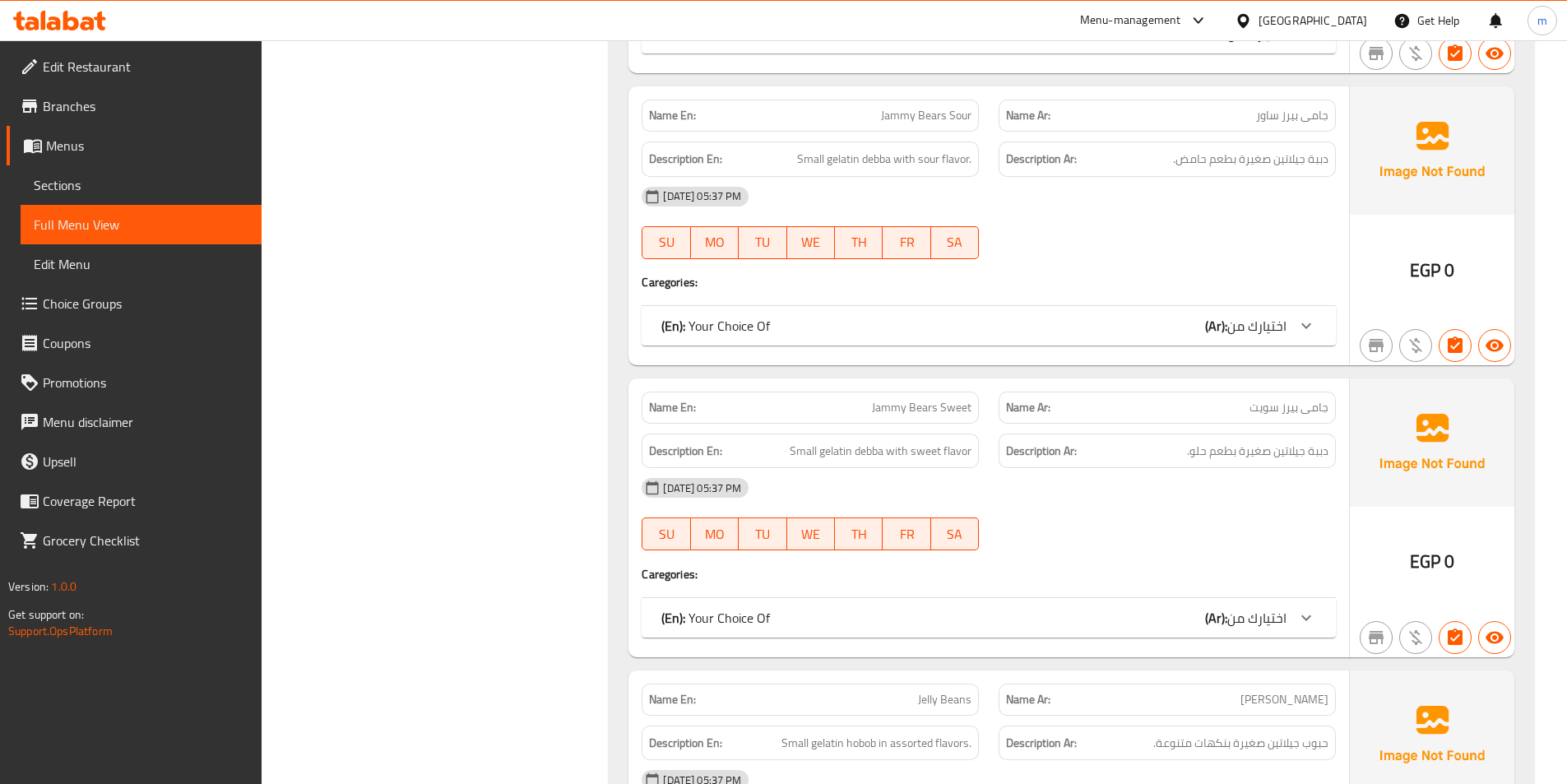
click at [1122, 472] on div "[DATE] 05:37 PM" at bounding box center [988, 488] width 714 height 40
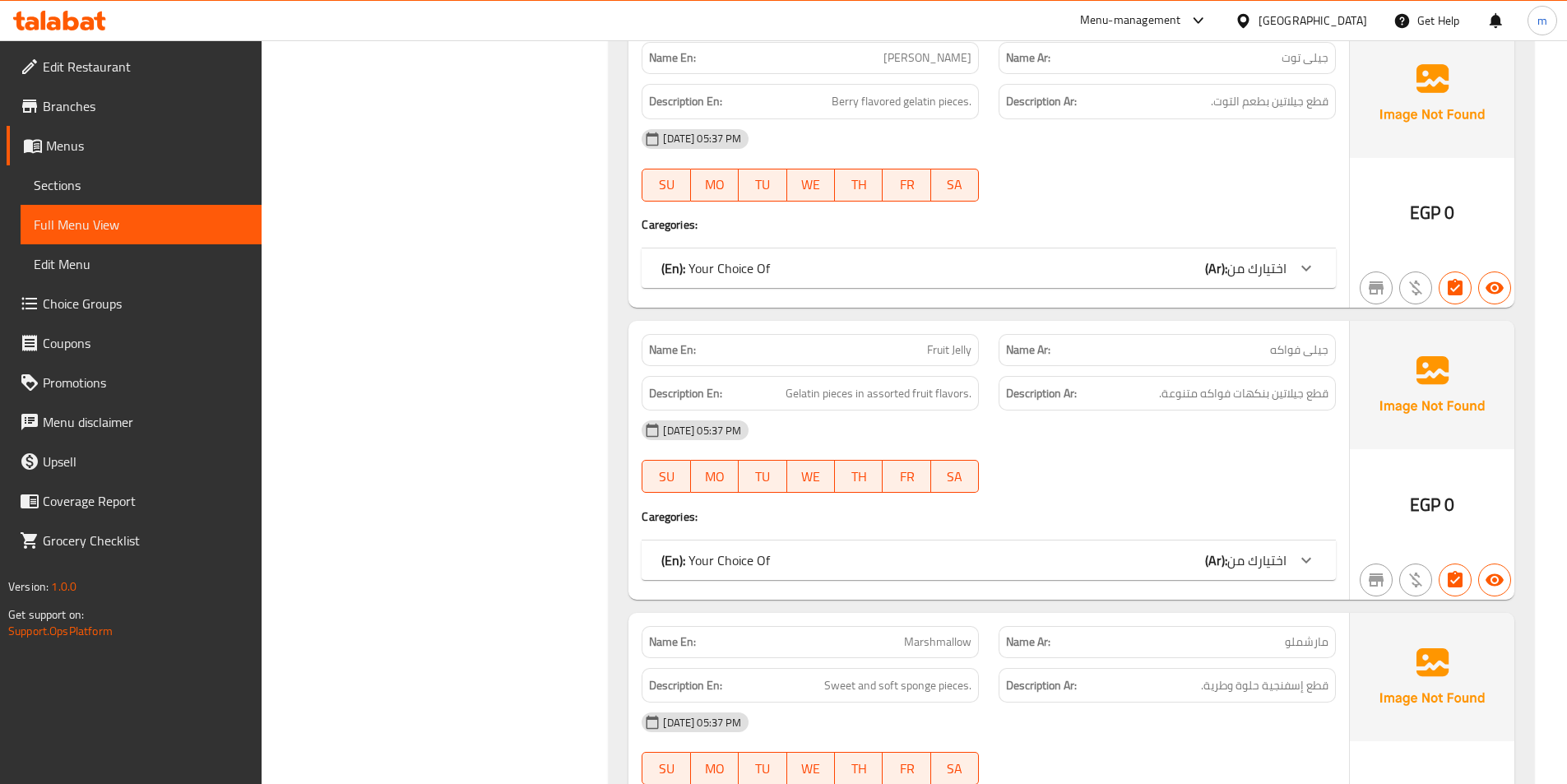
scroll to position [2056, 0]
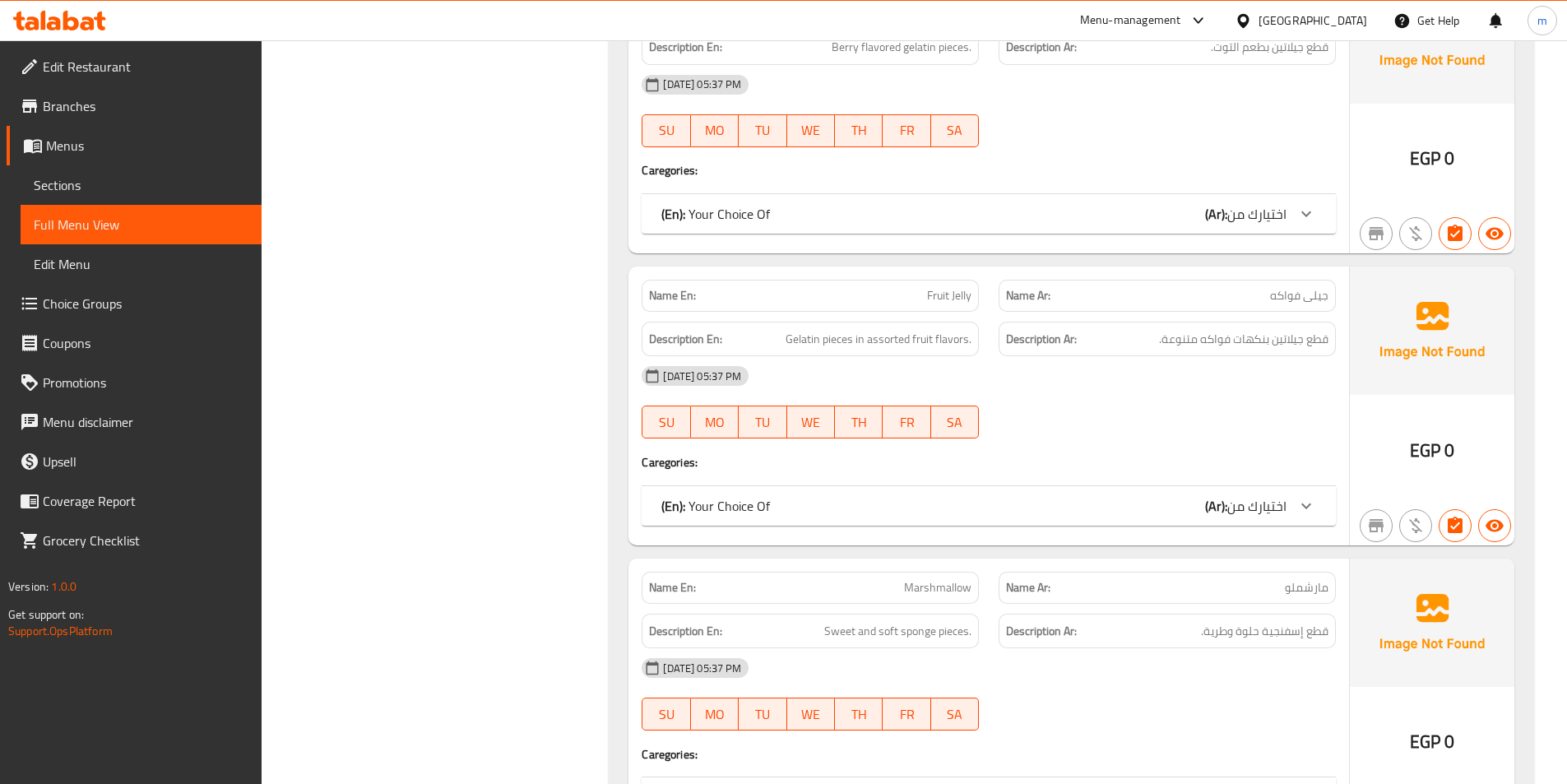
click at [1204, 325] on div "Description Ar: قطع جيلاتين بنكهات فواكه متنوعة." at bounding box center [1168, 340] width 337 height 35
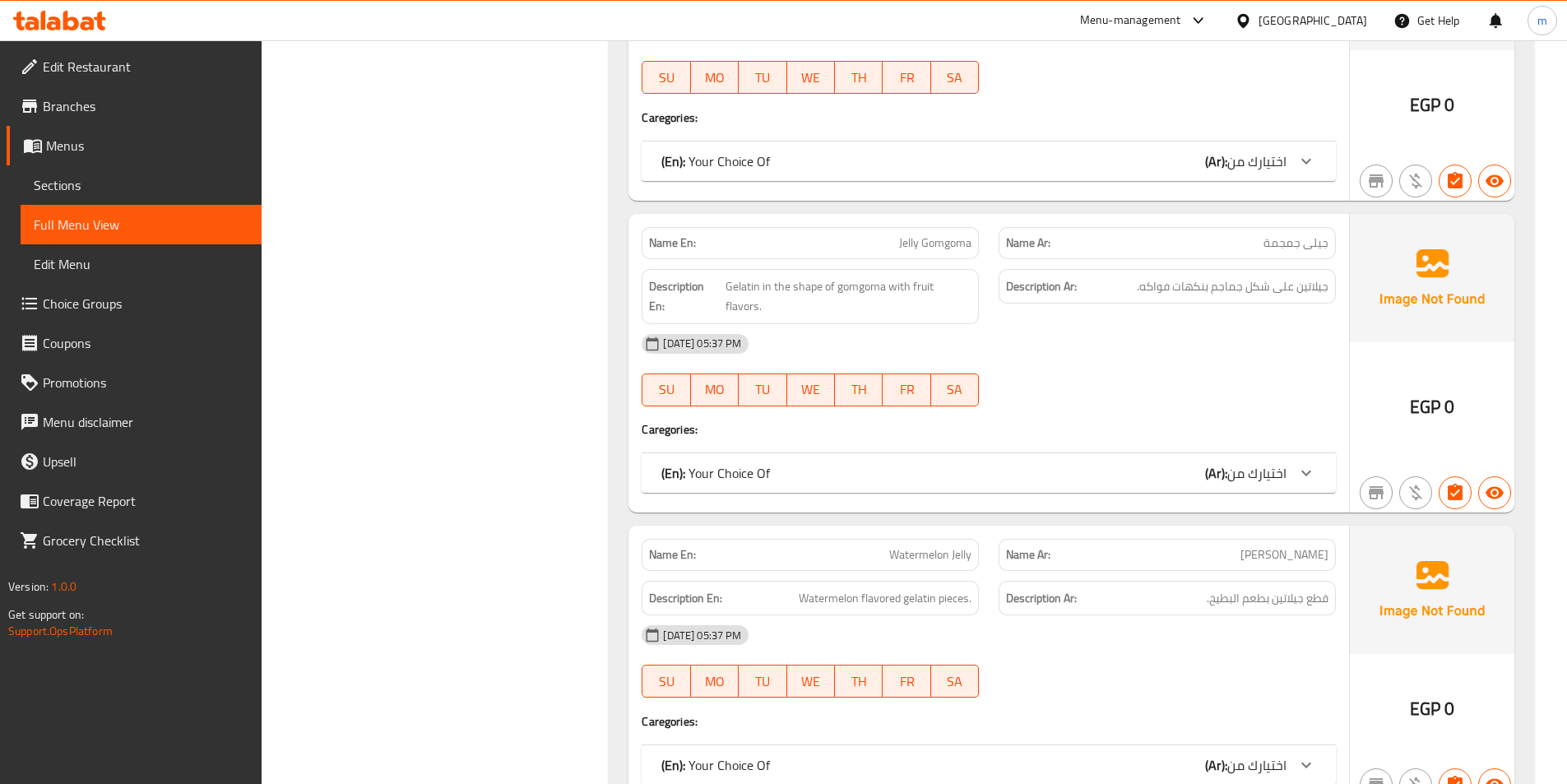
scroll to position [3569, 0]
click at [873, 299] on div "Description En: Gelatin in the shape of gomgoma with fruit flavors." at bounding box center [810, 294] width 337 height 55
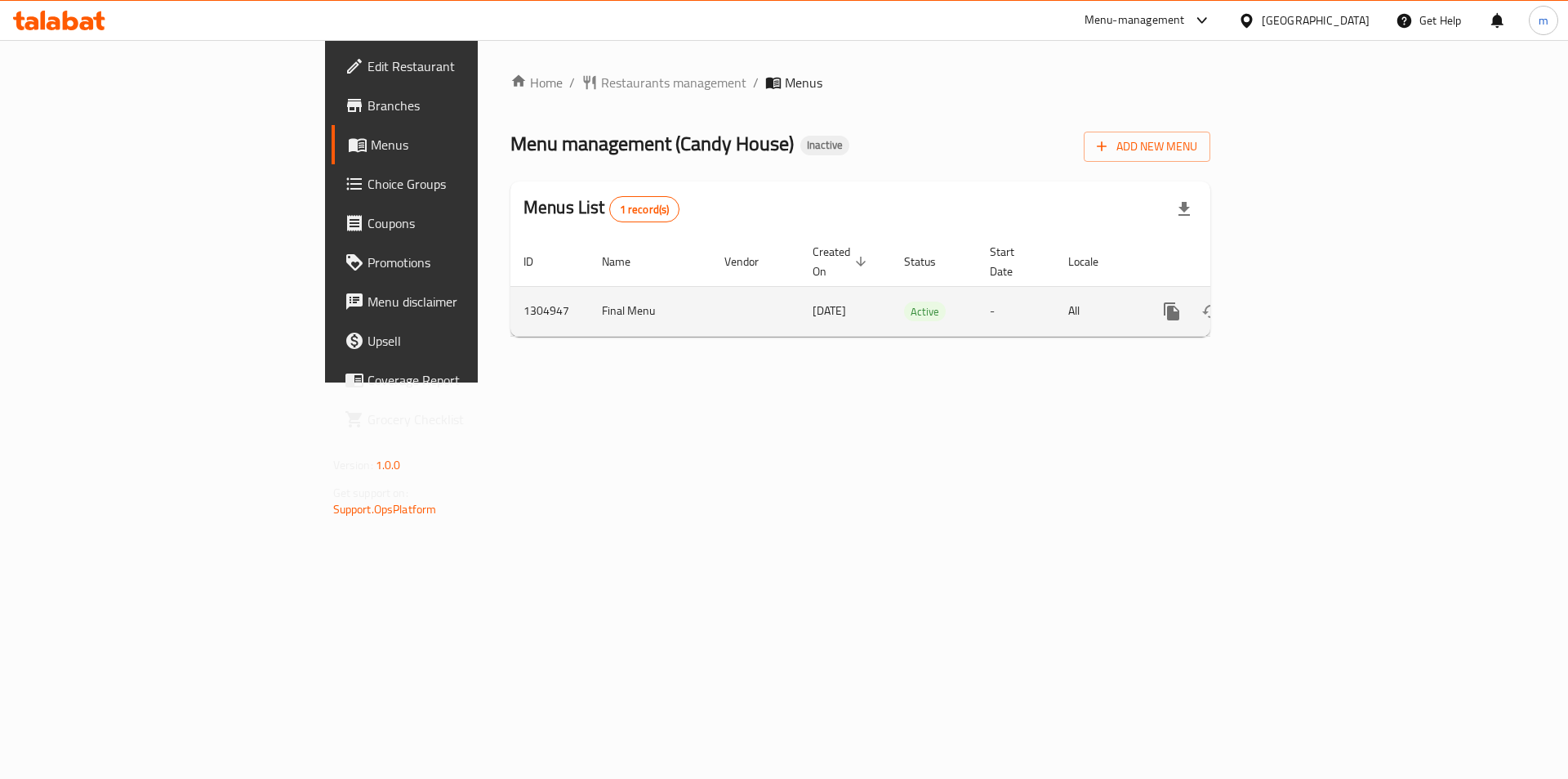
click at [1309, 292] on link "enhanced table" at bounding box center [1290, 311] width 40 height 40
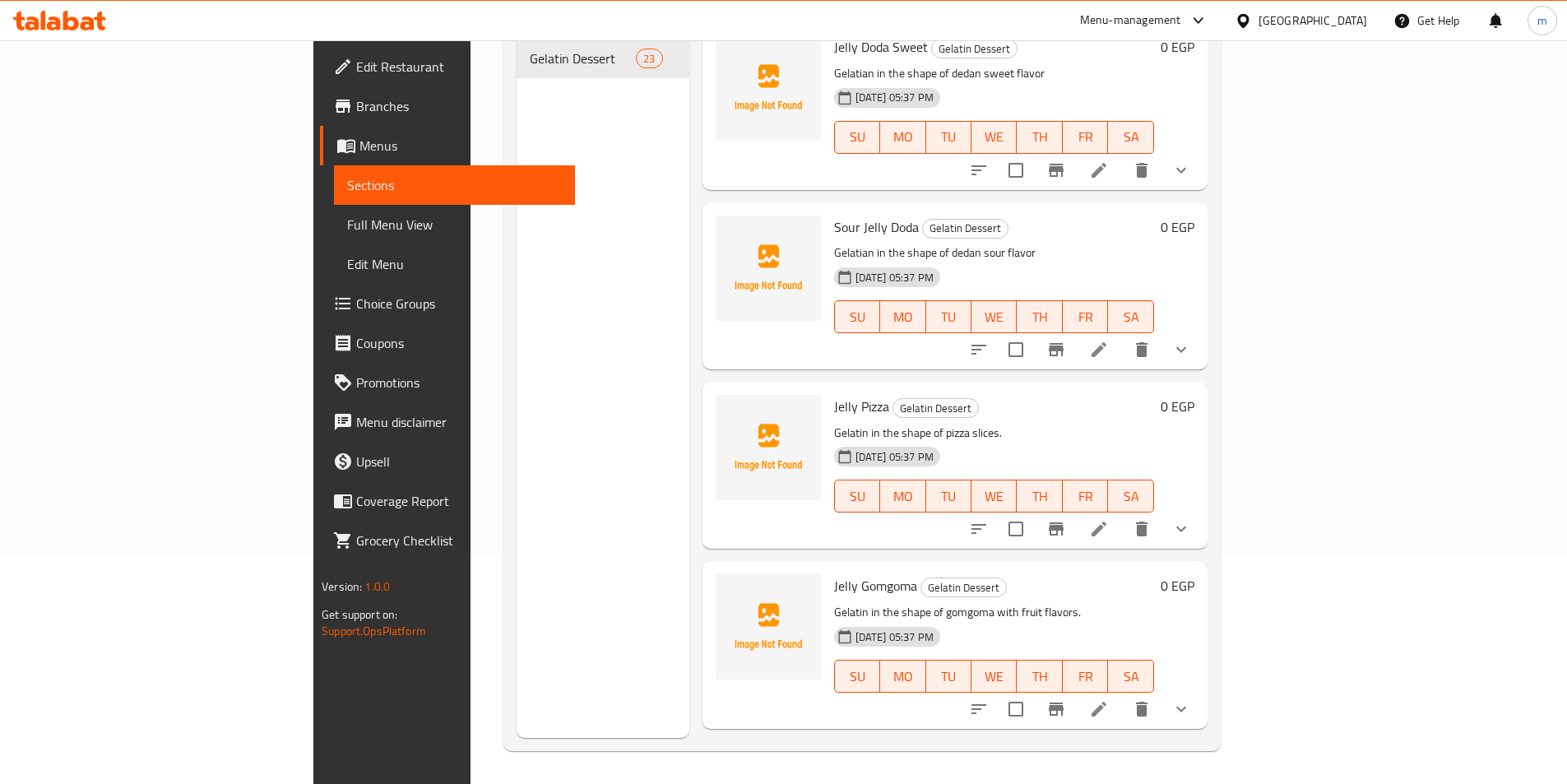
scroll to position [1727, 0]
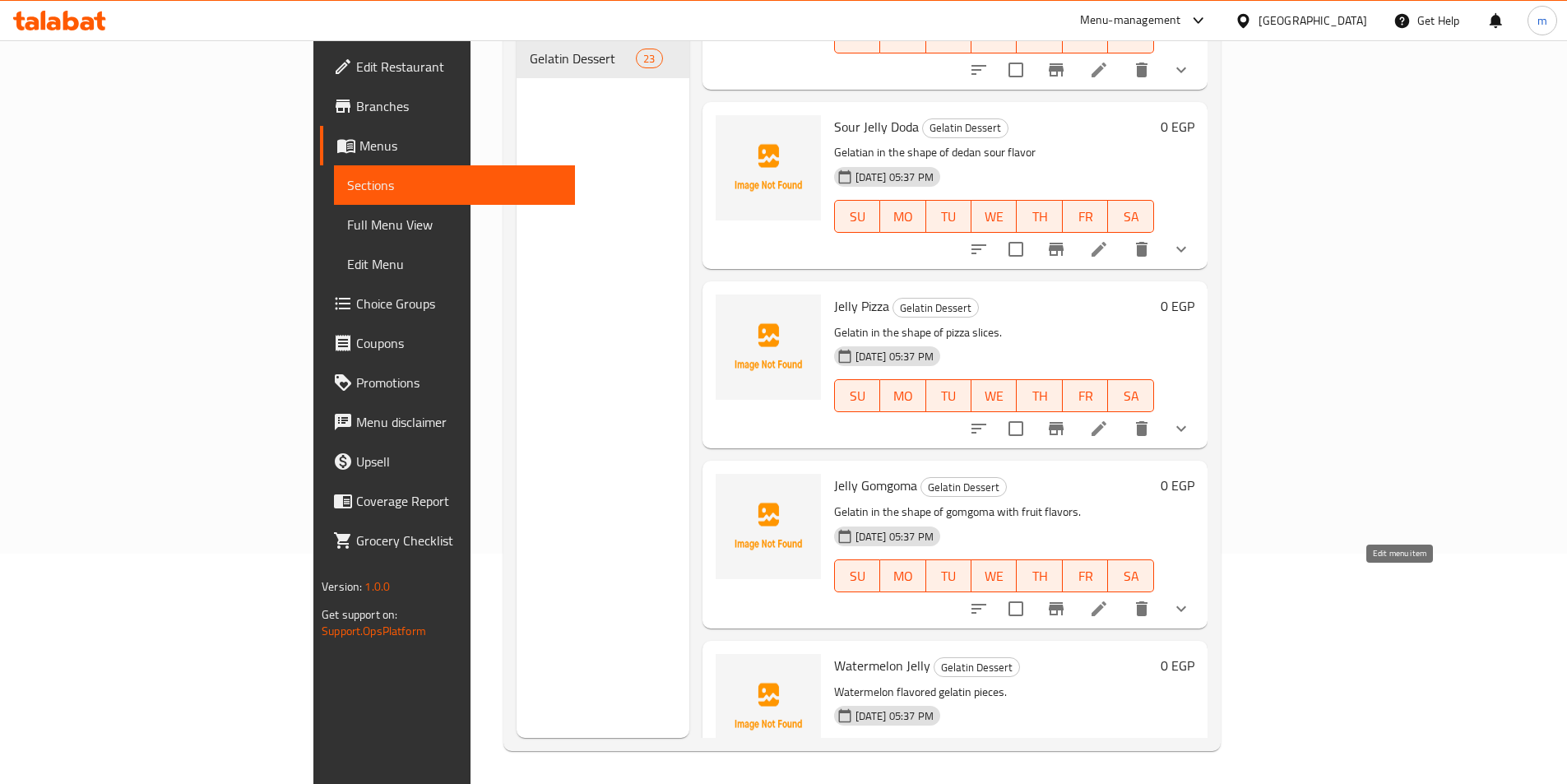
click at [1109, 599] on icon at bounding box center [1099, 608] width 20 height 20
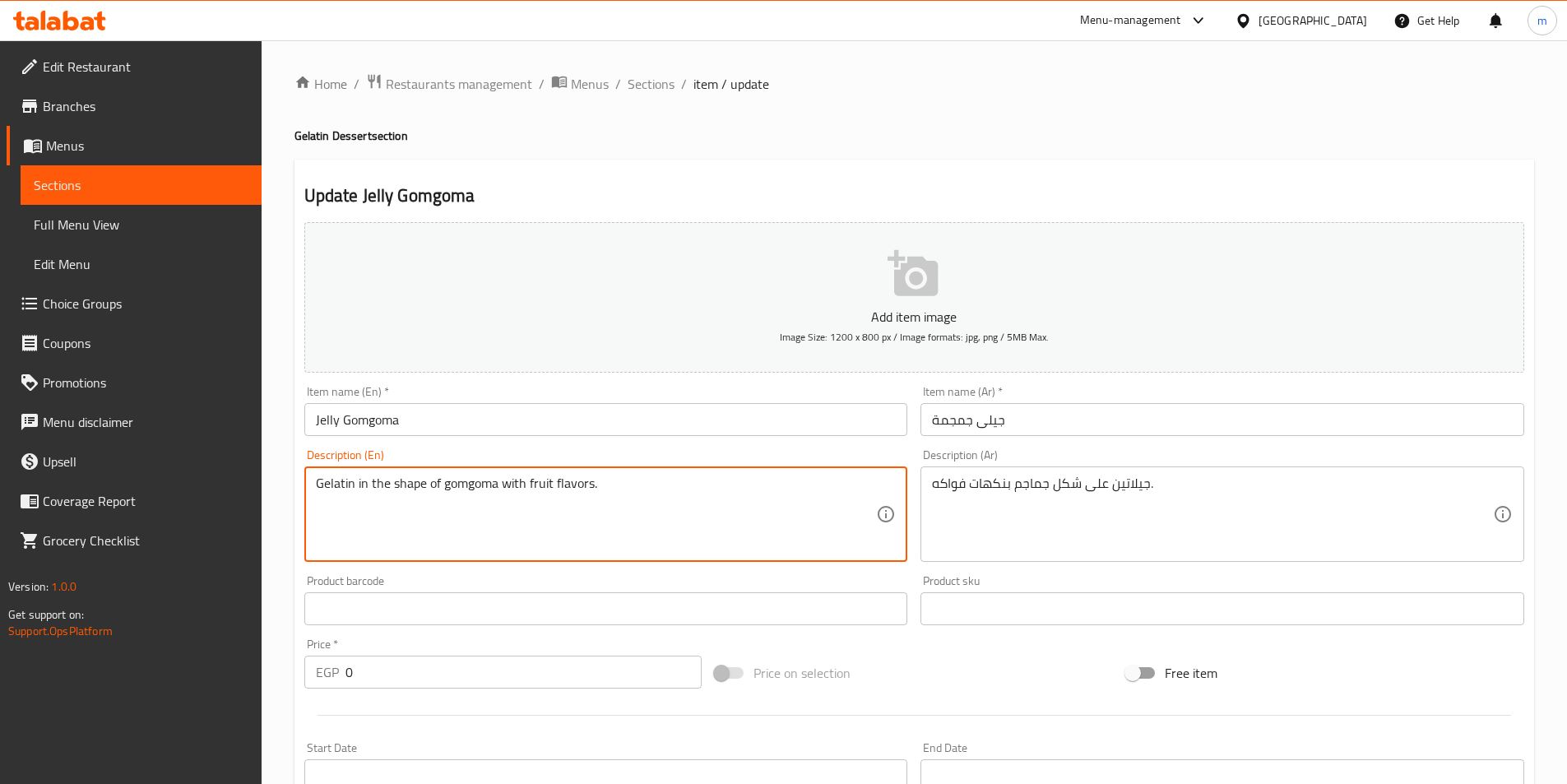
click at [488, 480] on textarea "Gelatin in the shape of gomgoma with fruit flavors." at bounding box center [596, 514] width 561 height 78
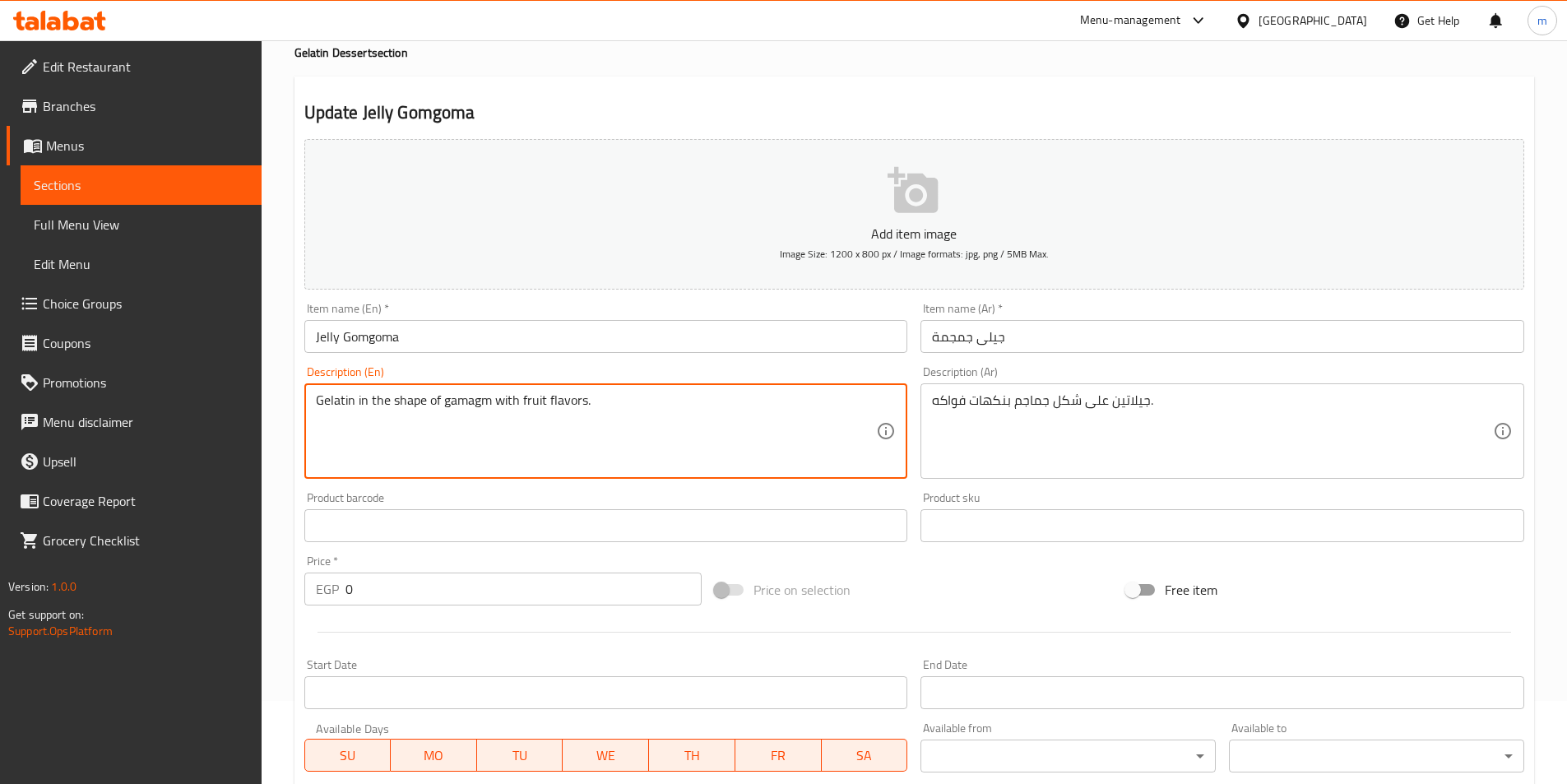
scroll to position [405, 0]
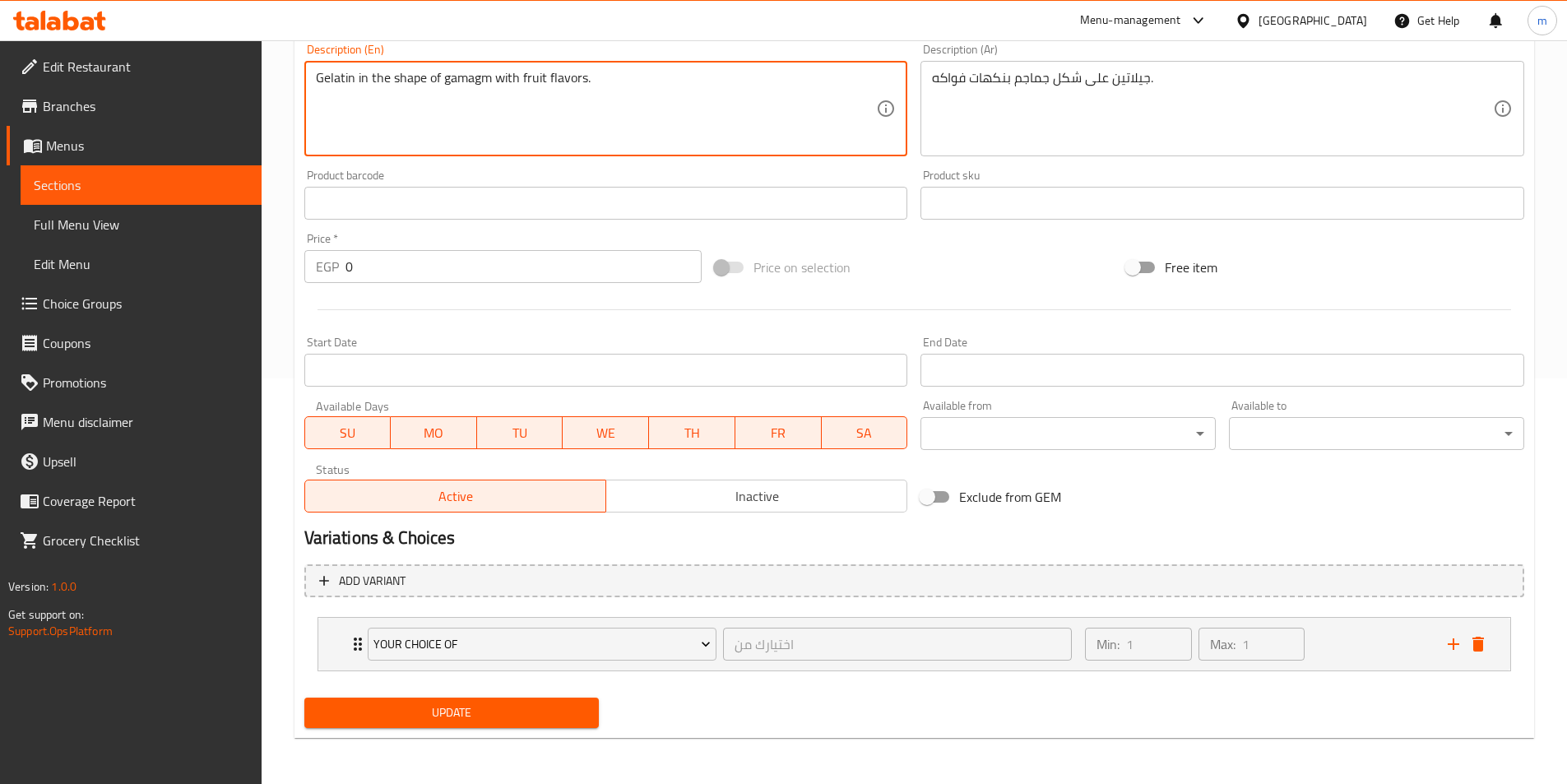
type textarea "Gelatin in the shape of gamagm with fruit flavors."
click at [430, 702] on button "Update" at bounding box center [452, 712] width 295 height 30
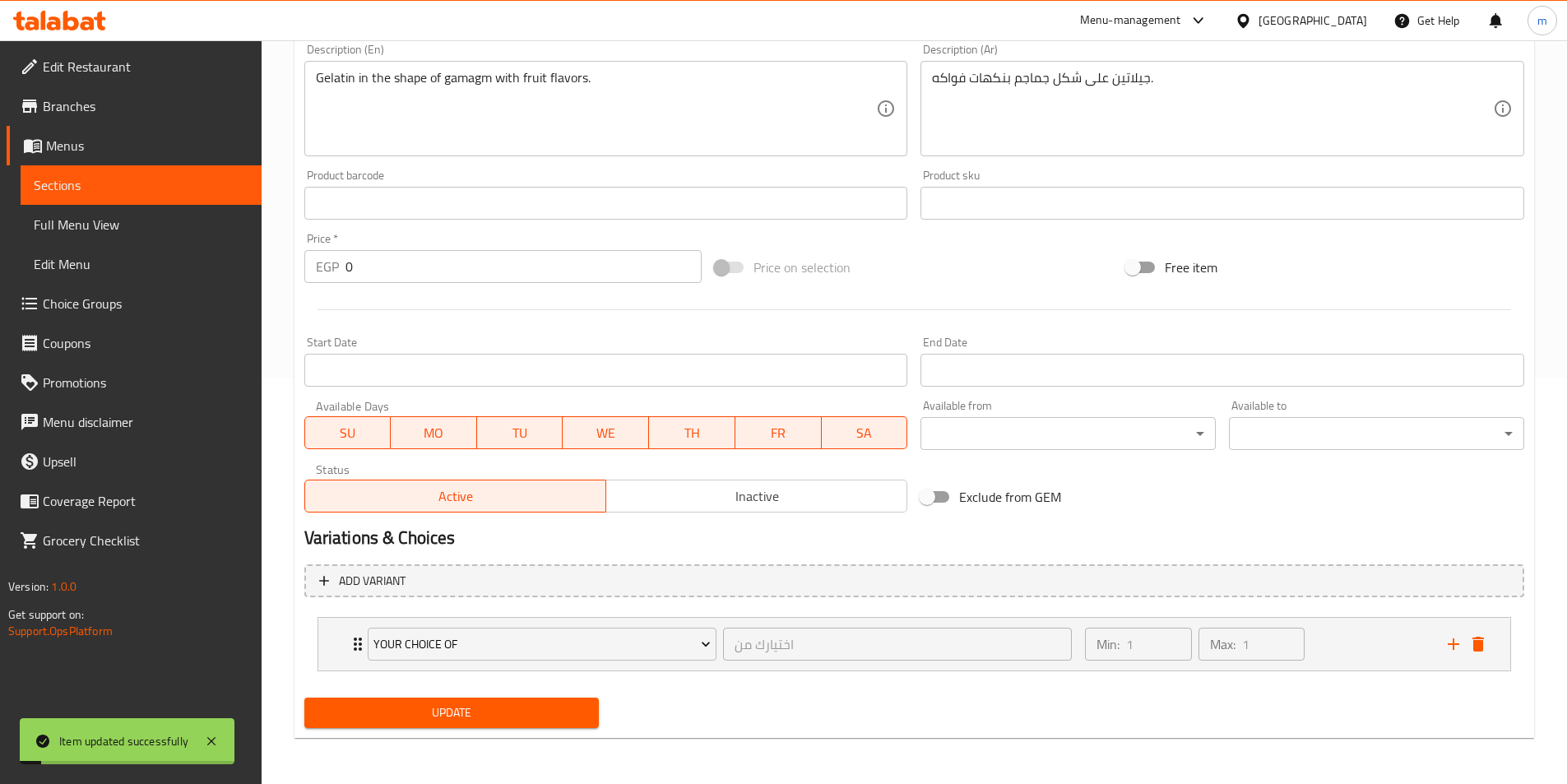
click at [98, 198] on link "Sections" at bounding box center [141, 184] width 241 height 40
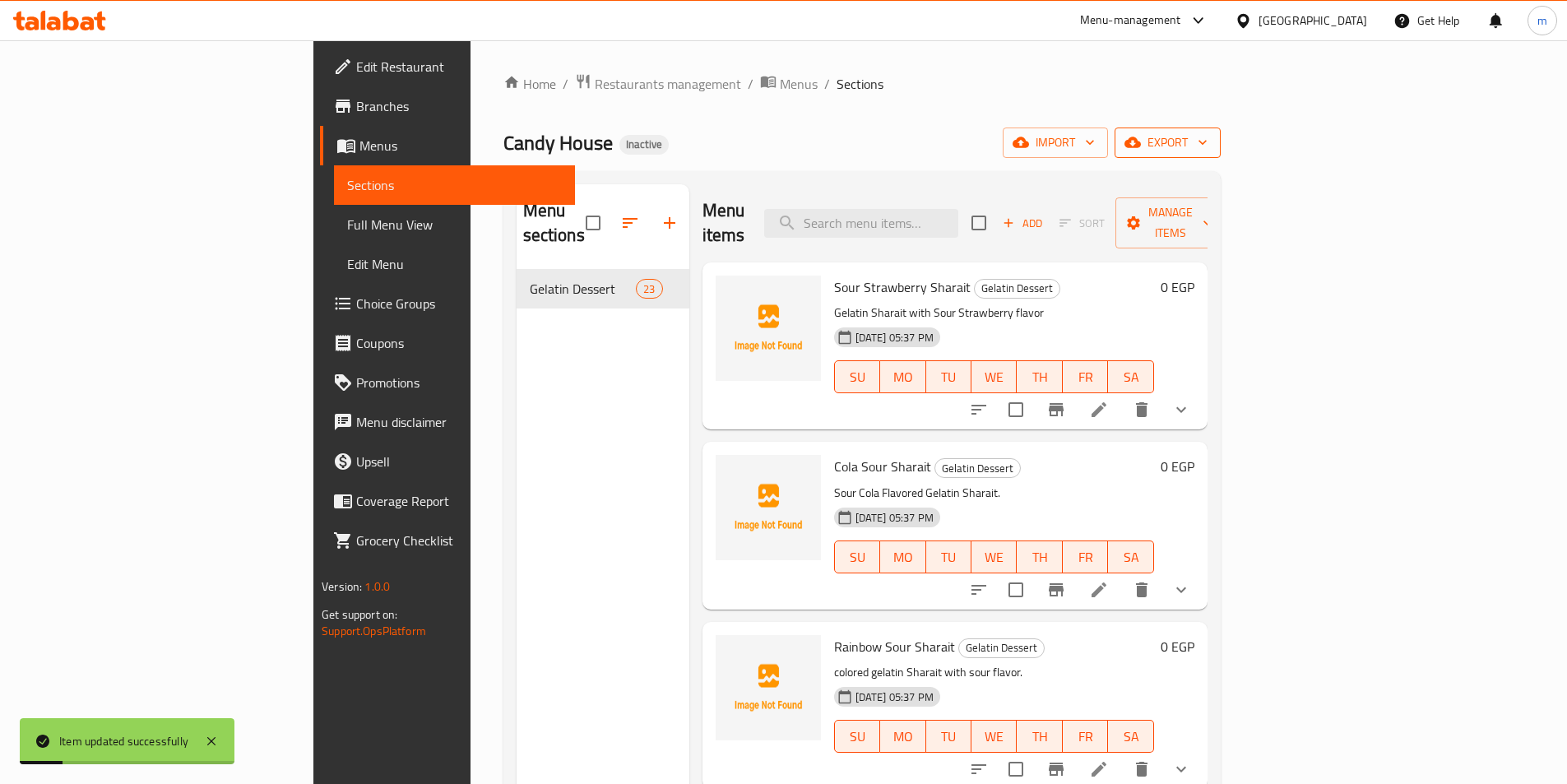
click at [1208, 147] on span "export" at bounding box center [1168, 142] width 80 height 20
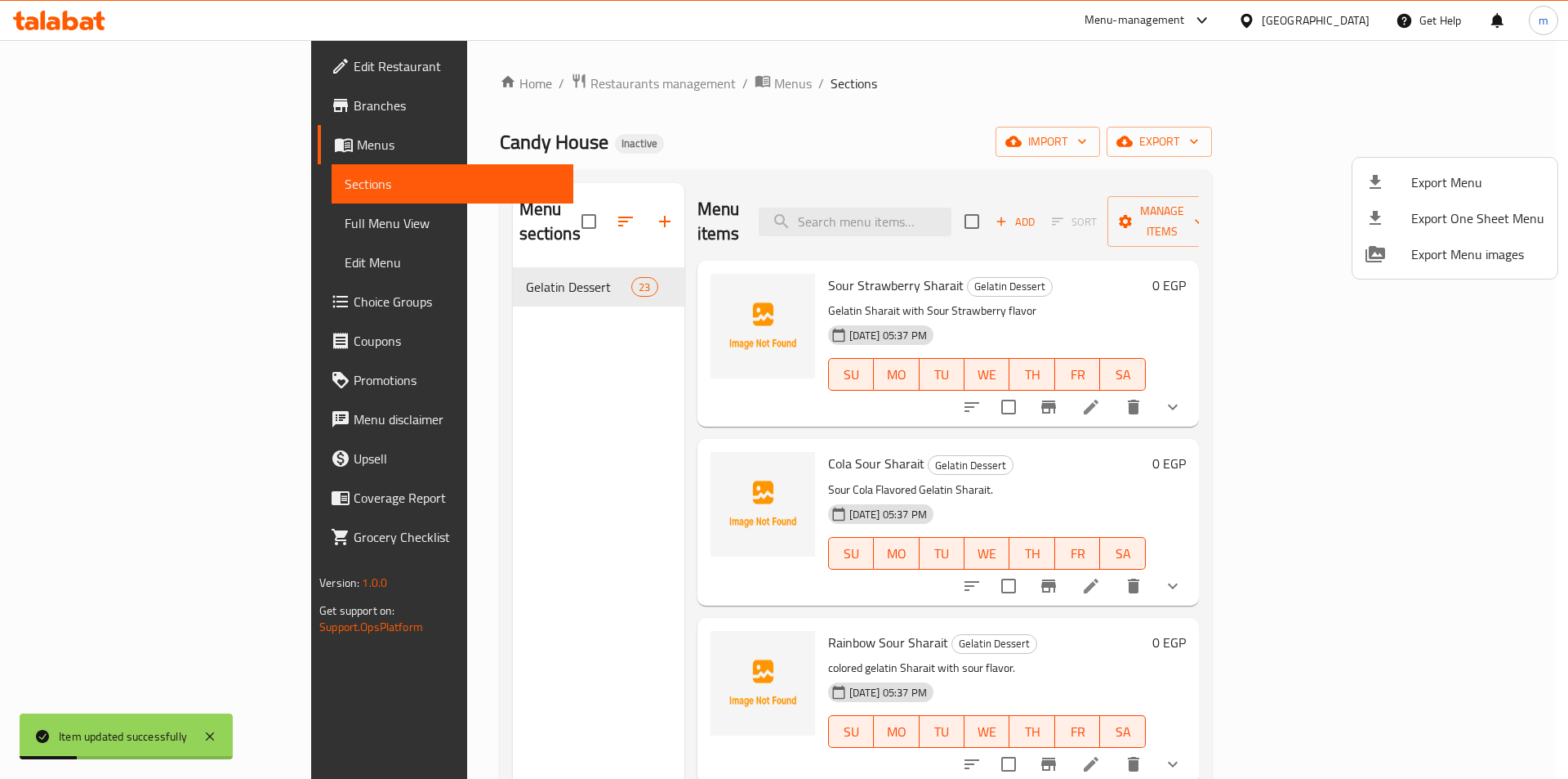
click at [1441, 177] on span "Export Menu" at bounding box center [1477, 182] width 133 height 19
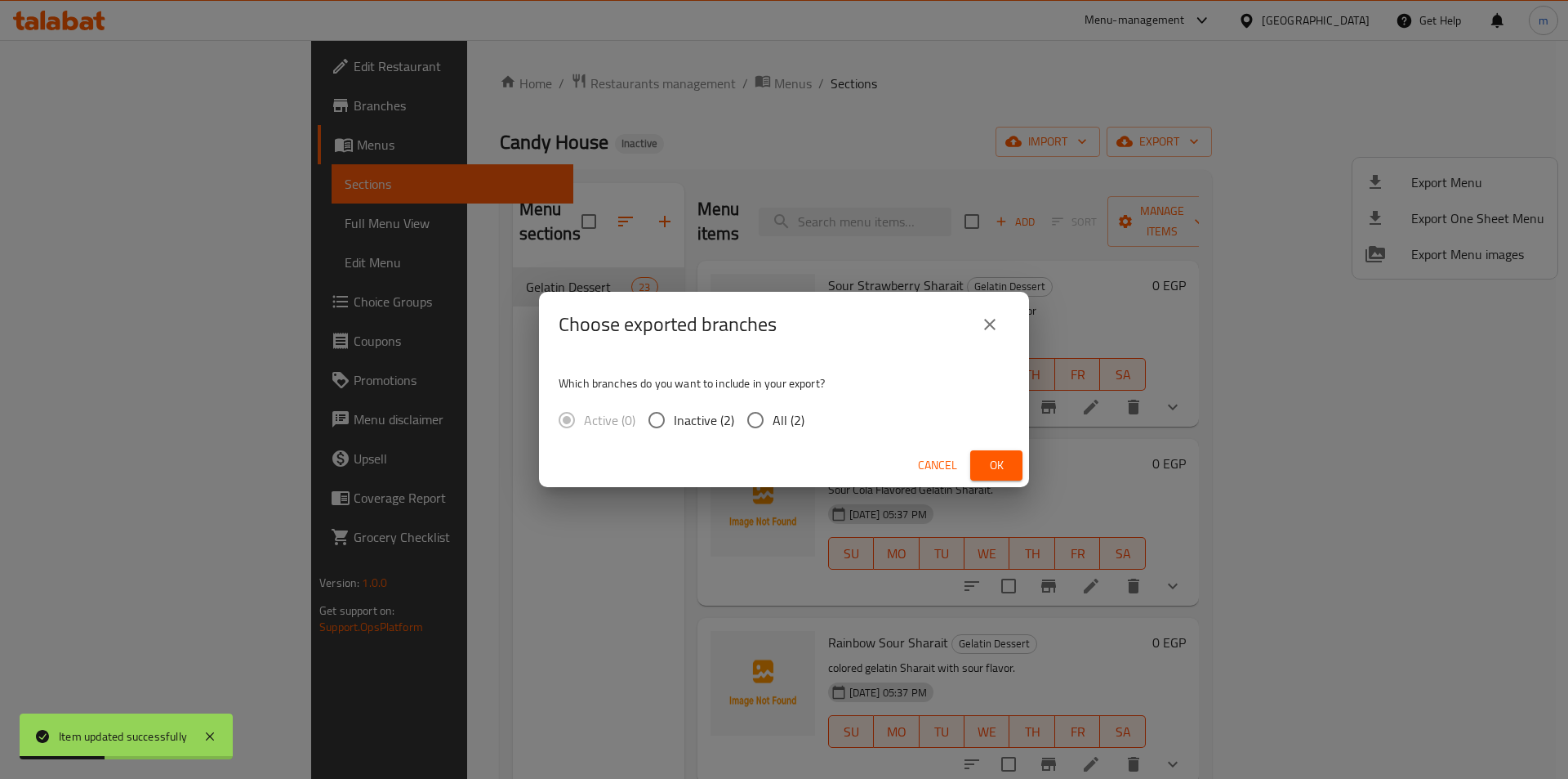
click at [788, 423] on span "All (2)" at bounding box center [788, 419] width 32 height 19
click at [773, 423] on input "All (2)" at bounding box center [755, 419] width 34 height 34
radio input "true"
click at [975, 467] on button "Ok" at bounding box center [995, 465] width 52 height 30
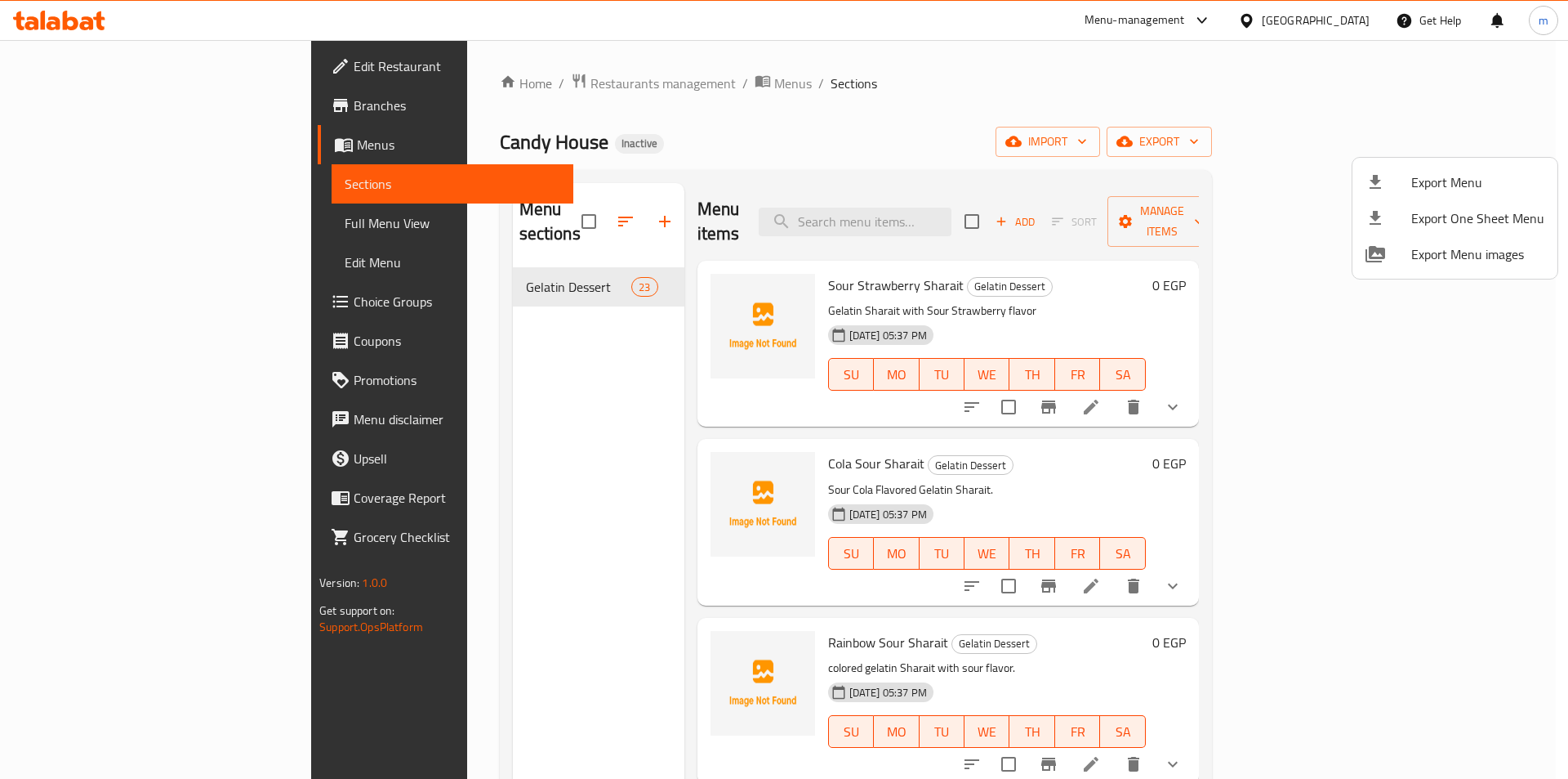
click at [1121, 486] on div at bounding box center [784, 390] width 1568 height 779
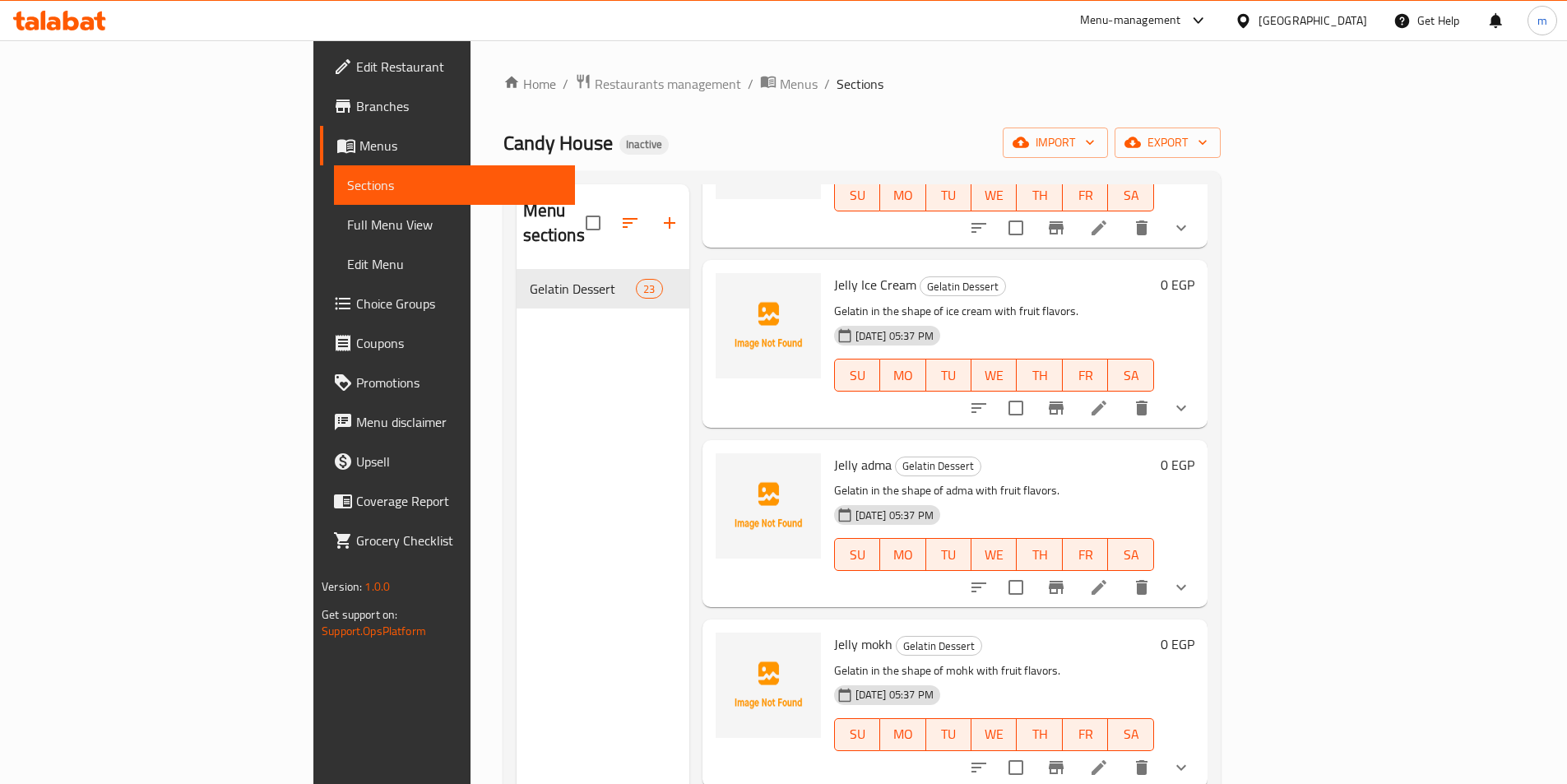
scroll to position [2878, 0]
click at [1109, 576] on icon at bounding box center [1099, 585] width 20 height 20
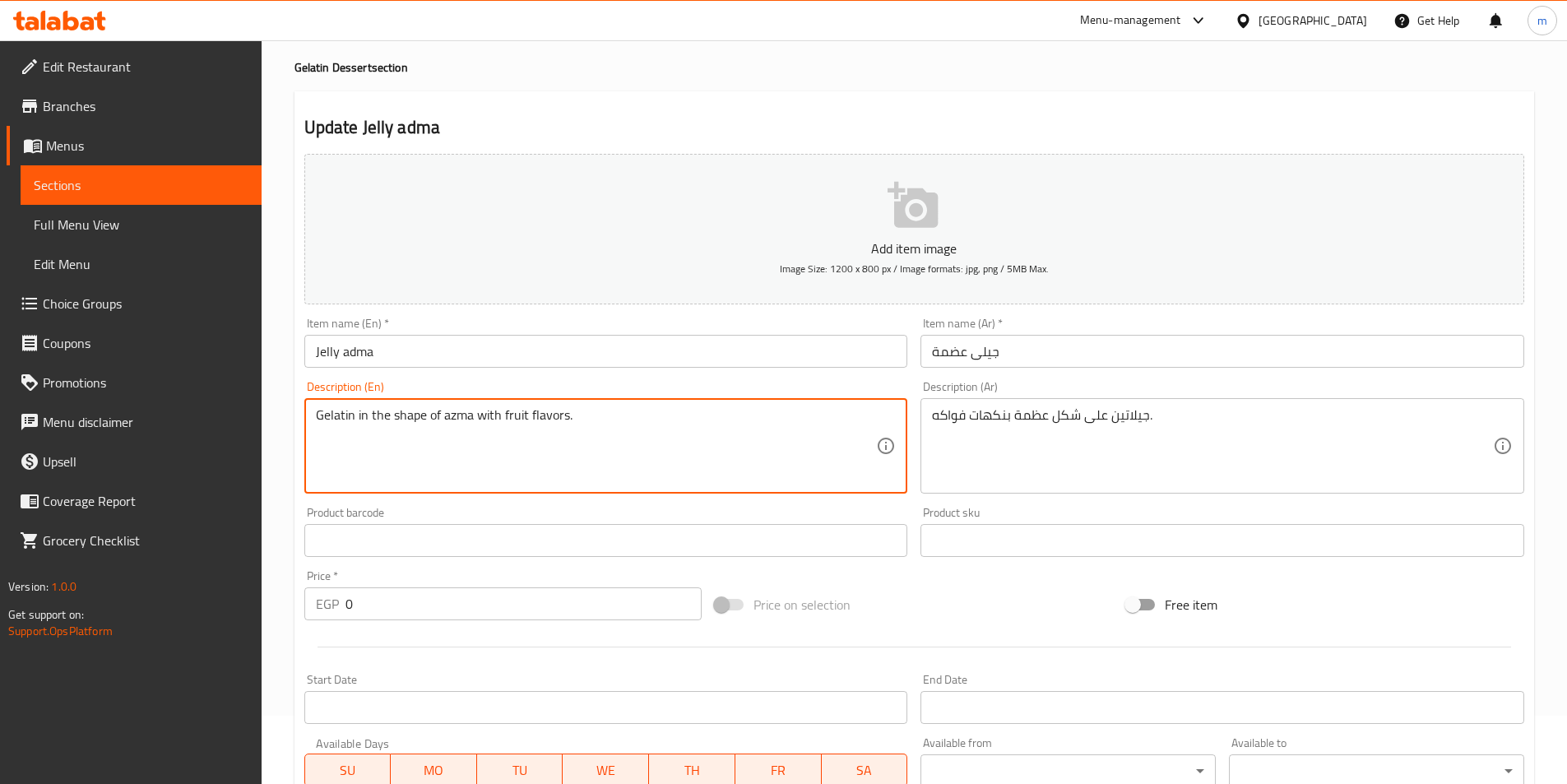
scroll to position [405, 0]
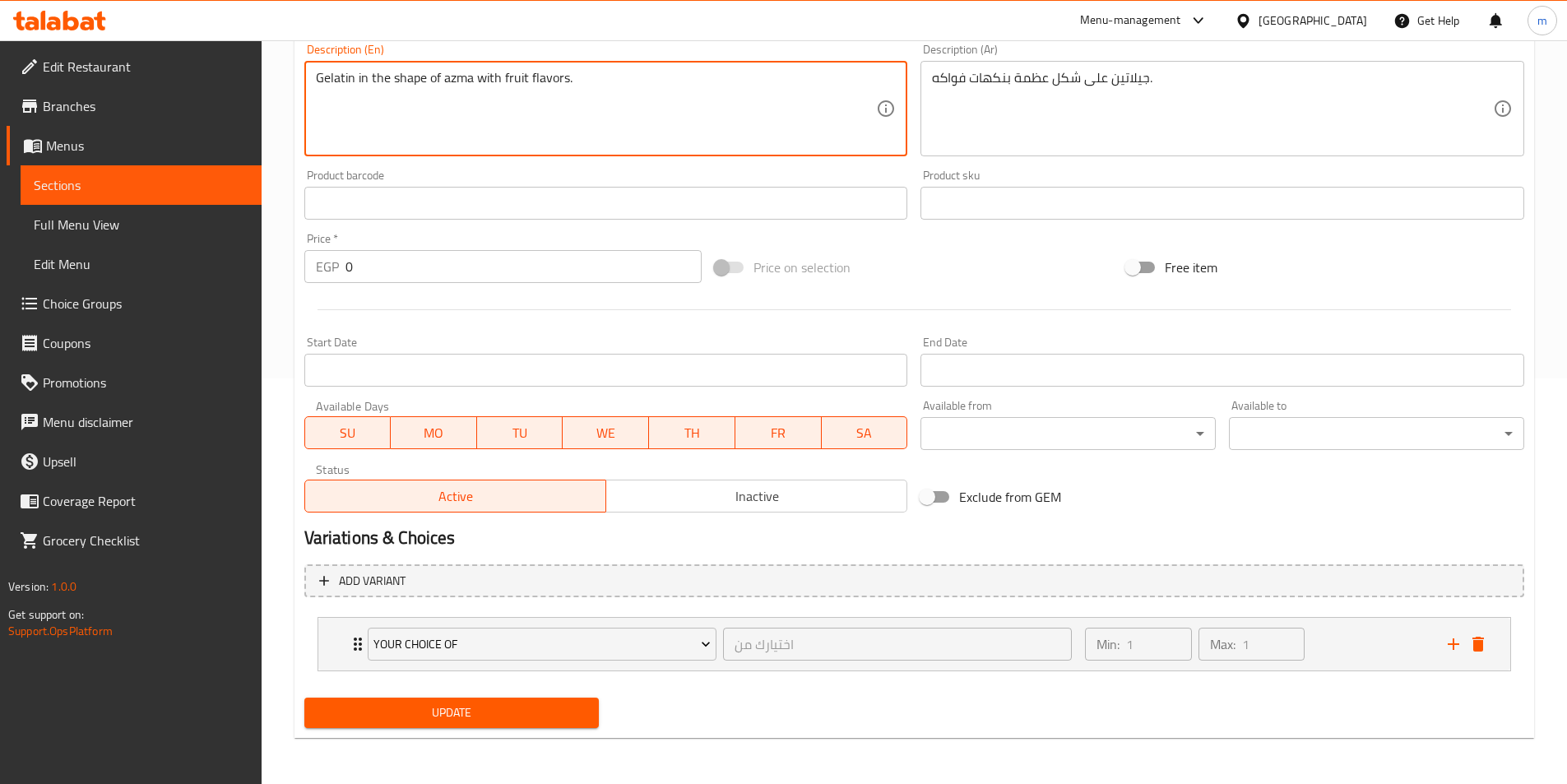
type textarea "Gelatin in the shape of azma with fruit flavors."
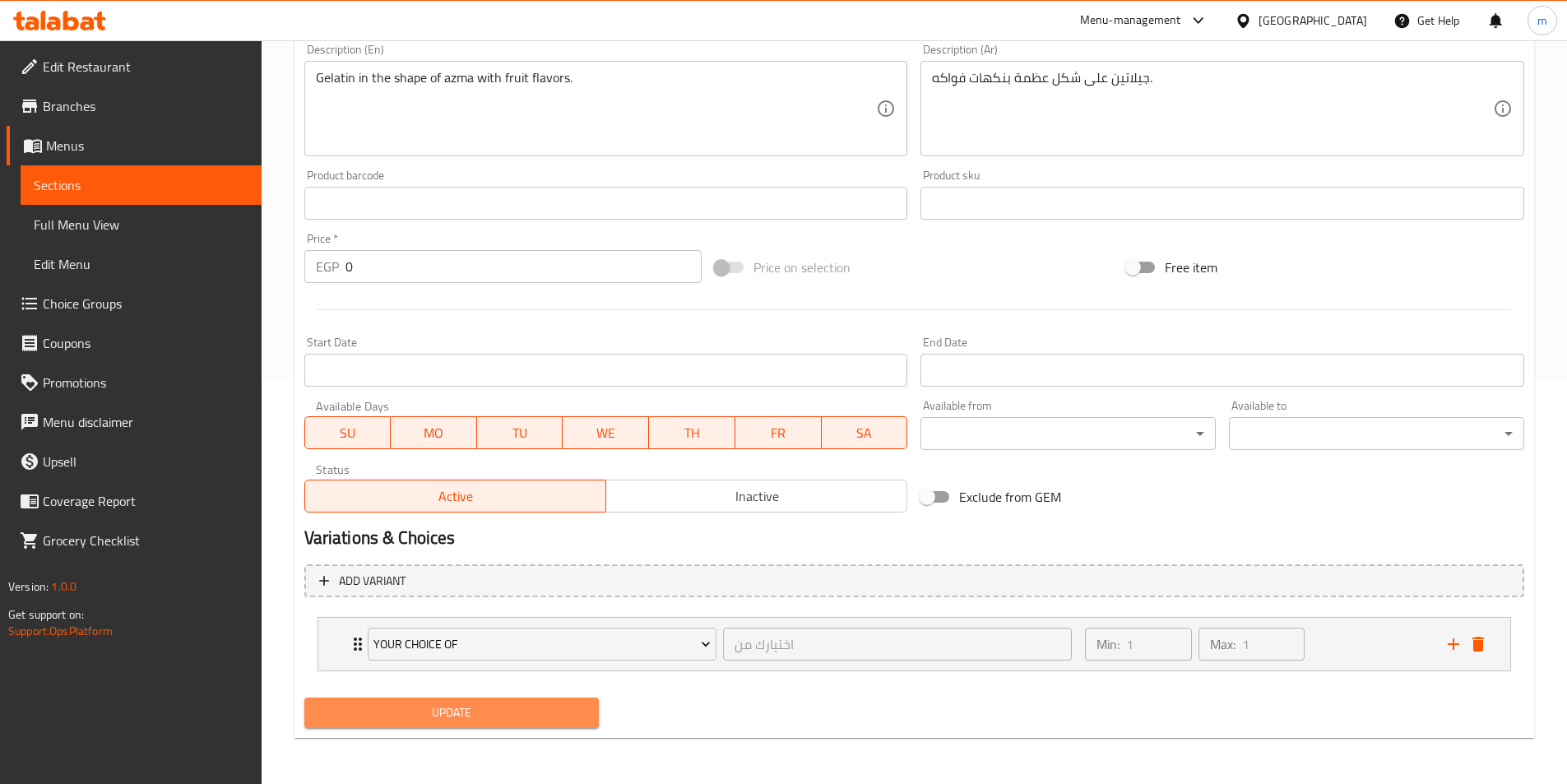
click at [427, 715] on span "Update" at bounding box center [452, 712] width 269 height 20
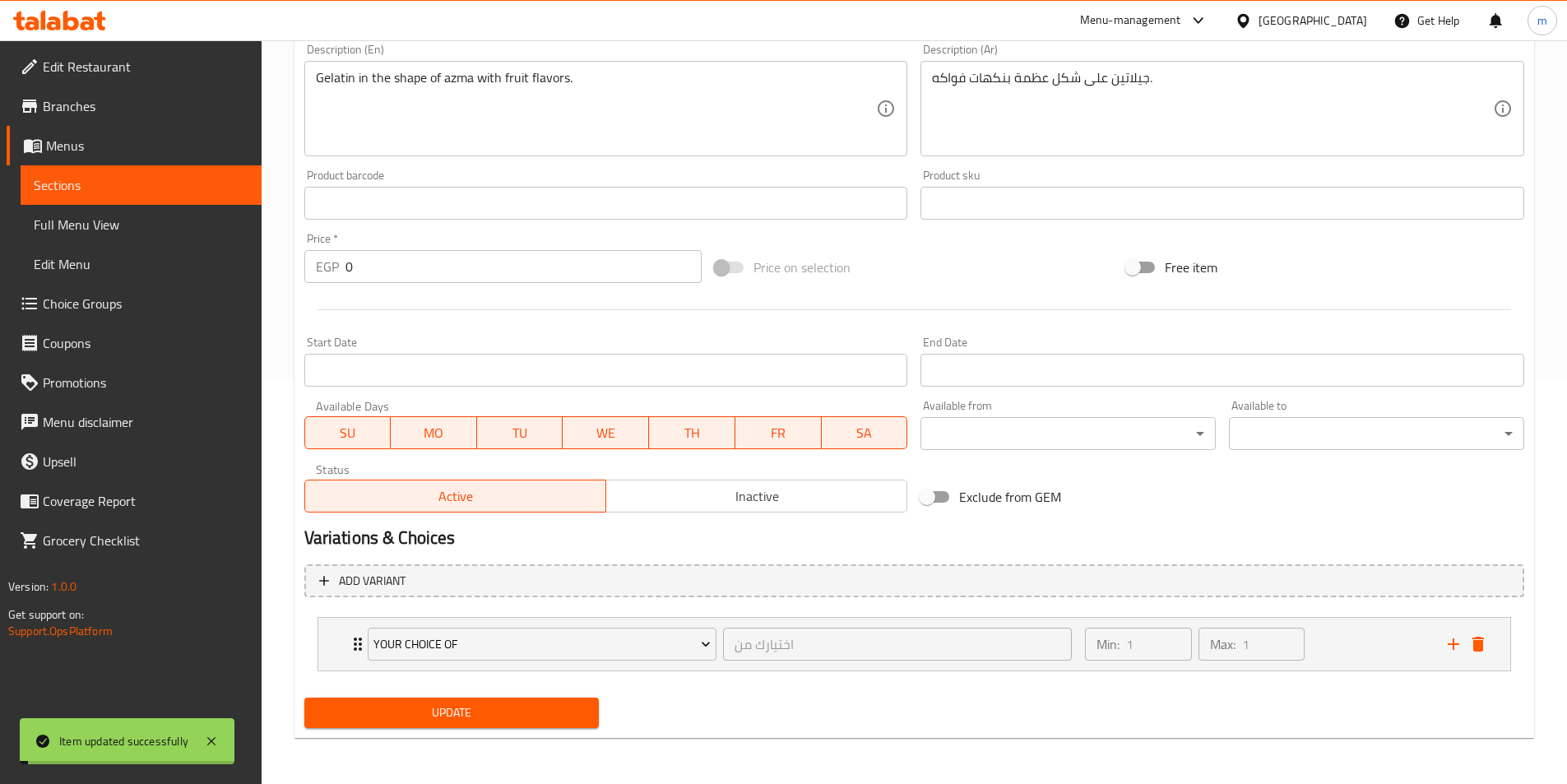
click at [74, 182] on span "Sections" at bounding box center [141, 184] width 215 height 20
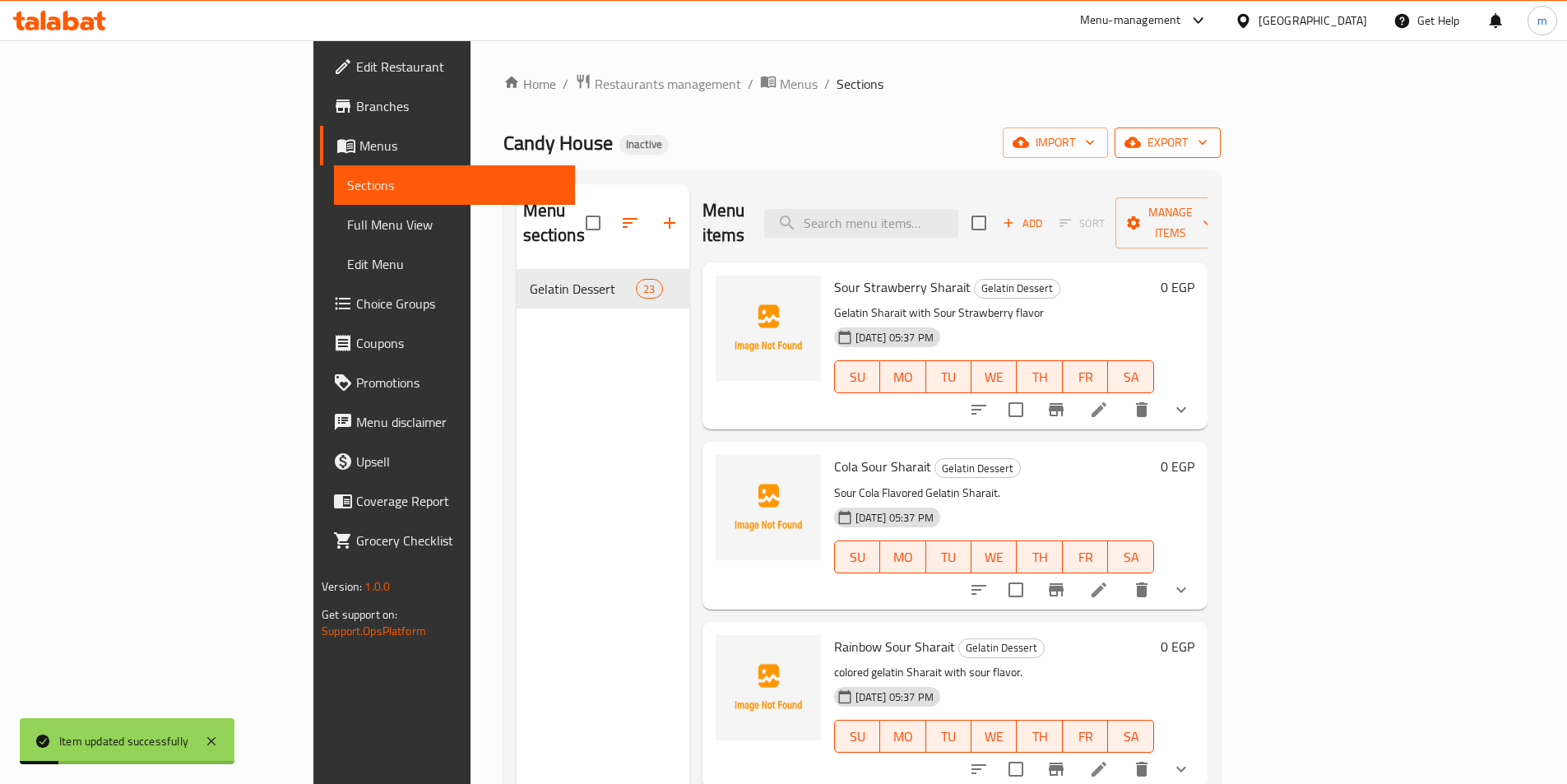
click at [1208, 147] on span "export" at bounding box center [1168, 142] width 80 height 20
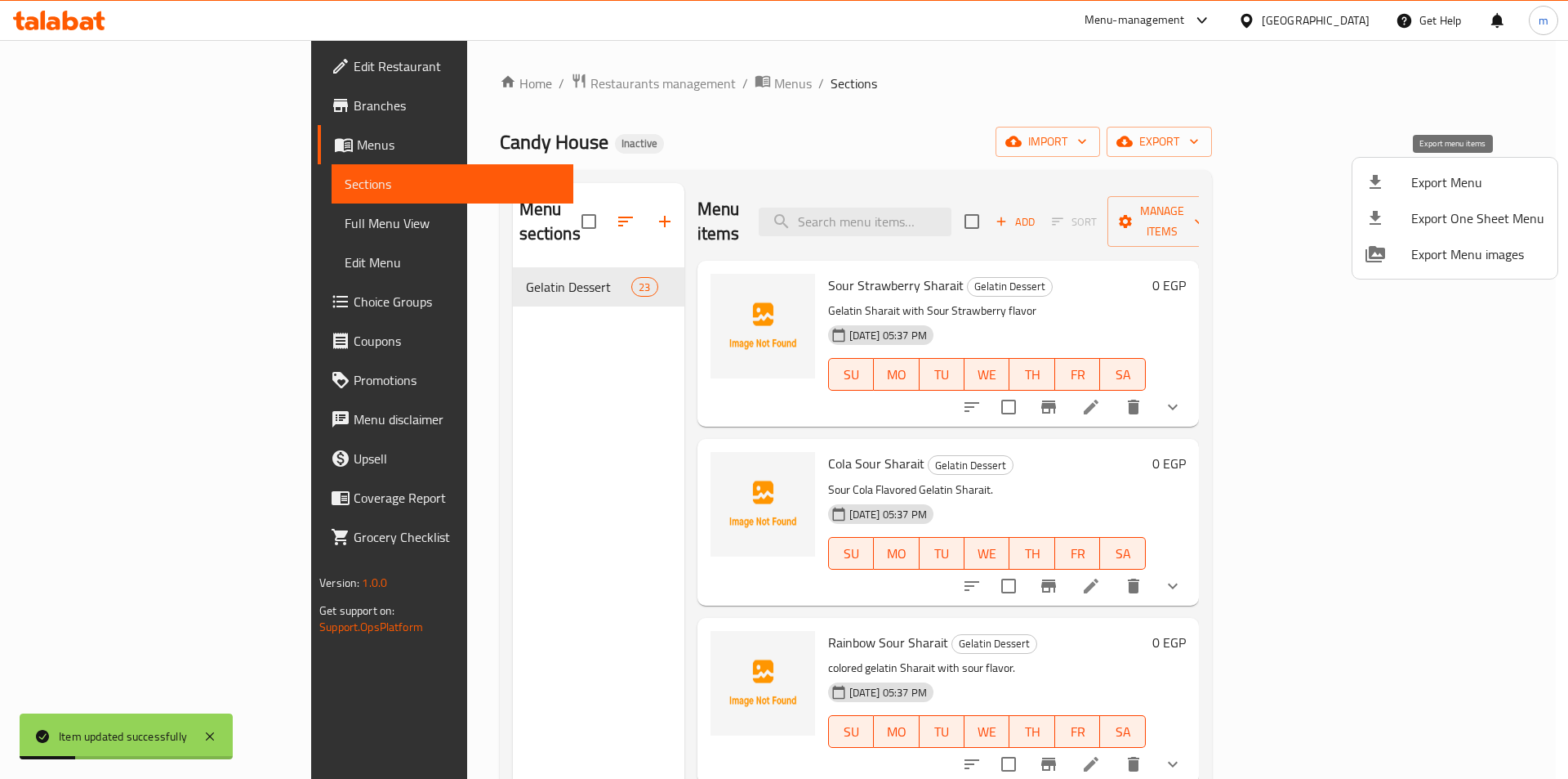
click at [1388, 192] on li "Export Menu" at bounding box center [1454, 182] width 205 height 36
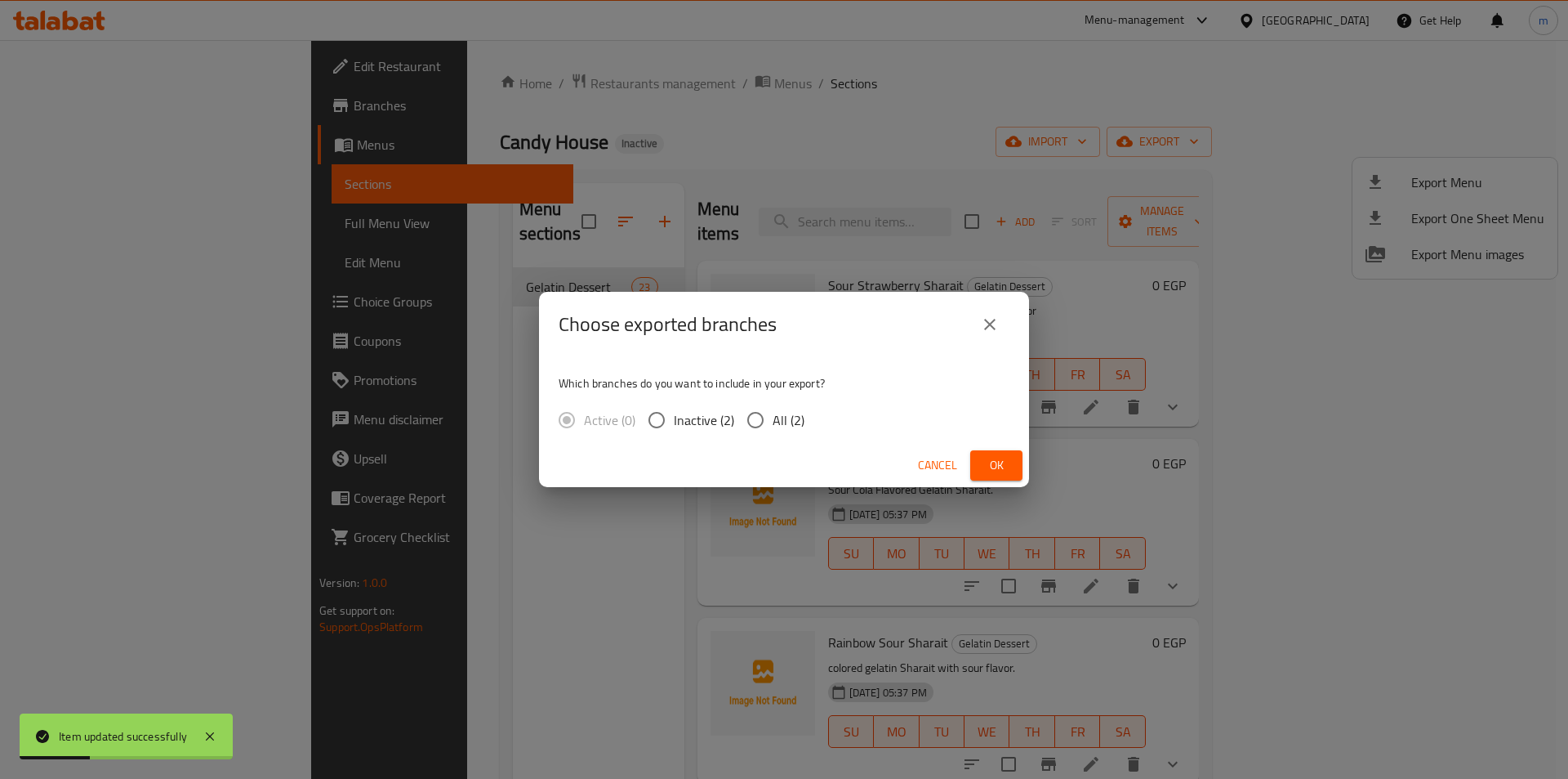
click at [757, 420] on input "All (2)" at bounding box center [755, 419] width 34 height 34
radio input "true"
click at [980, 456] on button "Ok" at bounding box center [995, 465] width 52 height 30
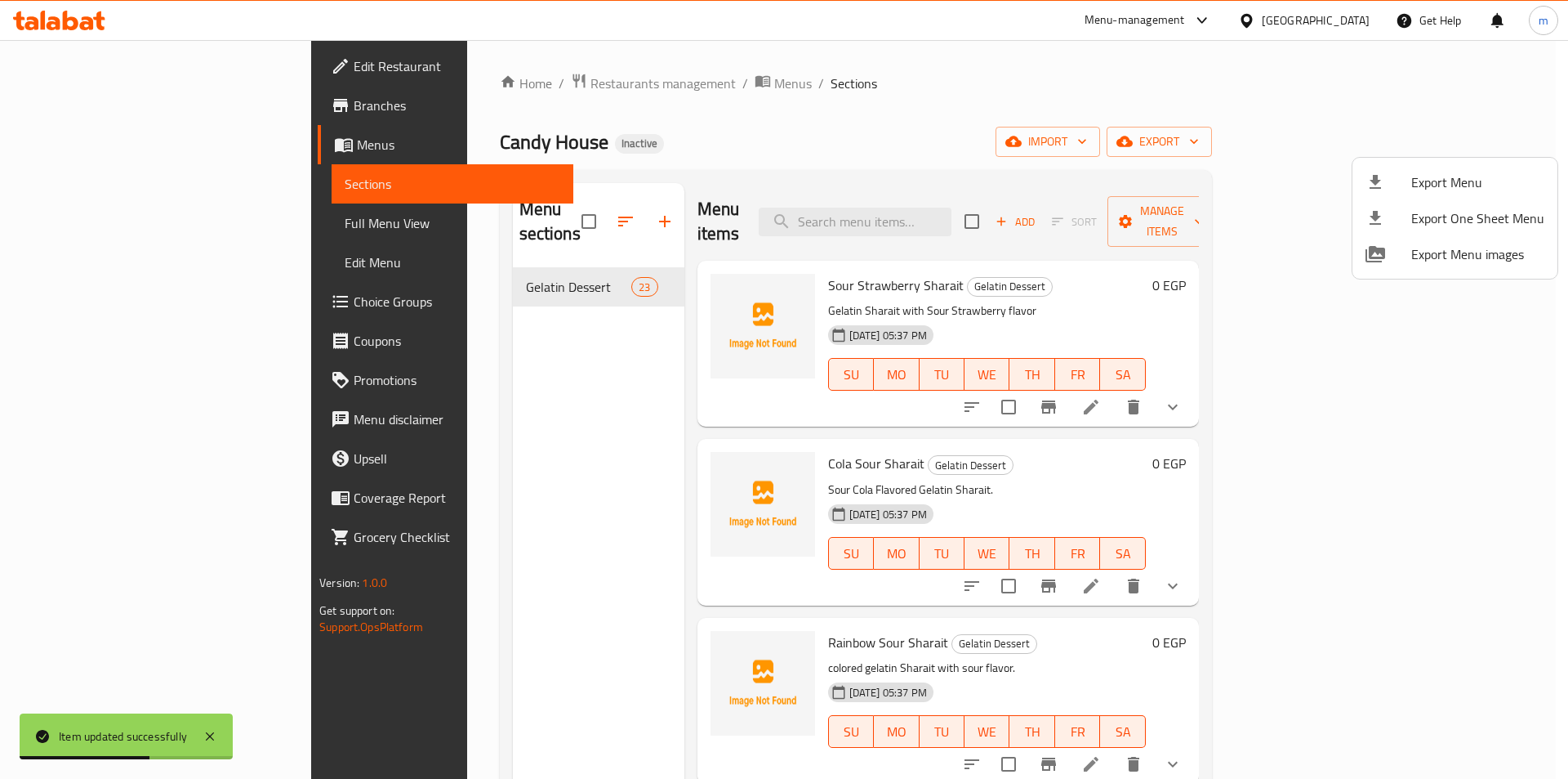
click at [113, 227] on div at bounding box center [784, 390] width 1568 height 779
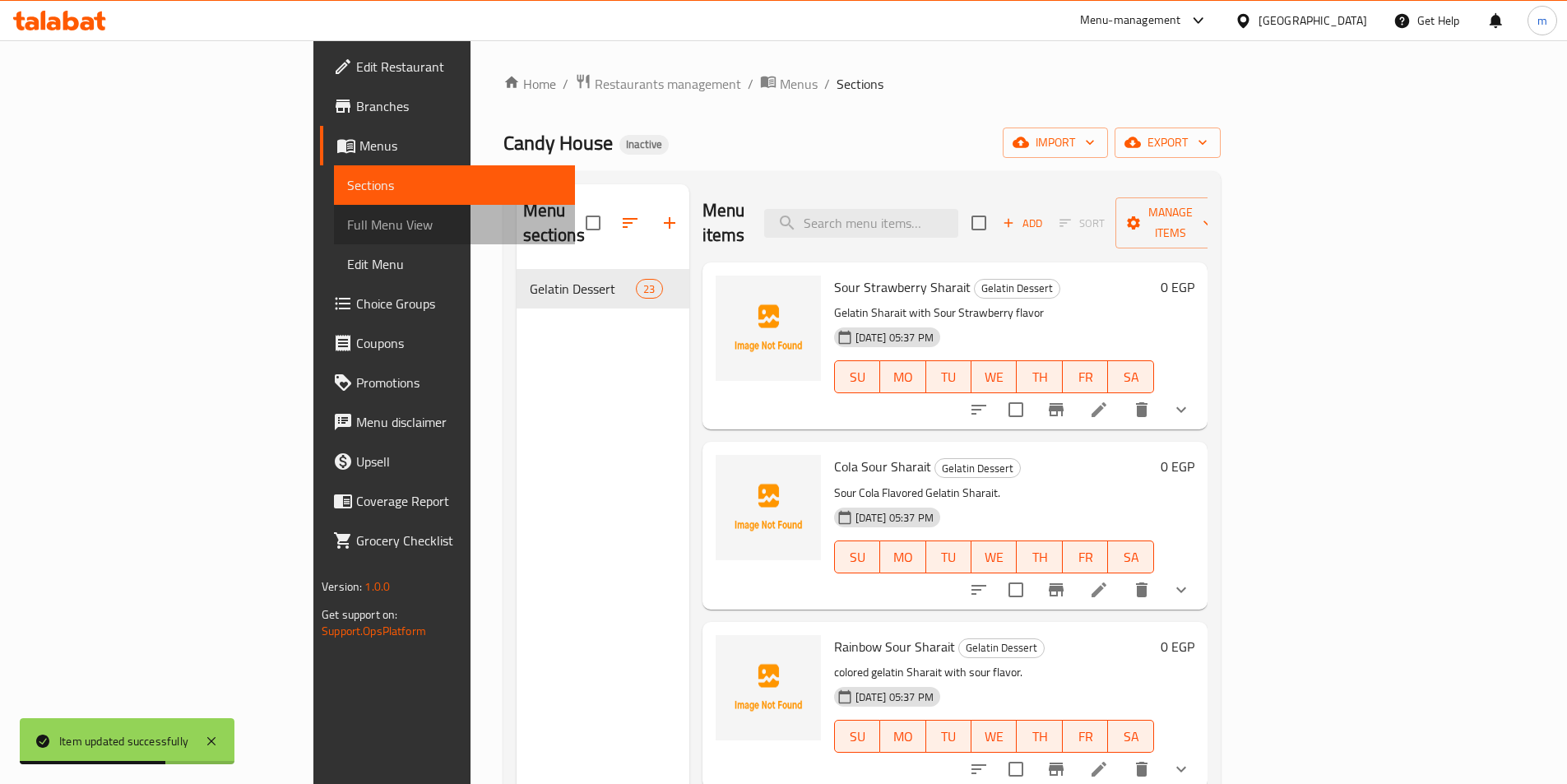
click at [347, 229] on span "Full Menu View" at bounding box center [454, 224] width 215 height 20
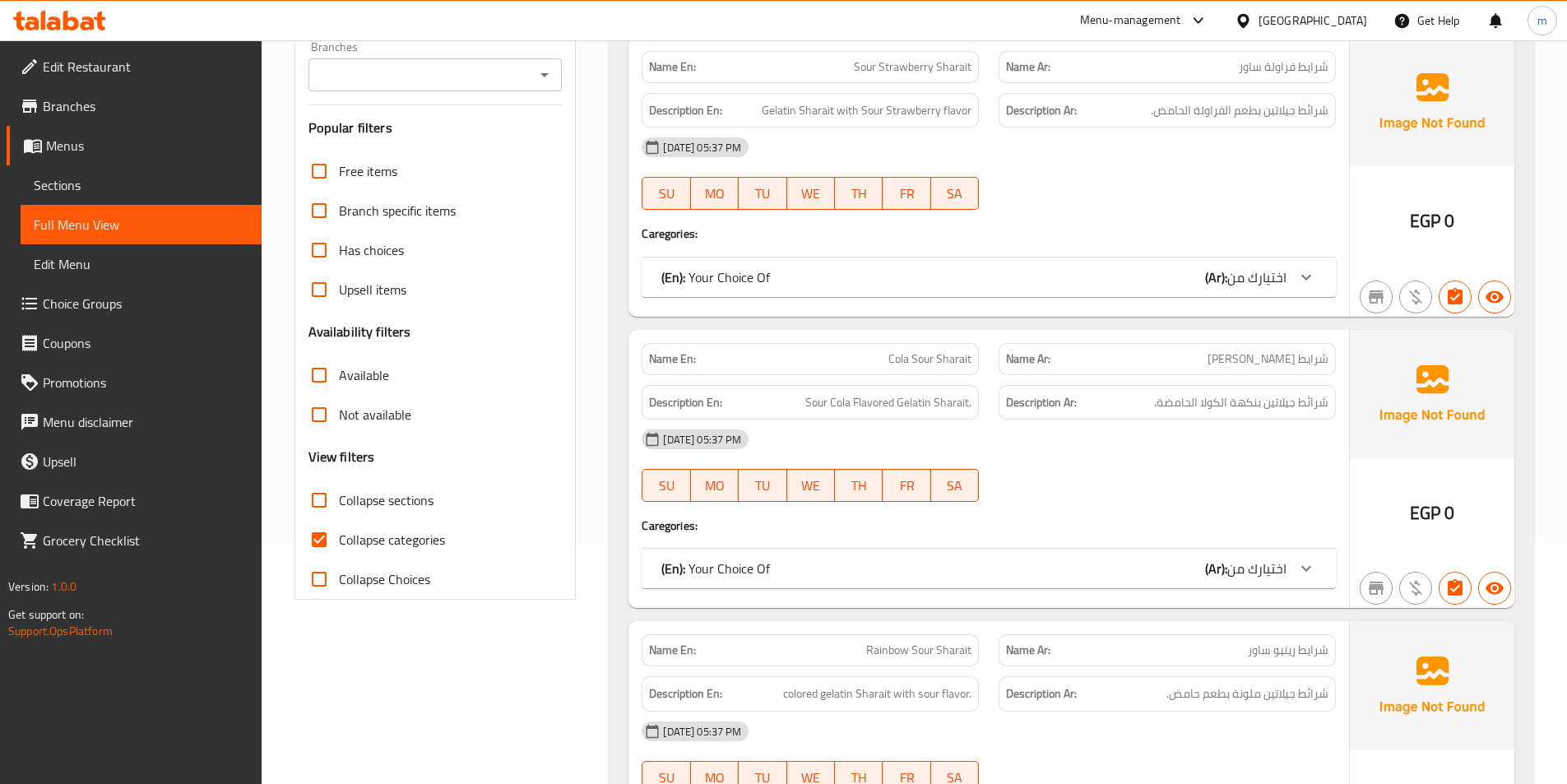
scroll to position [412, 0]
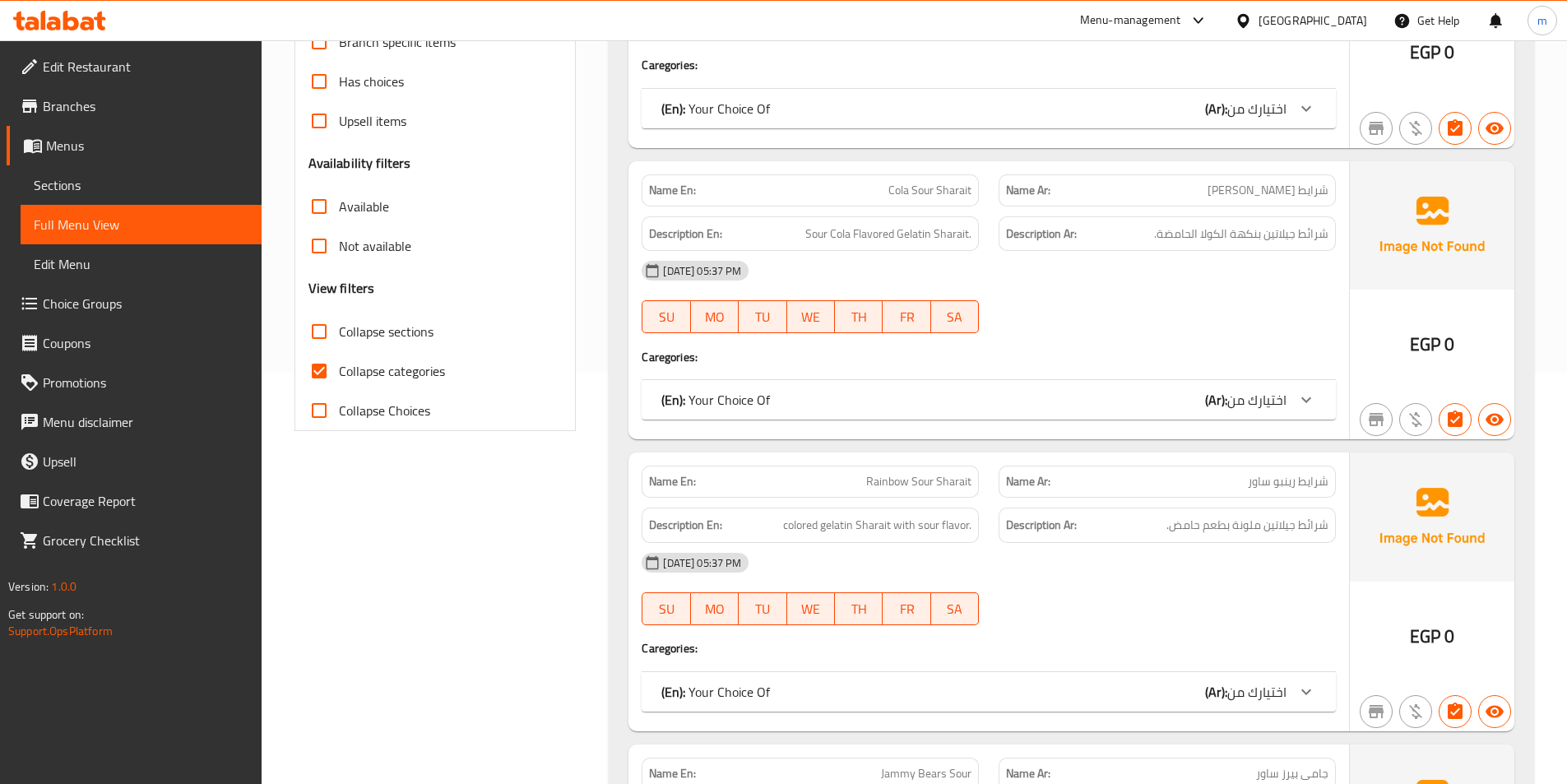
click at [306, 371] on input "Collapse categories" at bounding box center [319, 371] width 40 height 40
checkbox input "false"
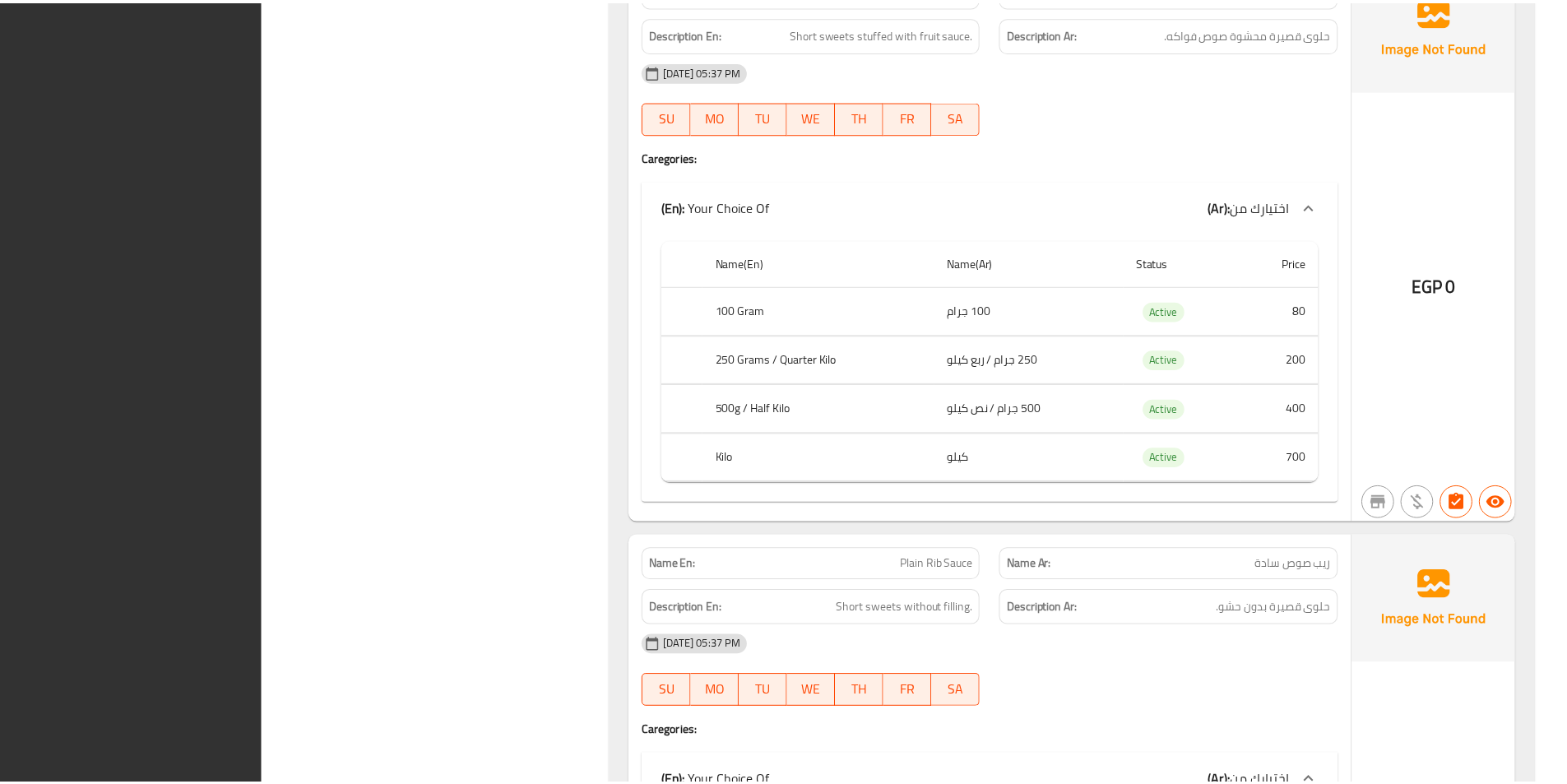
scroll to position [12745, 0]
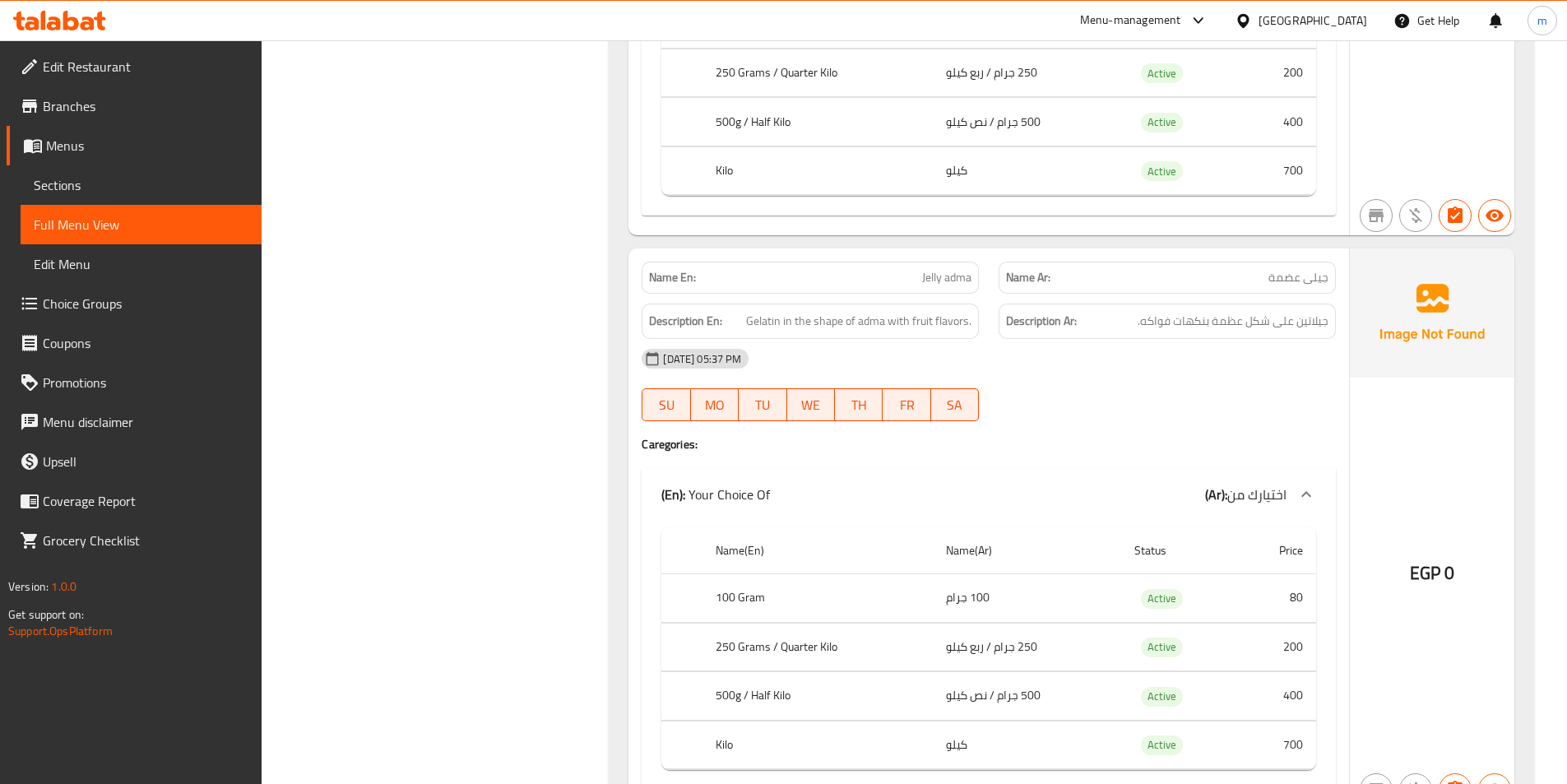
scroll to position [9950, 0]
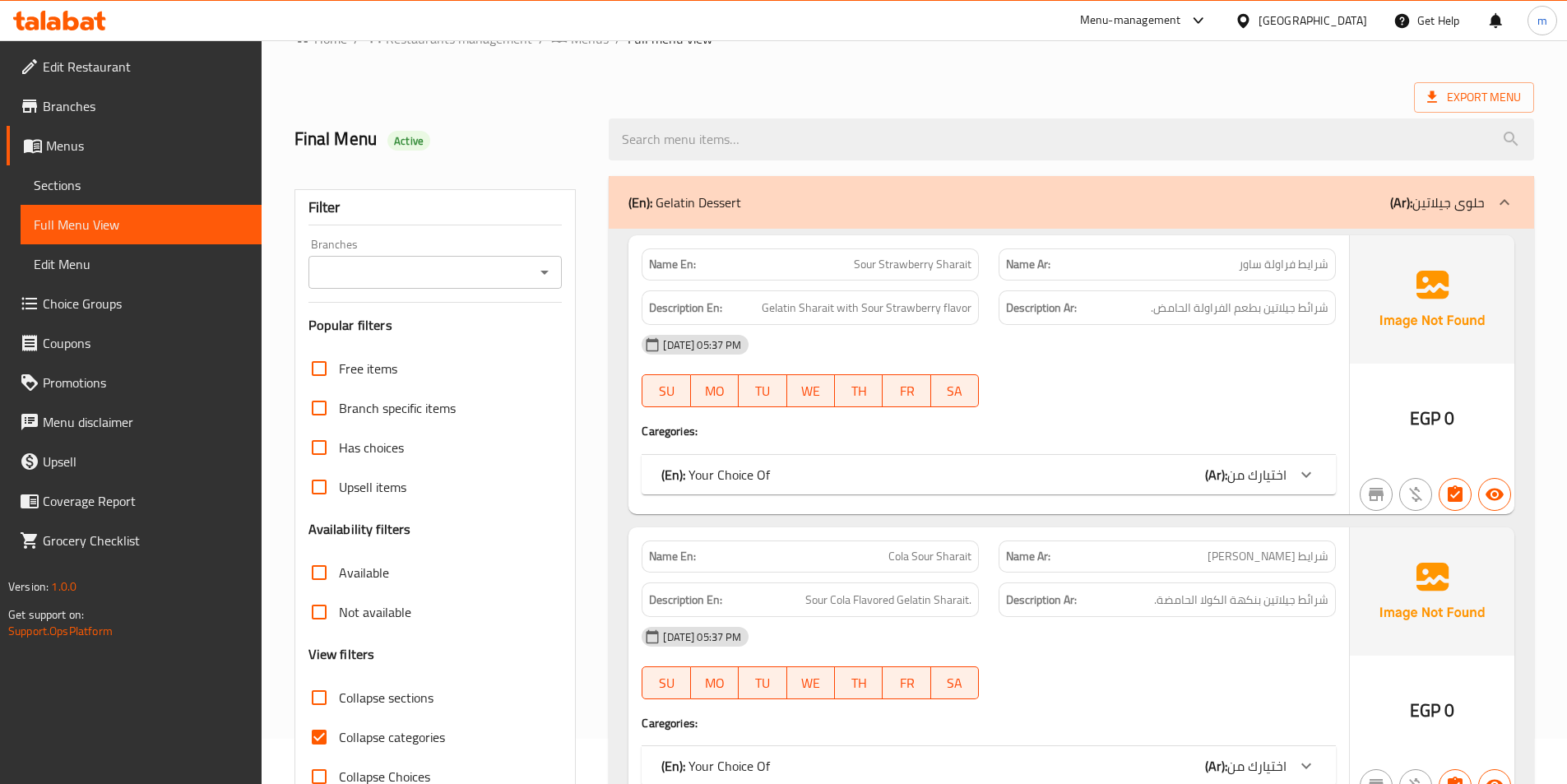
scroll to position [82, 0]
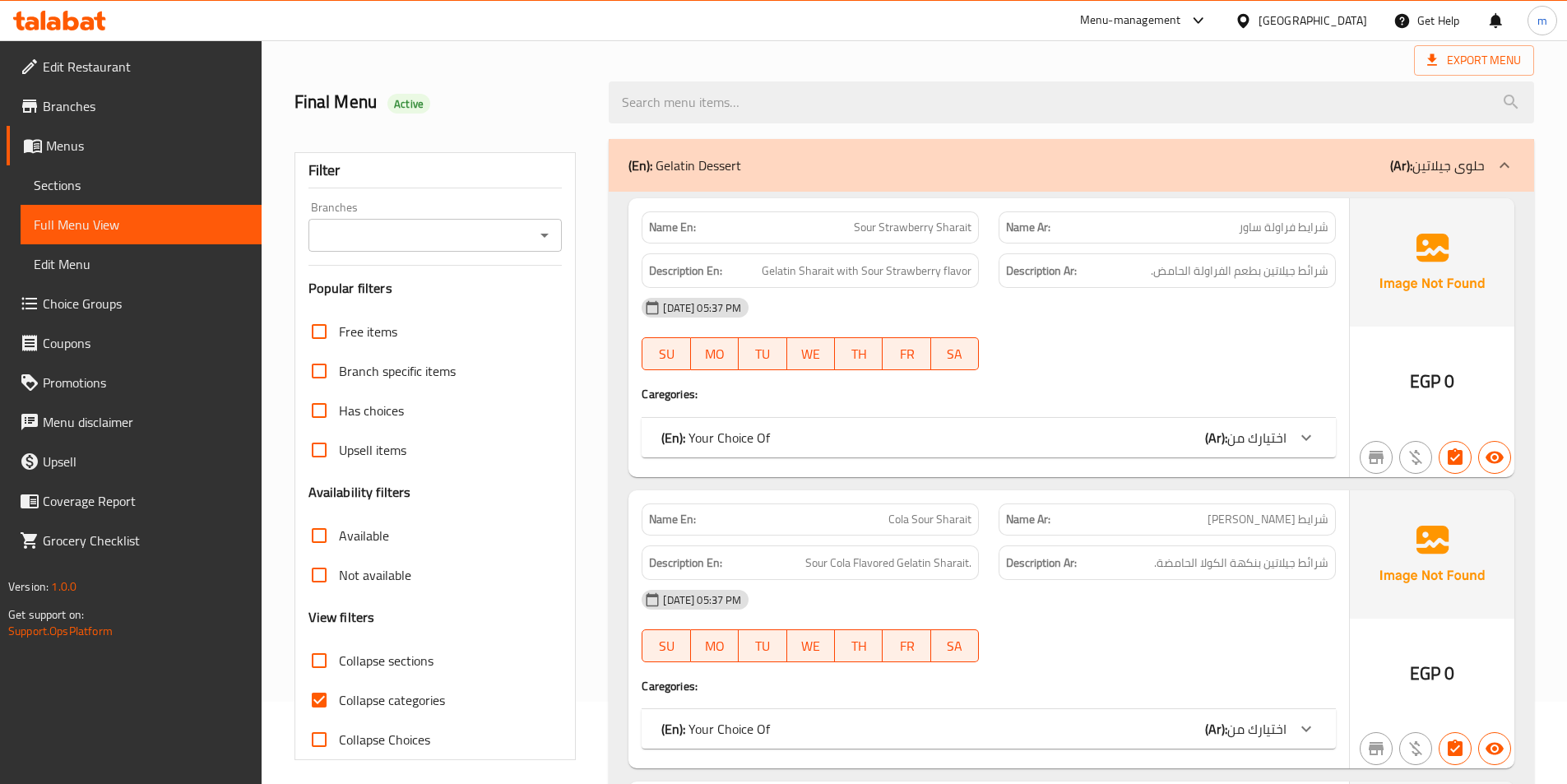
click at [323, 694] on input "Collapse categories" at bounding box center [319, 700] width 40 height 40
checkbox input "false"
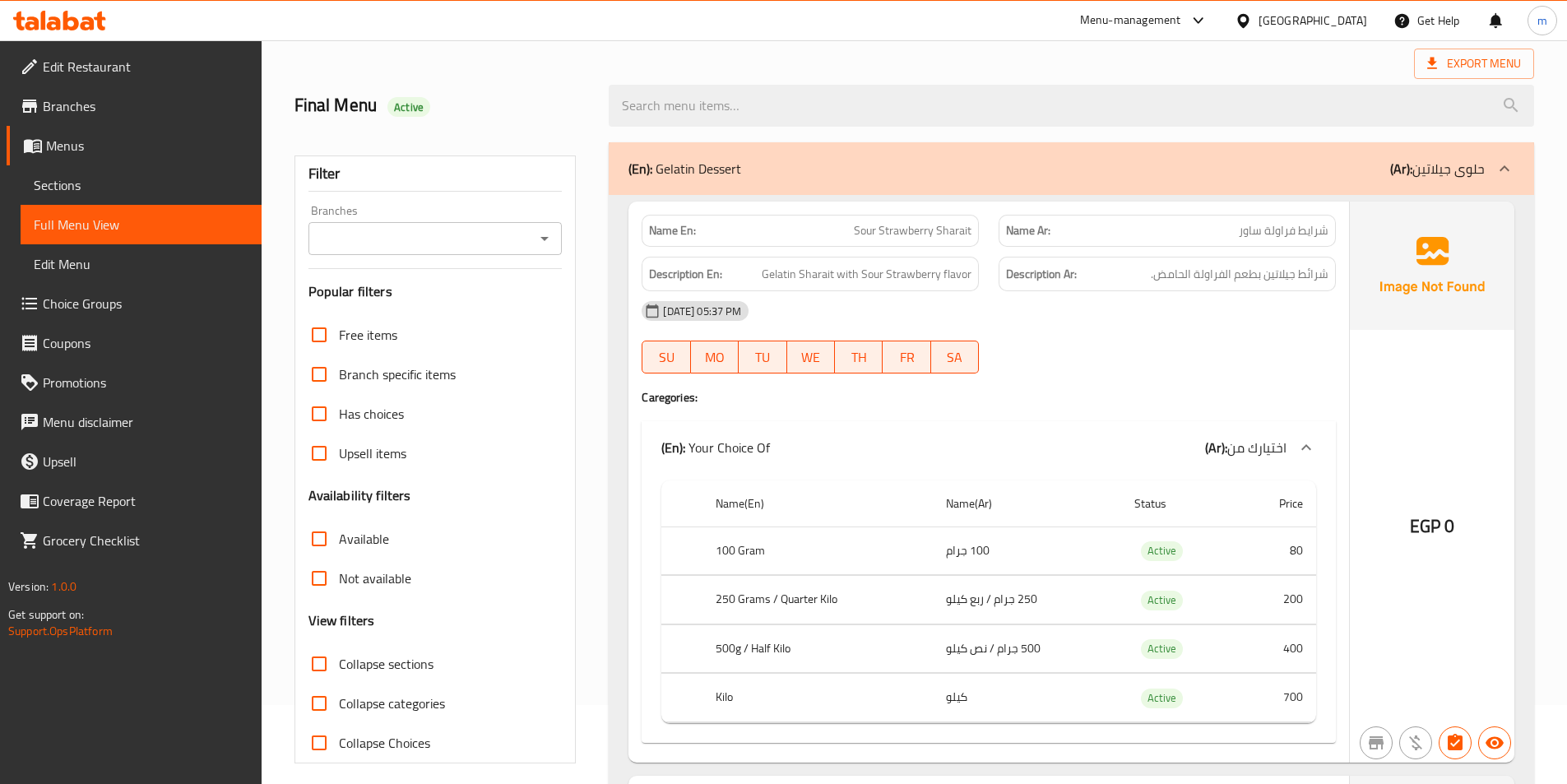
scroll to position [0, 0]
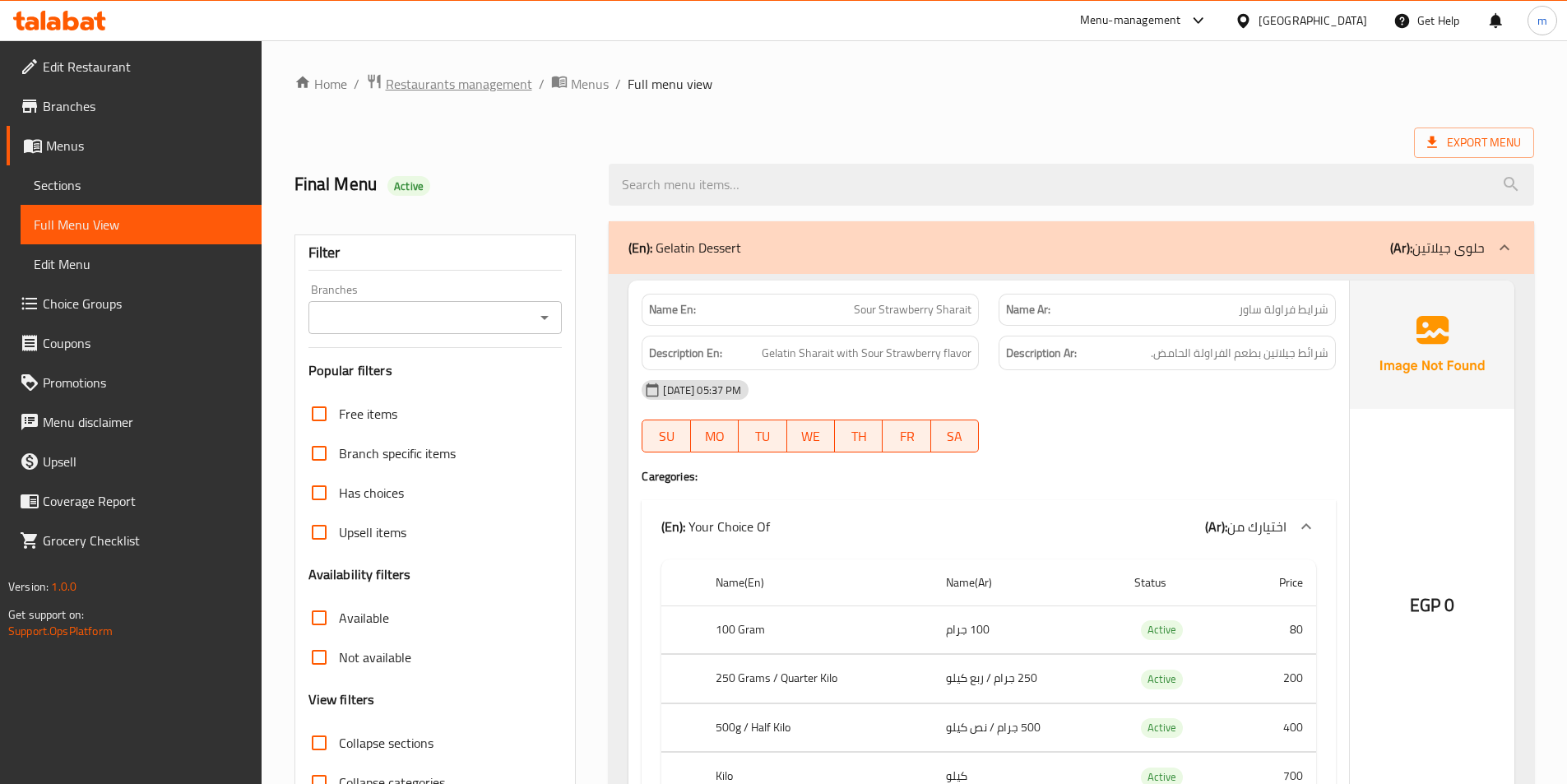
click at [492, 74] on span "Restaurants management" at bounding box center [459, 83] width 146 height 20
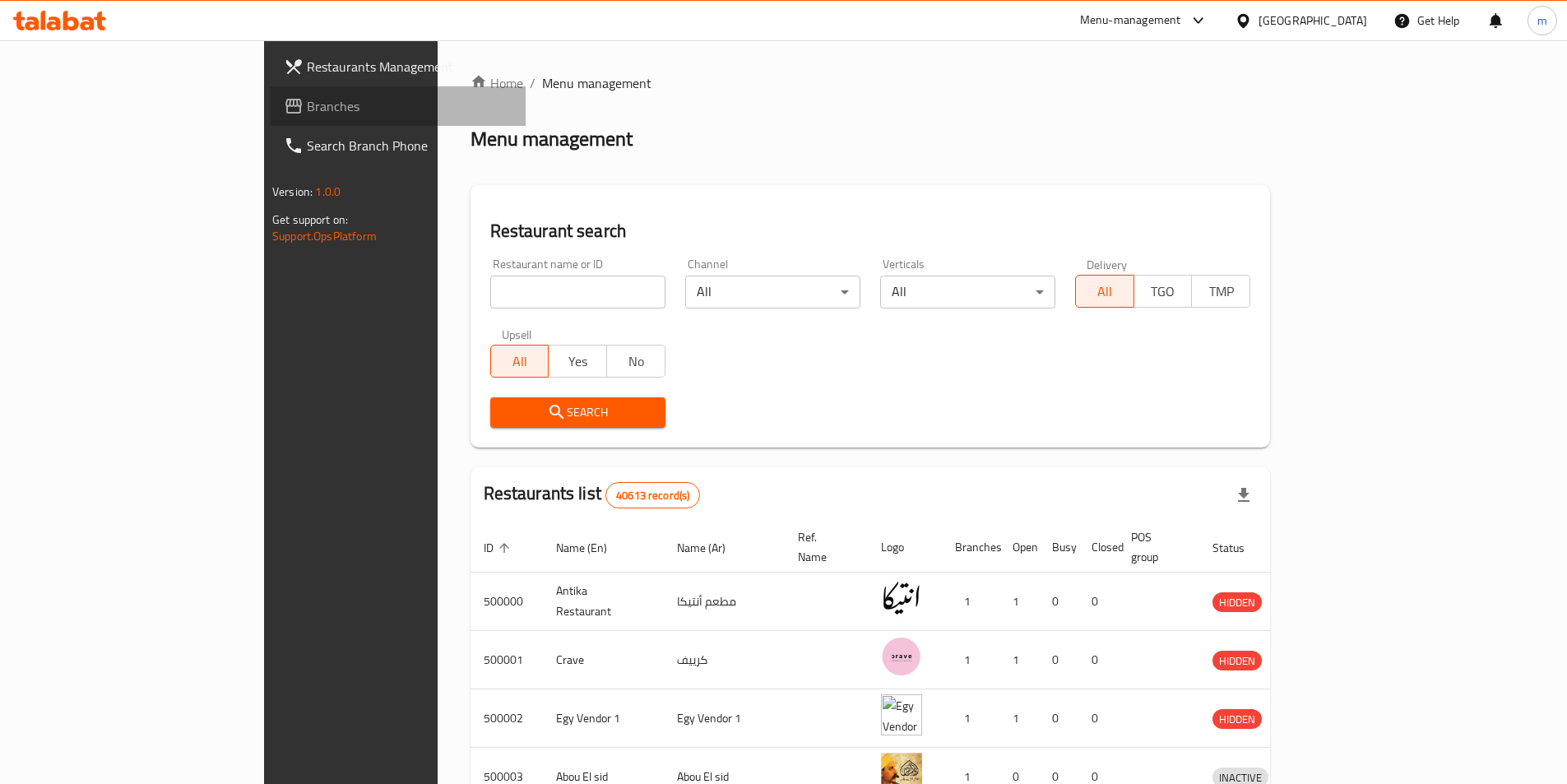
click at [307, 97] on span "Branches" at bounding box center [410, 106] width 206 height 20
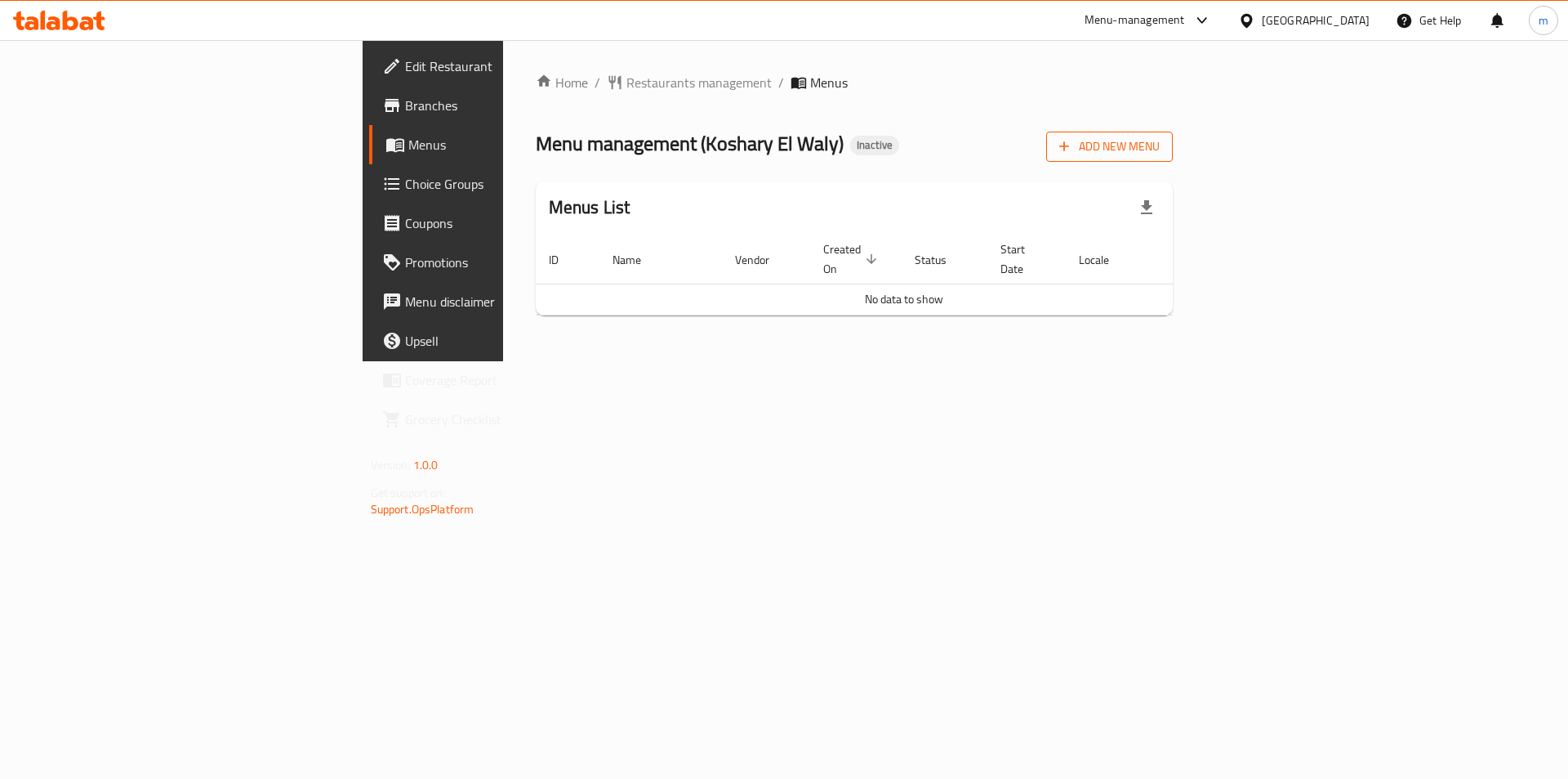
click at [1070, 147] on icon "button" at bounding box center [1064, 146] width 10 height 10
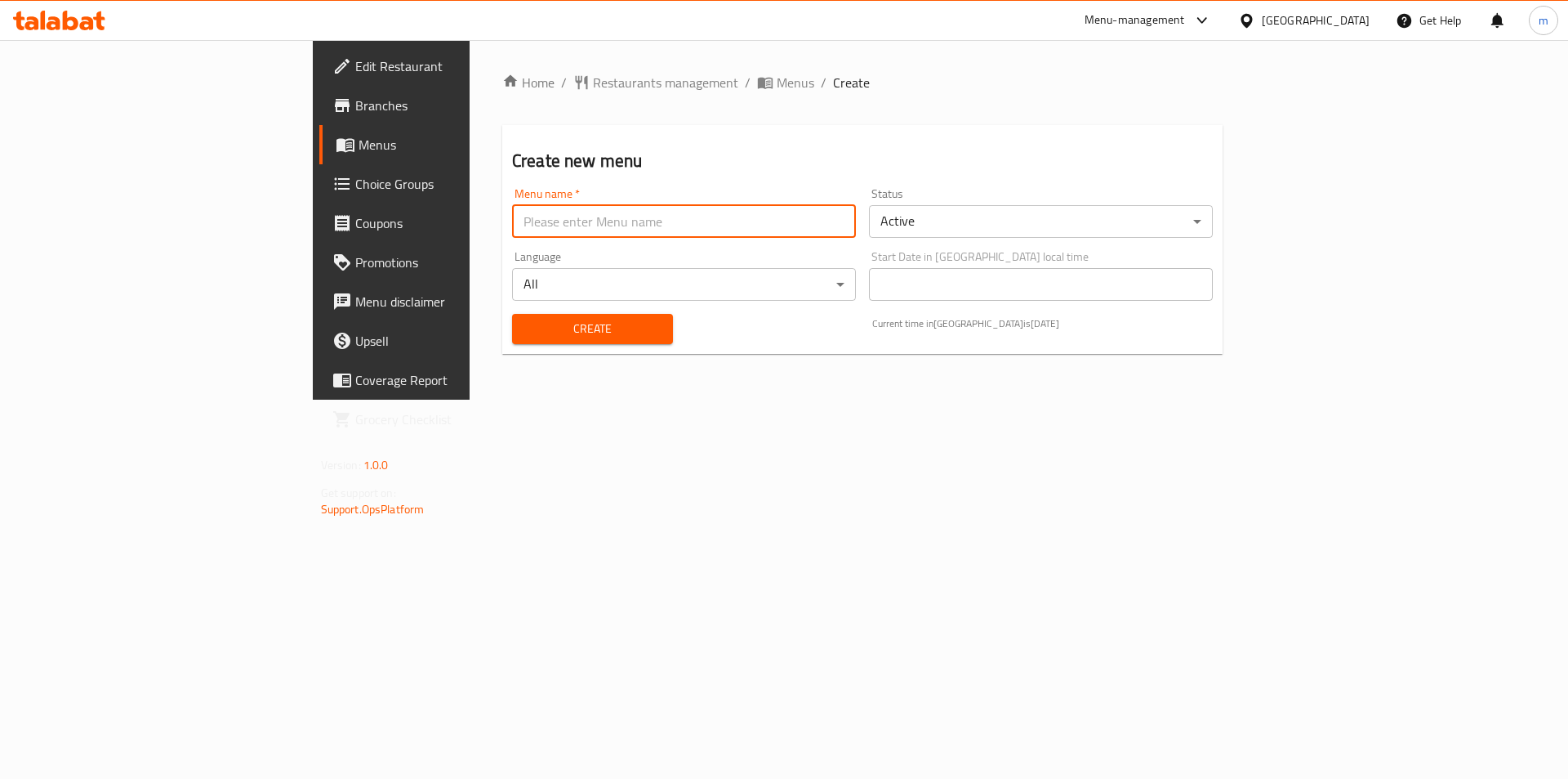
click at [690, 219] on input "text" at bounding box center [684, 221] width 344 height 33
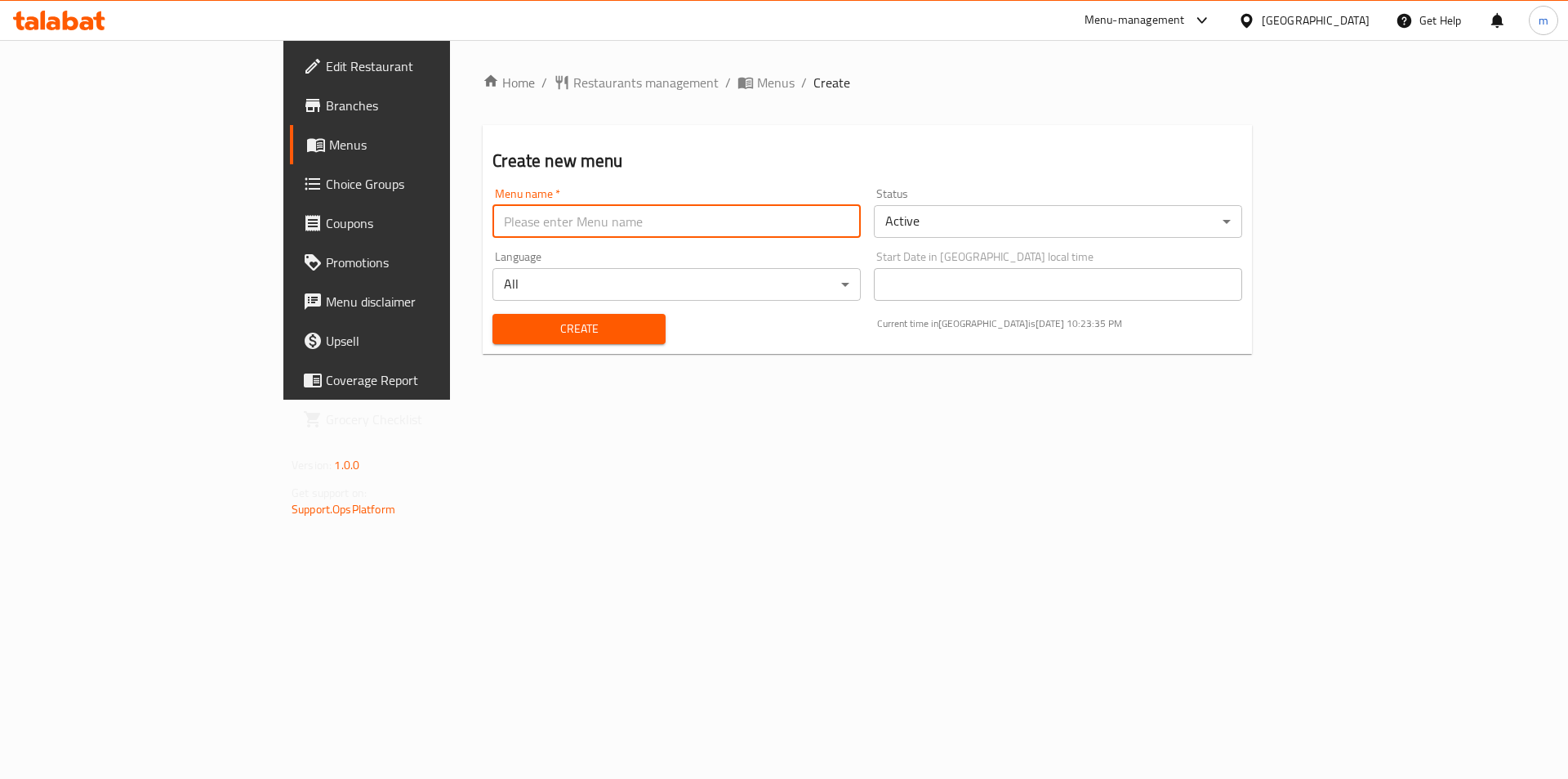
type input "Final Menu"
click at [506, 327] on span "Create" at bounding box center [579, 329] width 146 height 20
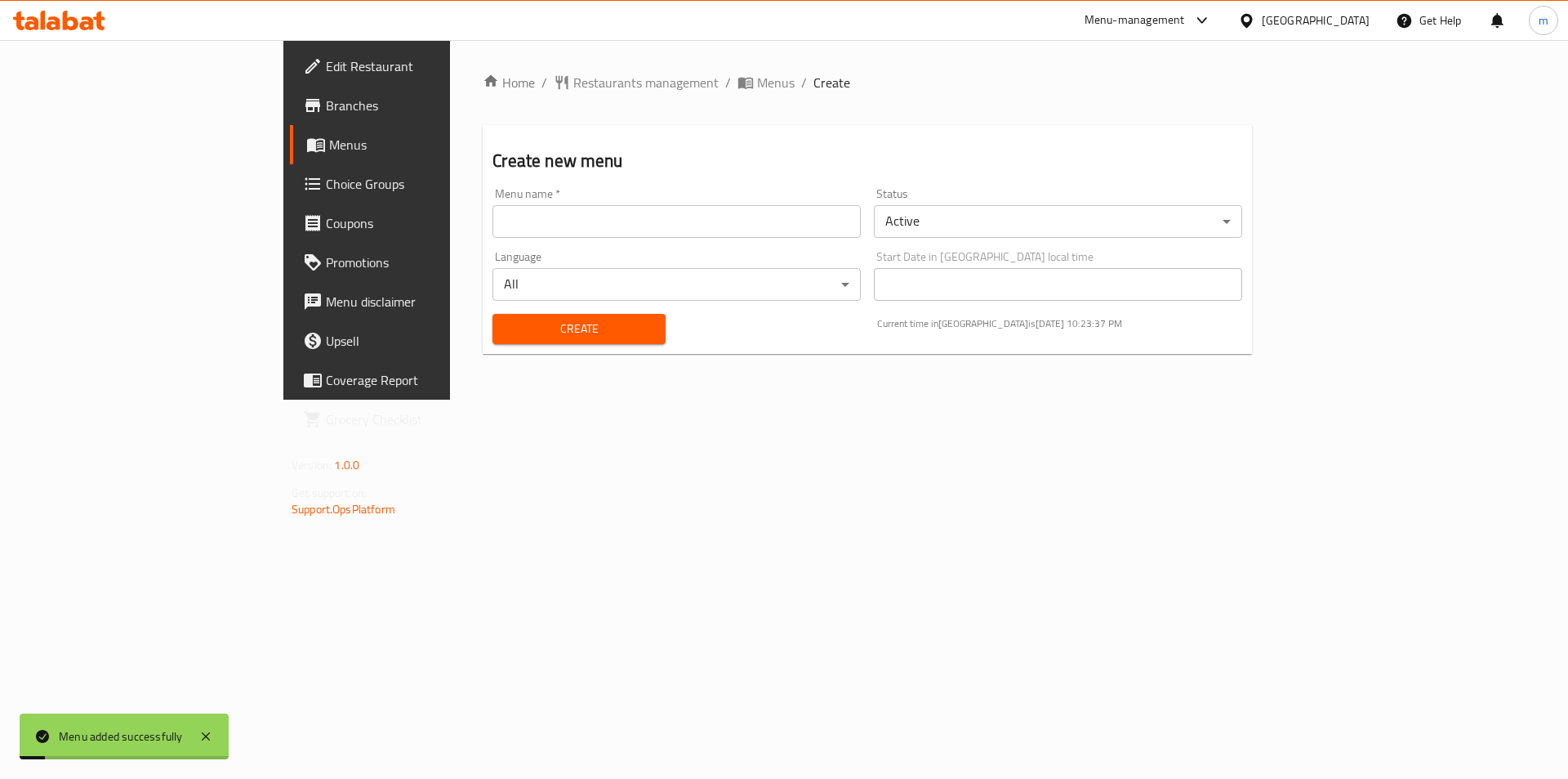
click at [329, 147] on span "Menus" at bounding box center [431, 145] width 203 height 19
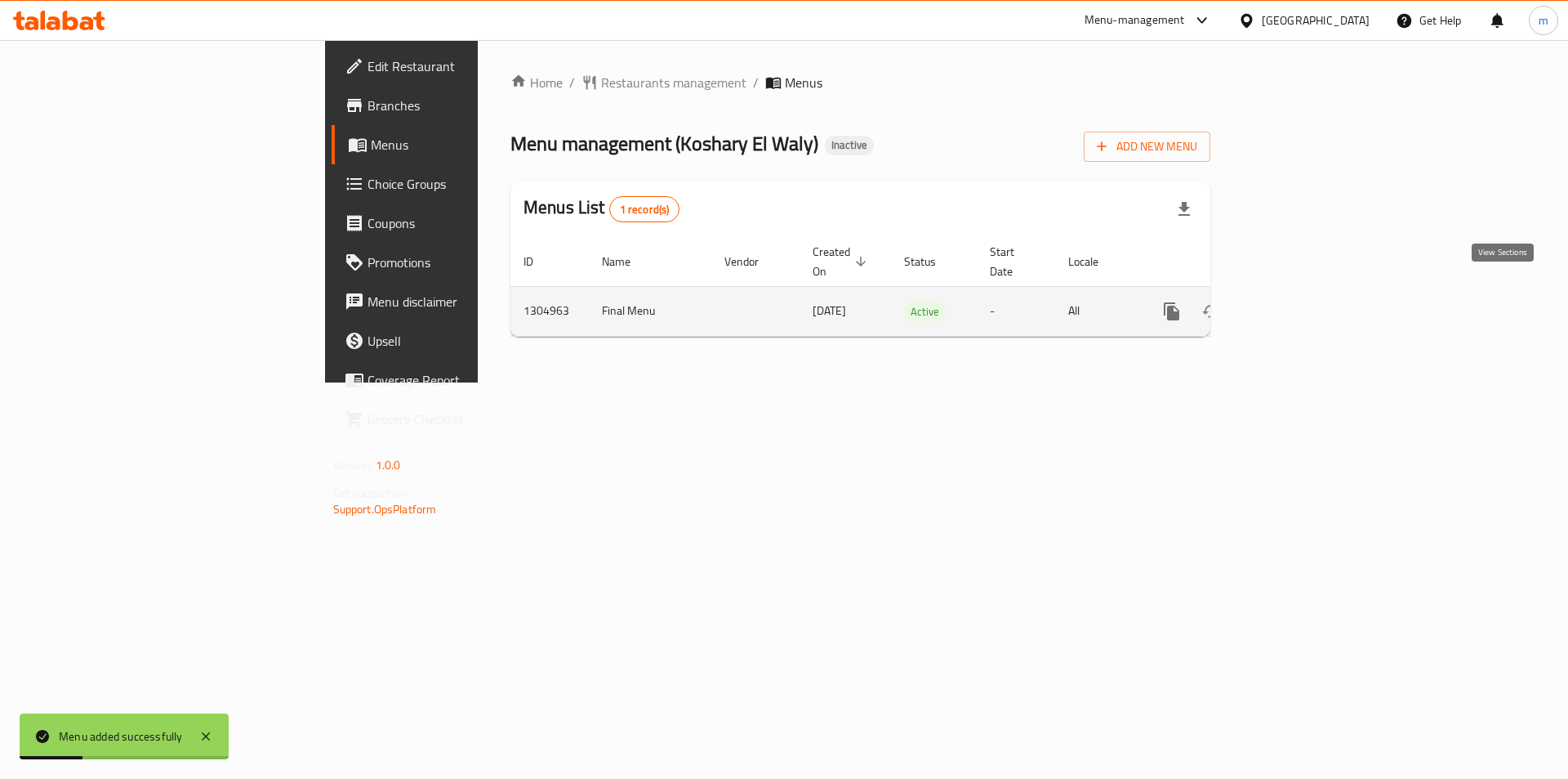
click at [1309, 292] on link "enhanced table" at bounding box center [1290, 311] width 40 height 40
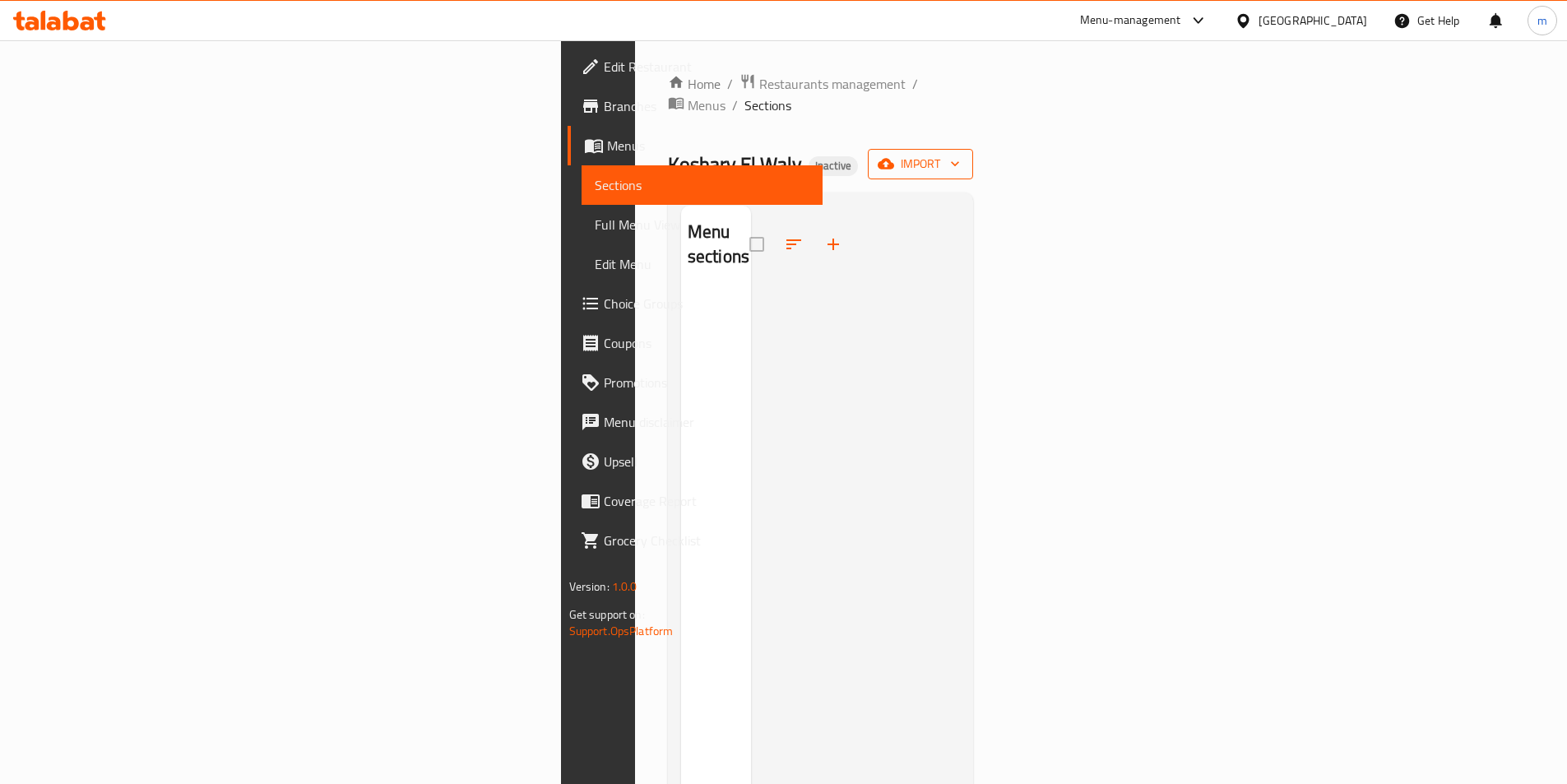
click at [973, 151] on button "import" at bounding box center [920, 164] width 106 height 30
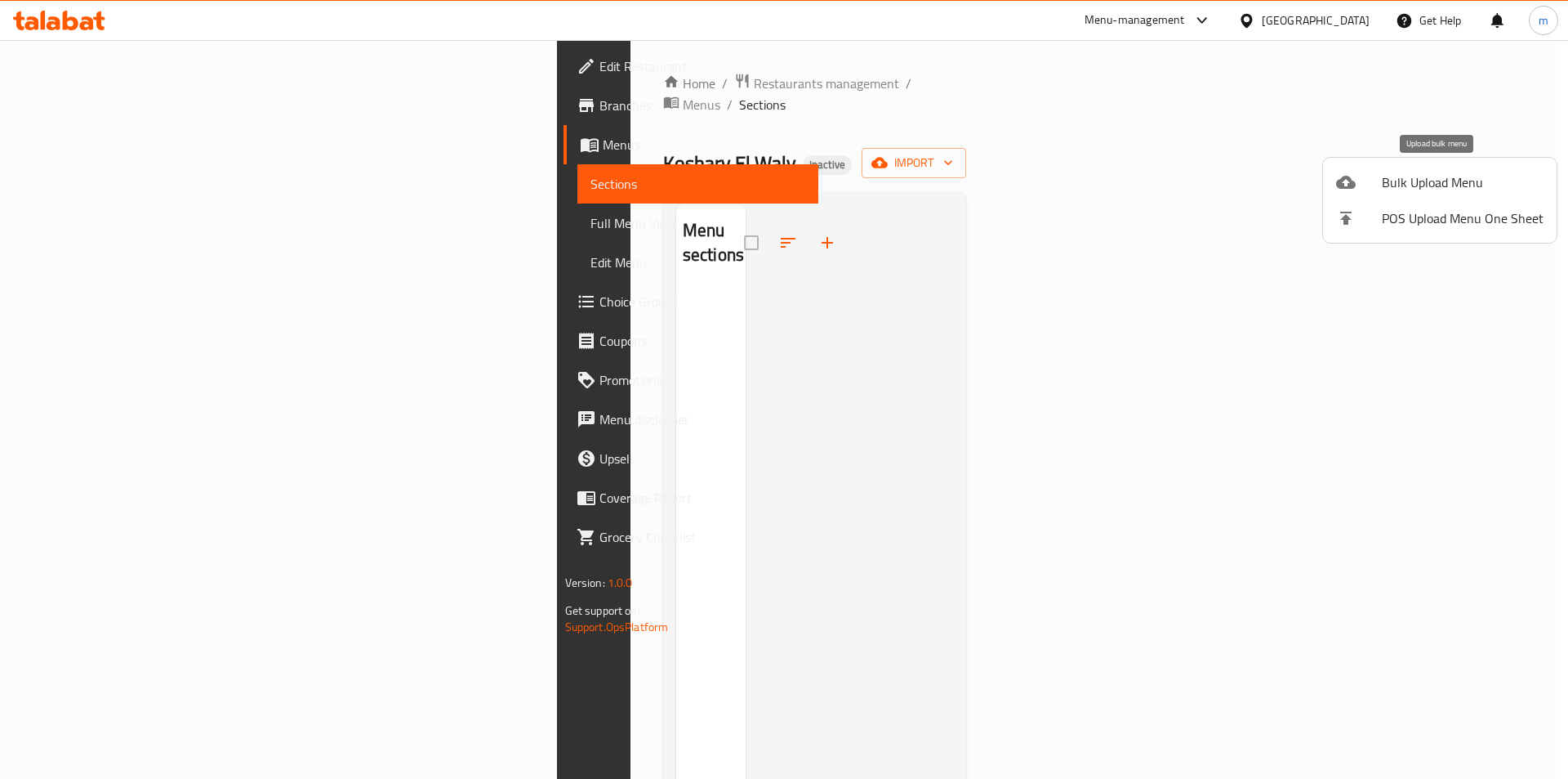
click at [1397, 174] on span "Bulk Upload Menu" at bounding box center [1463, 182] width 162 height 19
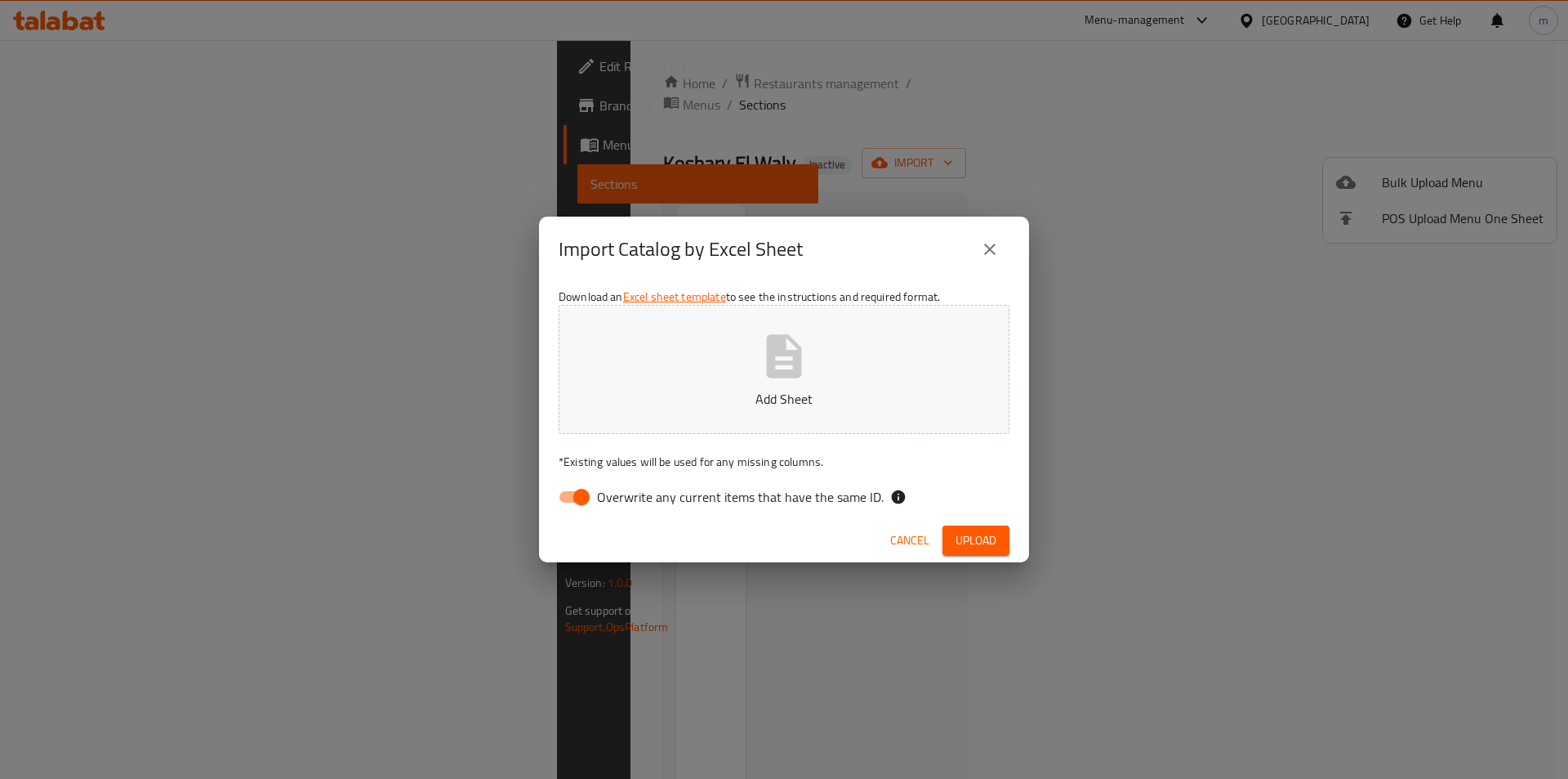
click at [604, 498] on span "Overwrite any current items that have the same ID." at bounding box center [740, 497] width 286 height 19
click at [604, 498] on input "Overwrite any current items that have the same ID." at bounding box center [581, 496] width 93 height 31
checkbox input "false"
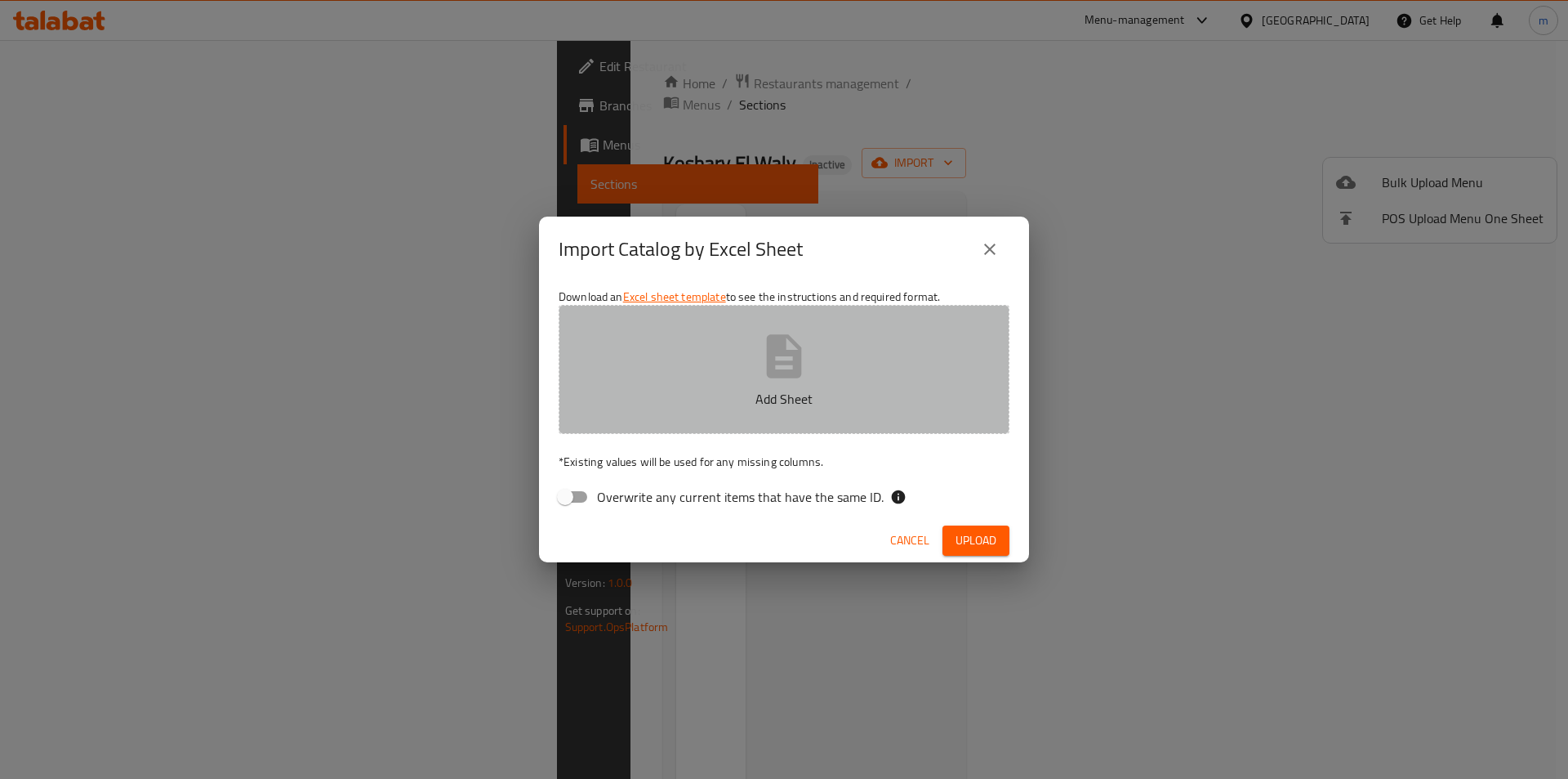
click at [698, 382] on button "Add Sheet" at bounding box center [784, 369] width 451 height 129
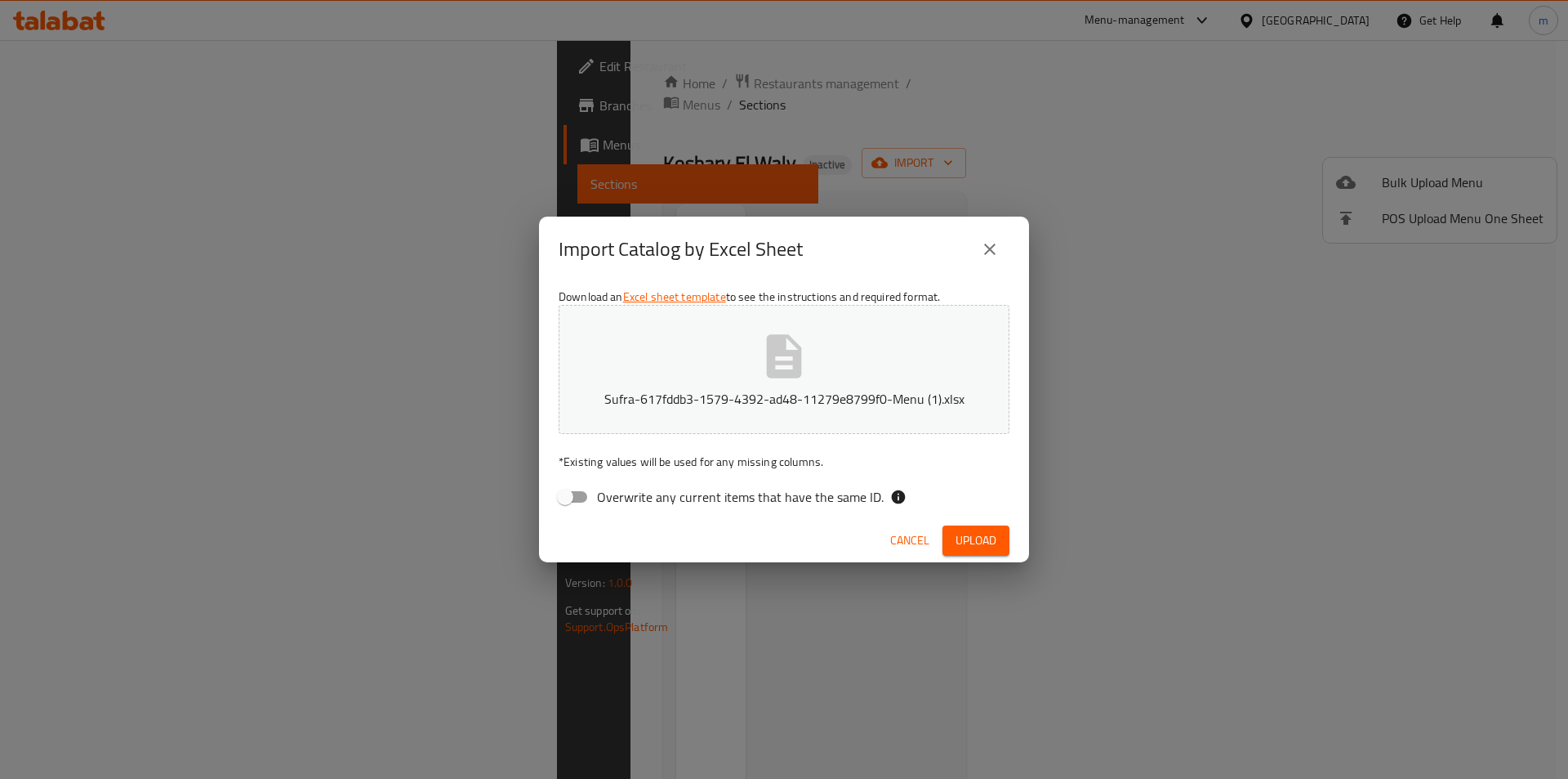
click at [987, 531] on span "Upload" at bounding box center [976, 540] width 41 height 20
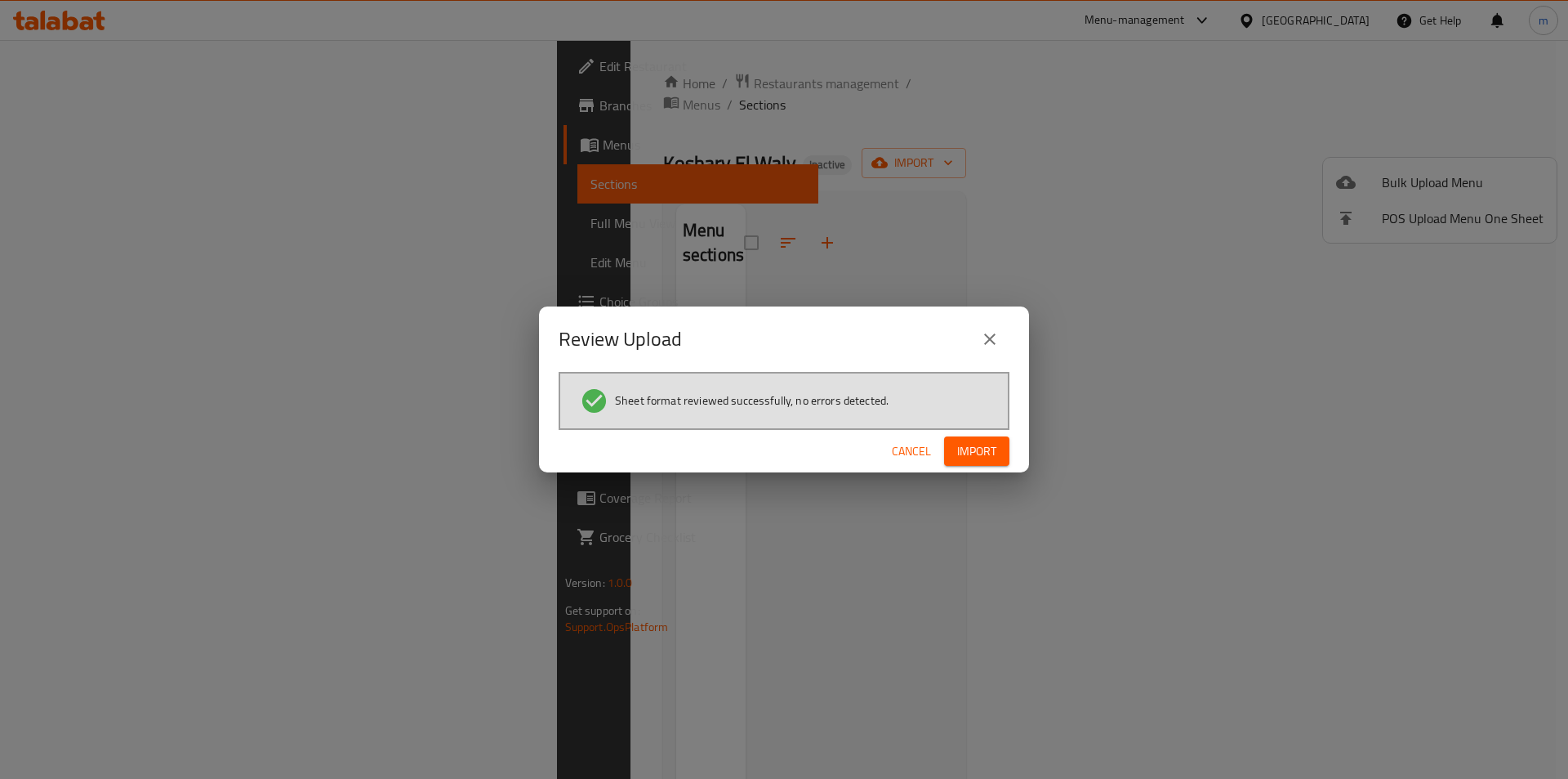
click at [981, 452] on span "Import" at bounding box center [977, 451] width 40 height 20
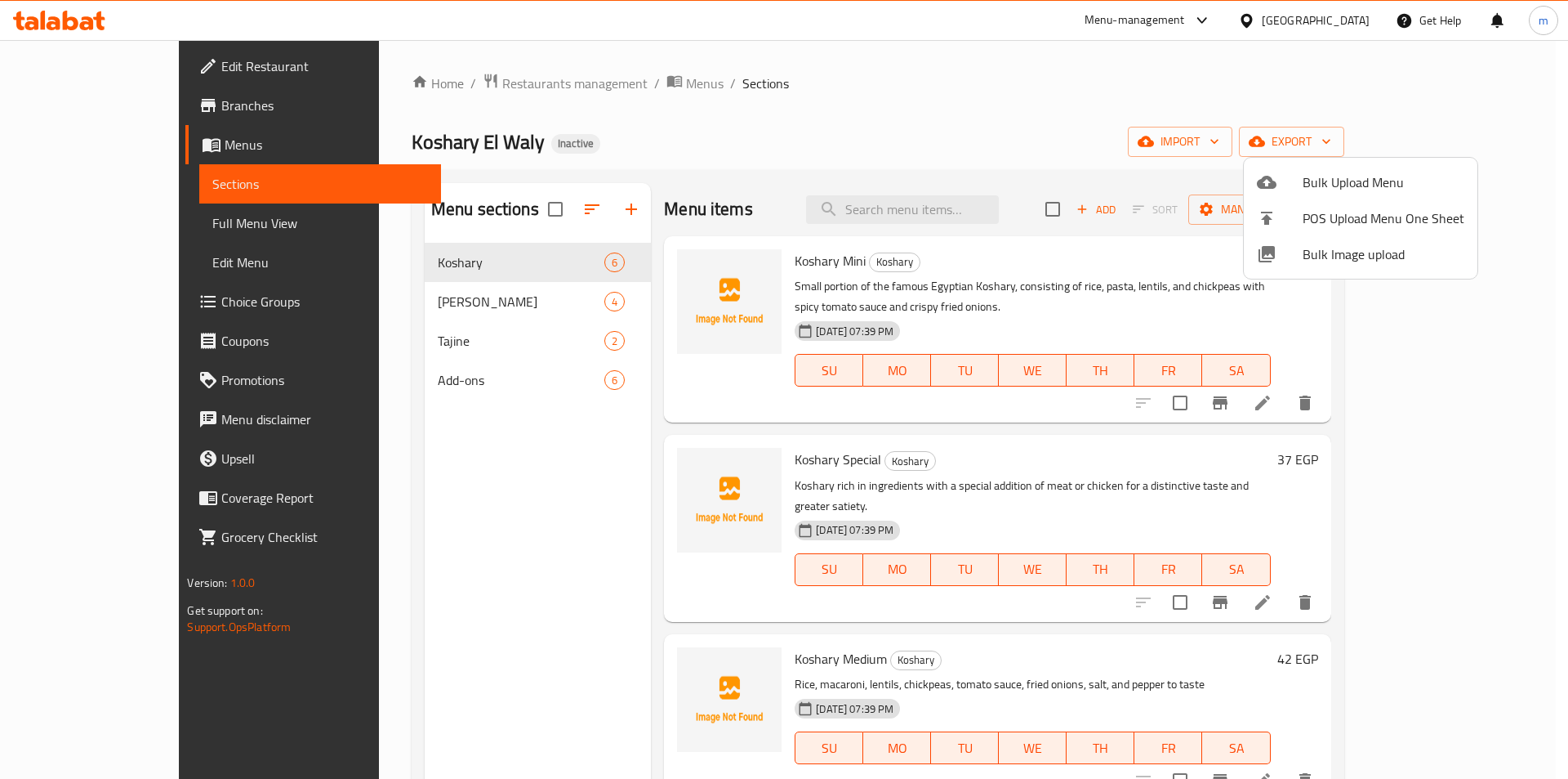
click at [950, 212] on div at bounding box center [784, 390] width 1568 height 779
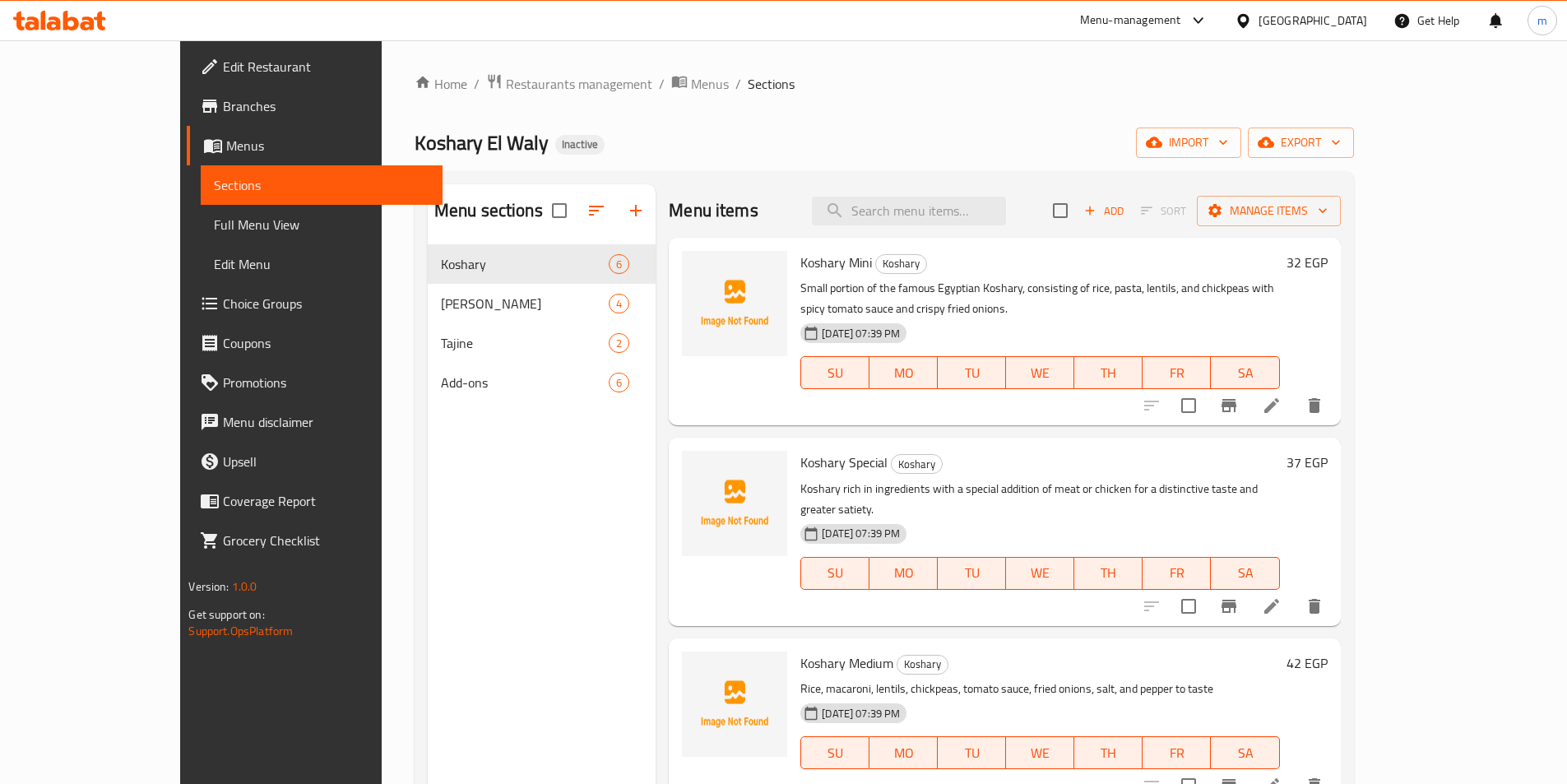
click at [957, 214] on input "search" at bounding box center [909, 211] width 194 height 28
paste input "special koshary"
type input "special koshary"
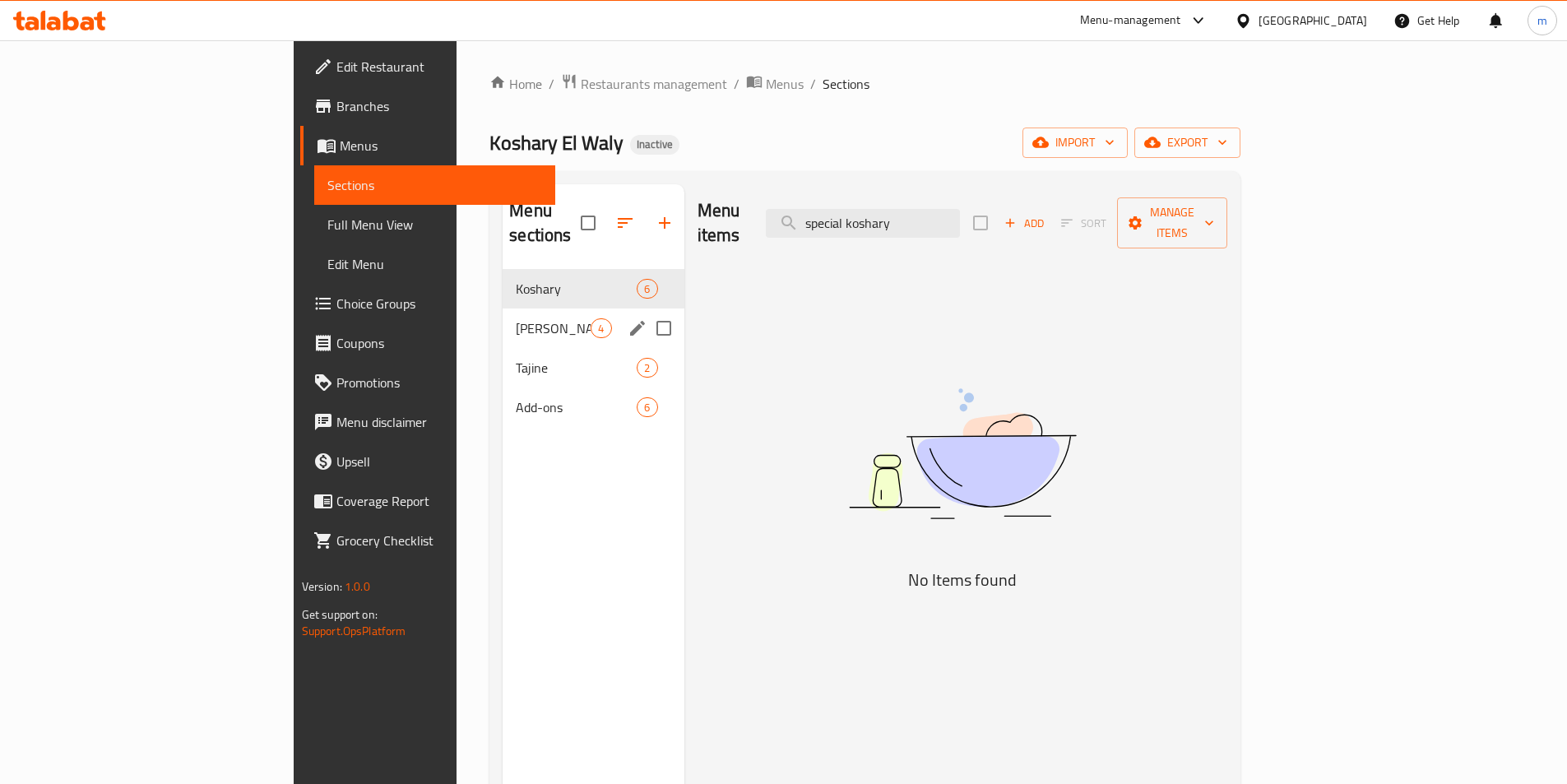
click at [516, 278] on span "Koshary" at bounding box center [576, 288] width 121 height 20
click at [516, 278] on span "Koshary" at bounding box center [553, 288] width 75 height 20
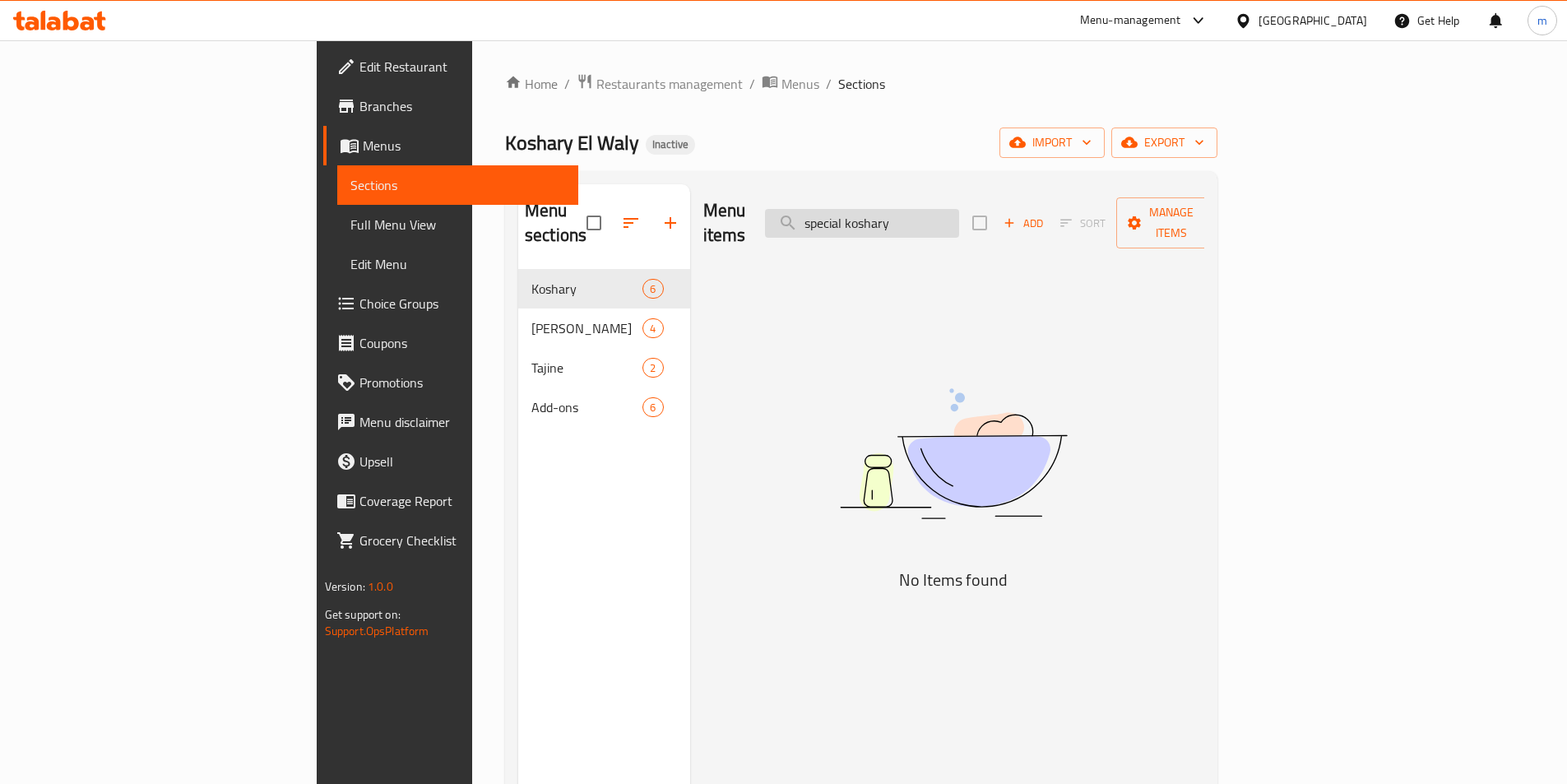
click at [959, 209] on input "special koshary" at bounding box center [862, 223] width 194 height 28
click at [959, 209] on input "search" at bounding box center [862, 223] width 194 height 28
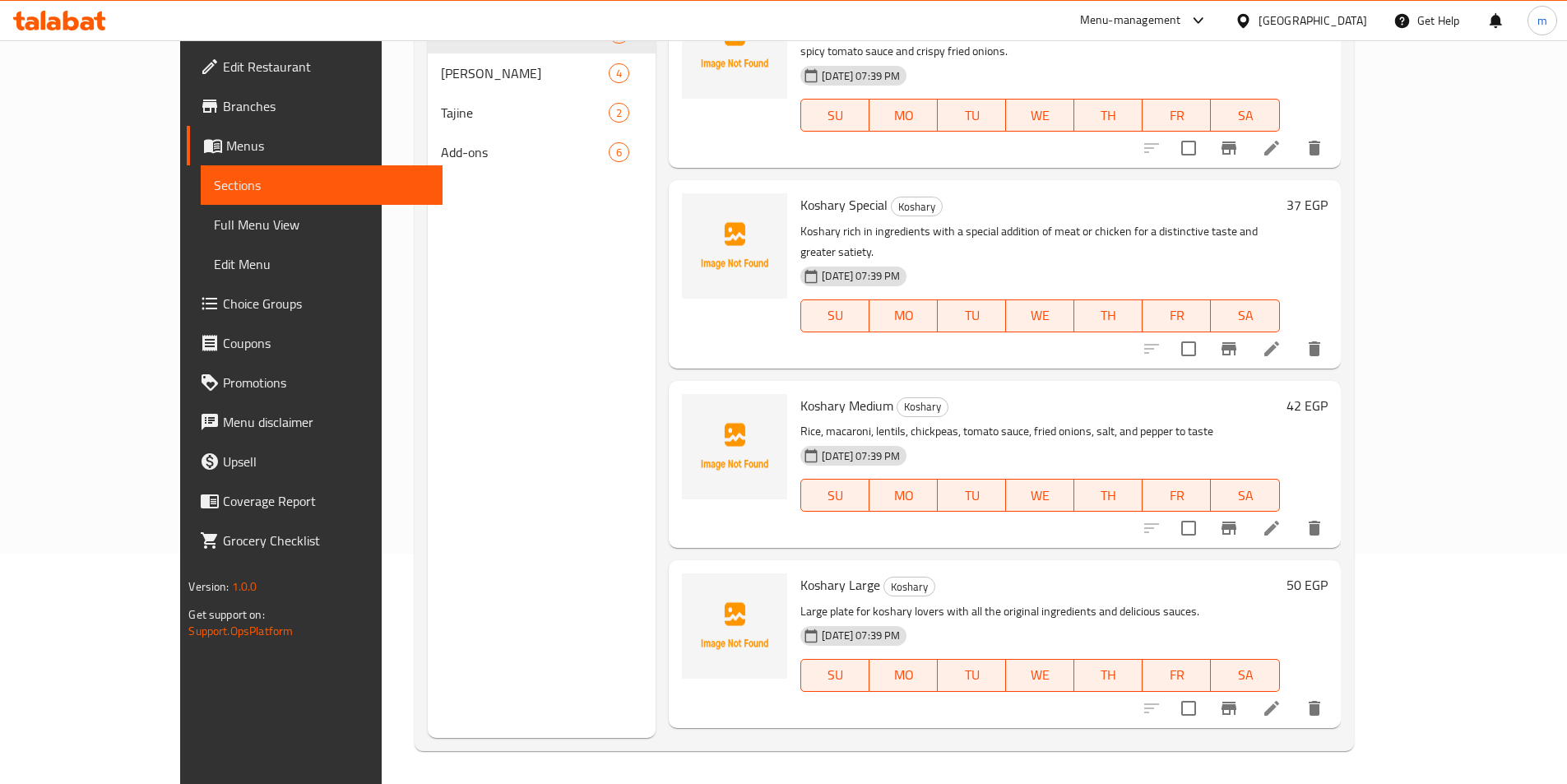
scroll to position [6, 0]
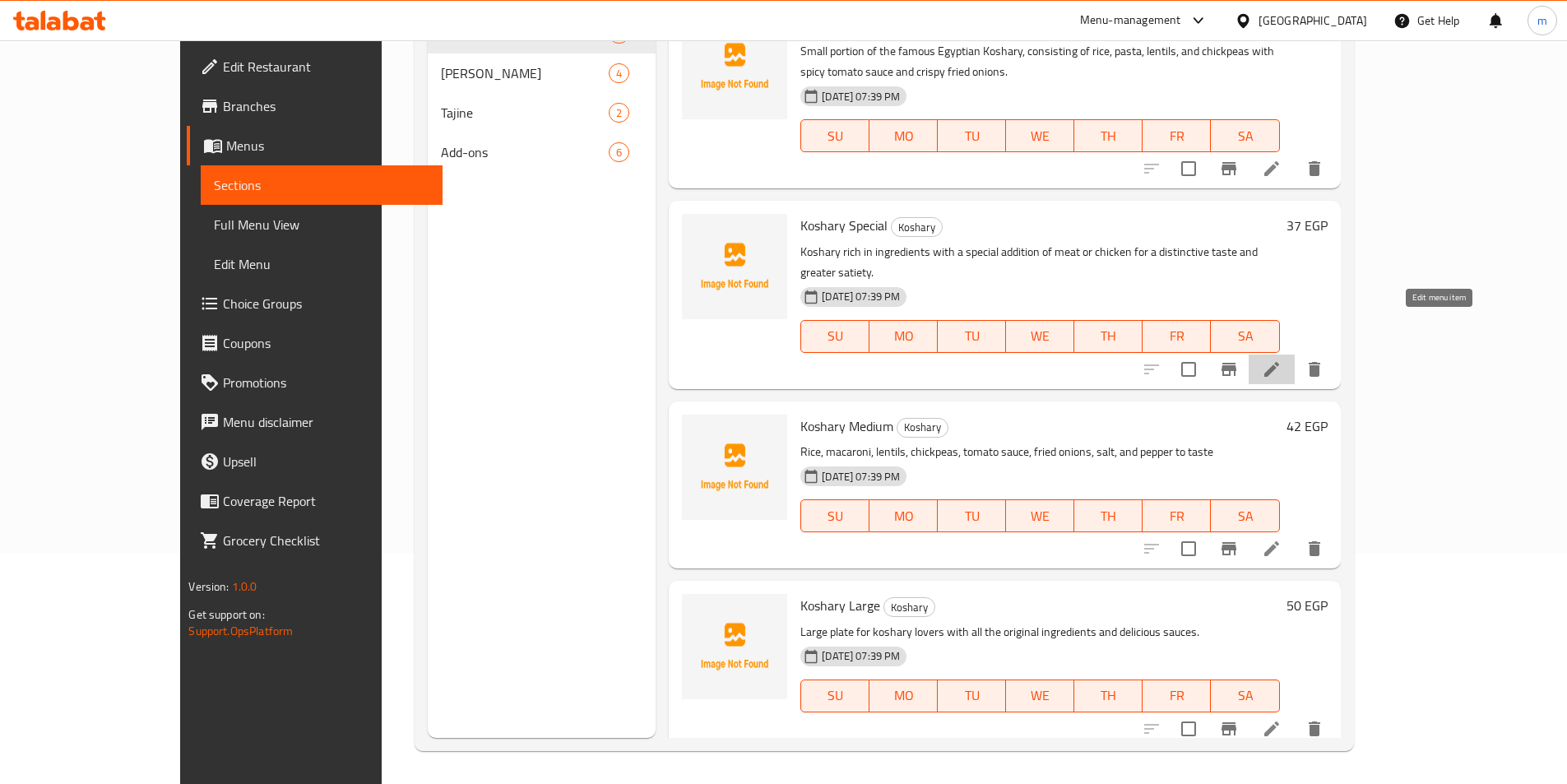
click at [1282, 359] on icon at bounding box center [1272, 369] width 20 height 20
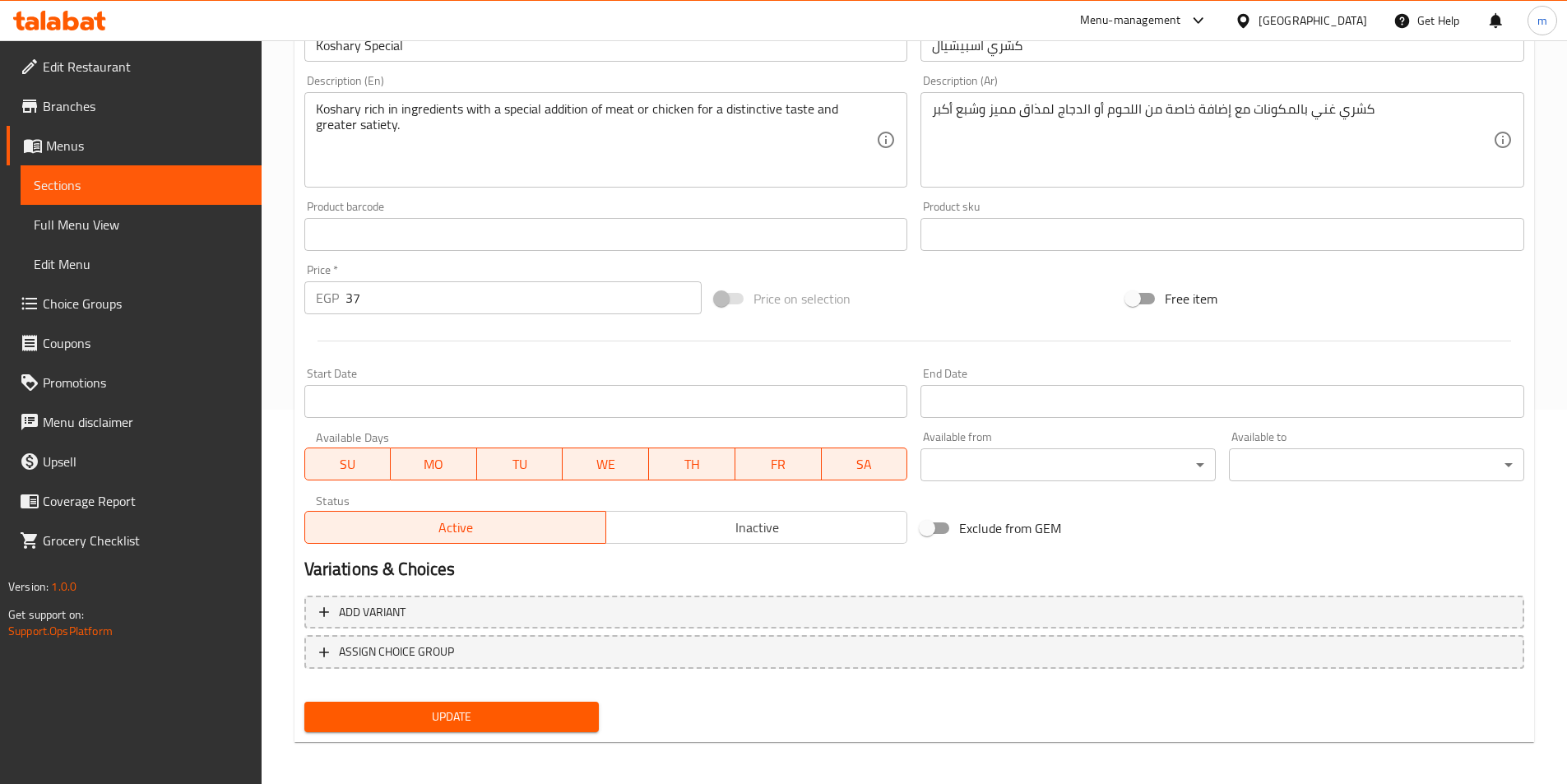
scroll to position [378, 0]
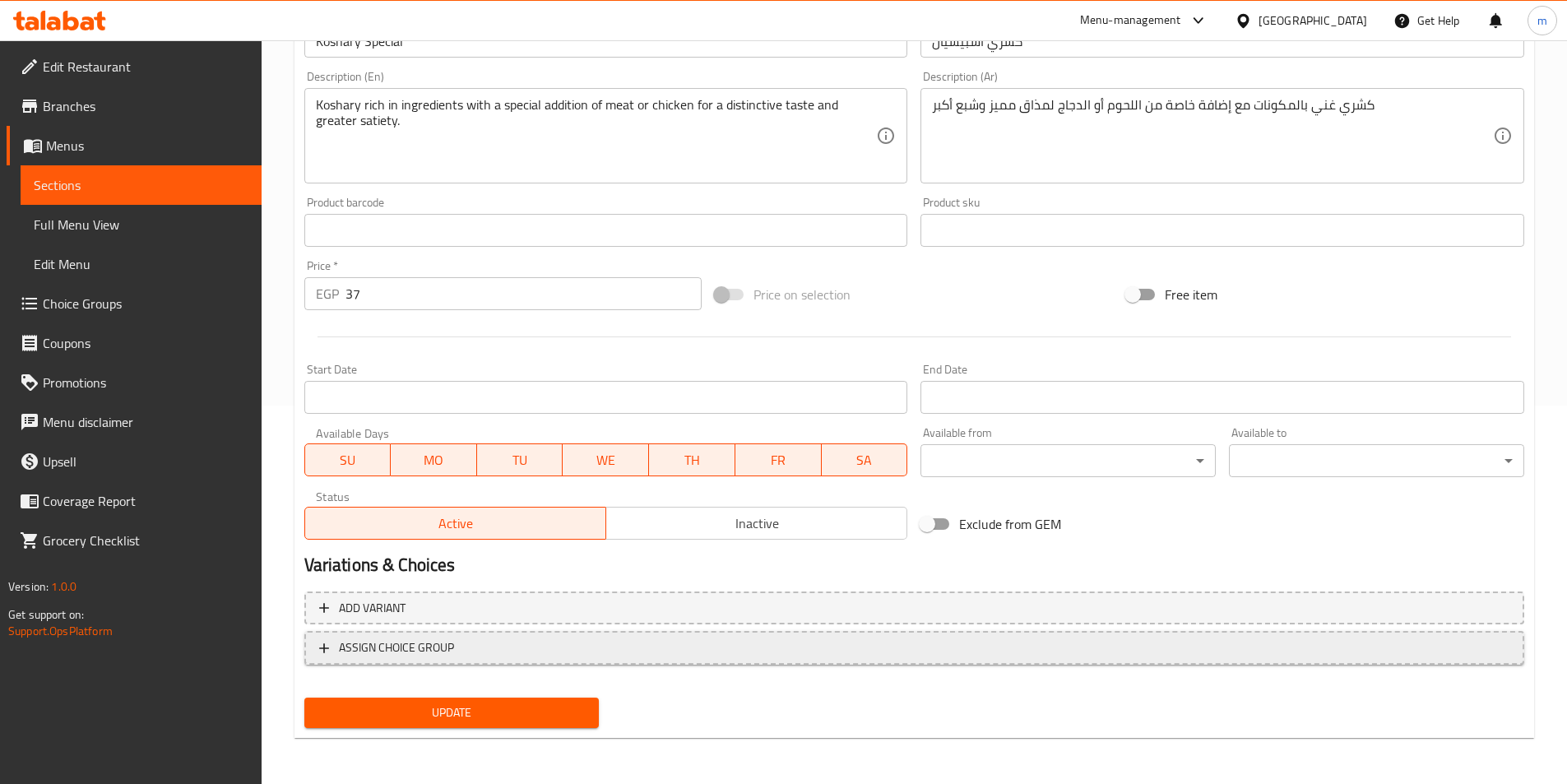
click at [349, 657] on span "ASSIGN CHOICE GROUP" at bounding box center [397, 647] width 115 height 20
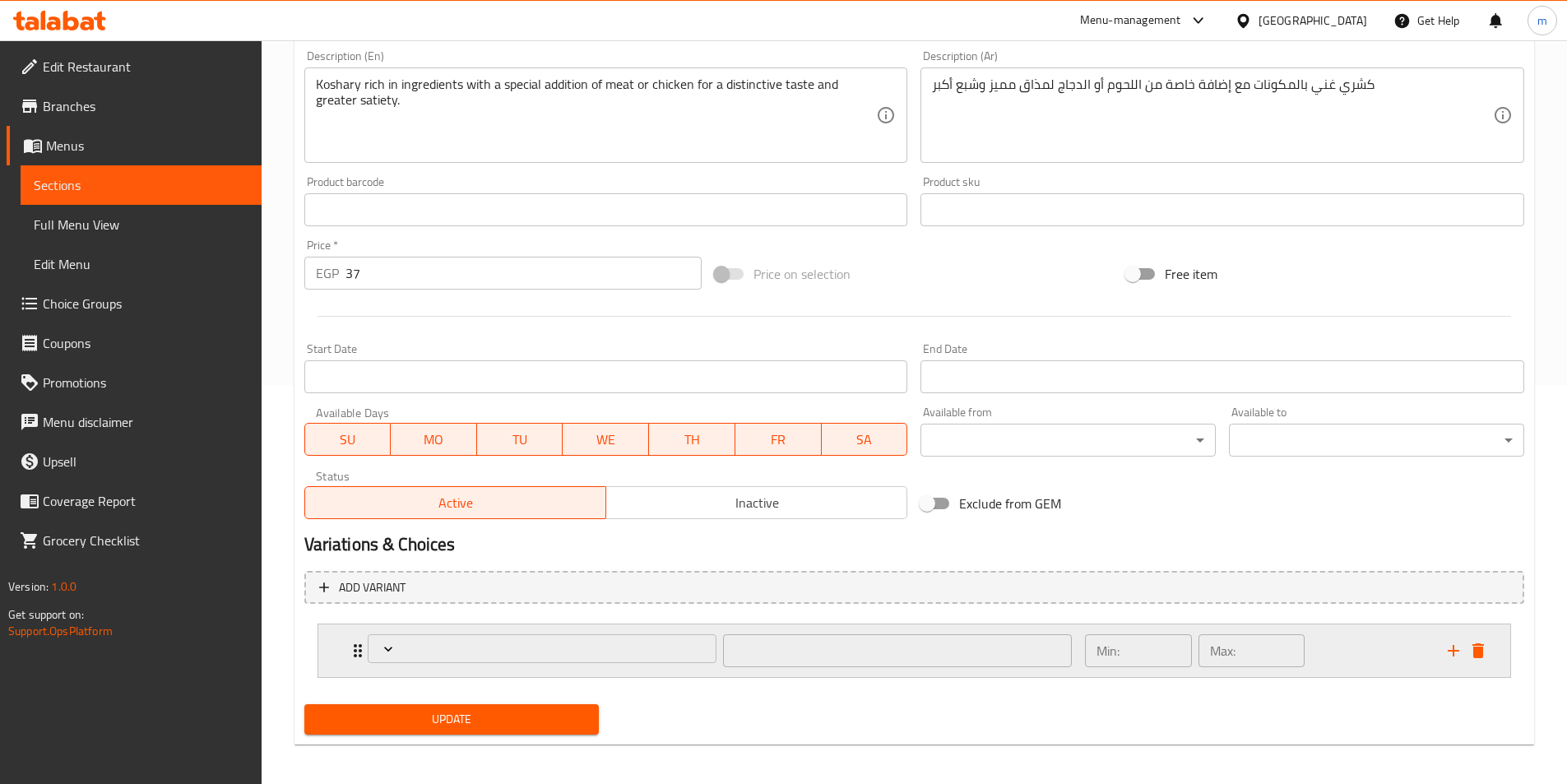
scroll to position [405, 0]
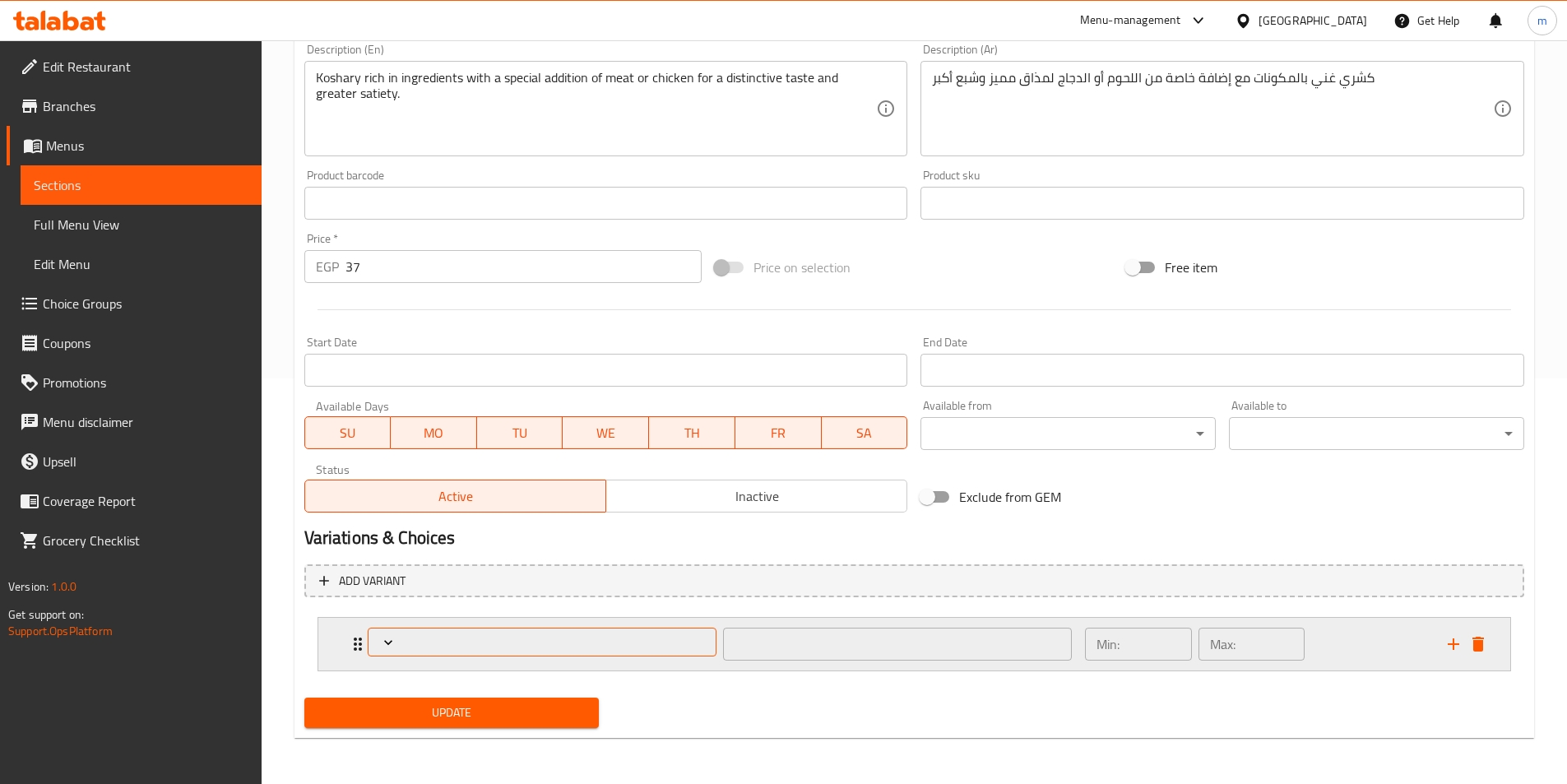
click at [459, 637] on span "Expand" at bounding box center [542, 642] width 337 height 17
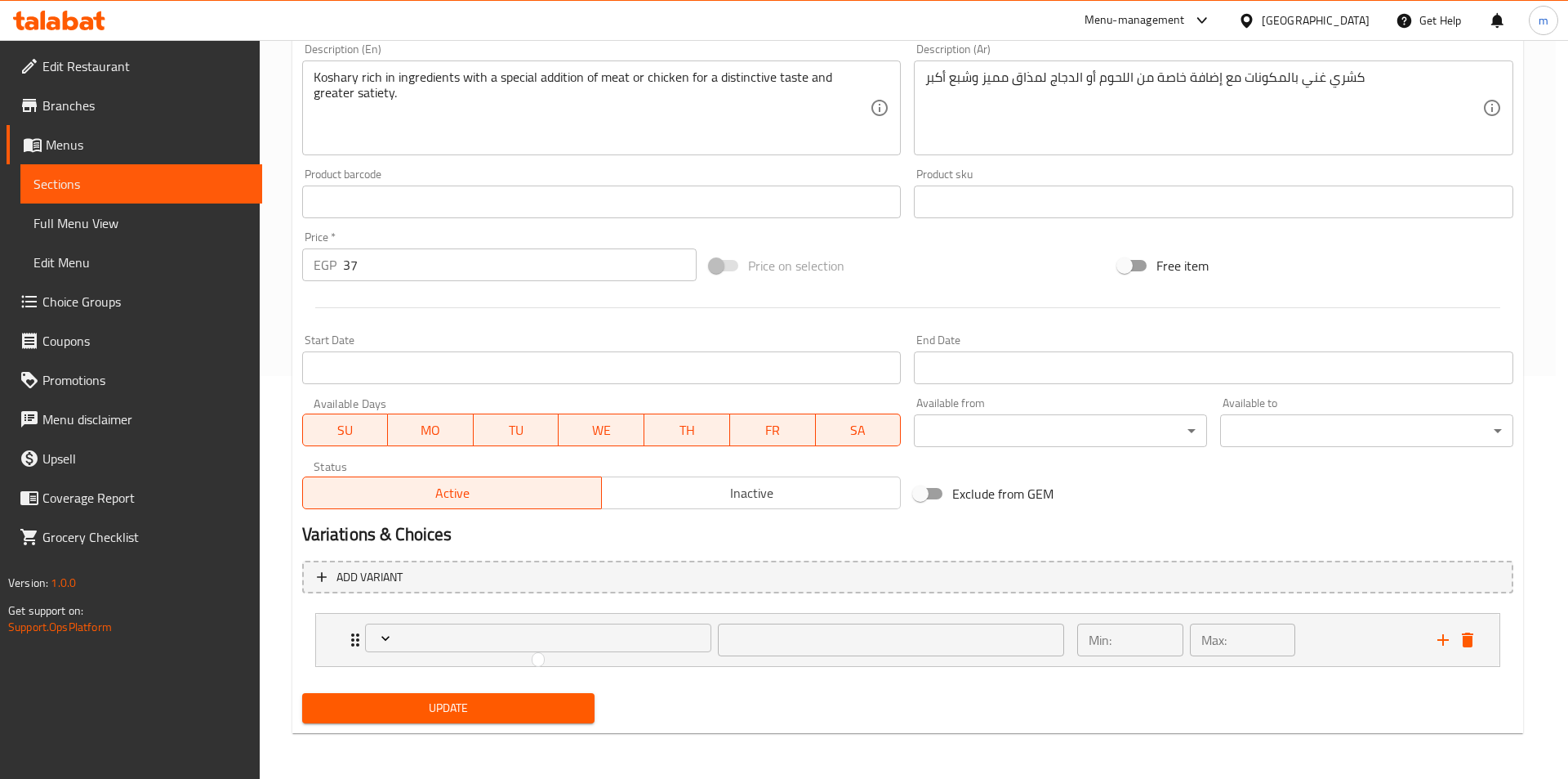
click at [596, 642] on div at bounding box center [784, 390] width 1568 height 779
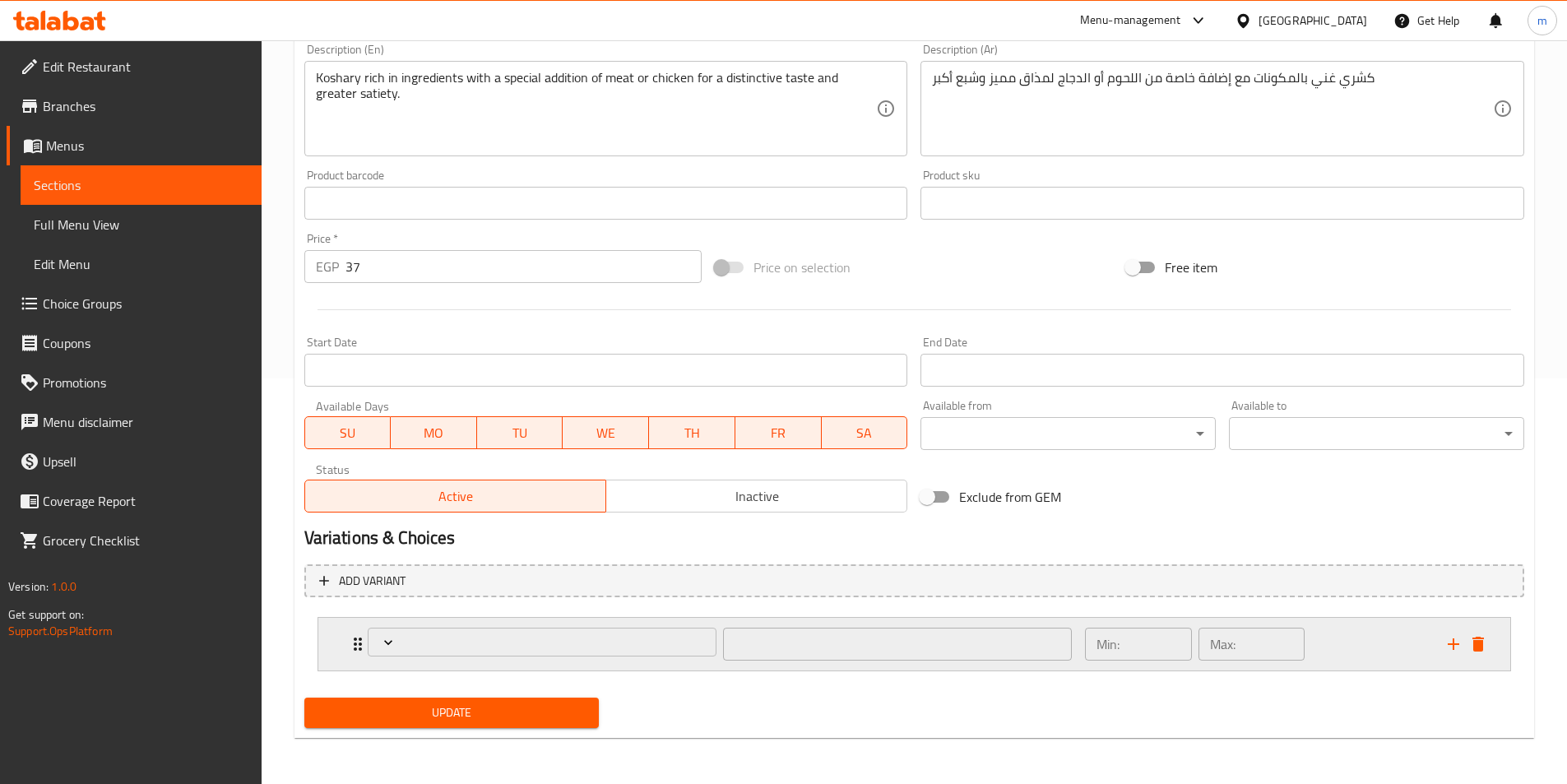
click at [1112, 640] on p "Min:" at bounding box center [1108, 644] width 23 height 20
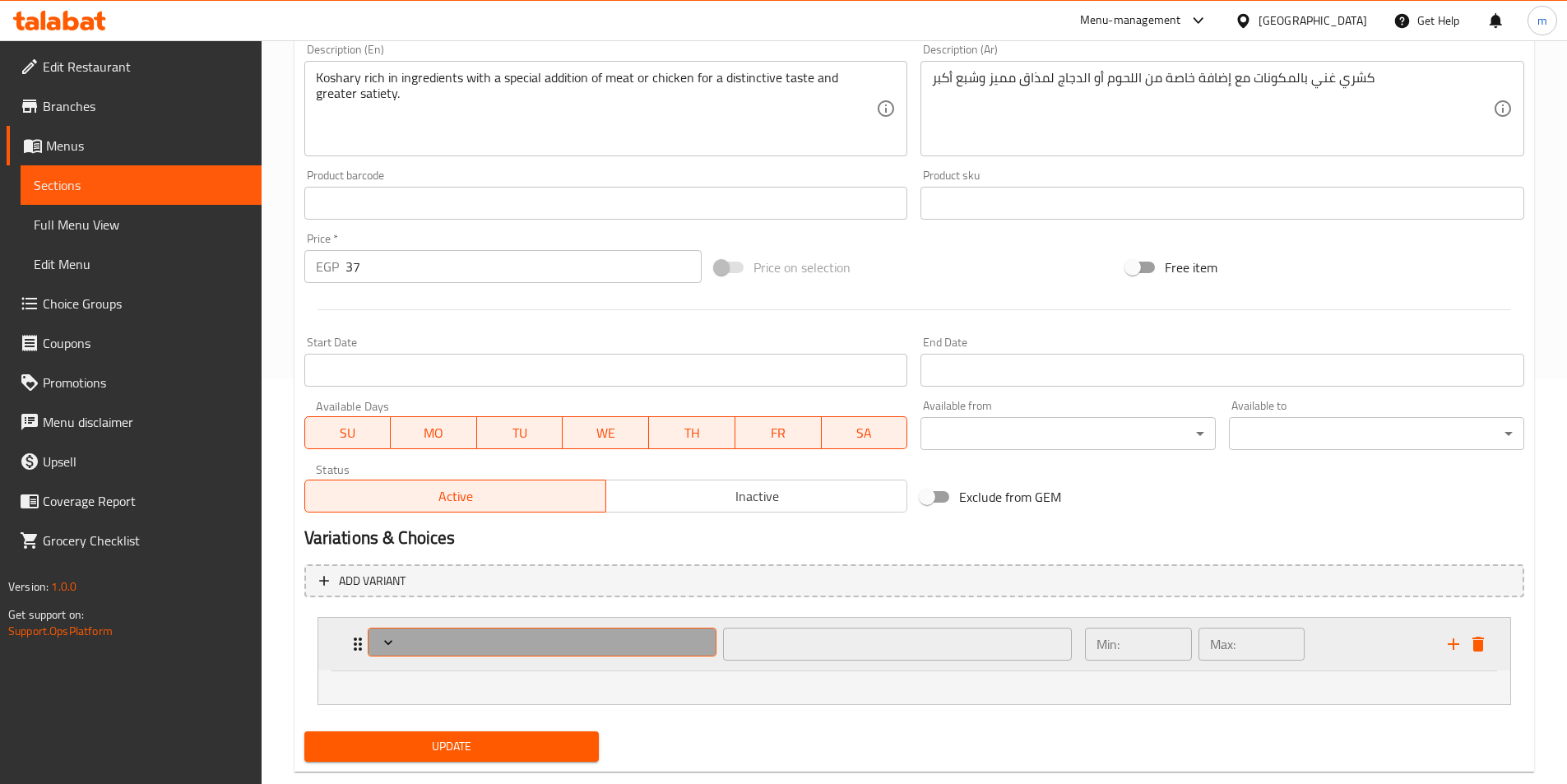
click at [507, 627] on button "Expand" at bounding box center [541, 641] width 349 height 28
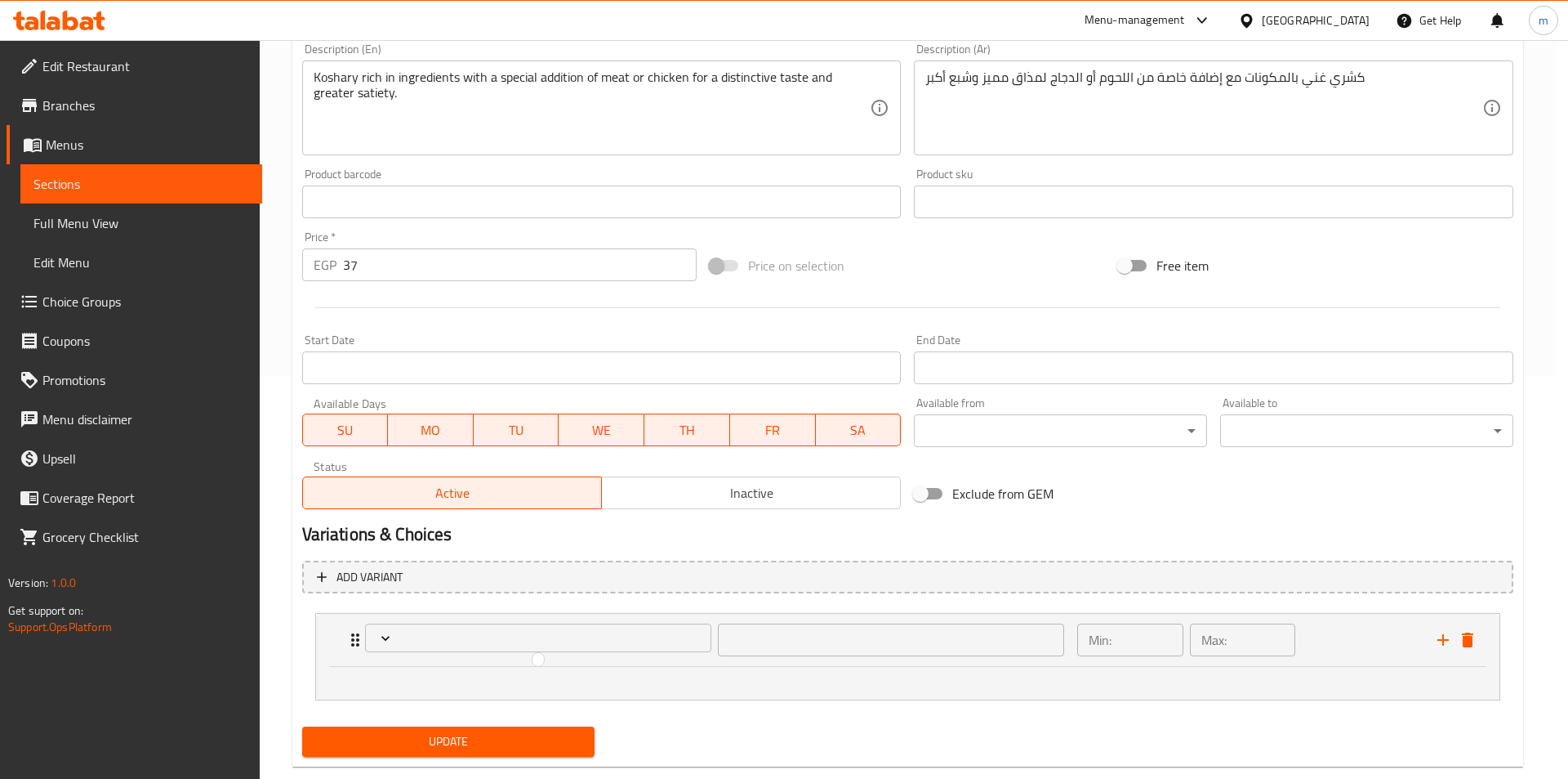
click at [319, 597] on div at bounding box center [784, 390] width 1568 height 779
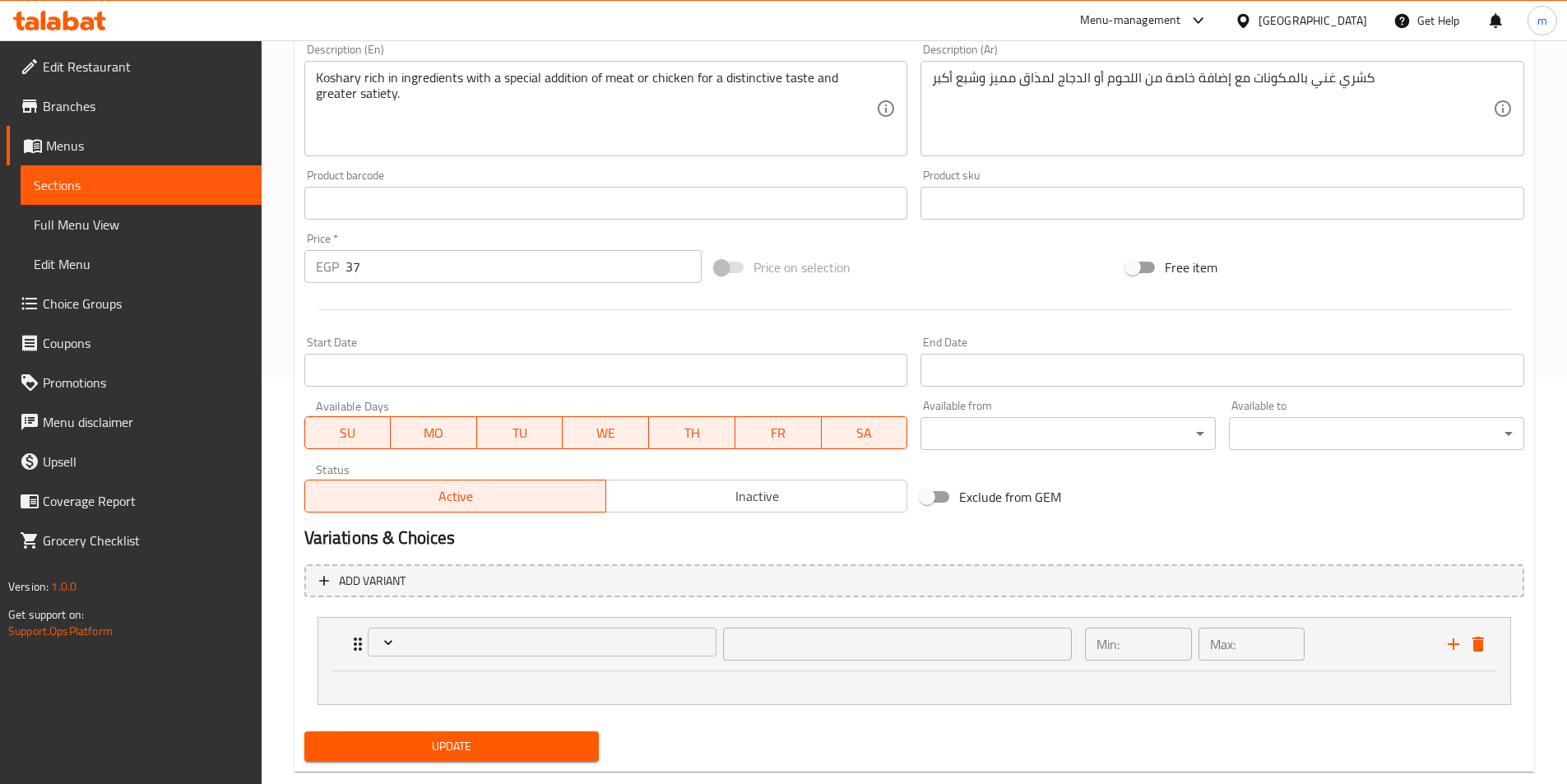
click at [86, 255] on span "Edit Menu" at bounding box center [141, 263] width 215 height 20
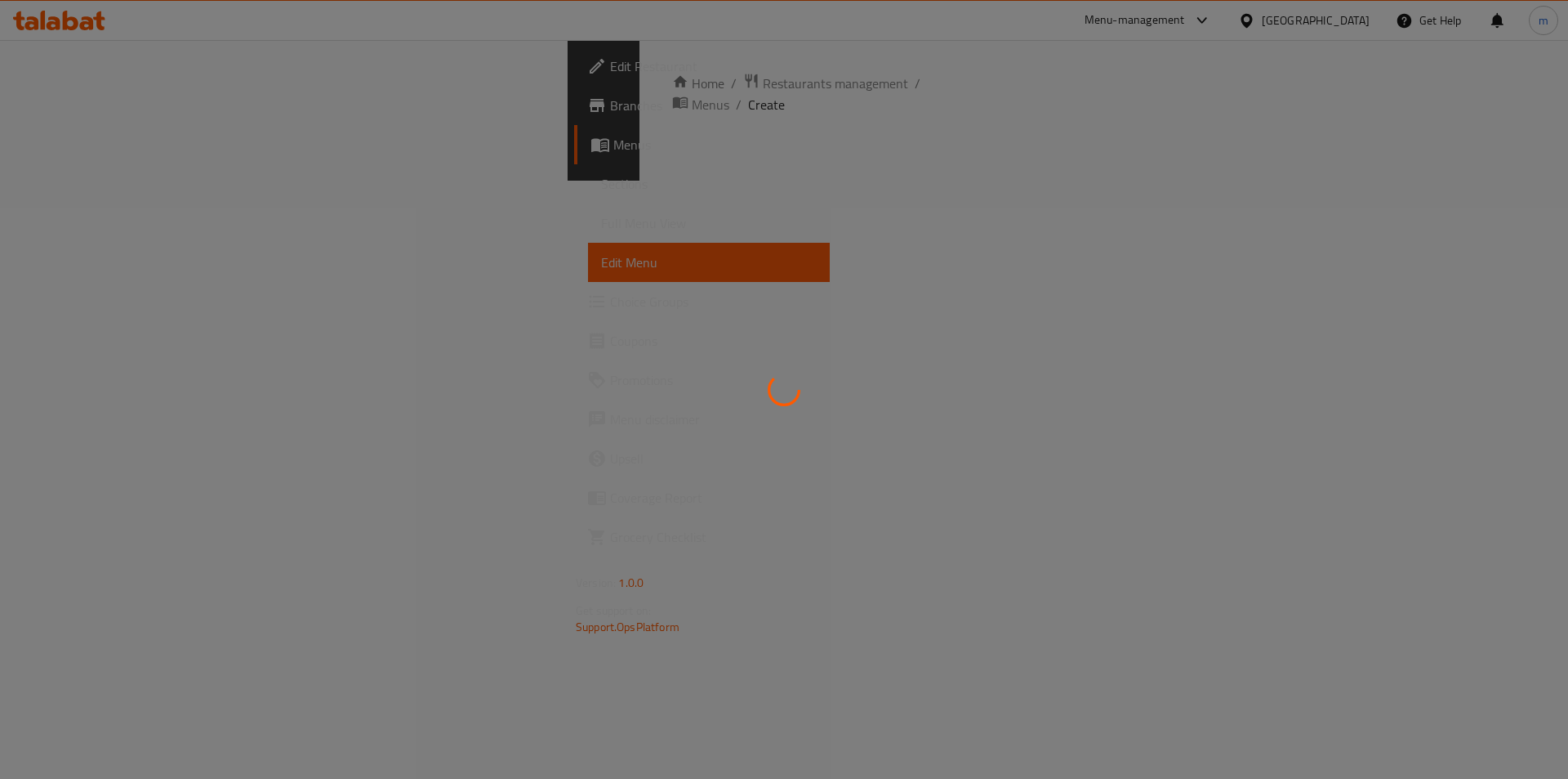
click at [72, 232] on div at bounding box center [784, 390] width 1568 height 779
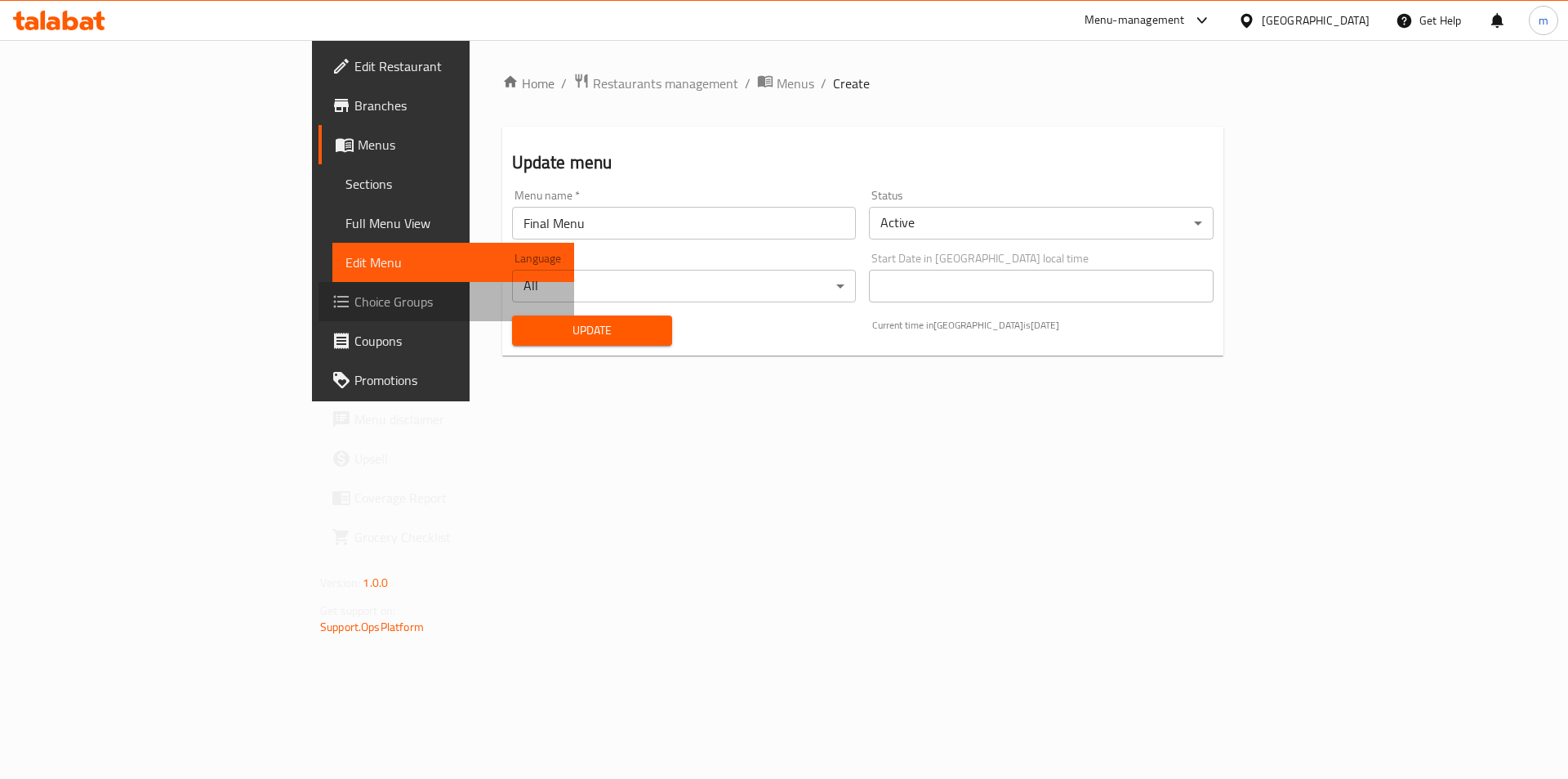
click at [354, 299] on span "Choice Groups" at bounding box center [457, 301] width 207 height 19
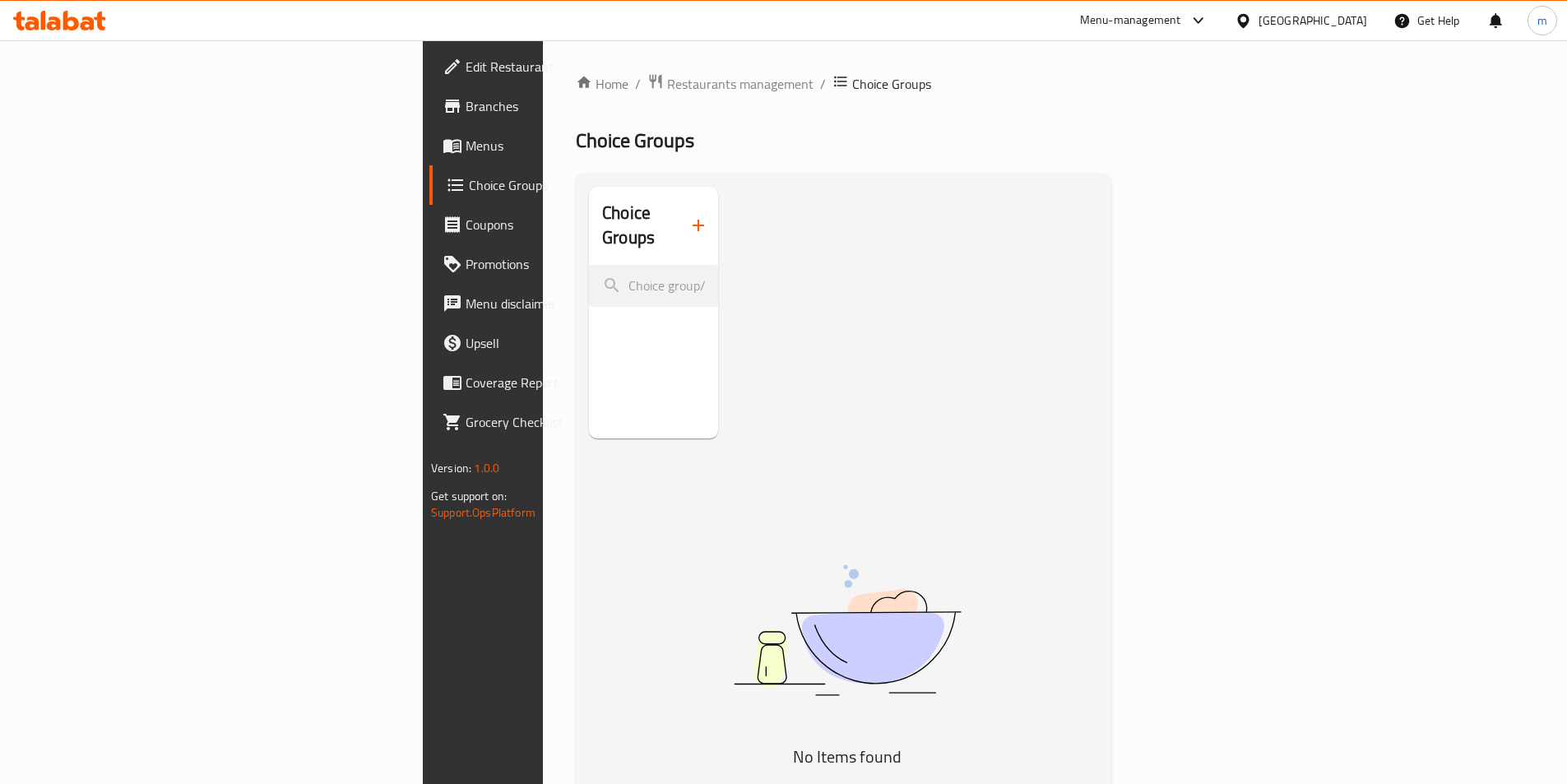
click at [591, 222] on div "Home / Restaurants management / Choice Groups Choice Groups Choice Groups No It…" at bounding box center [844, 529] width 536 height 910
click at [679, 210] on button "button" at bounding box center [698, 225] width 40 height 40
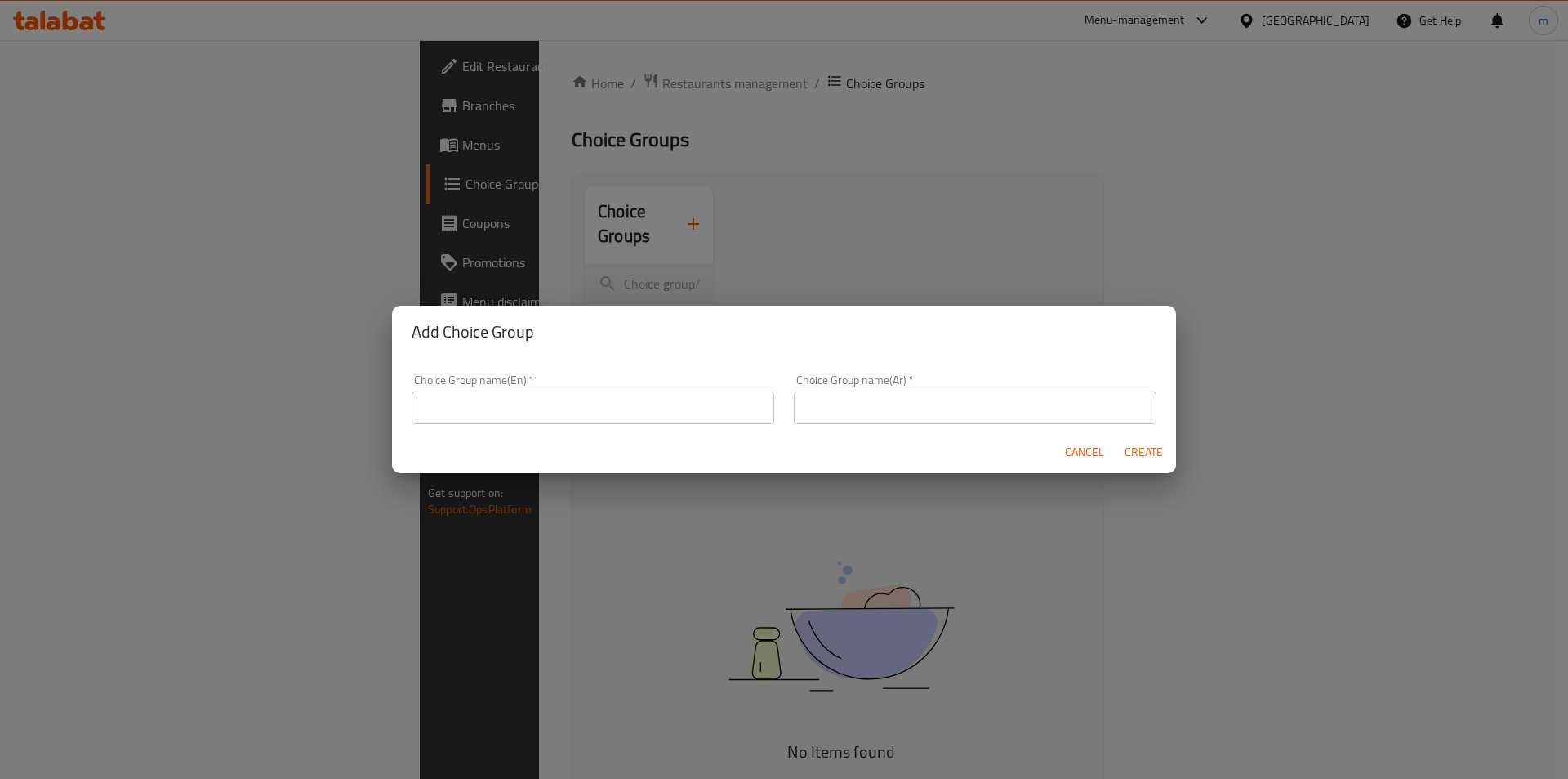
click at [486, 397] on input "text" at bounding box center [593, 407] width 363 height 33
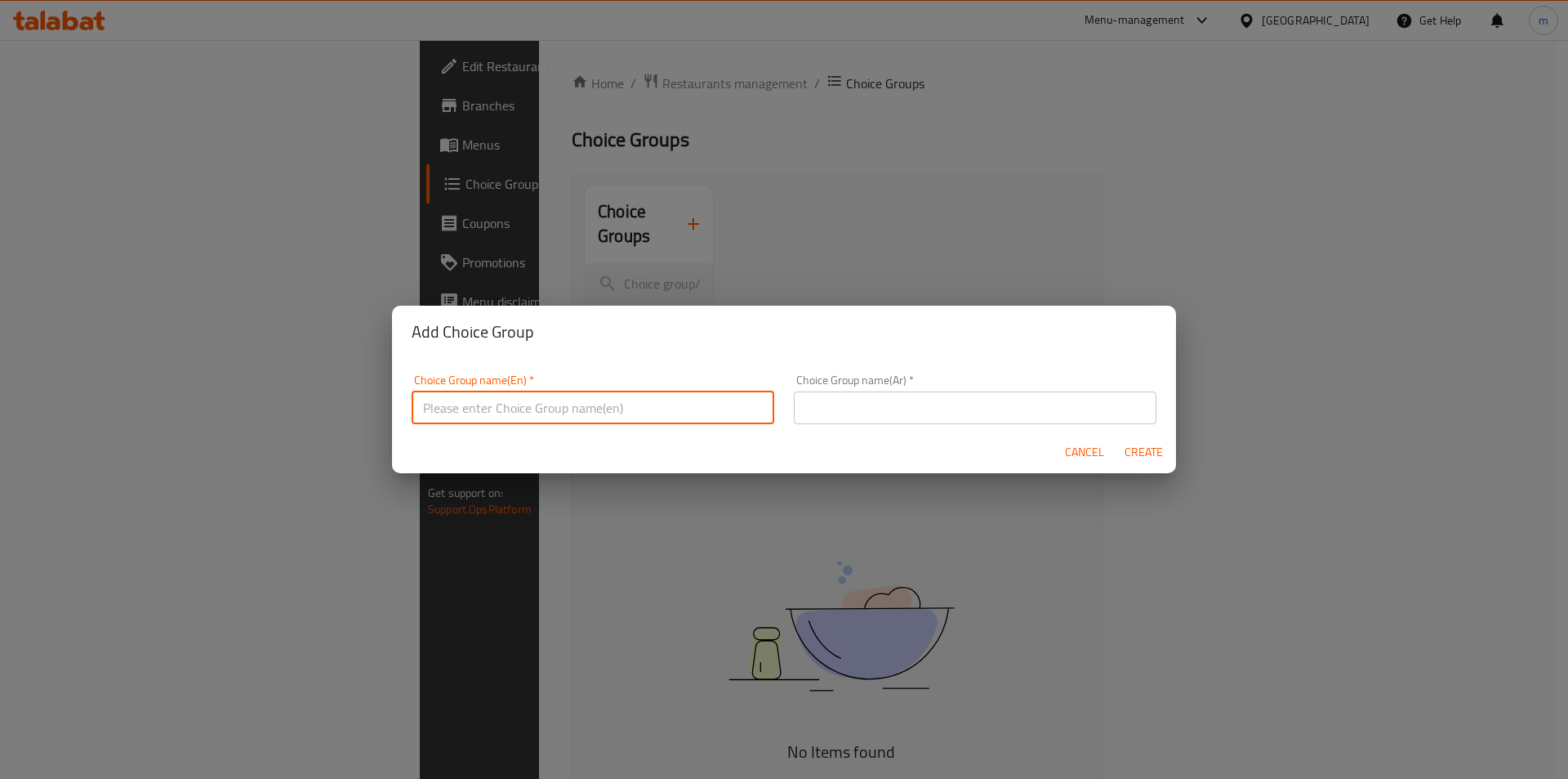
type input "Your Choice Of"
click at [832, 418] on input "text" at bounding box center [975, 407] width 363 height 33
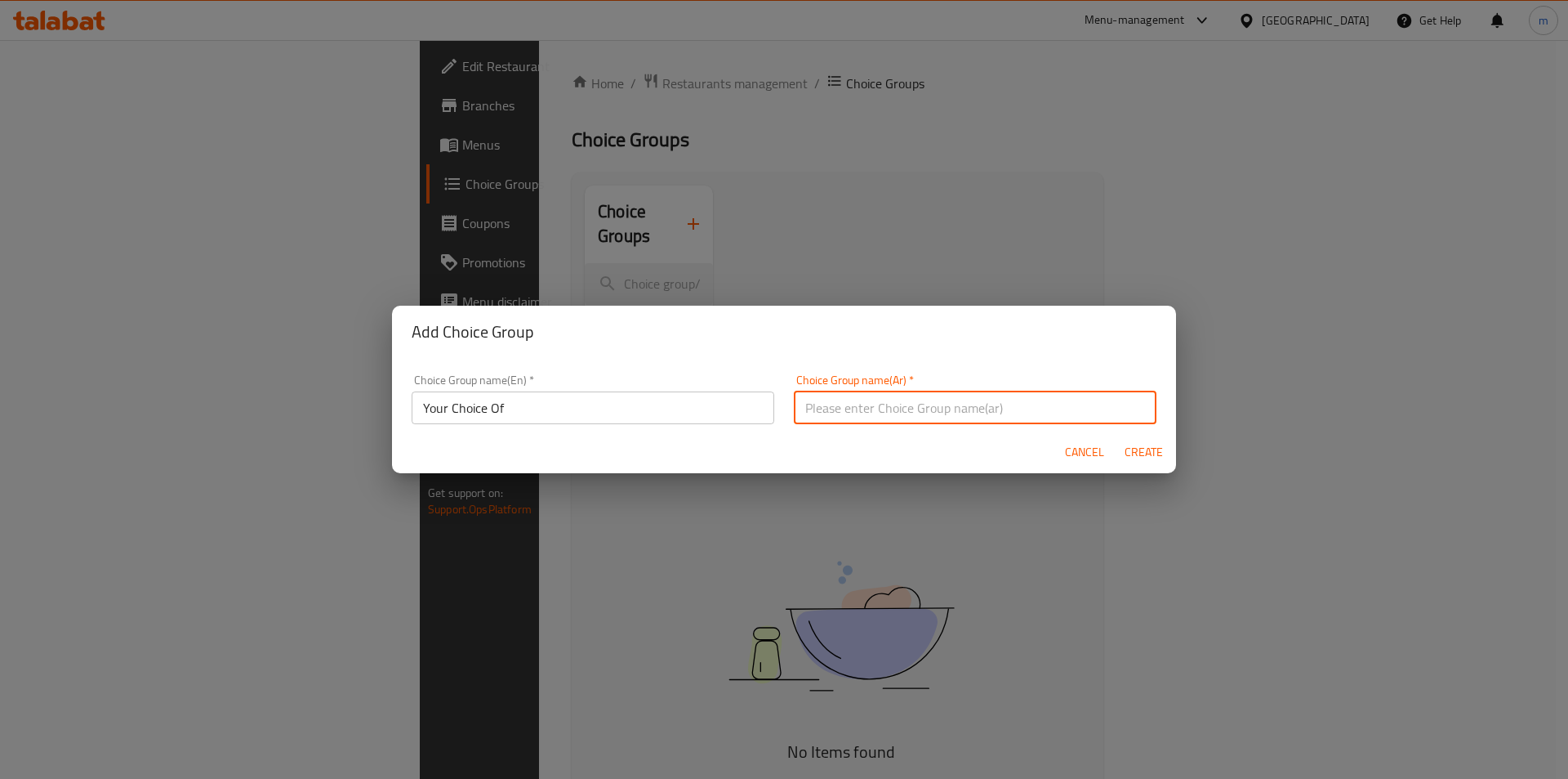
type input "اختيارك من"
click at [1160, 451] on span "Create" at bounding box center [1143, 452] width 40 height 20
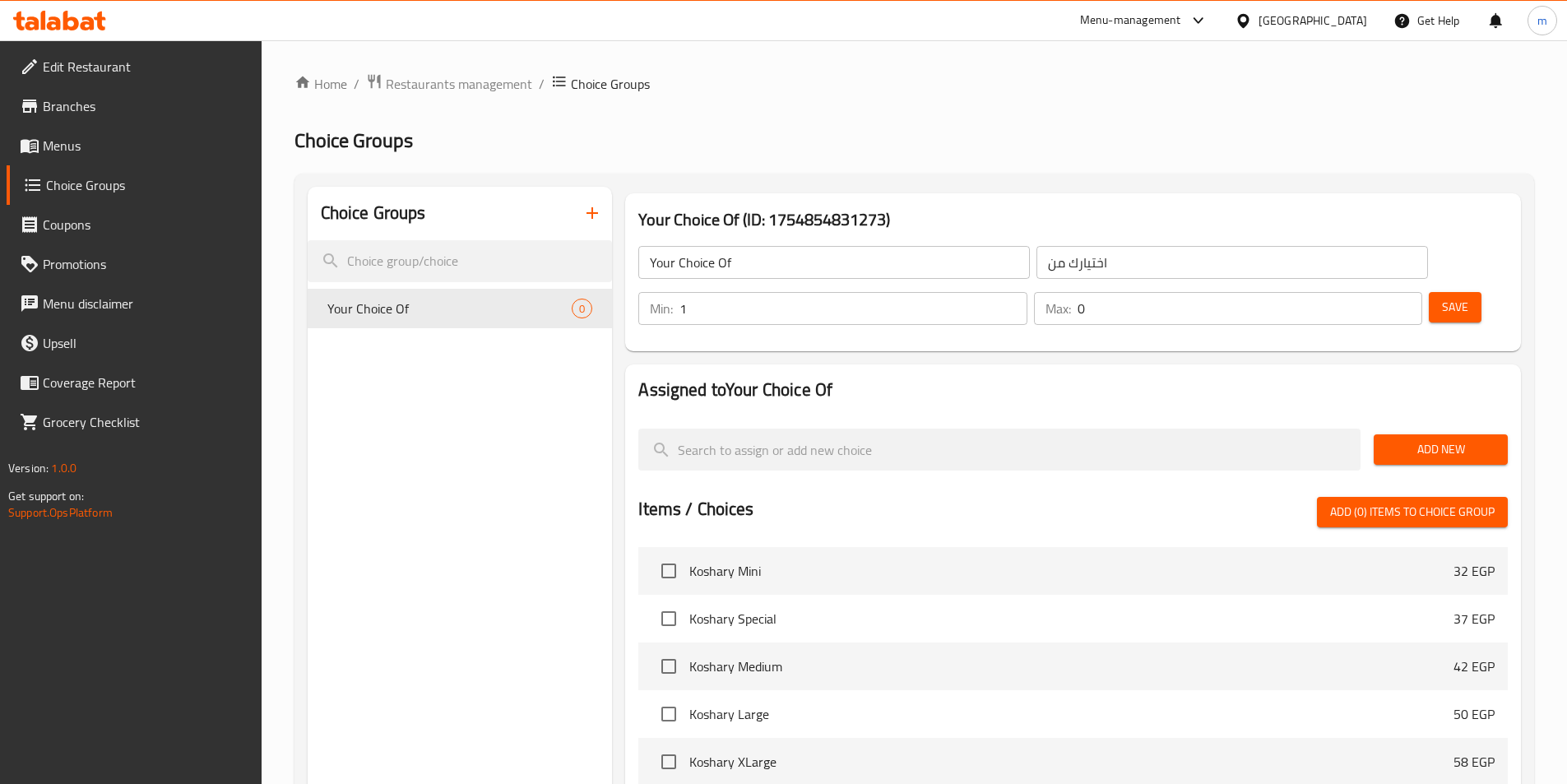
type input "1"
click at [1027, 292] on input "1" at bounding box center [853, 308] width 347 height 33
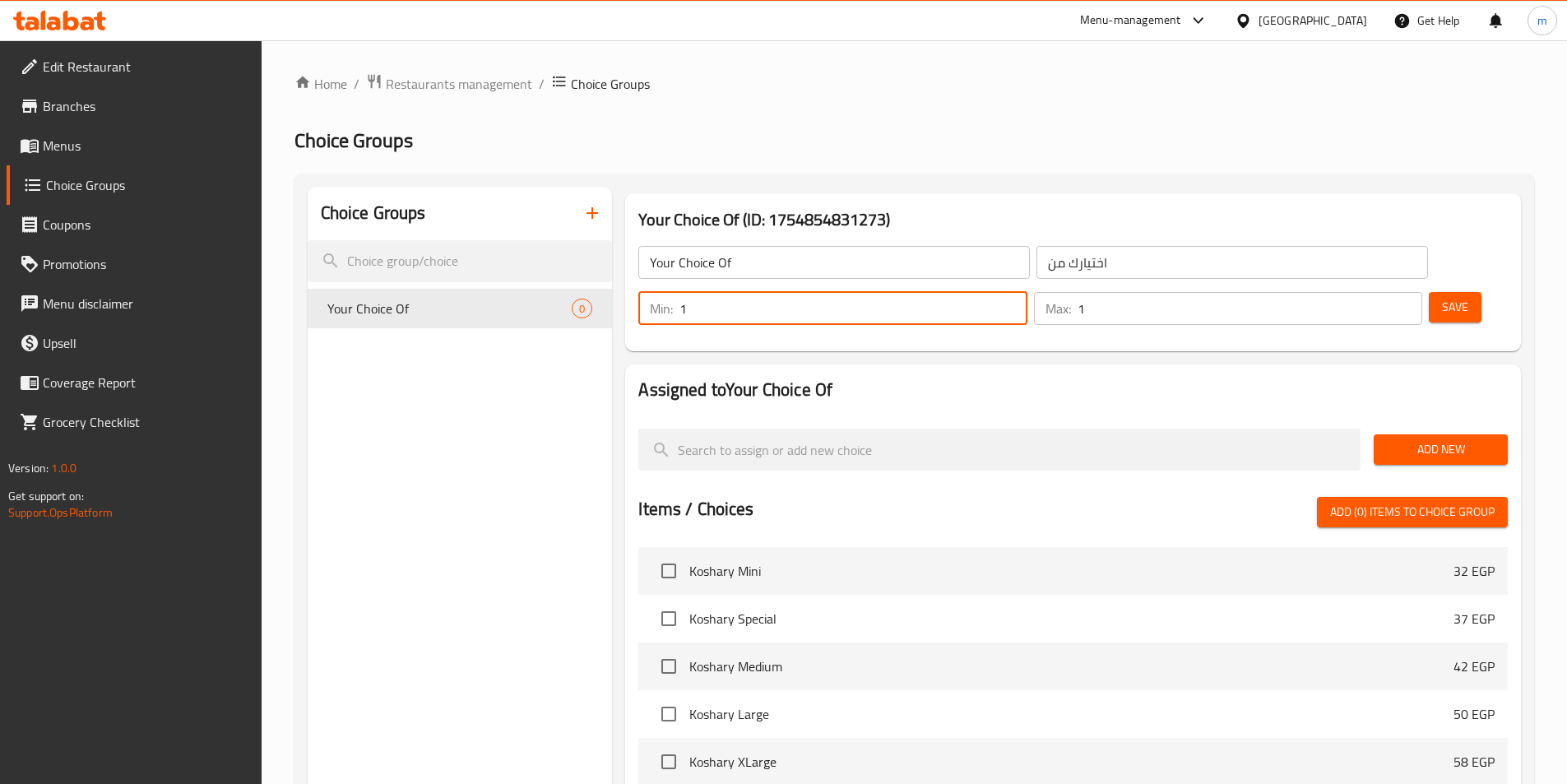
type input "1"
click at [1375, 292] on input "1" at bounding box center [1250, 308] width 344 height 33
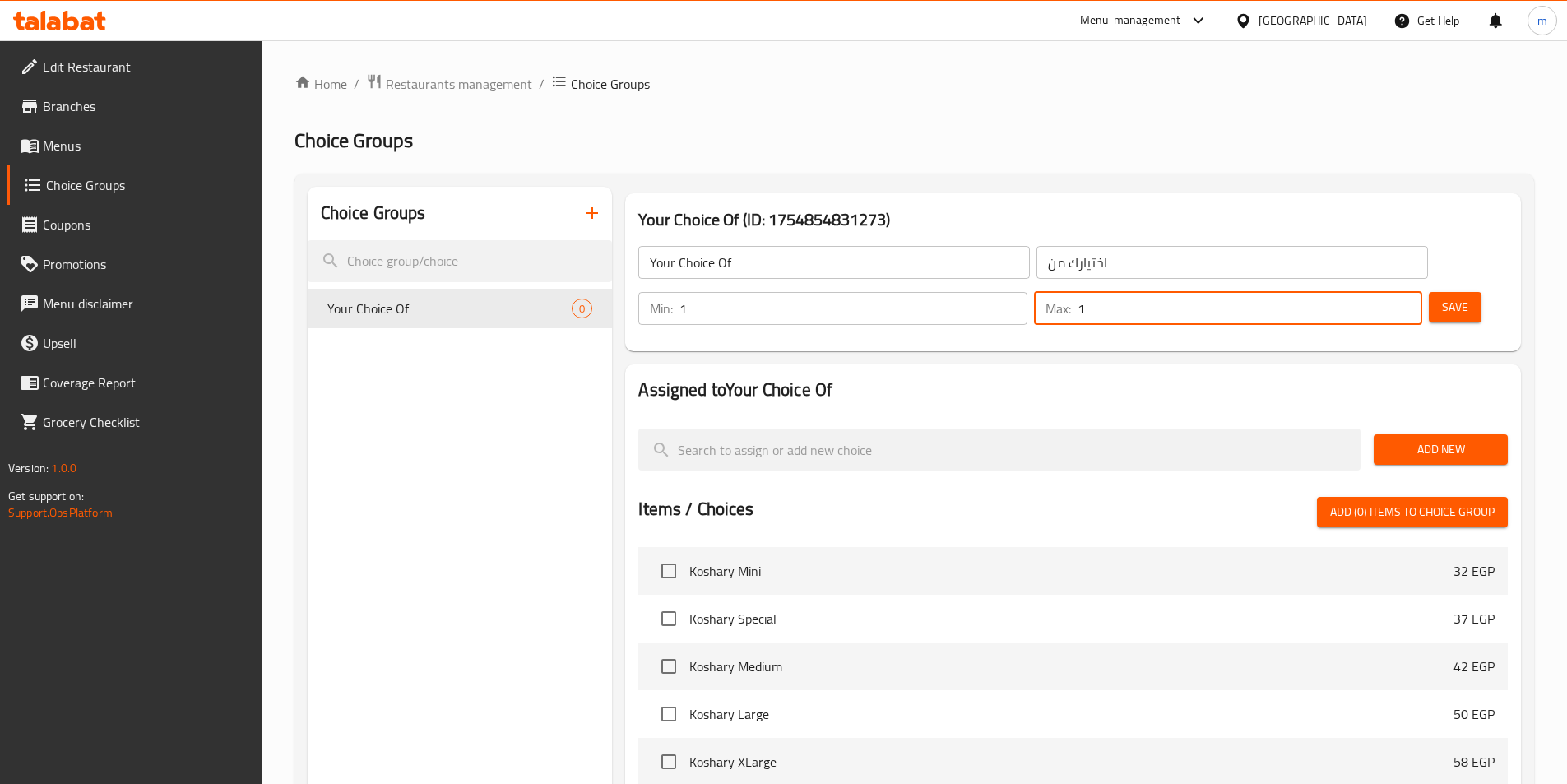
click at [1510, 422] on div "Add New" at bounding box center [1441, 450] width 147 height 55
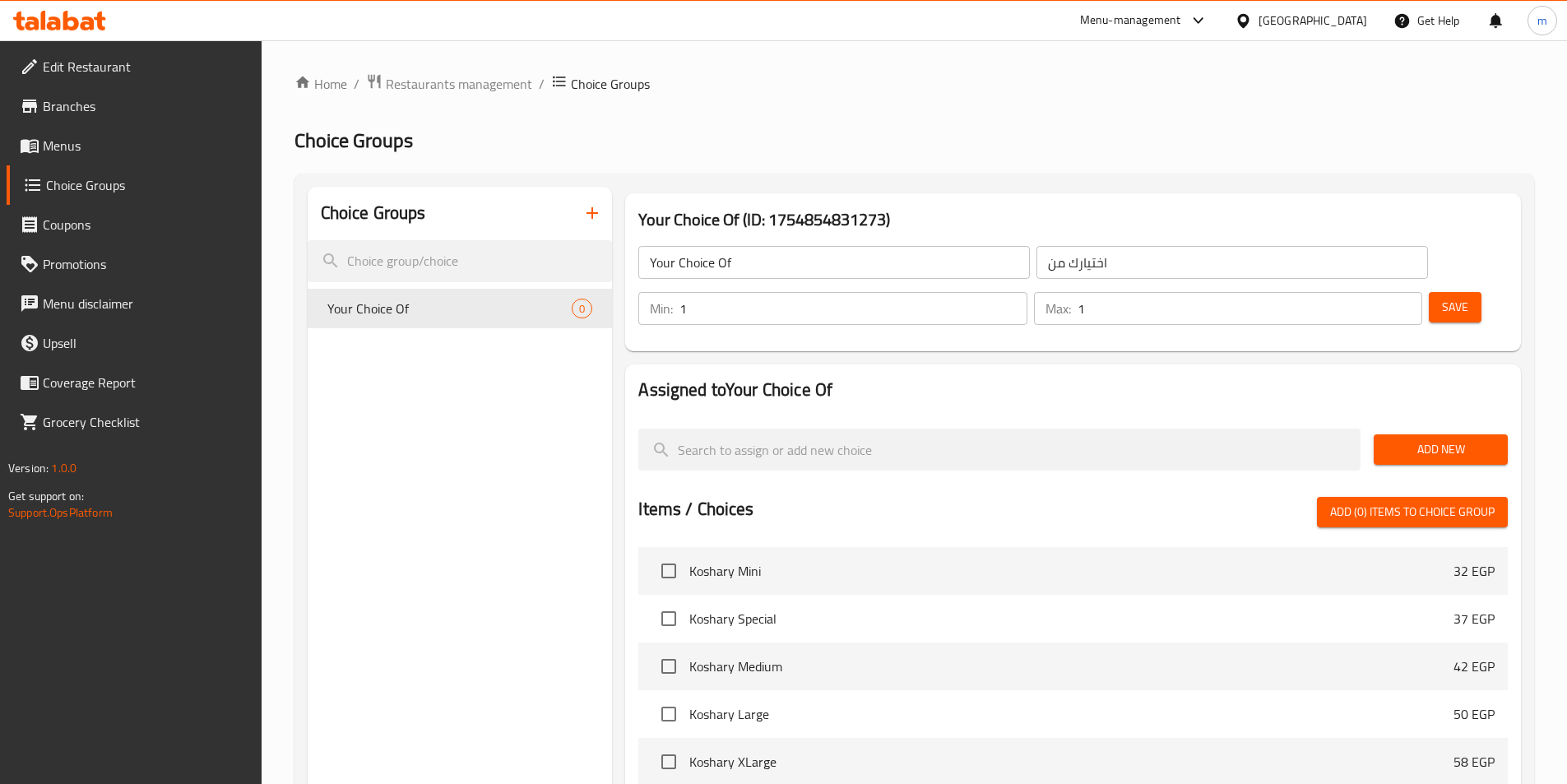
click at [1458, 439] on span "Add New" at bounding box center [1440, 449] width 107 height 20
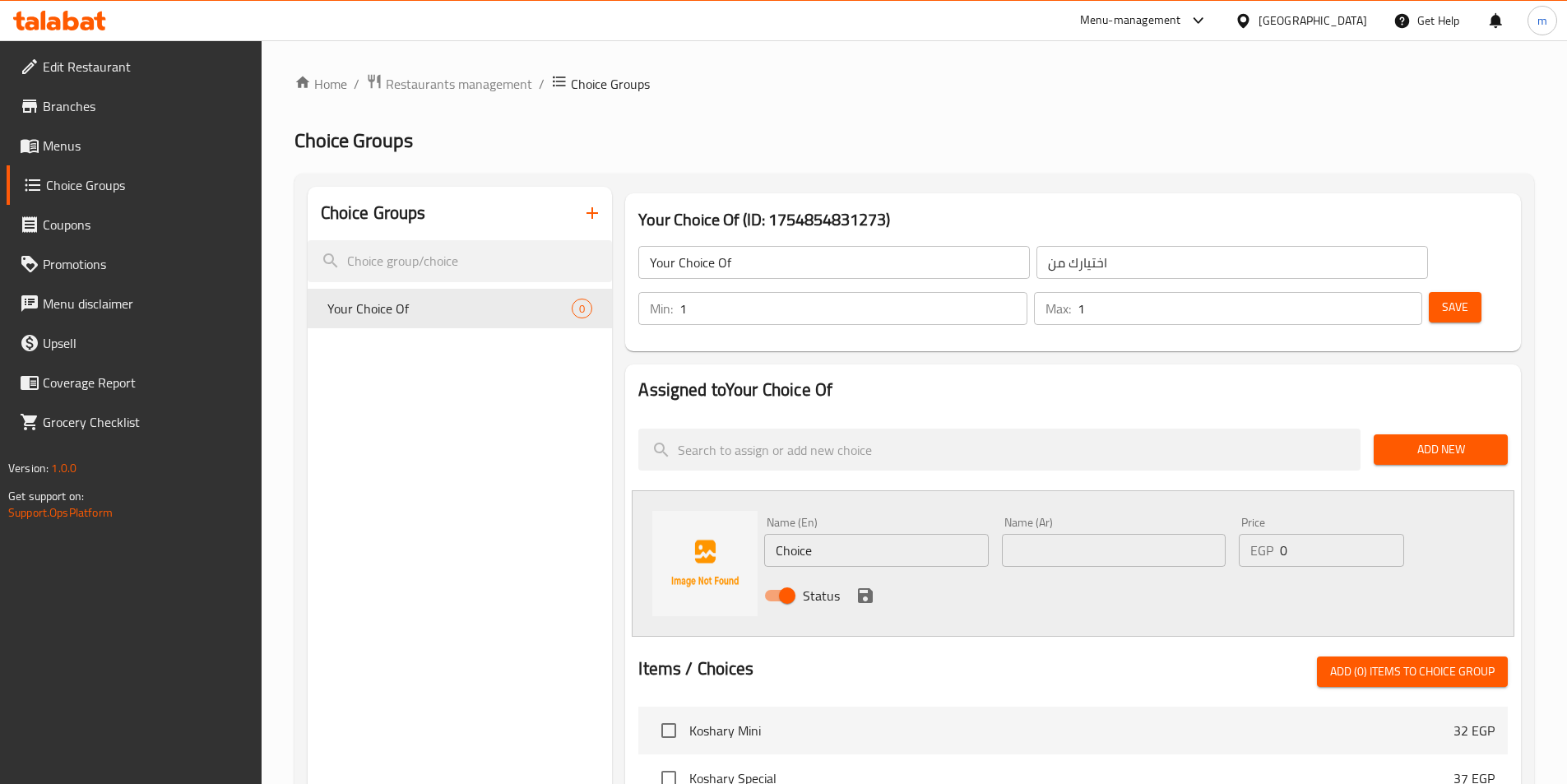
click at [882, 534] on input "Choice" at bounding box center [876, 550] width 224 height 33
click at [817, 534] on input "Choice" at bounding box center [876, 550] width 224 height 33
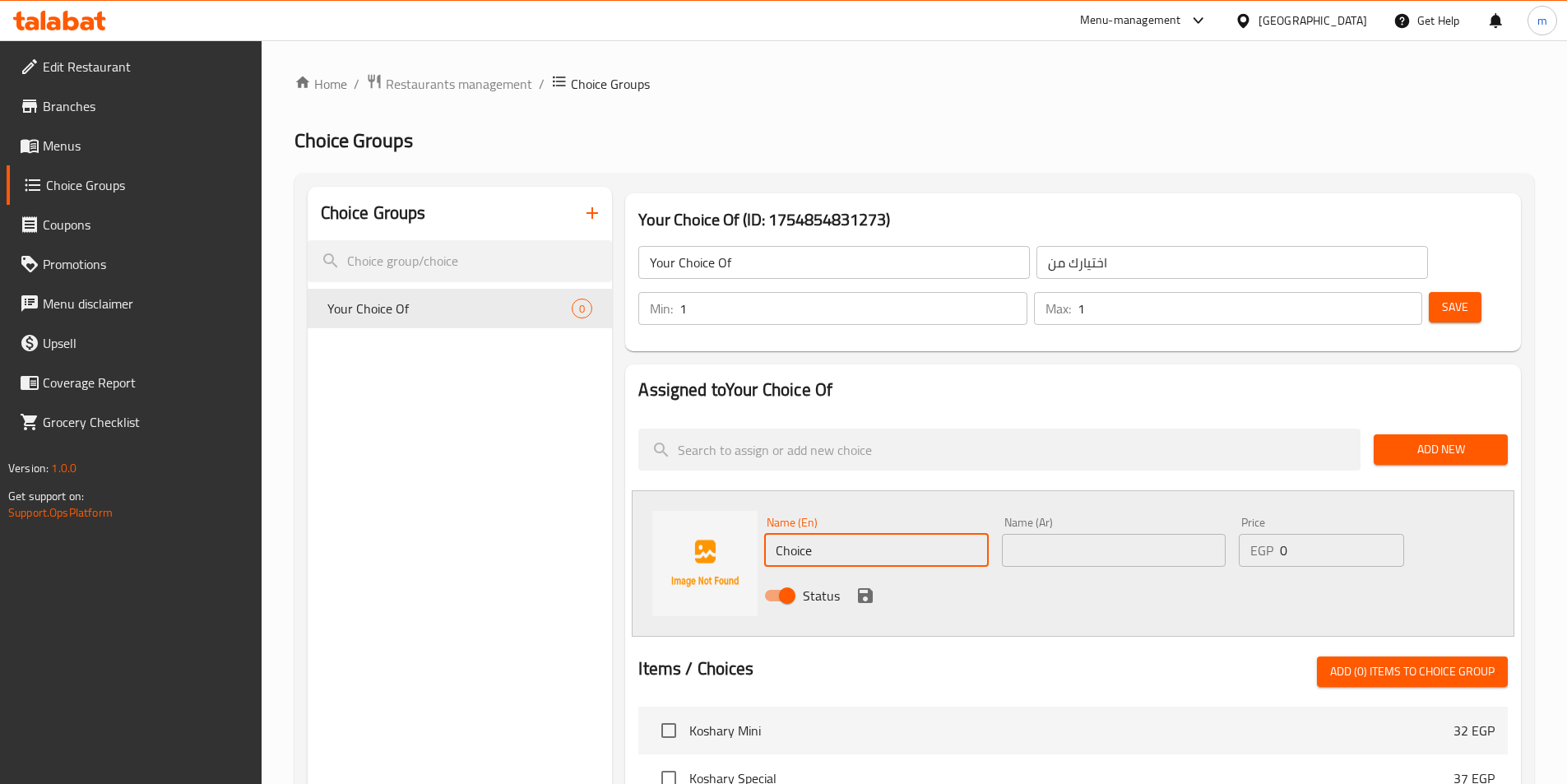
paste input "meat"
type input "Meat"
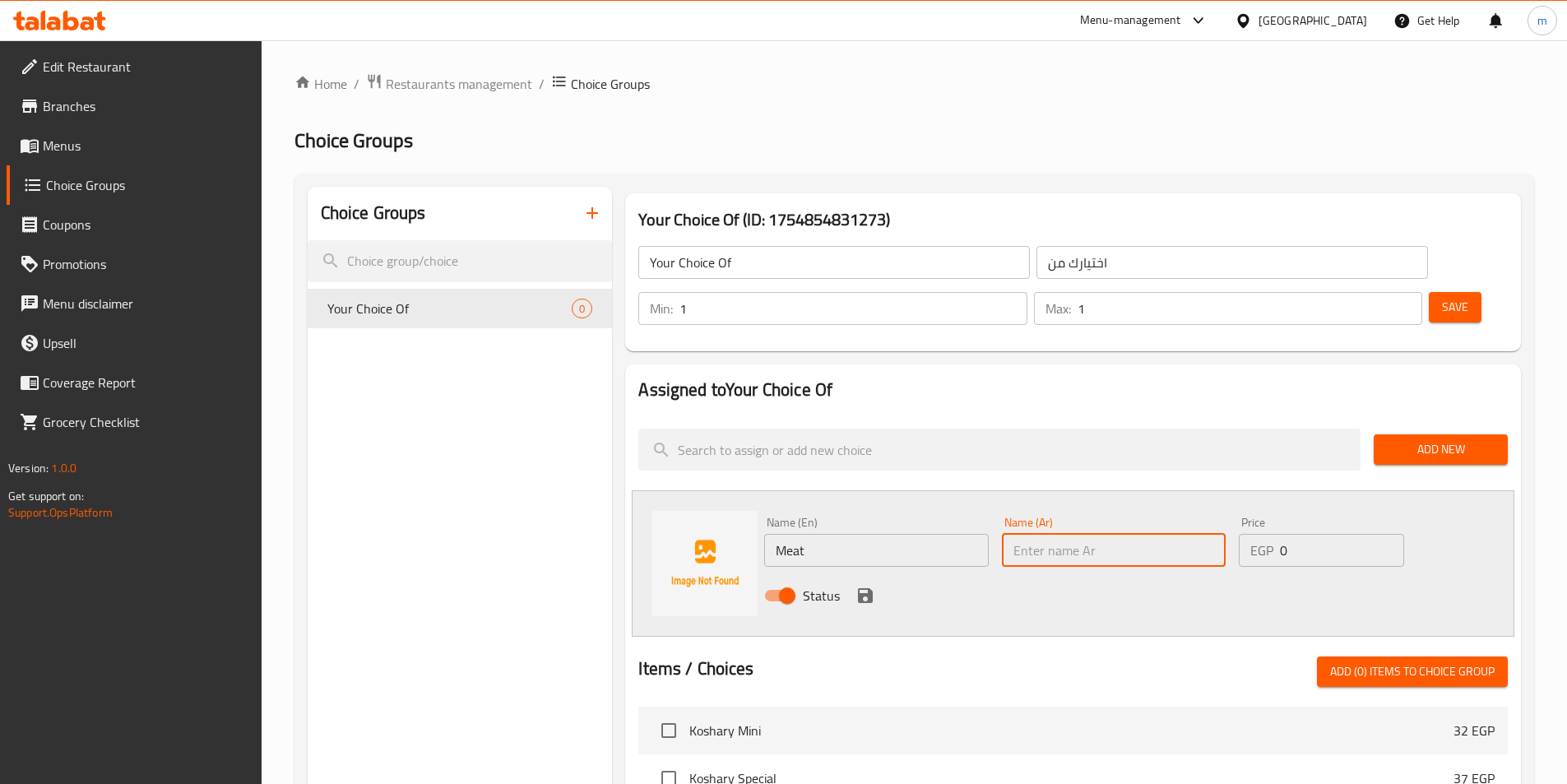
click at [1052, 534] on input "text" at bounding box center [1114, 550] width 224 height 33
type input "ل"
type input "لحوم"
click at [855, 585] on icon "save" at bounding box center [865, 595] width 20 height 20
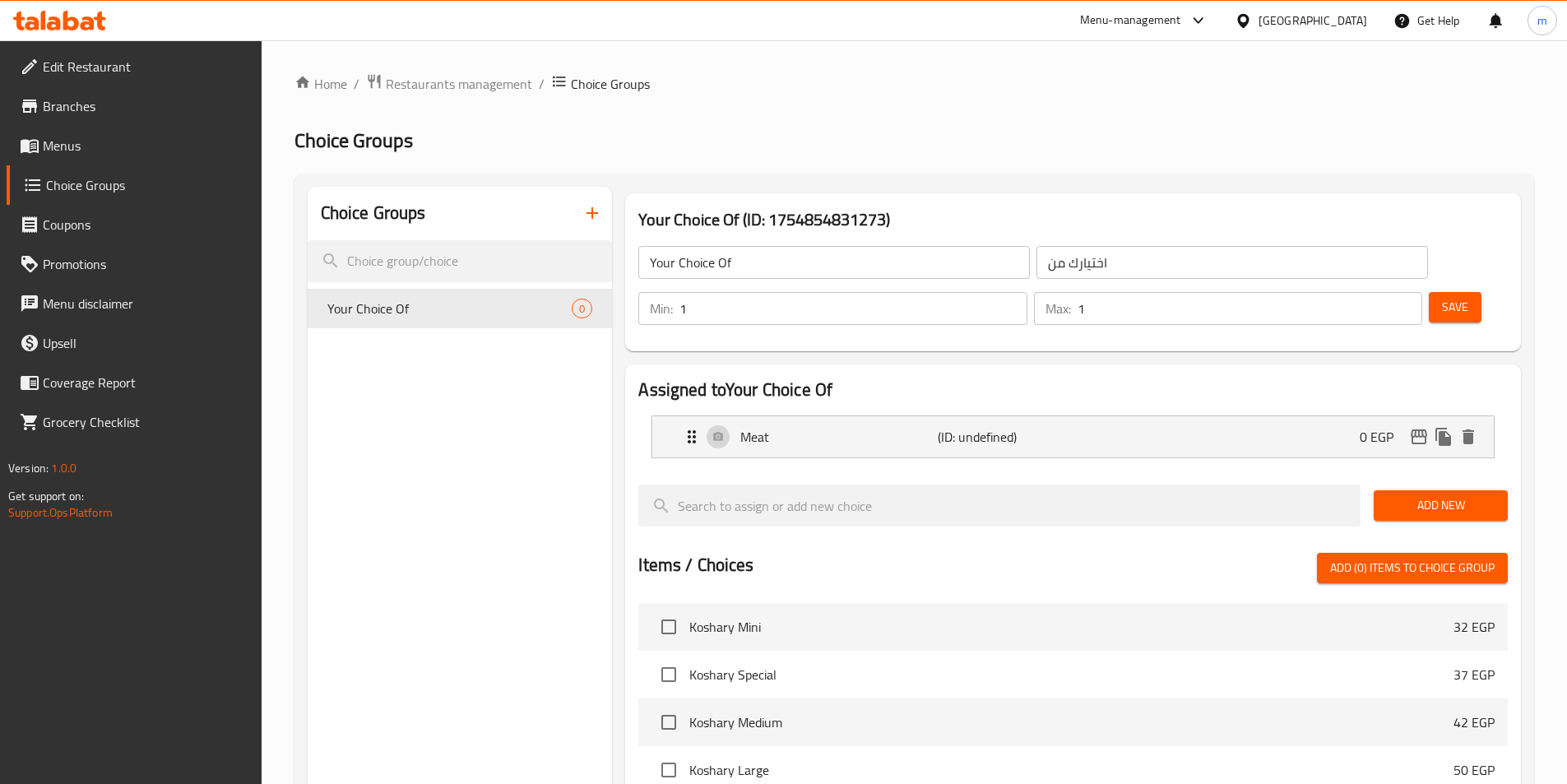
click at [1429, 495] on span "Add New" at bounding box center [1440, 505] width 107 height 20
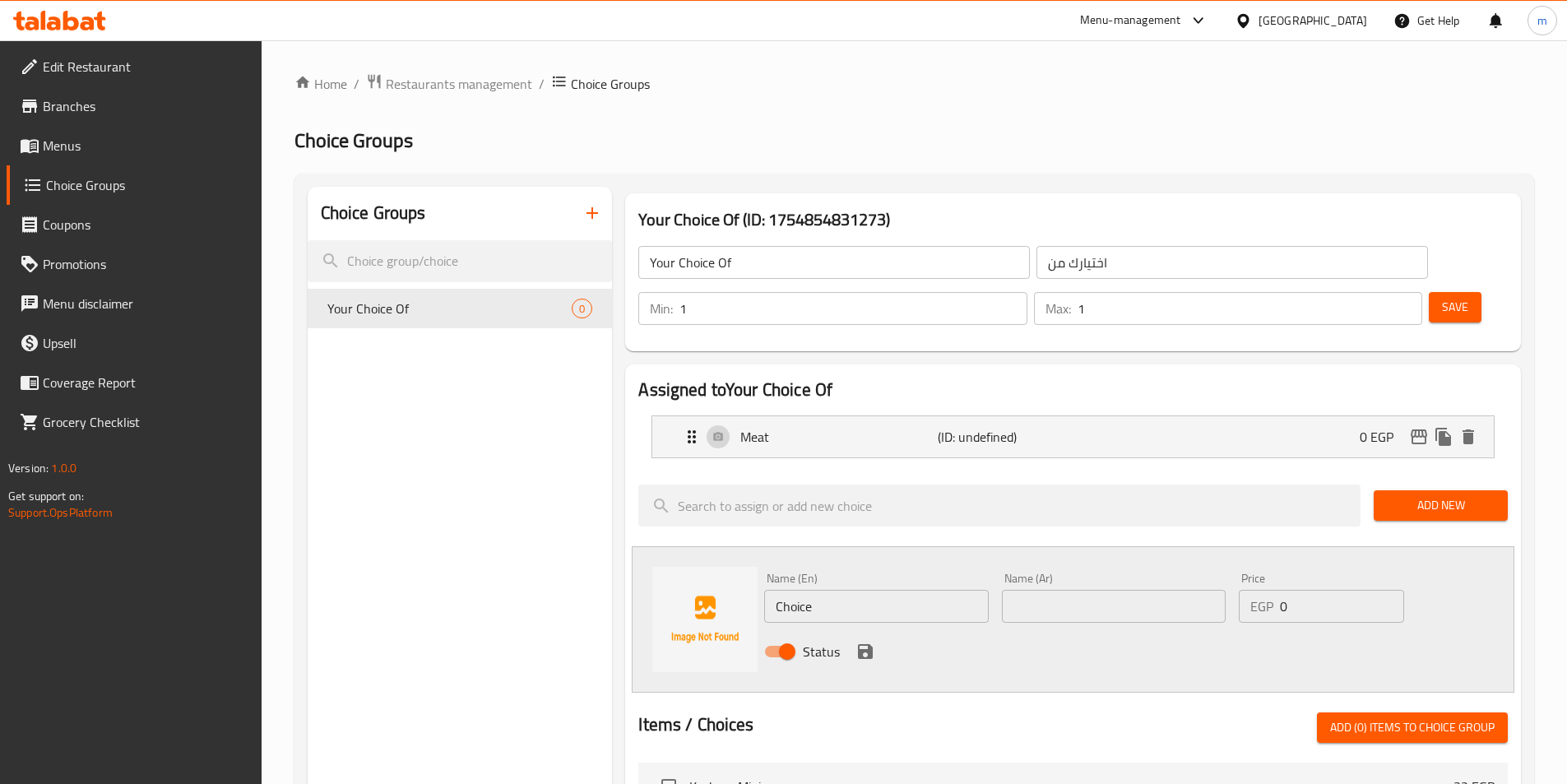
click at [828, 590] on input "Choice" at bounding box center [876, 606] width 224 height 33
paste input "chicken"
click at [804, 590] on input "chicken" at bounding box center [876, 606] width 224 height 33
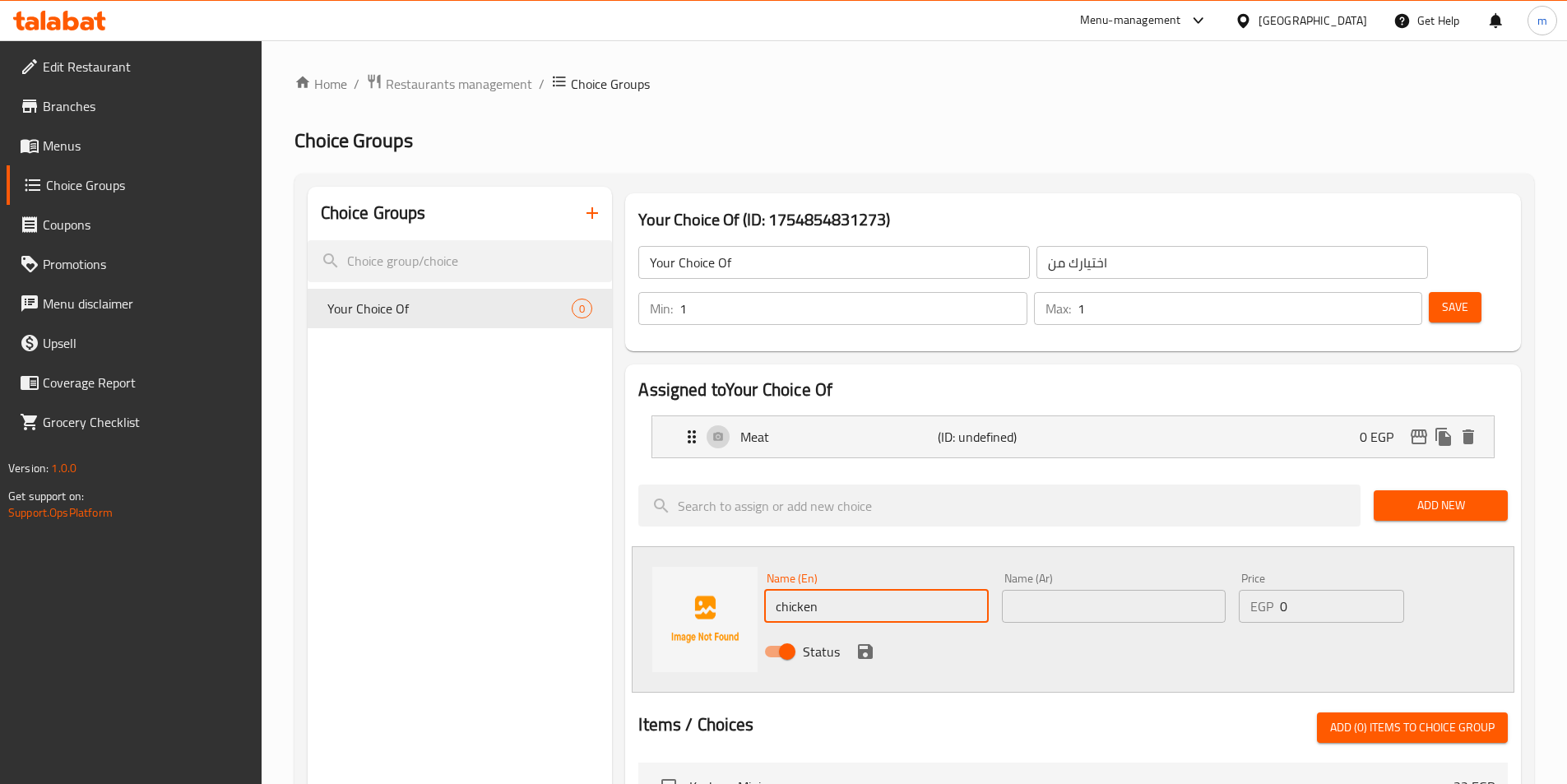
click at [804, 590] on input "chicken" at bounding box center [876, 606] width 224 height 33
type input "Chicken"
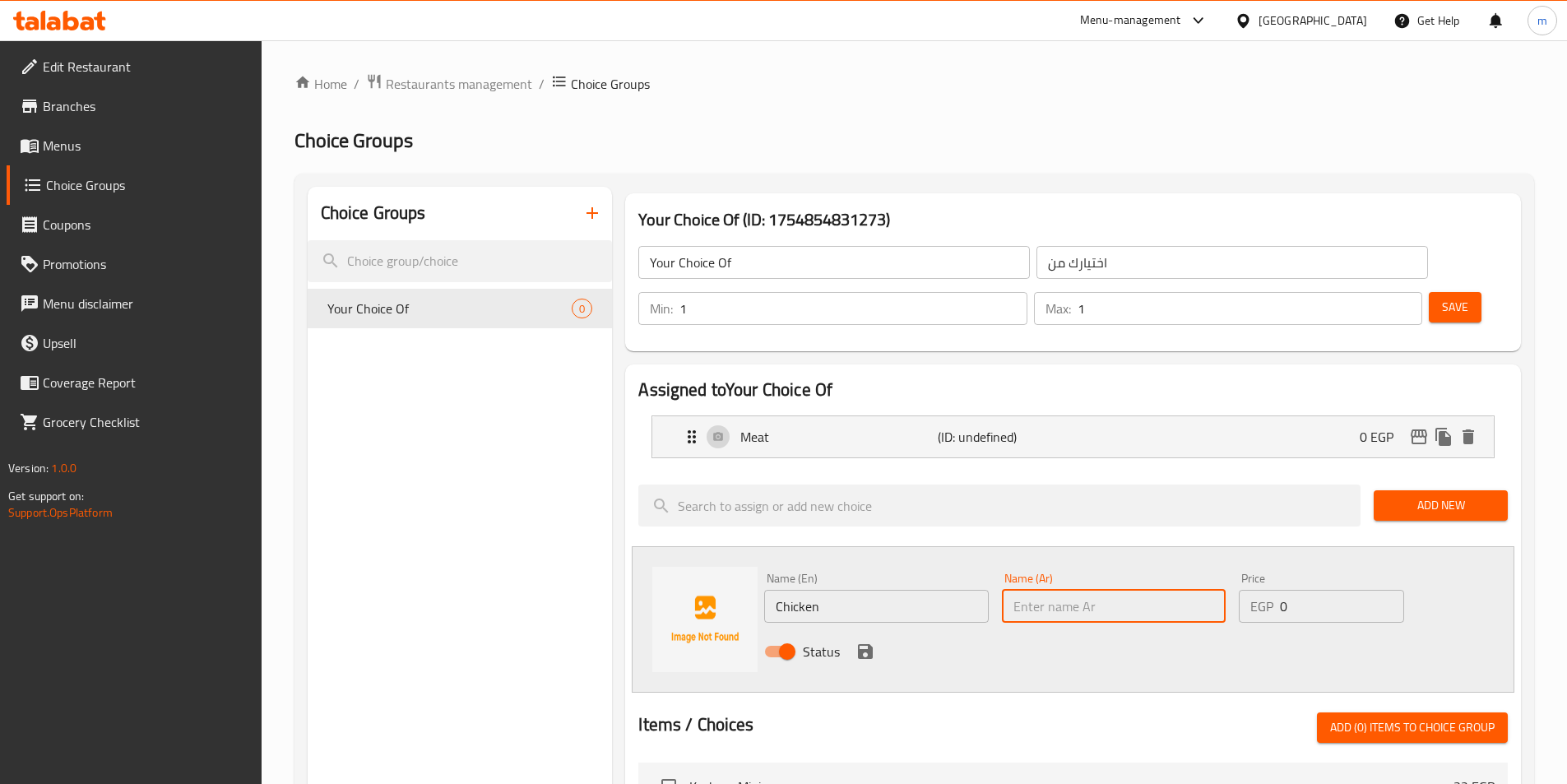
click at [1075, 590] on input "text" at bounding box center [1114, 606] width 224 height 33
drag, startPoint x: 1059, startPoint y: 538, endPoint x: 1065, endPoint y: 553, distance: 16.2
click at [1060, 572] on div "Name (Ar) Name (Ar)" at bounding box center [1114, 597] width 224 height 51
click at [1065, 590] on input "text" at bounding box center [1114, 606] width 224 height 33
paste input "دجاج"
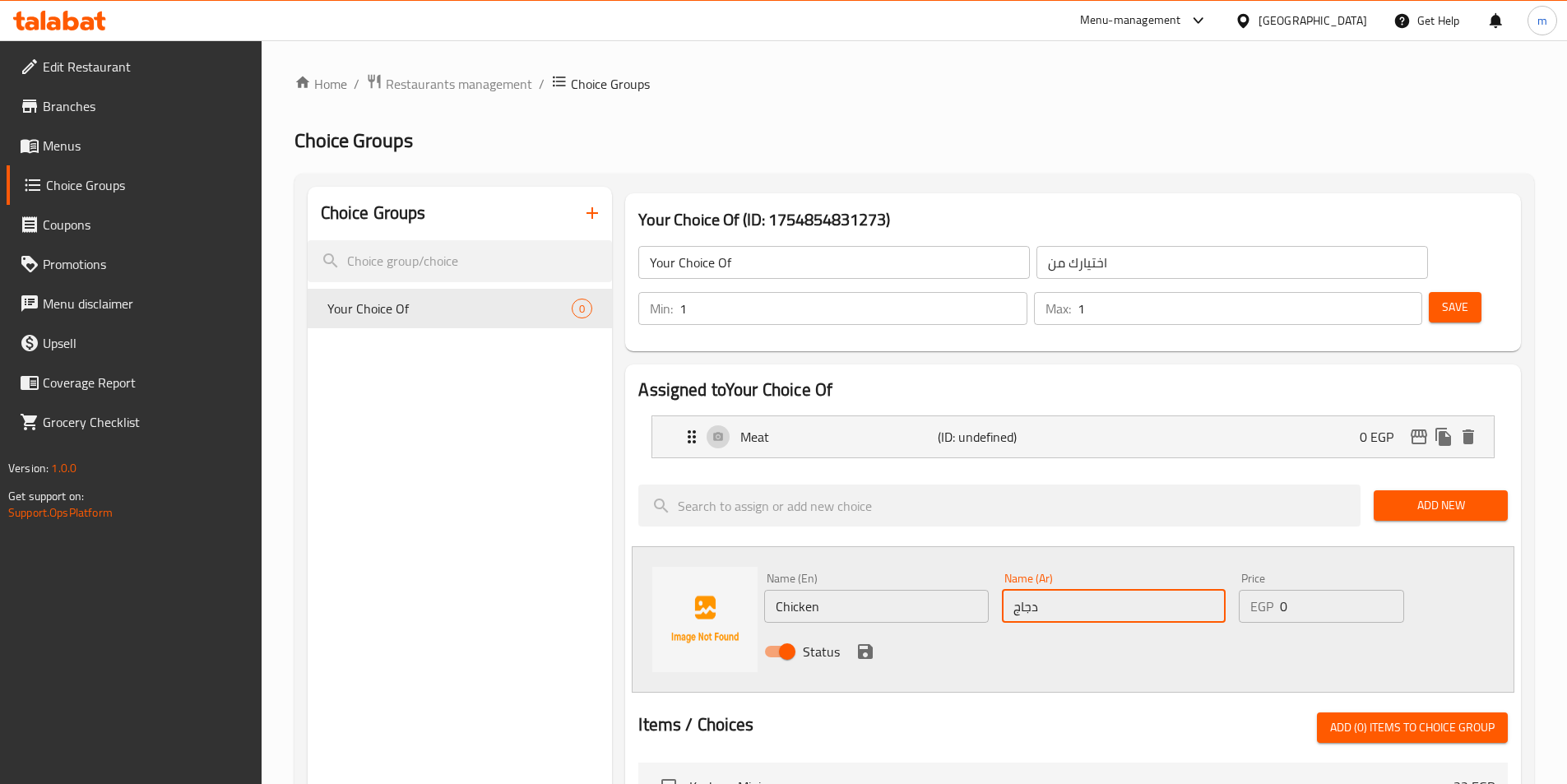
type input "دجاج"
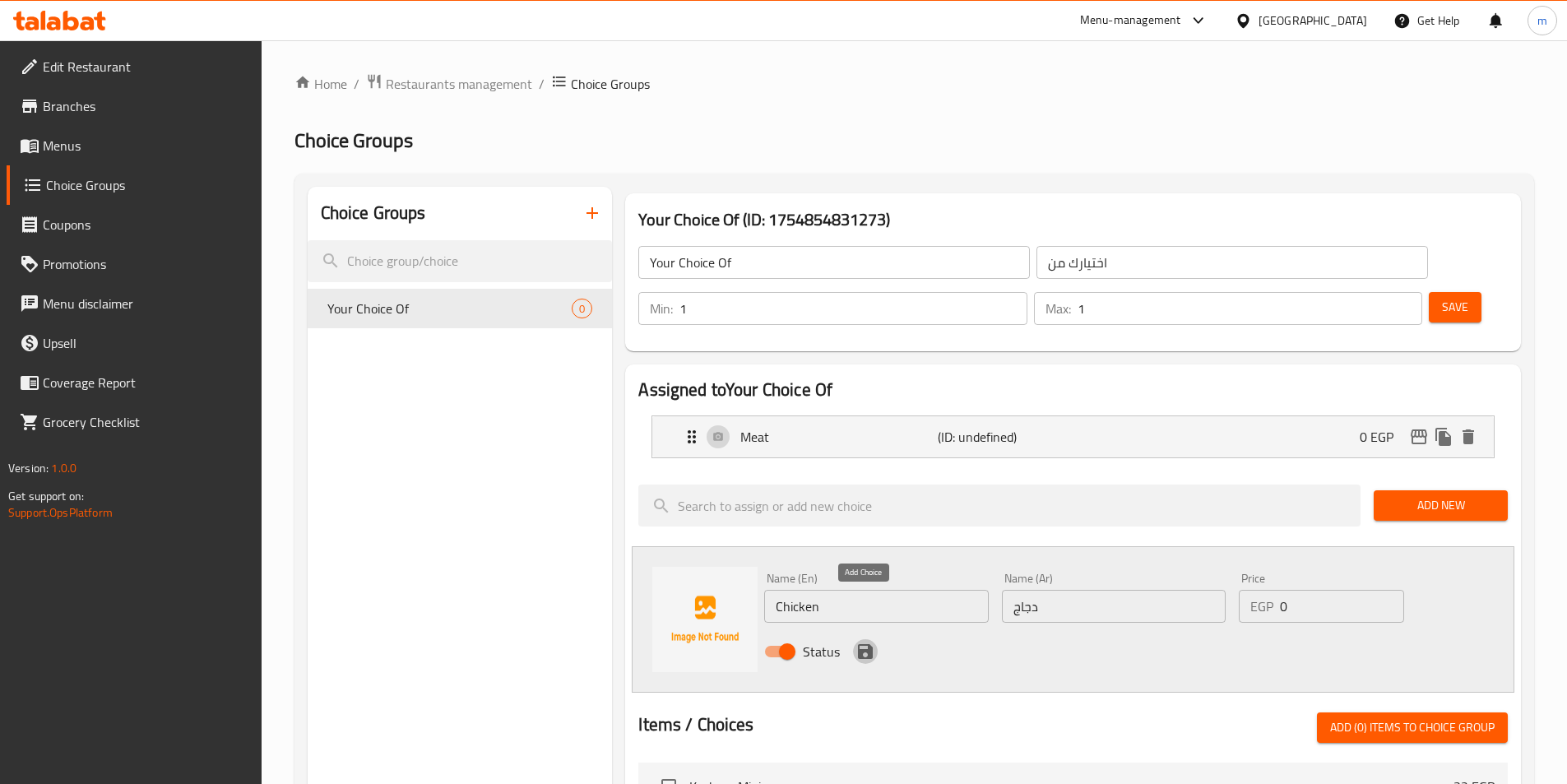
drag, startPoint x: 864, startPoint y: 609, endPoint x: 876, endPoint y: 606, distance: 12.4
click at [864, 641] on icon "save" at bounding box center [865, 651] width 20 height 20
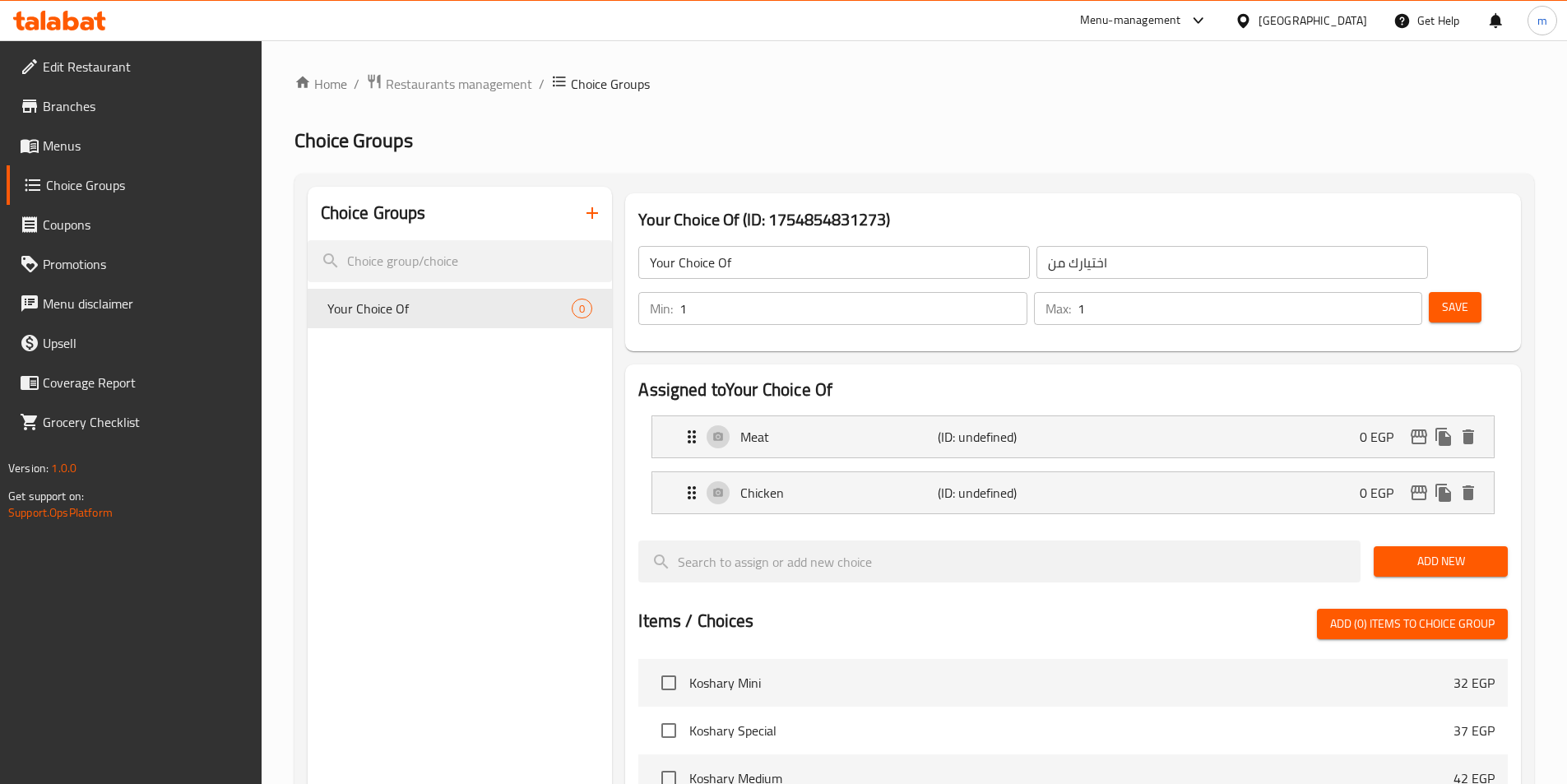
click at [1429, 292] on button "Save" at bounding box center [1454, 307] width 52 height 30
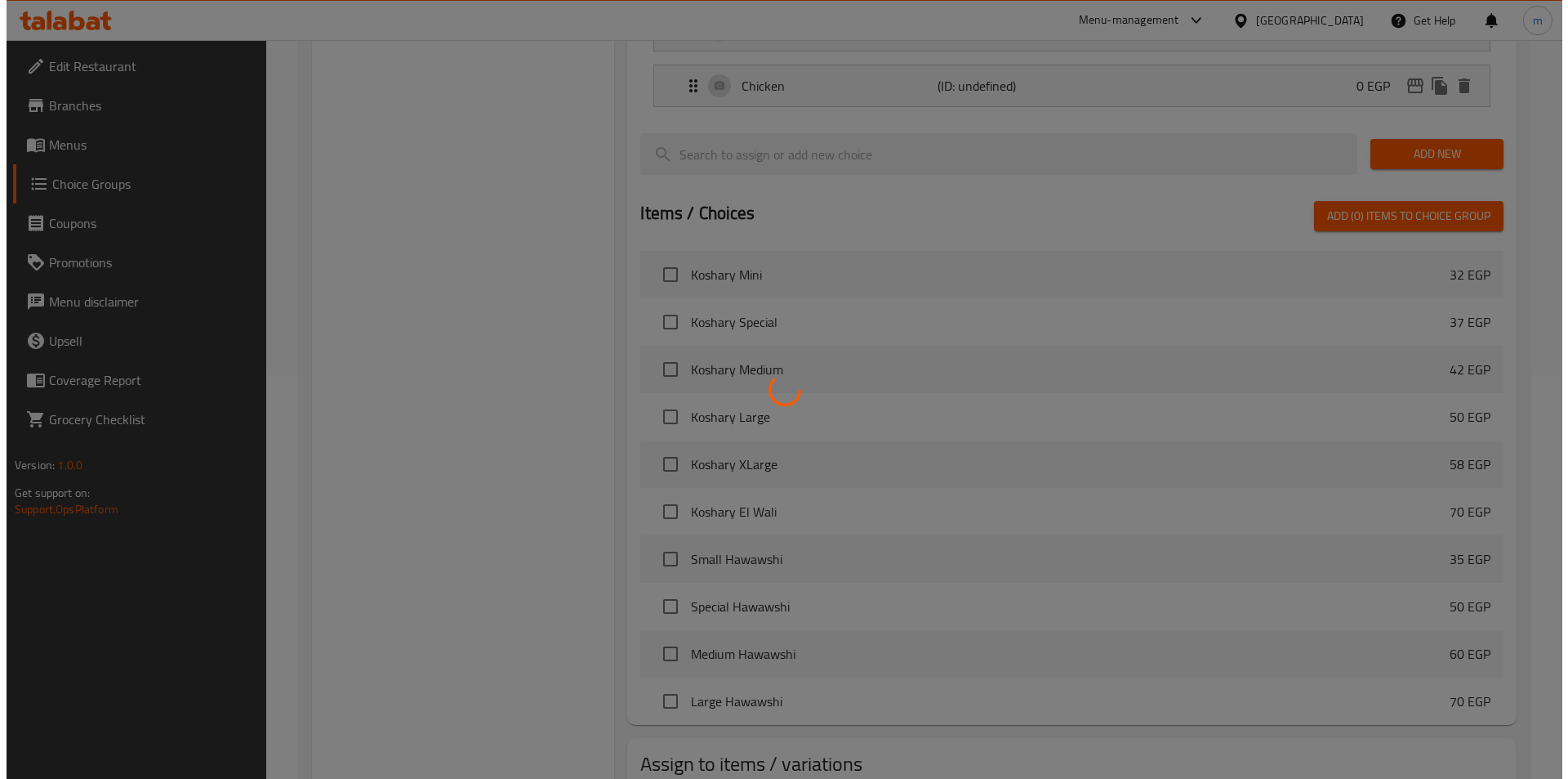
scroll to position [471, 0]
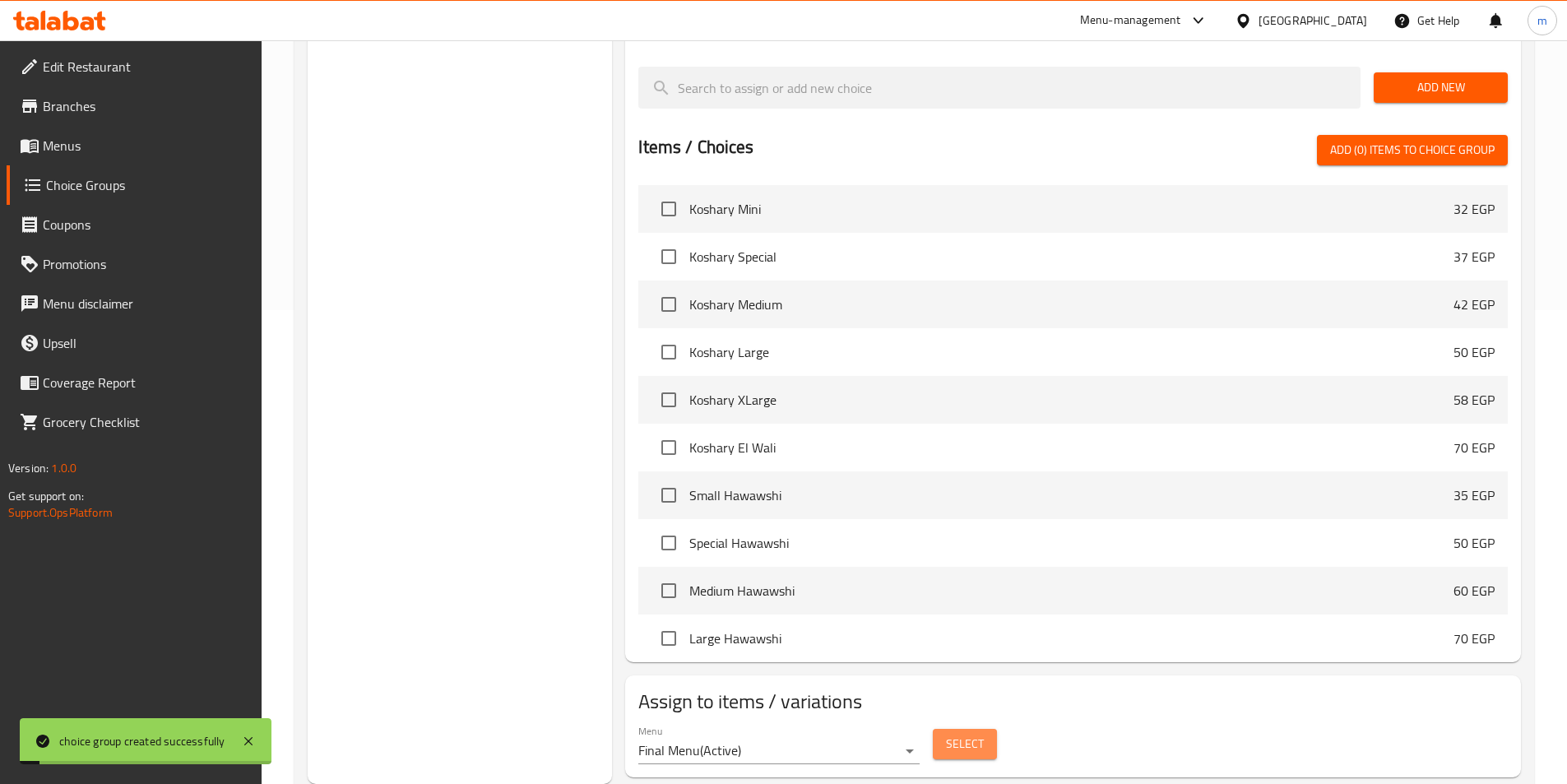
click at [972, 728] on button "Select" at bounding box center [965, 743] width 64 height 30
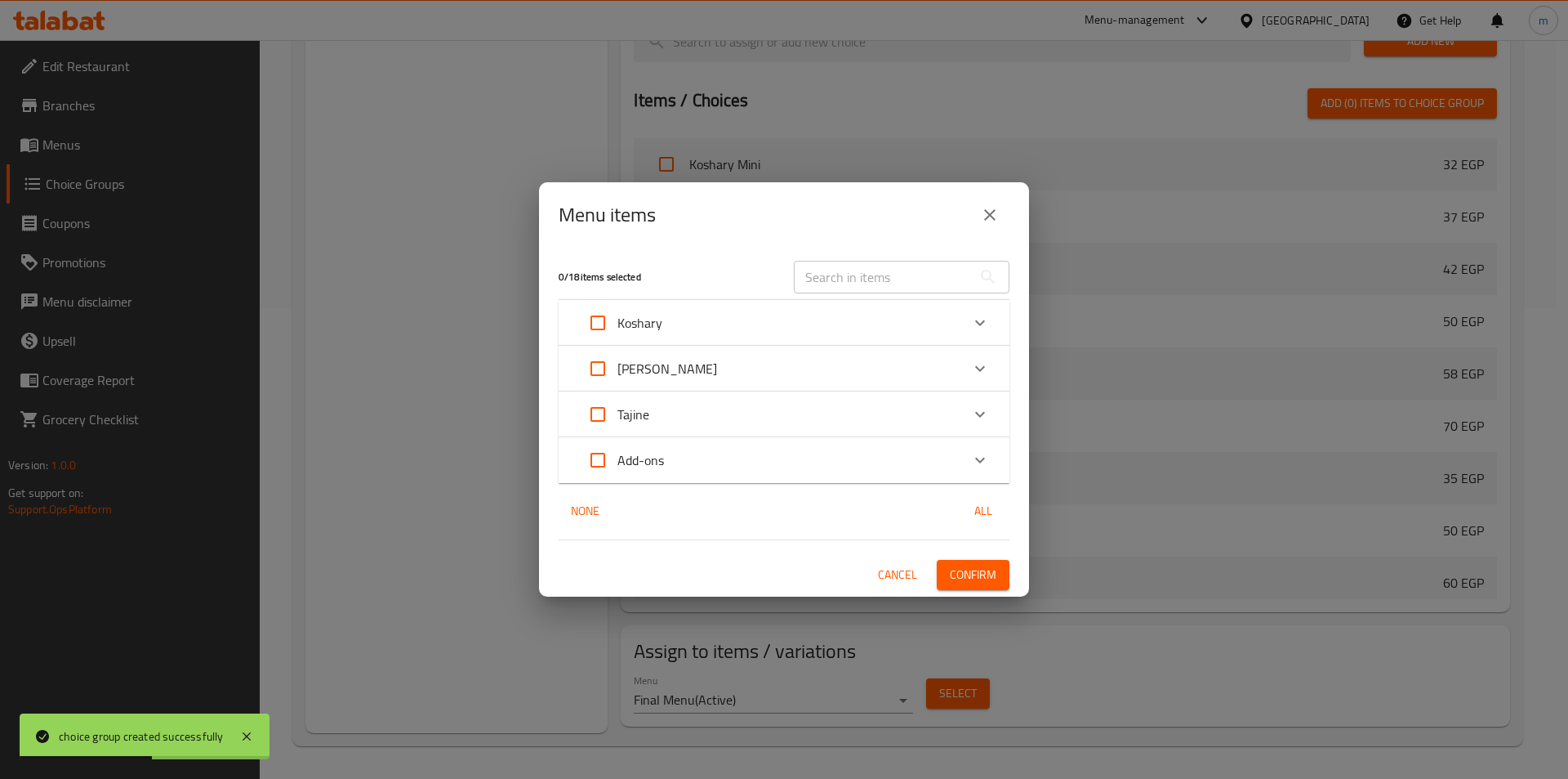
click at [595, 322] on input "Expand" at bounding box center [597, 323] width 40 height 40
checkbox input "true"
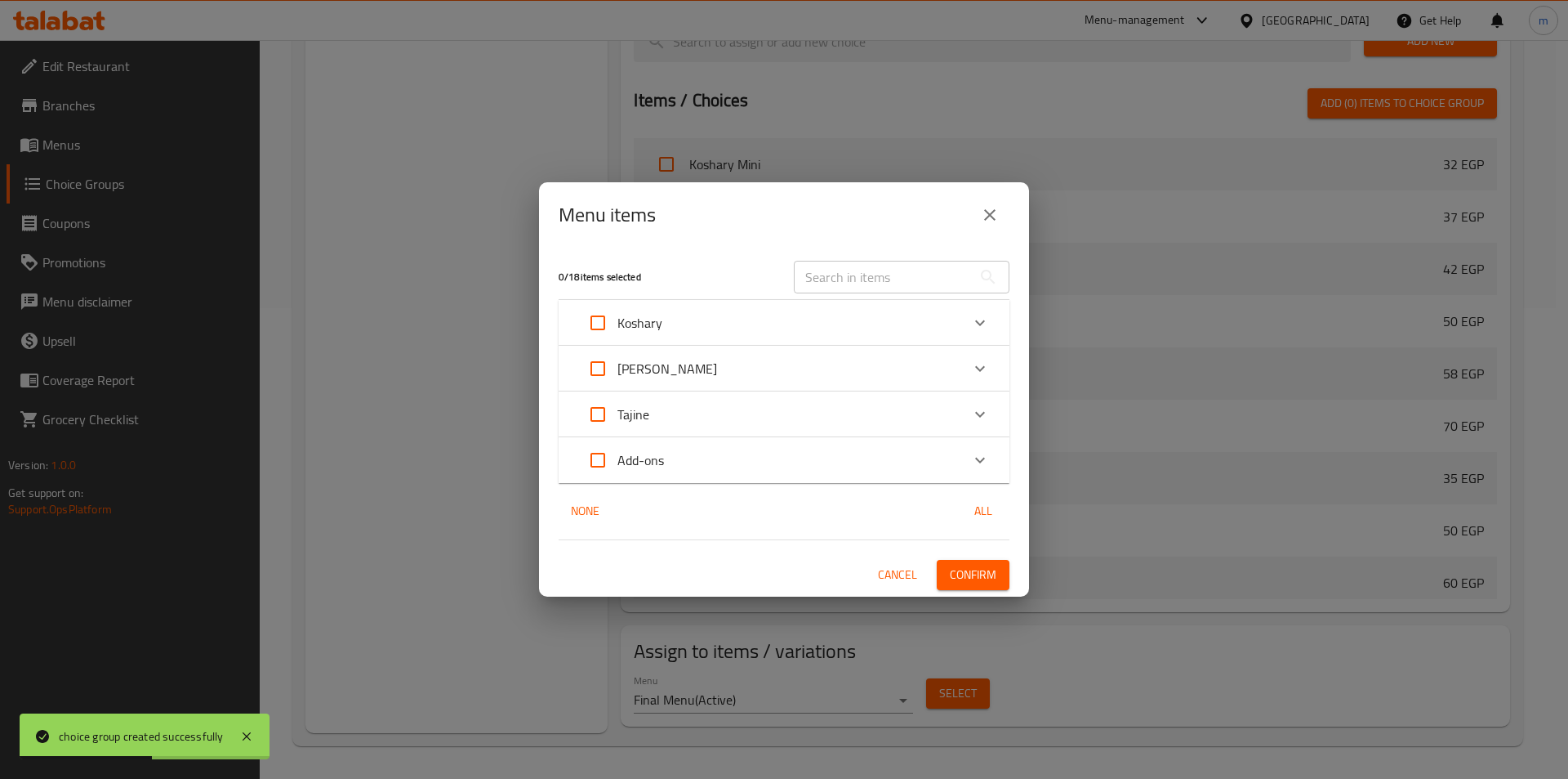
checkbox input "true"
click at [595, 322] on input "Expand" at bounding box center [597, 323] width 40 height 40
checkbox input "false"
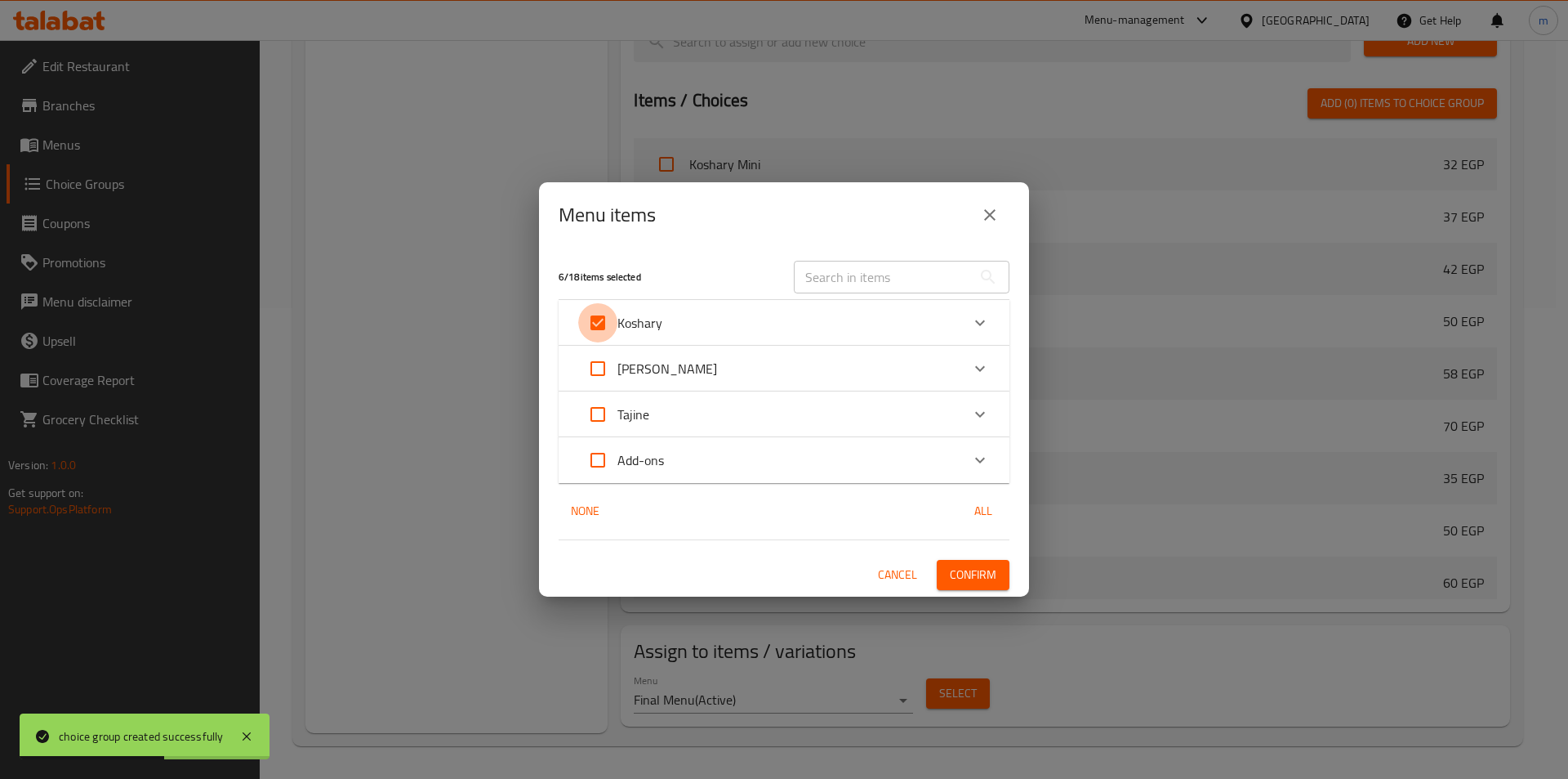
checkbox input "false"
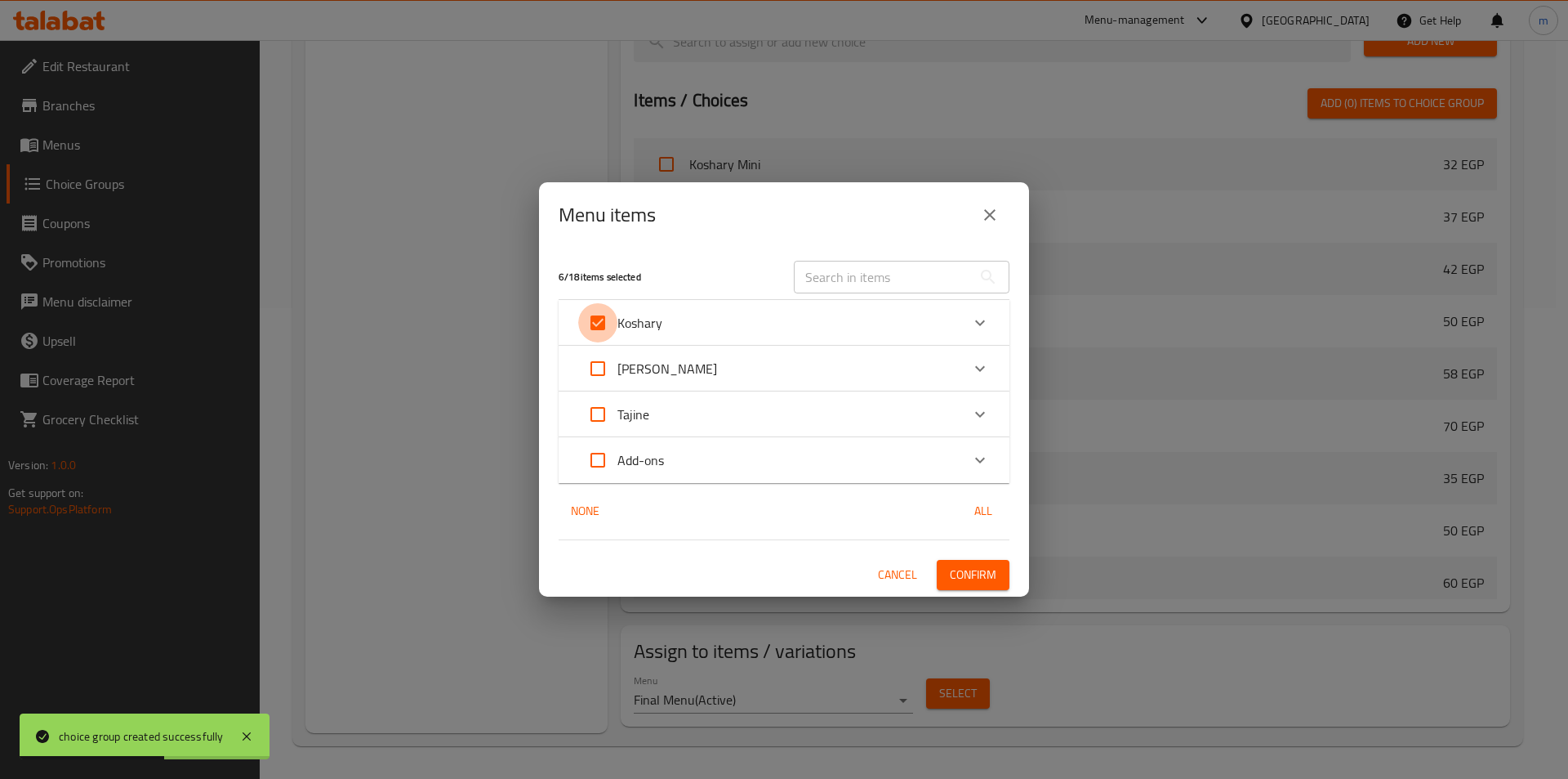
checkbox input "false"
click at [650, 332] on p "Koshary" at bounding box center [640, 323] width 45 height 19
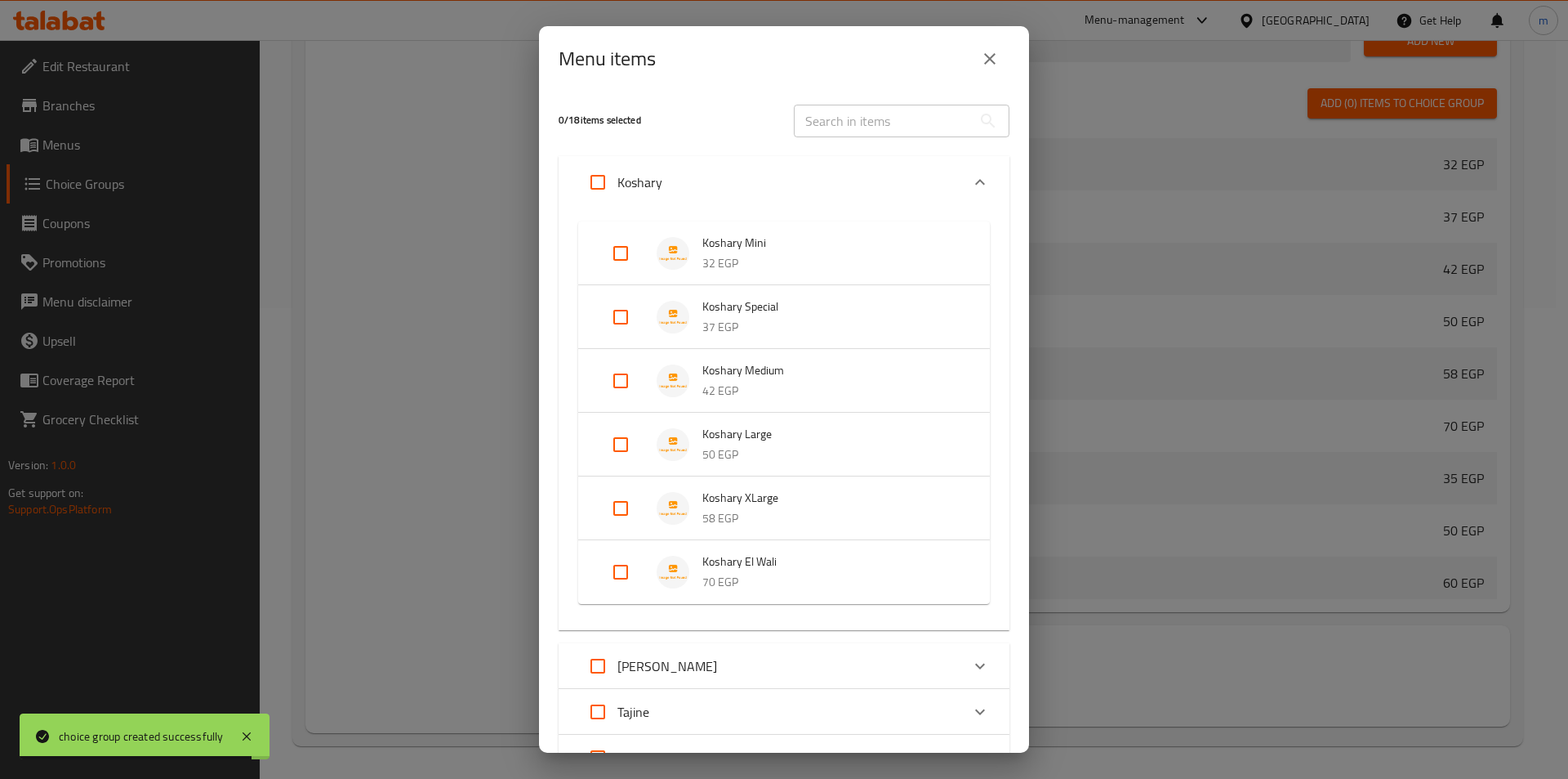
click at [631, 321] on input "Expand" at bounding box center [620, 316] width 40 height 40
checkbox input "true"
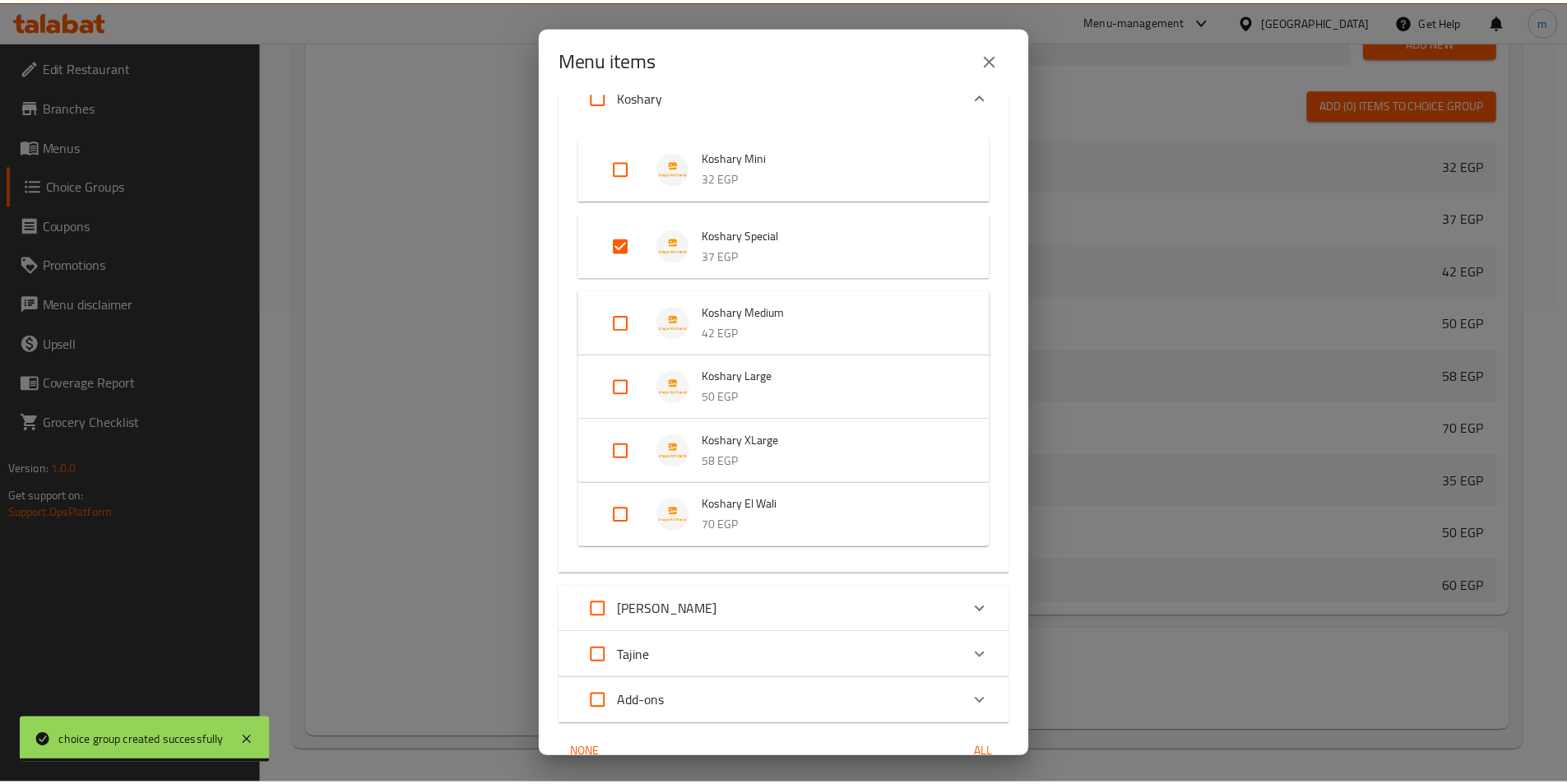
scroll to position [169, 0]
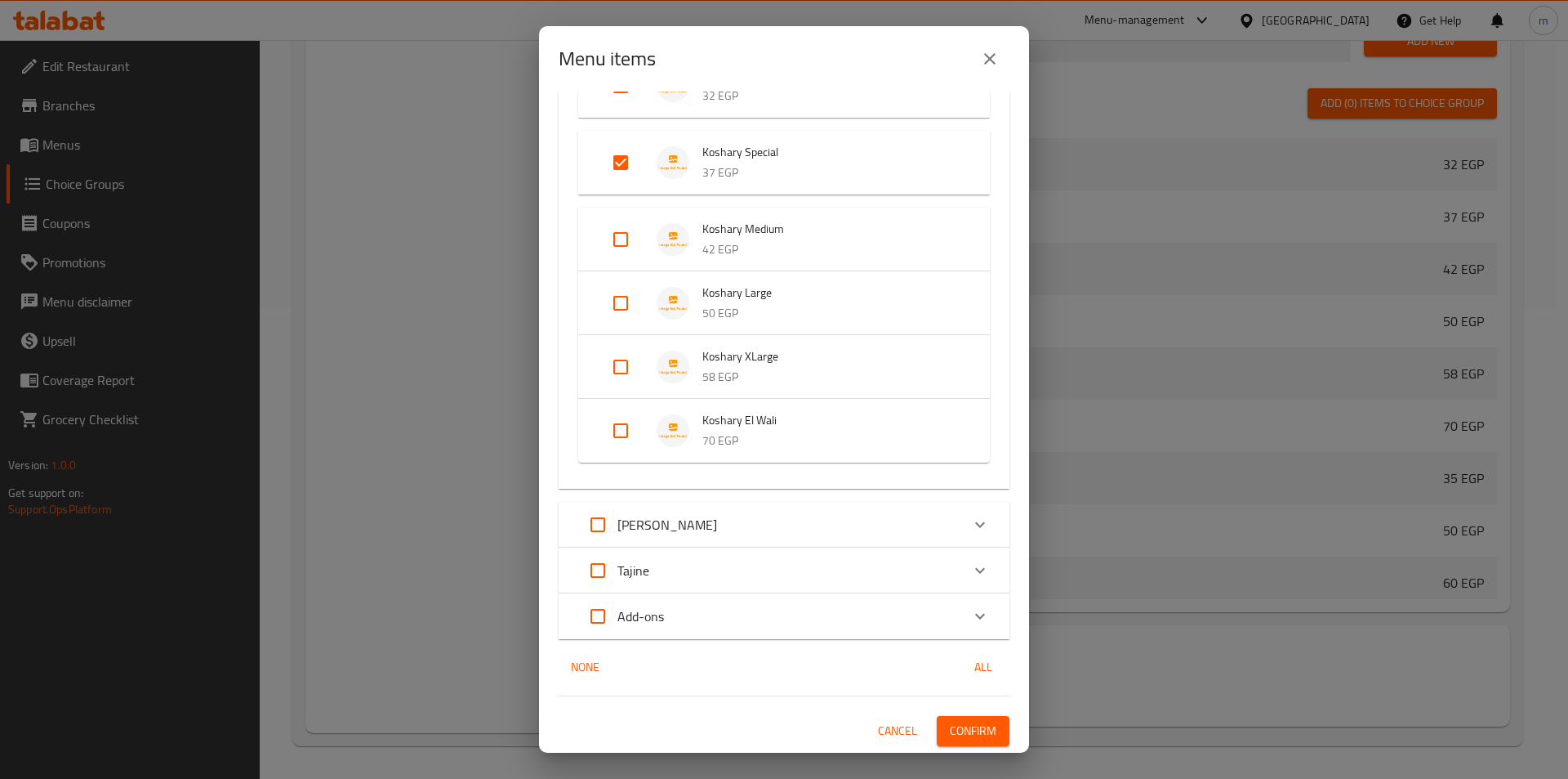
click at [954, 724] on span "Confirm" at bounding box center [973, 731] width 47 height 20
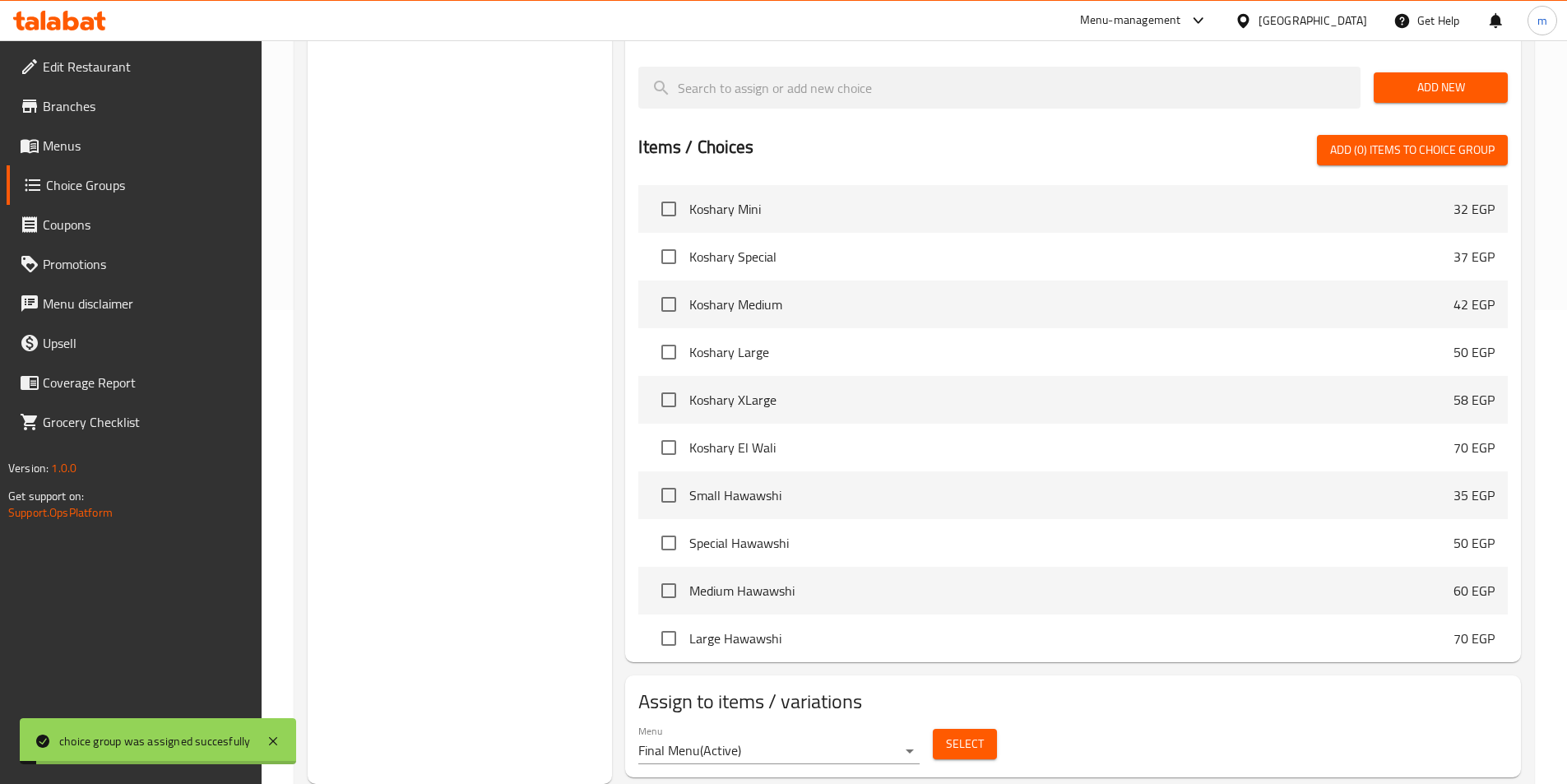
click at [463, 247] on div "Choice Groups Your Choice Of 2" at bounding box center [461, 247] width 305 height 1070
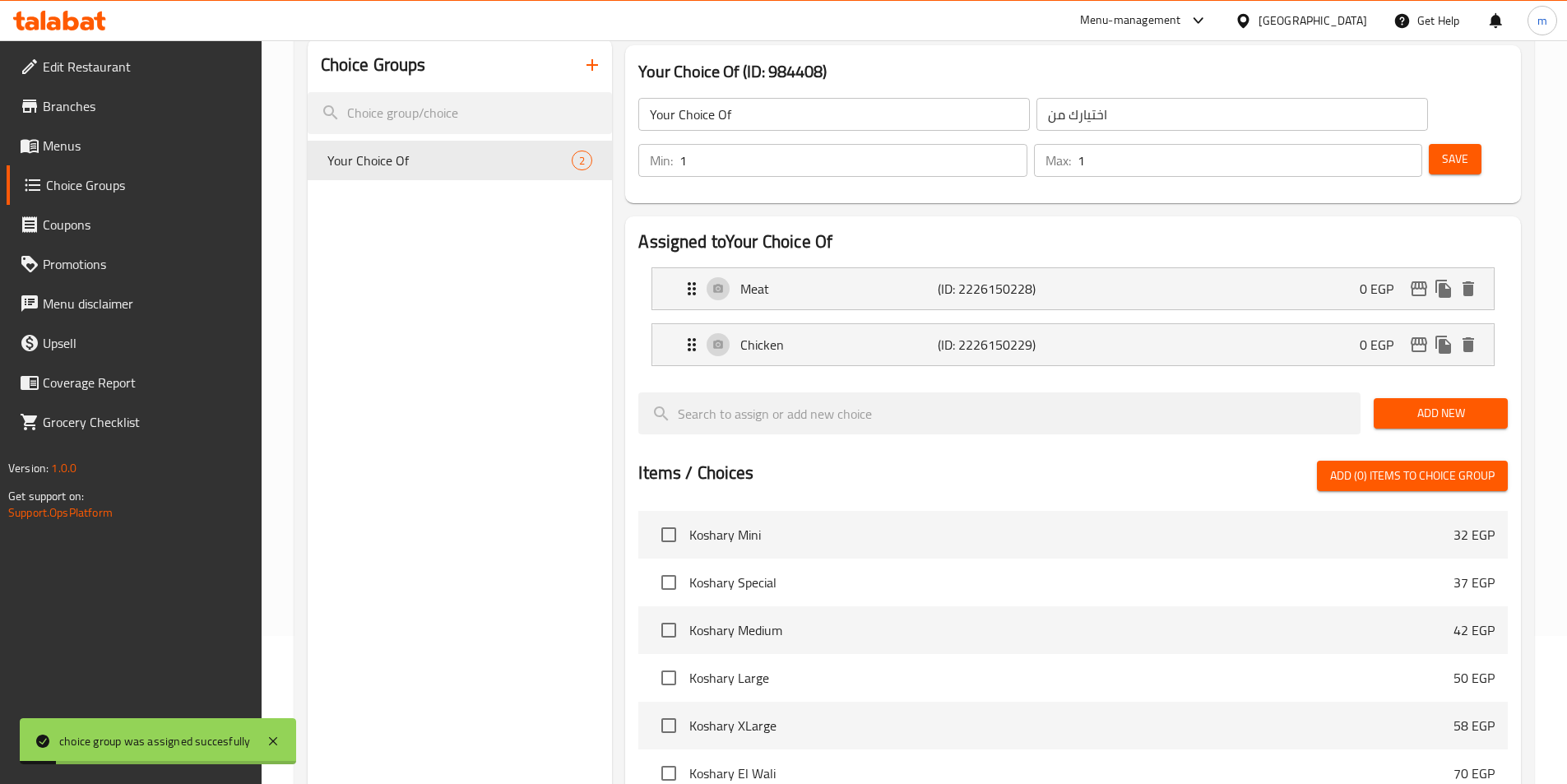
scroll to position [145, 0]
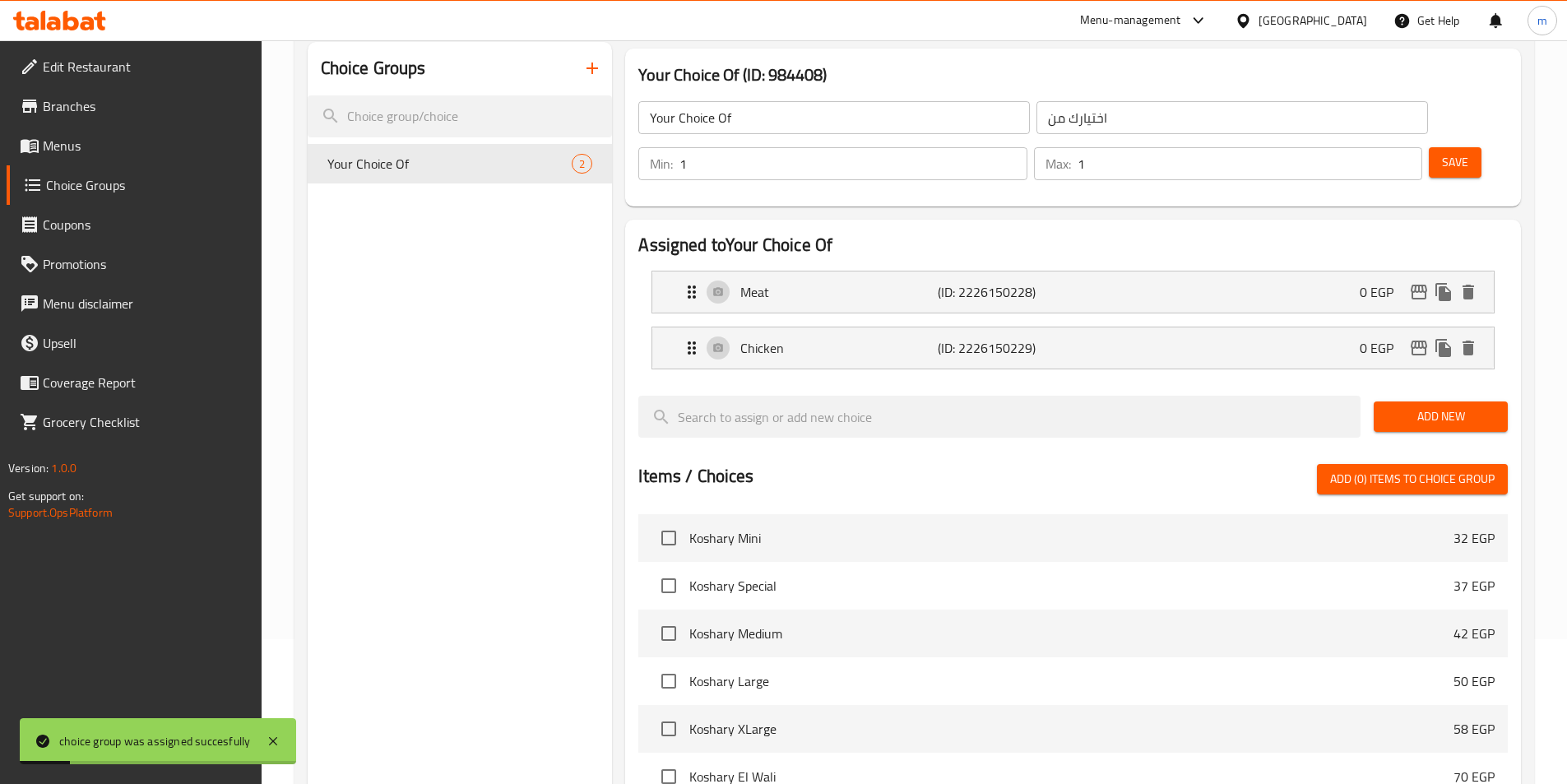
click at [590, 67] on icon "button" at bounding box center [592, 68] width 20 height 20
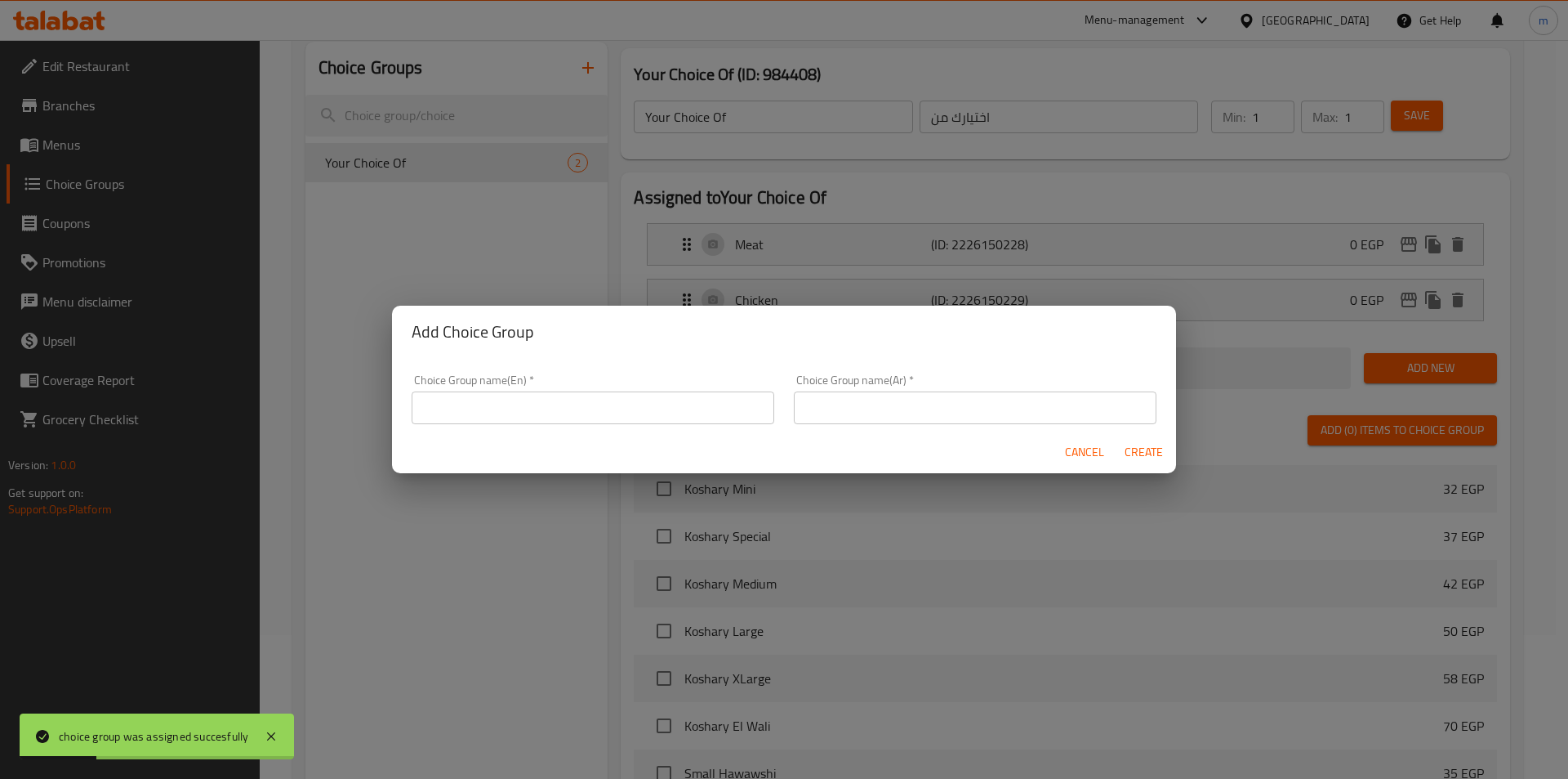
click at [534, 410] on input "text" at bounding box center [593, 407] width 363 height 33
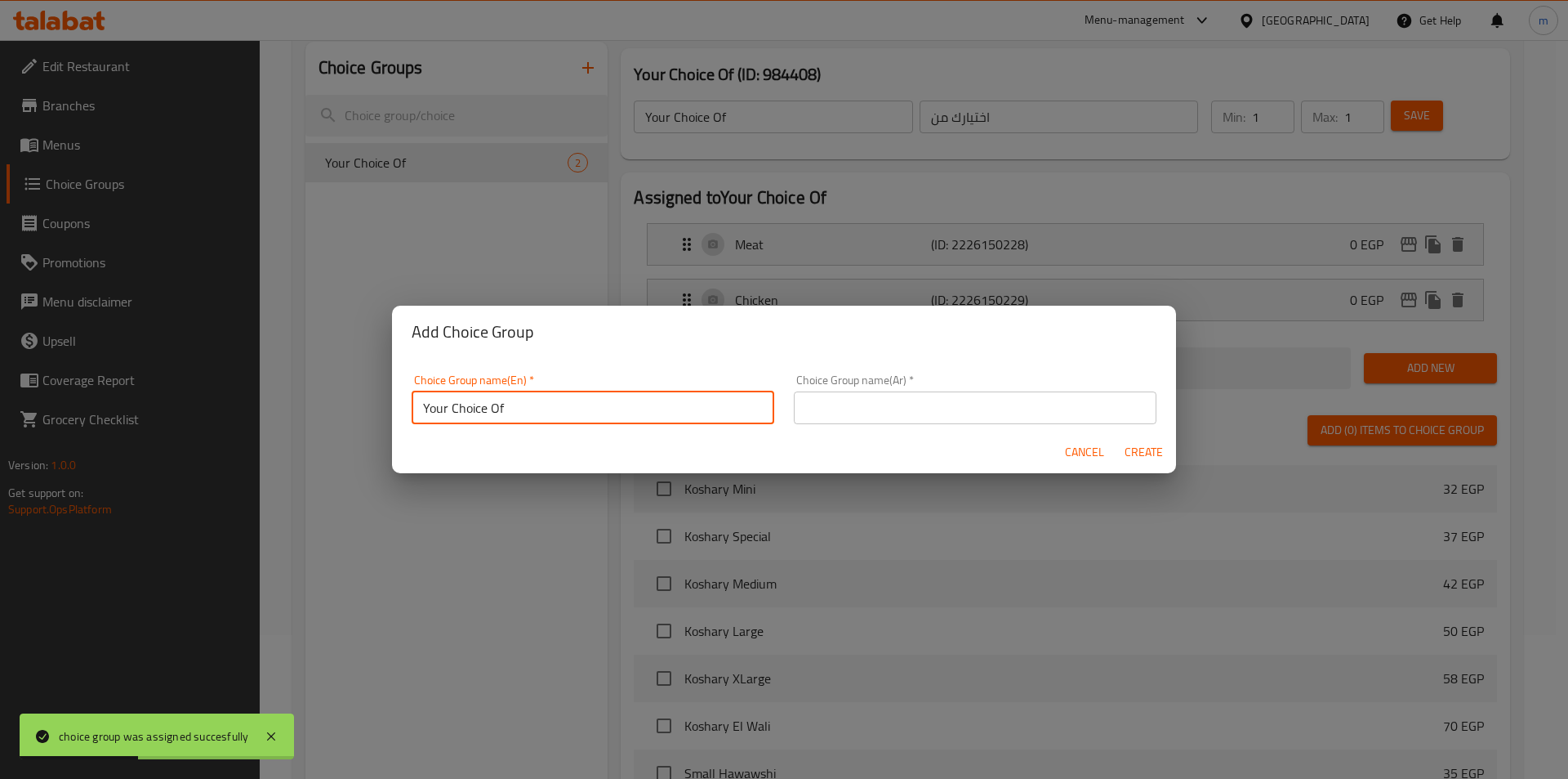
type input "Your Choice Of"
click at [827, 408] on input "text" at bounding box center [975, 407] width 363 height 33
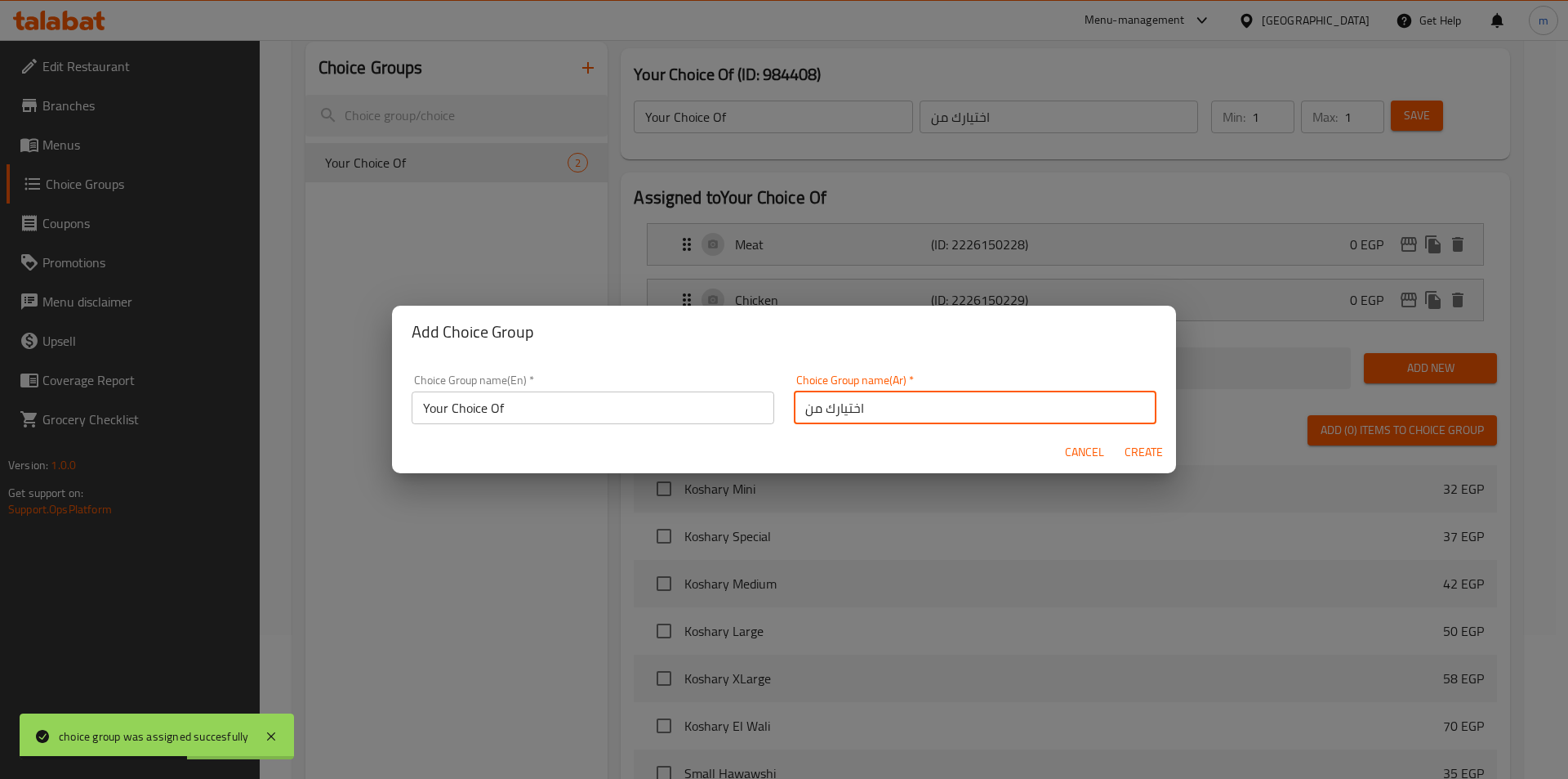
type input "اختيارك من"
click at [1162, 451] on span "Create" at bounding box center [1143, 452] width 40 height 20
type input "Your Choice Of"
type input "اختيارك من"
type input "0"
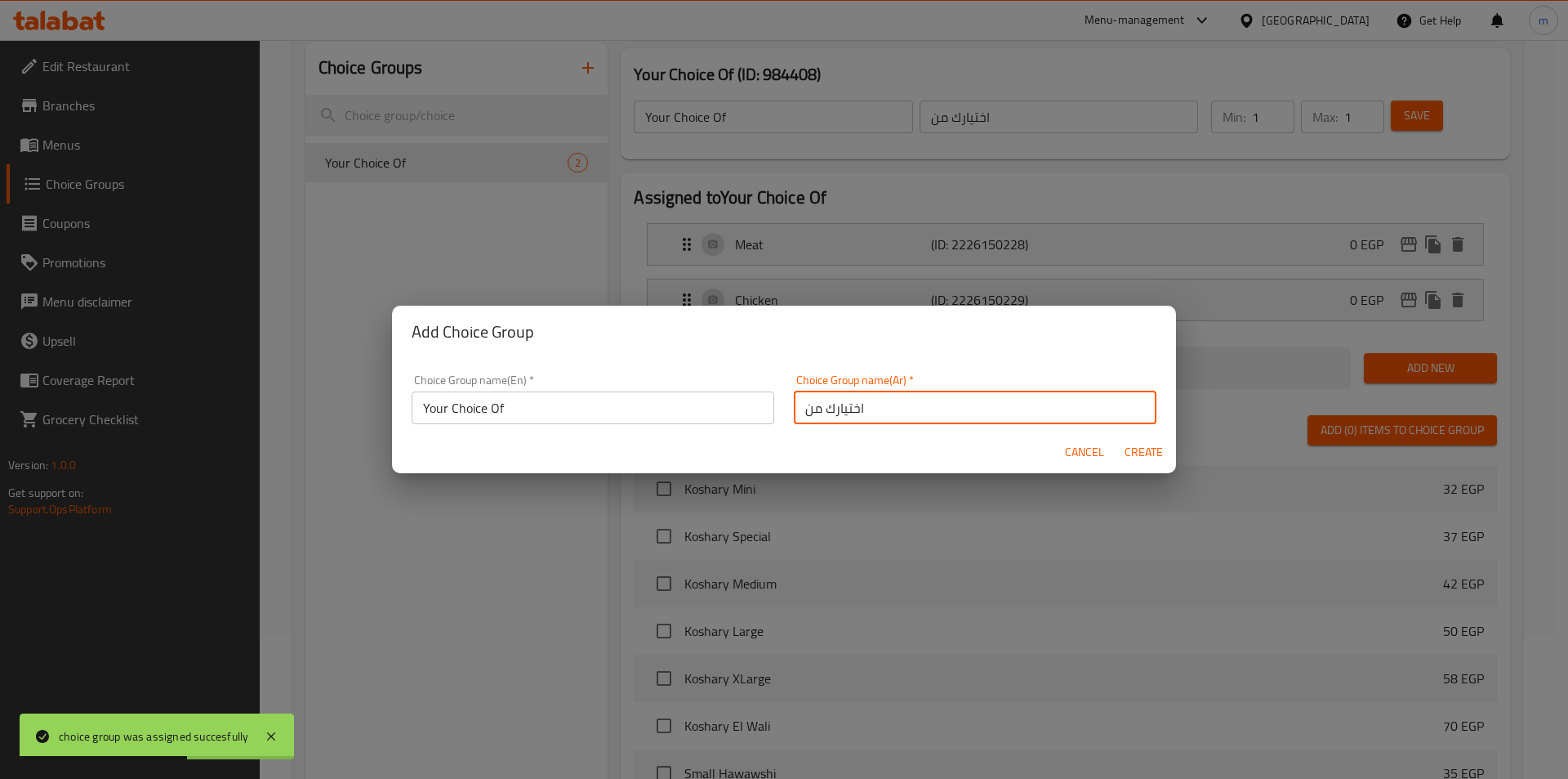
type input "0"
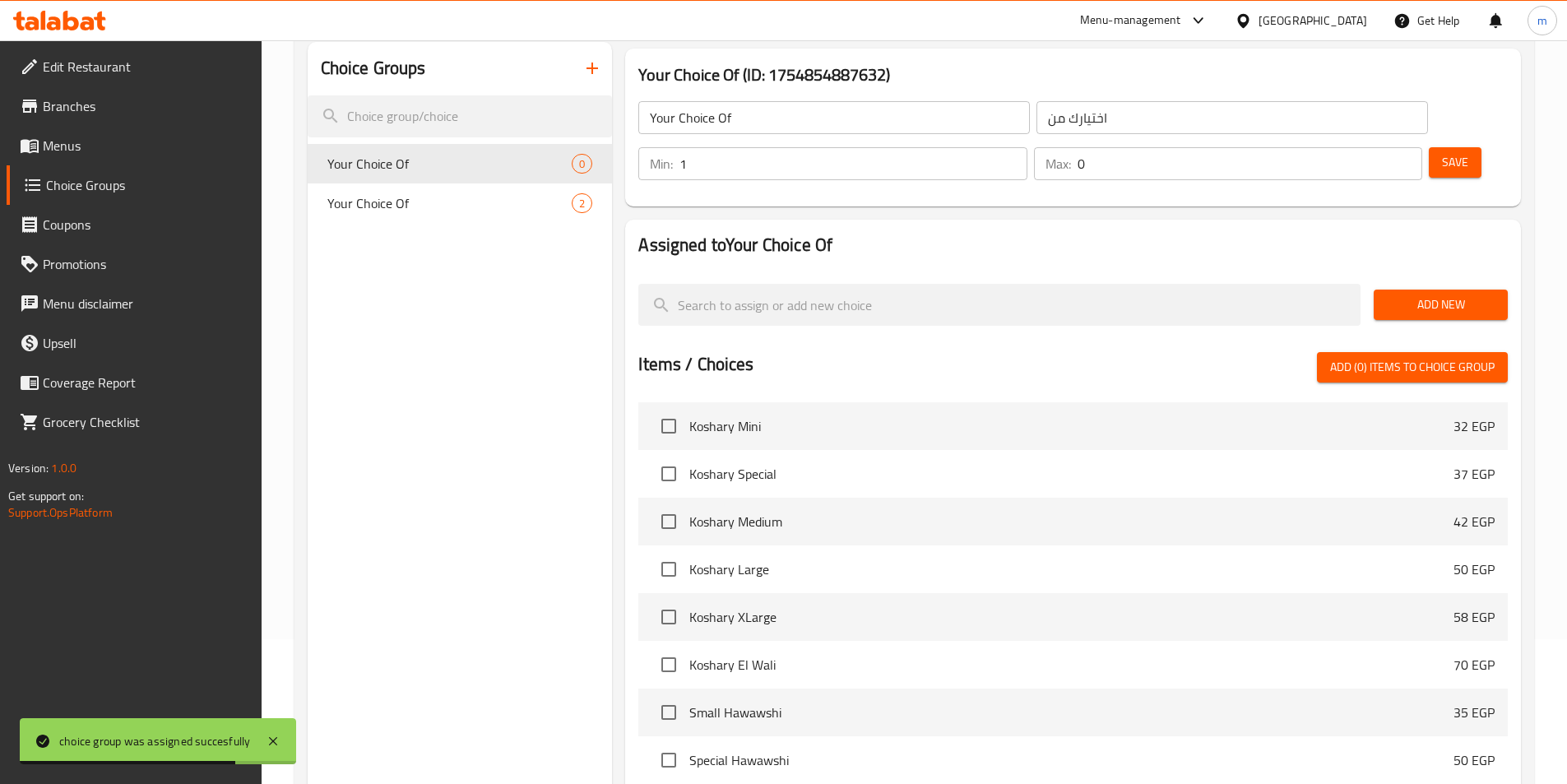
type input "1"
click at [1027, 147] on input "1" at bounding box center [853, 163] width 347 height 33
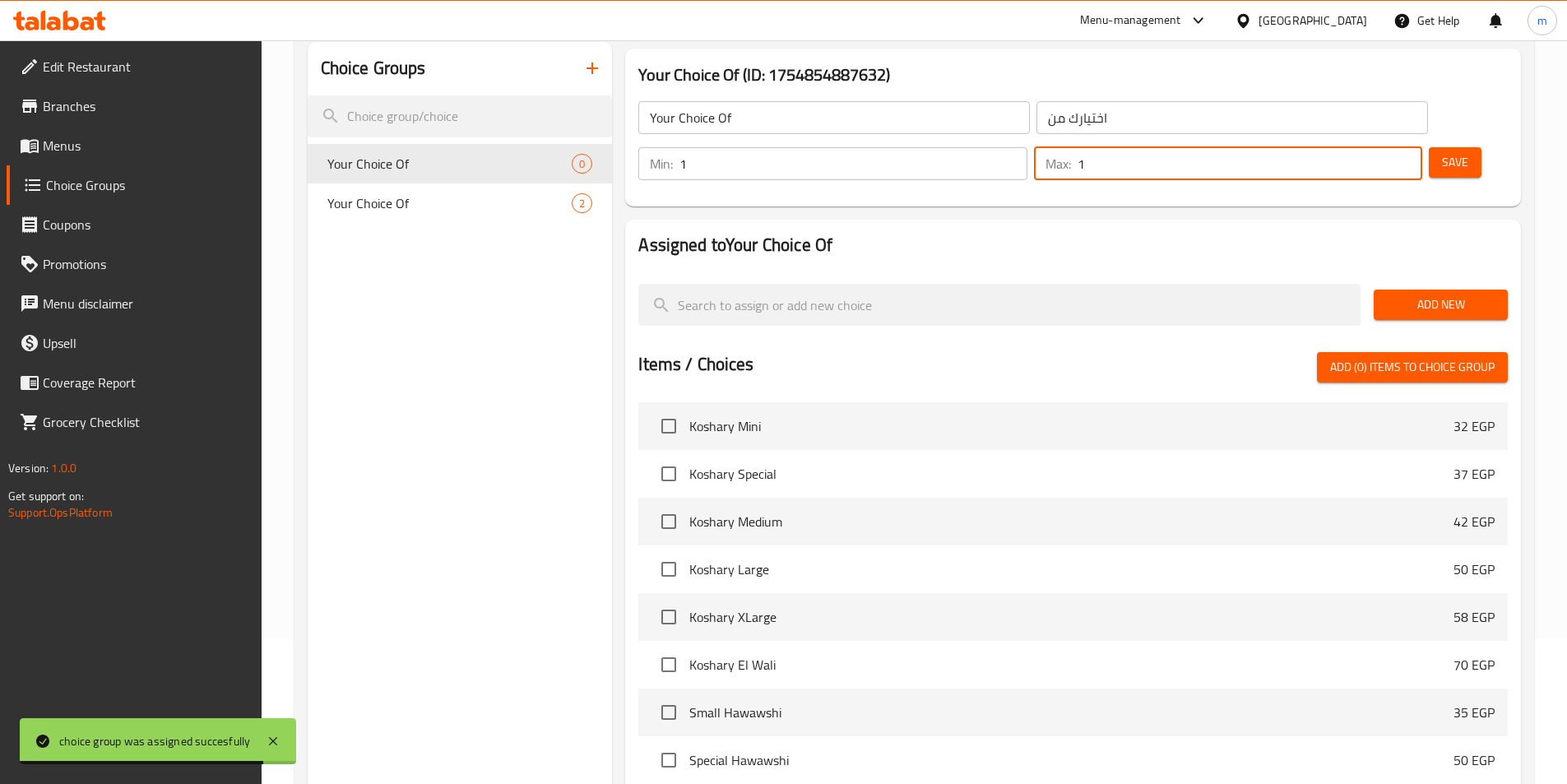
type input "1"
click at [1375, 147] on input "1" at bounding box center [1250, 163] width 344 height 33
click at [1433, 277] on div "Add New" at bounding box center [1441, 304] width 147 height 55
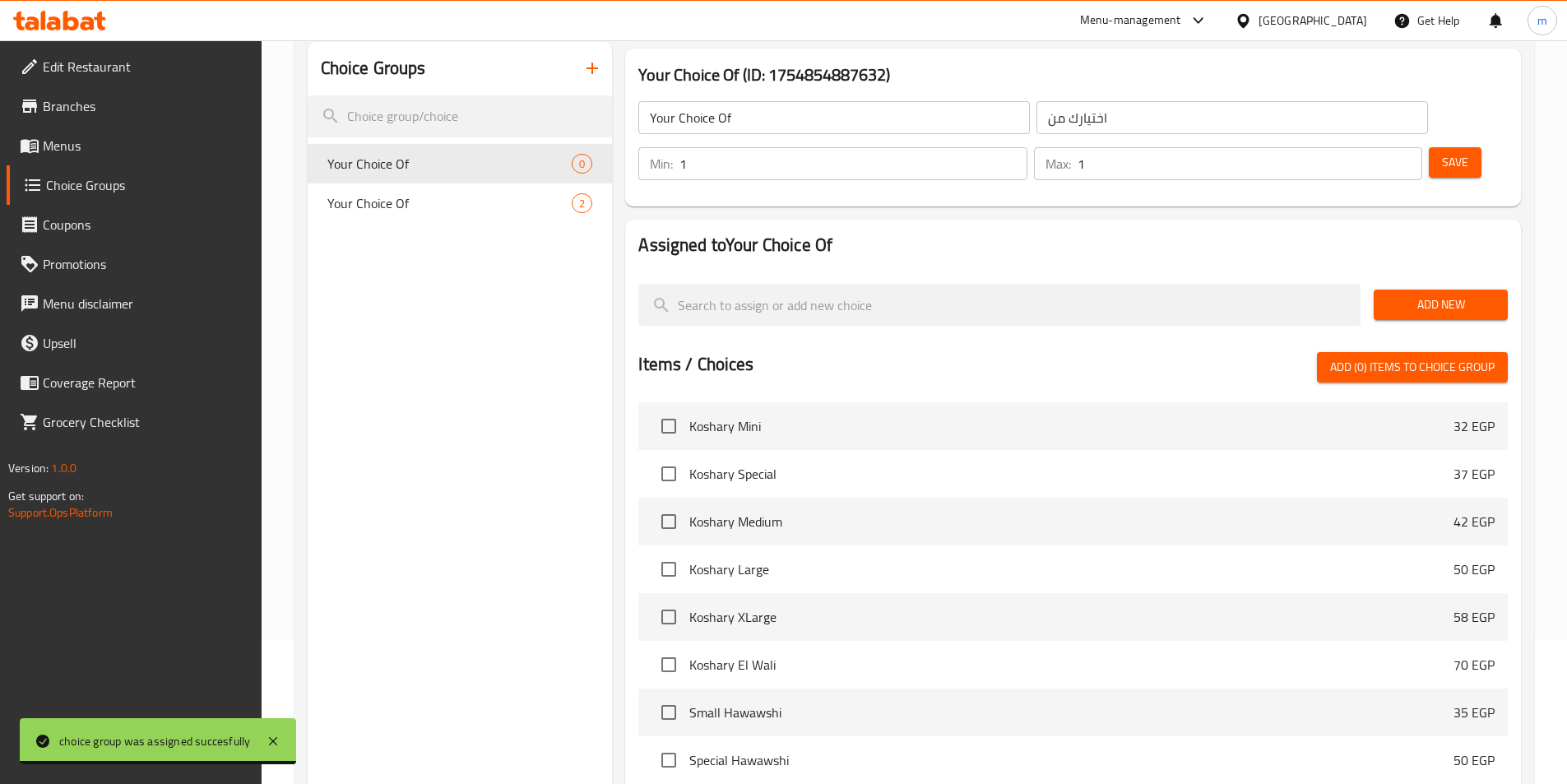
click at [1422, 294] on span "Add New" at bounding box center [1440, 304] width 107 height 20
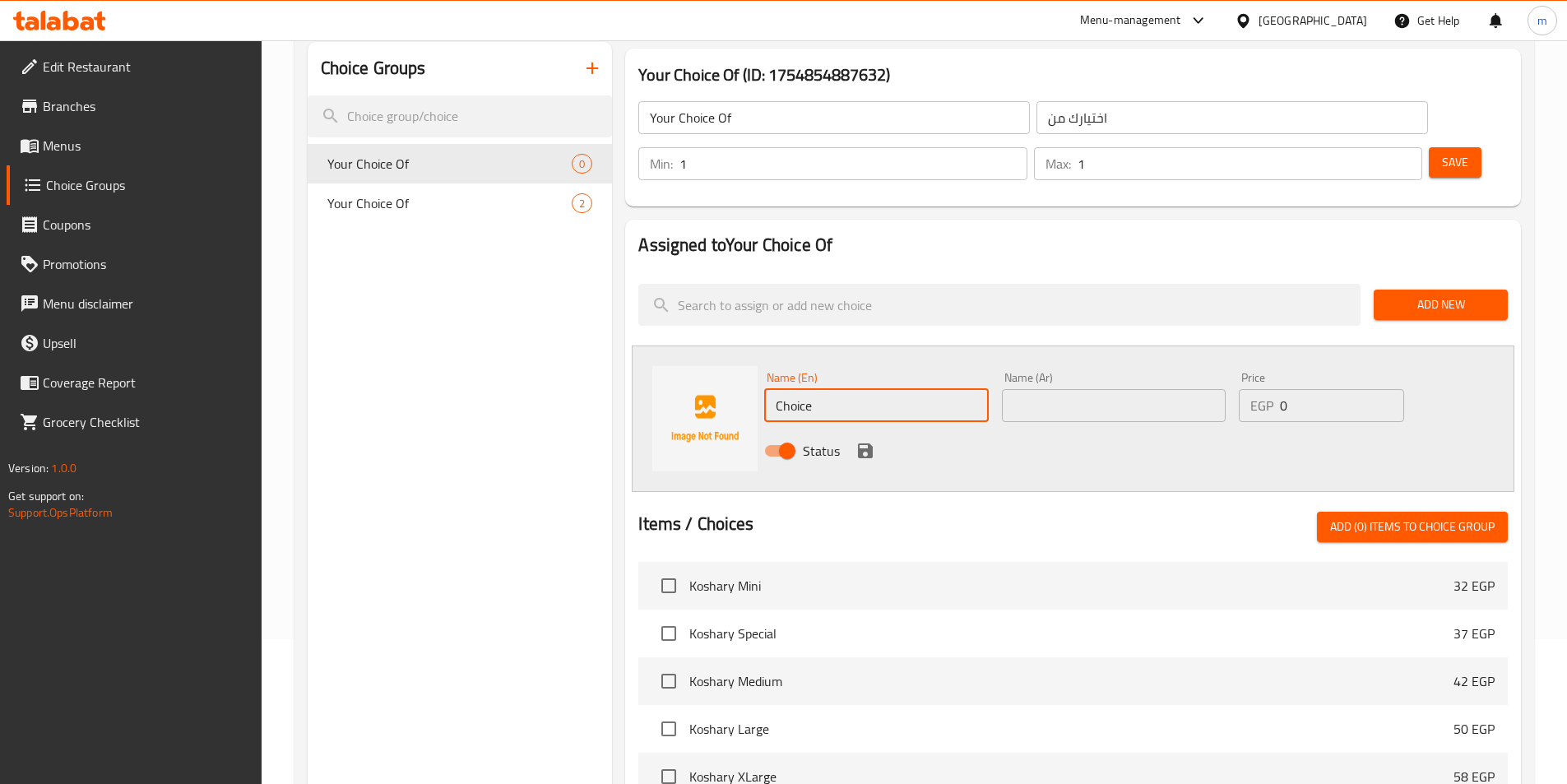
click at [828, 389] on input "Choice" at bounding box center [876, 405] width 224 height 33
paste input "cheese"
type input "cheese"
click at [1099, 389] on input "text" at bounding box center [1114, 405] width 224 height 33
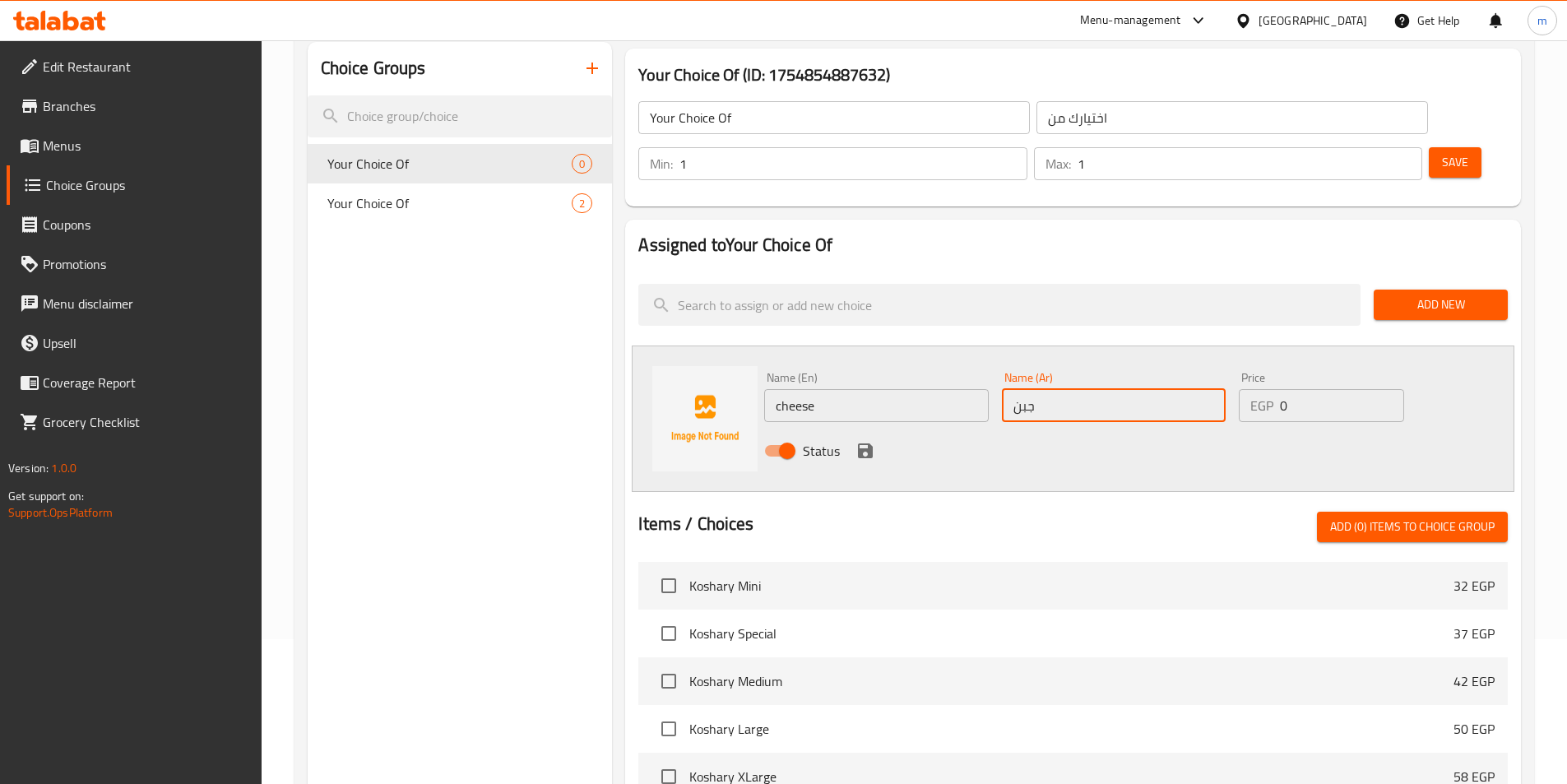
type input "جبن"
click at [825, 389] on input "cheese" at bounding box center [876, 405] width 224 height 33
type input "Cheese"
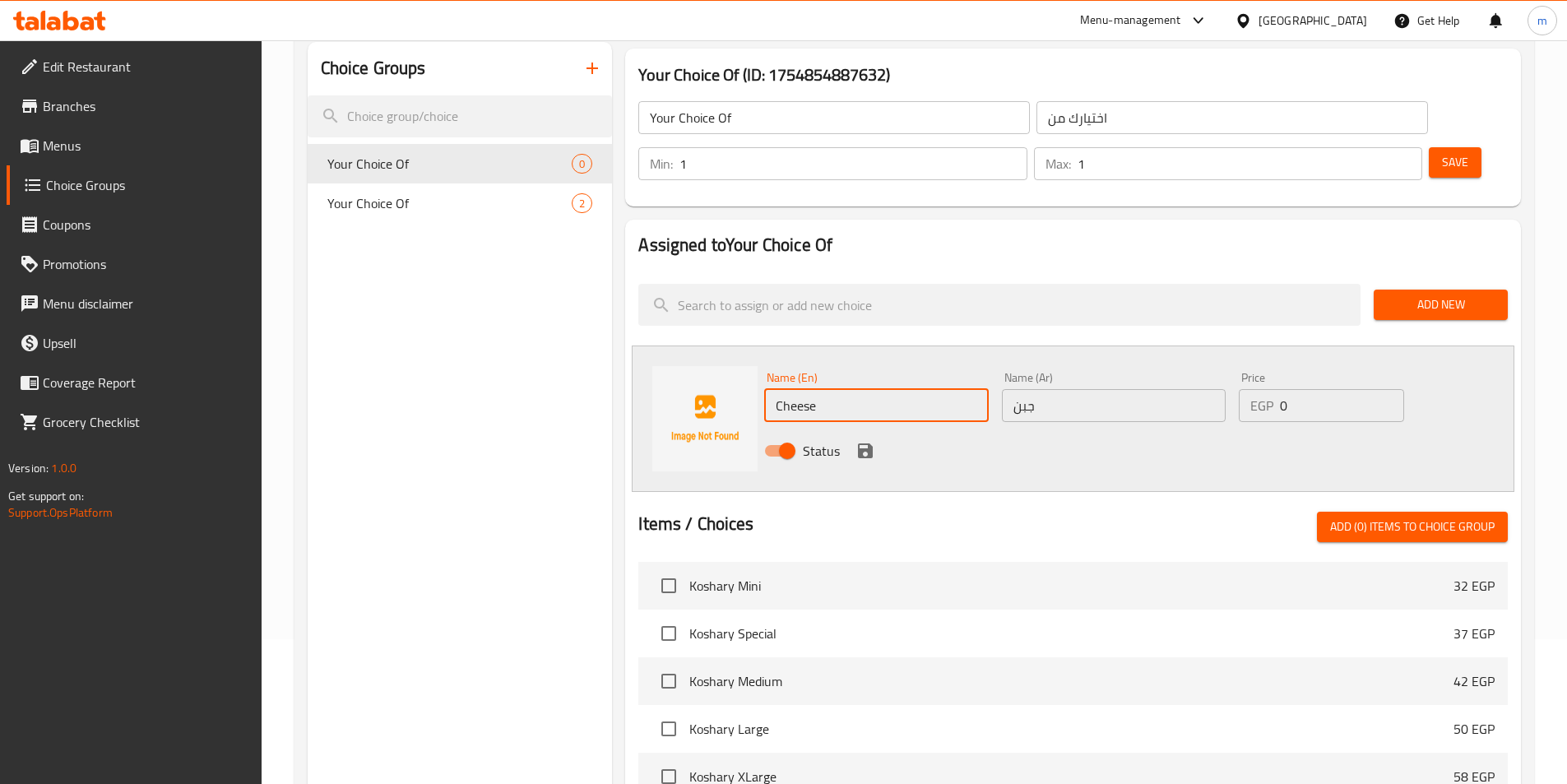
click at [1074, 428] on div "Status" at bounding box center [1114, 451] width 713 height 44
click at [881, 428] on div "Status" at bounding box center [1114, 451] width 713 height 44
click at [868, 443] on icon "save" at bounding box center [865, 451] width 15 height 15
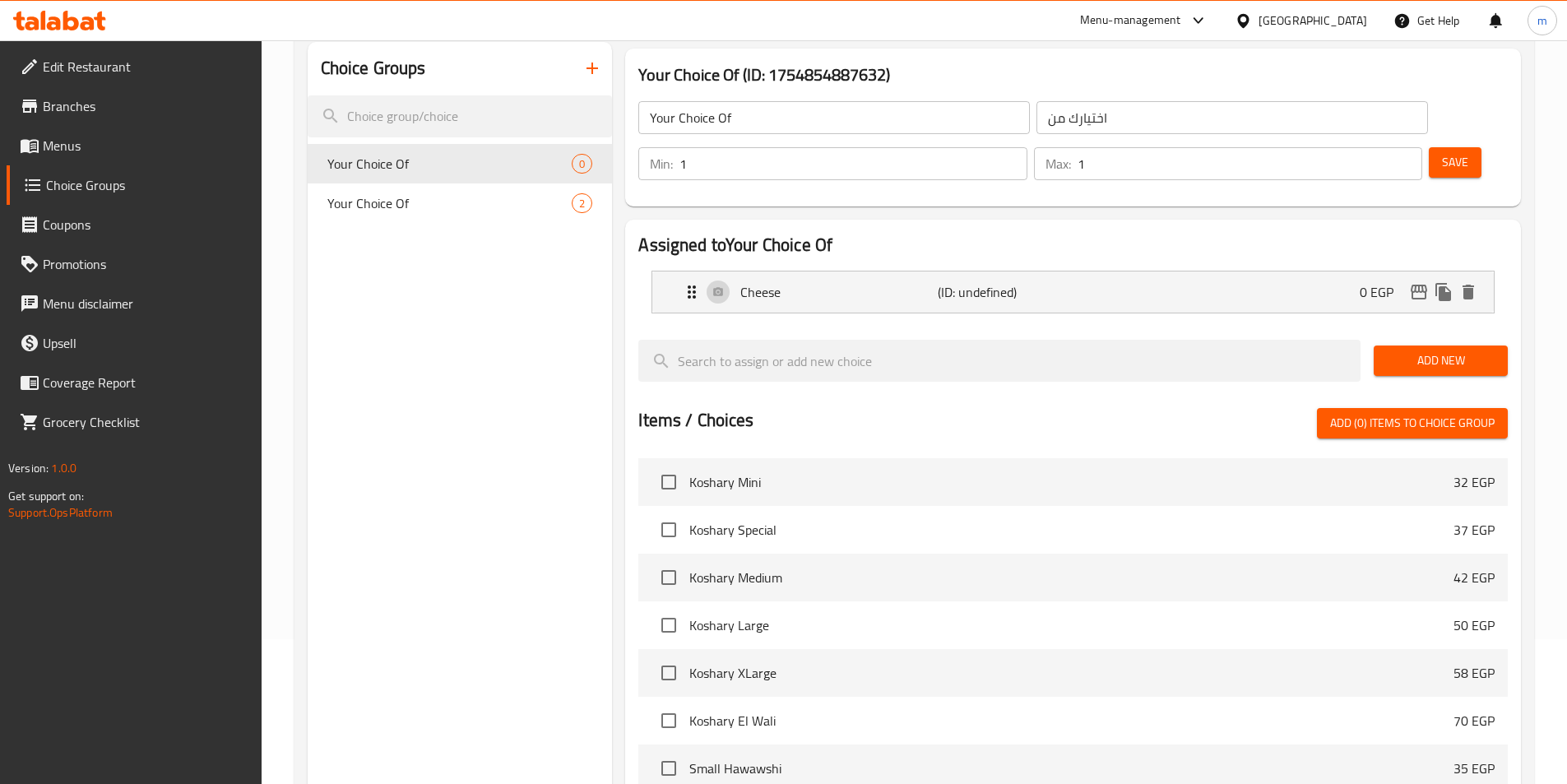
click at [1431, 350] on span "Add New" at bounding box center [1440, 360] width 107 height 20
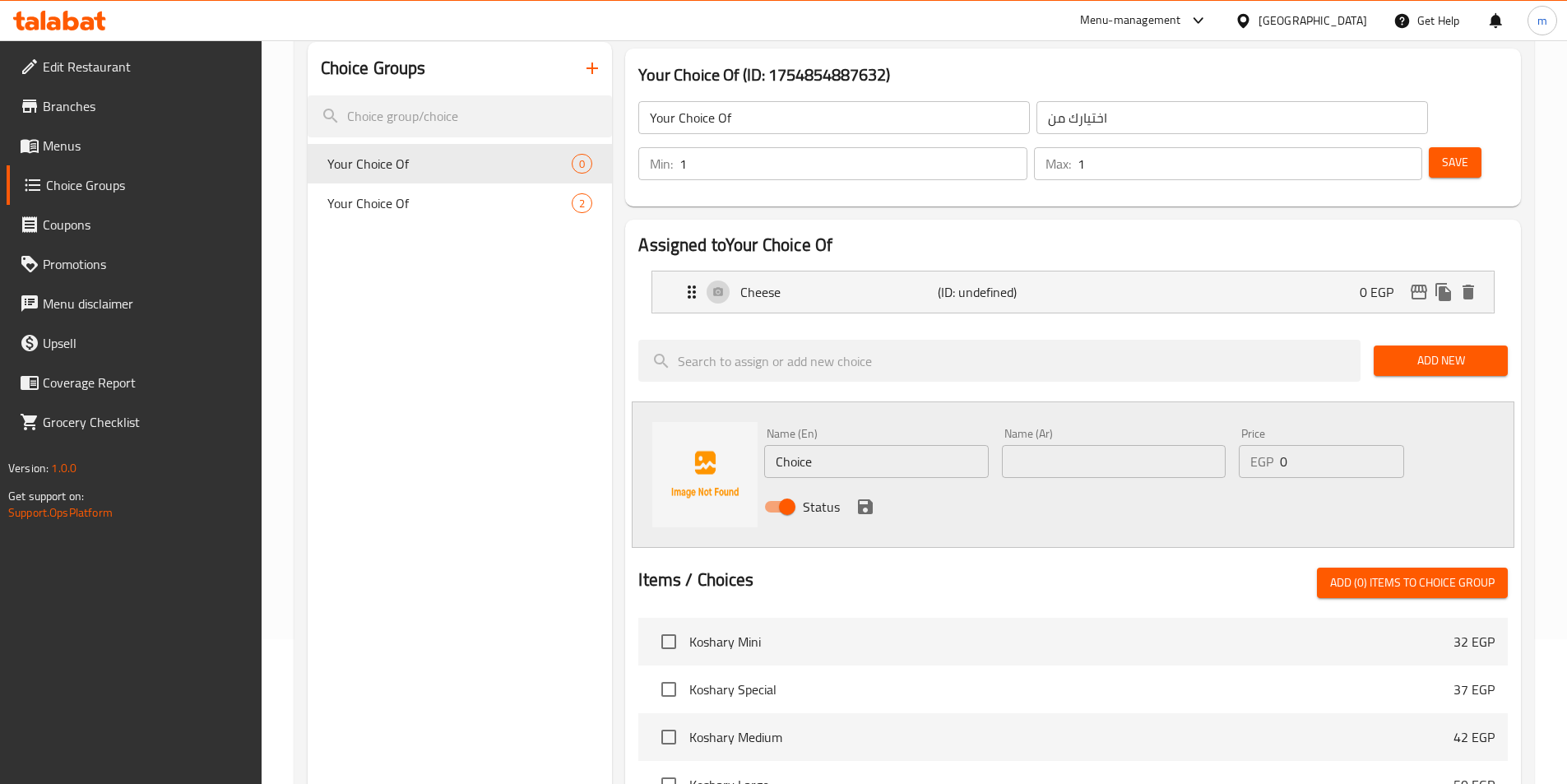
click at [786, 432] on div "Name (En) Choice Name (En)" at bounding box center [876, 452] width 237 height 63
click at [802, 445] on input "Choice" at bounding box center [876, 461] width 224 height 33
paste input "special additions"
click at [802, 445] on input "special additions" at bounding box center [876, 461] width 224 height 33
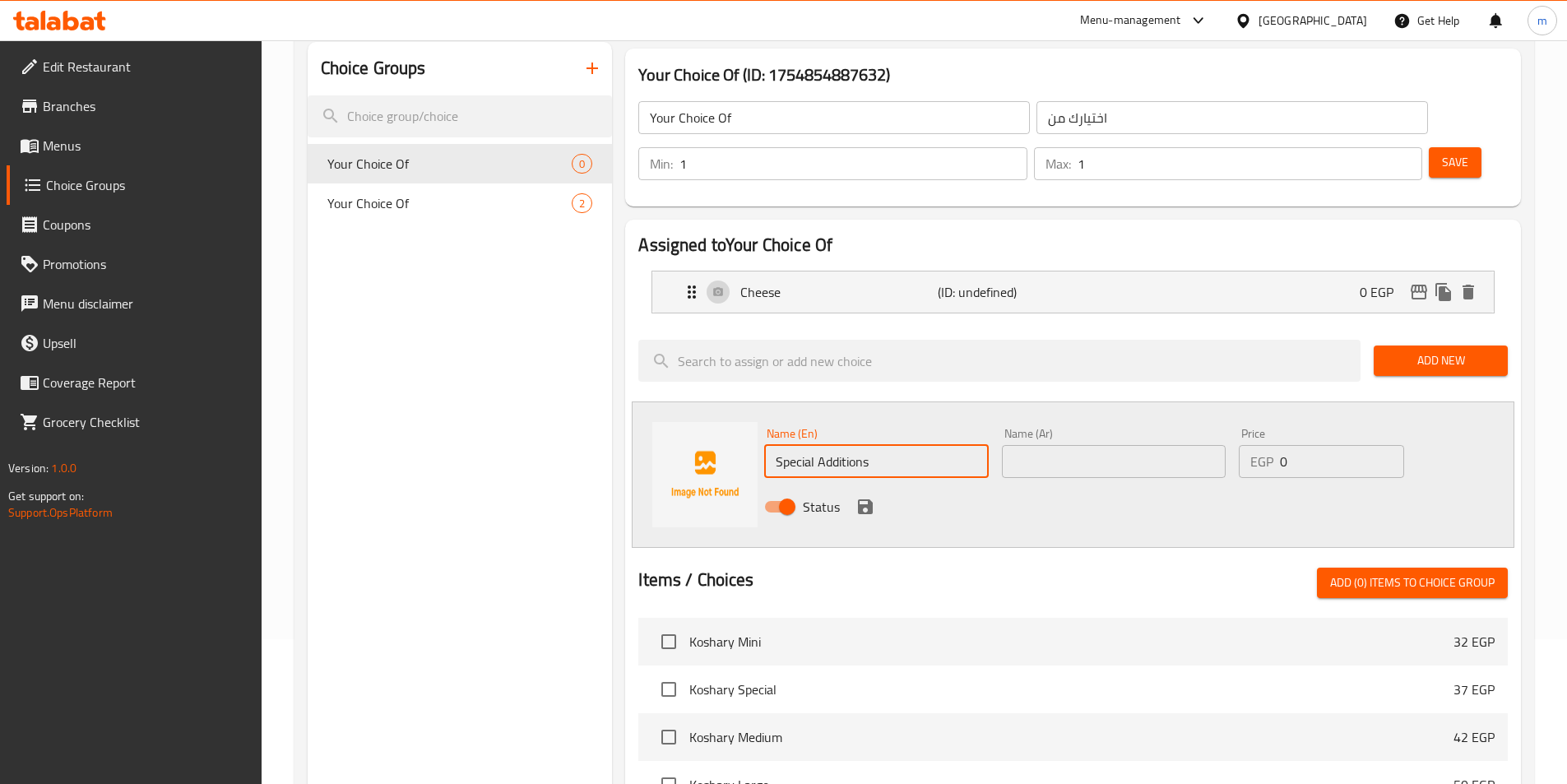
type input "Special Additions"
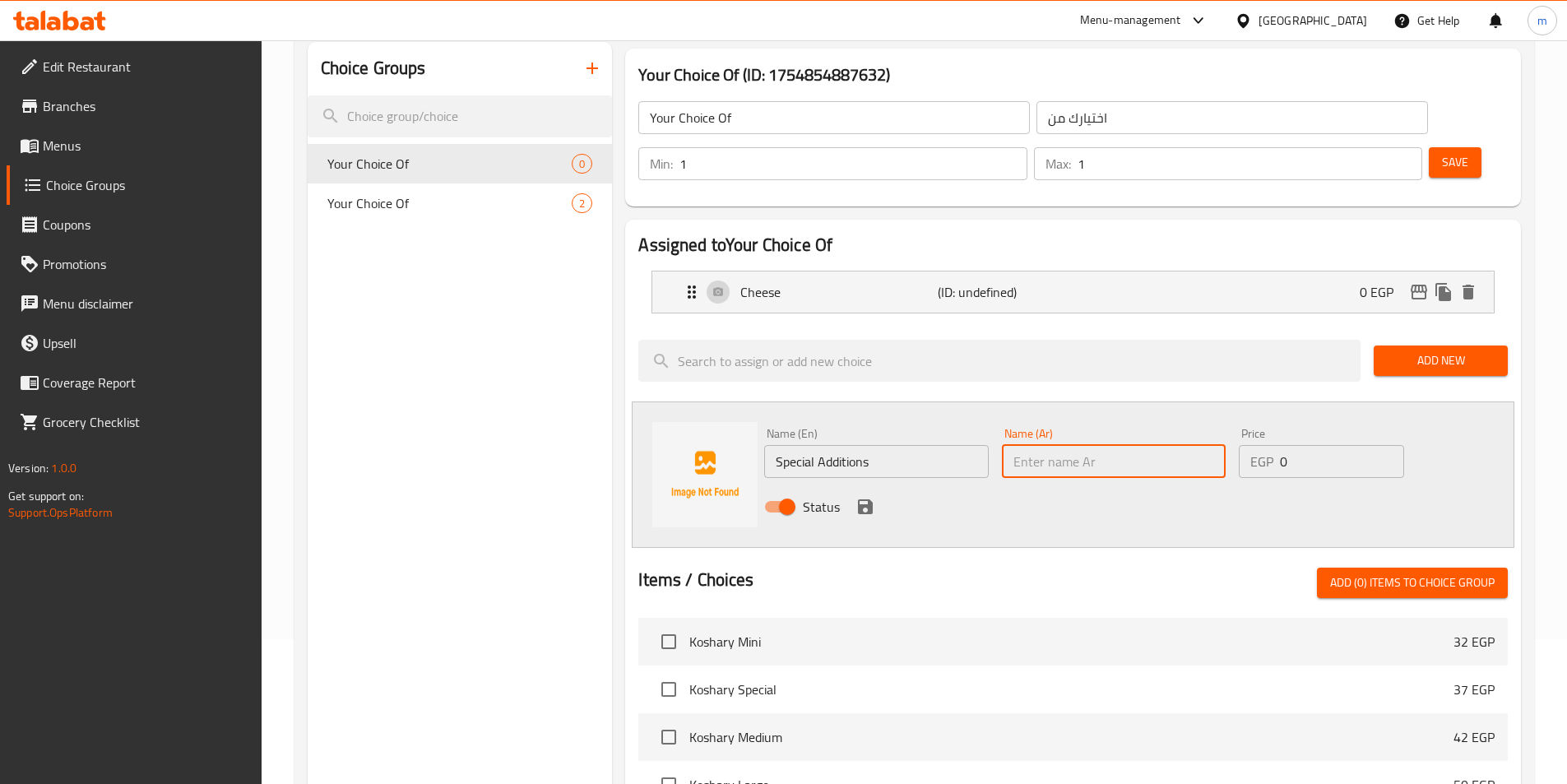
click at [1036, 445] on input "text" at bounding box center [1114, 461] width 224 height 33
paste input "الإضافات الخاصة"
type input "الإضافات الخاصة"
click at [865, 497] on icon "save" at bounding box center [865, 506] width 20 height 20
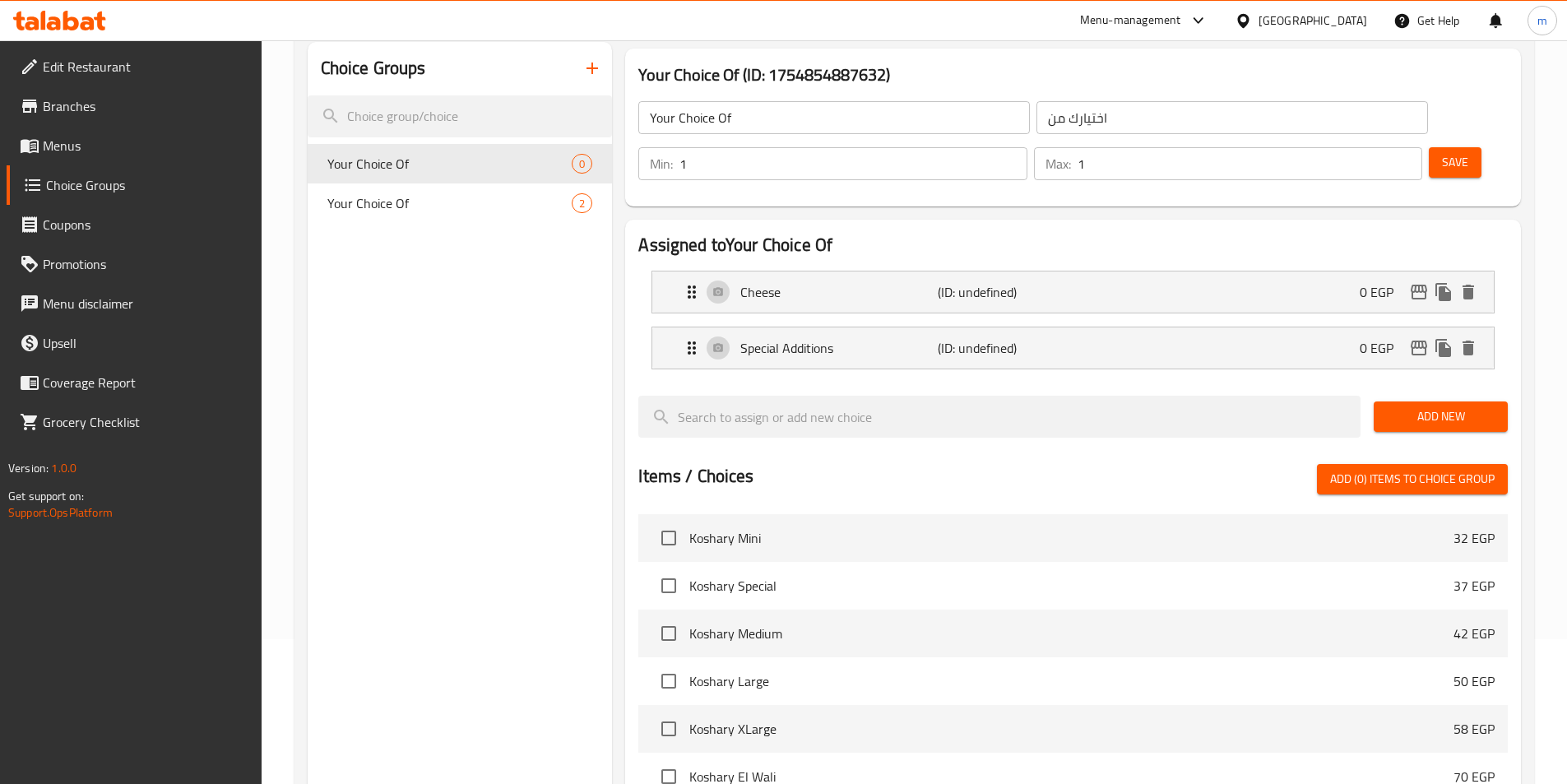
click at [1429, 147] on button "Save" at bounding box center [1454, 162] width 52 height 30
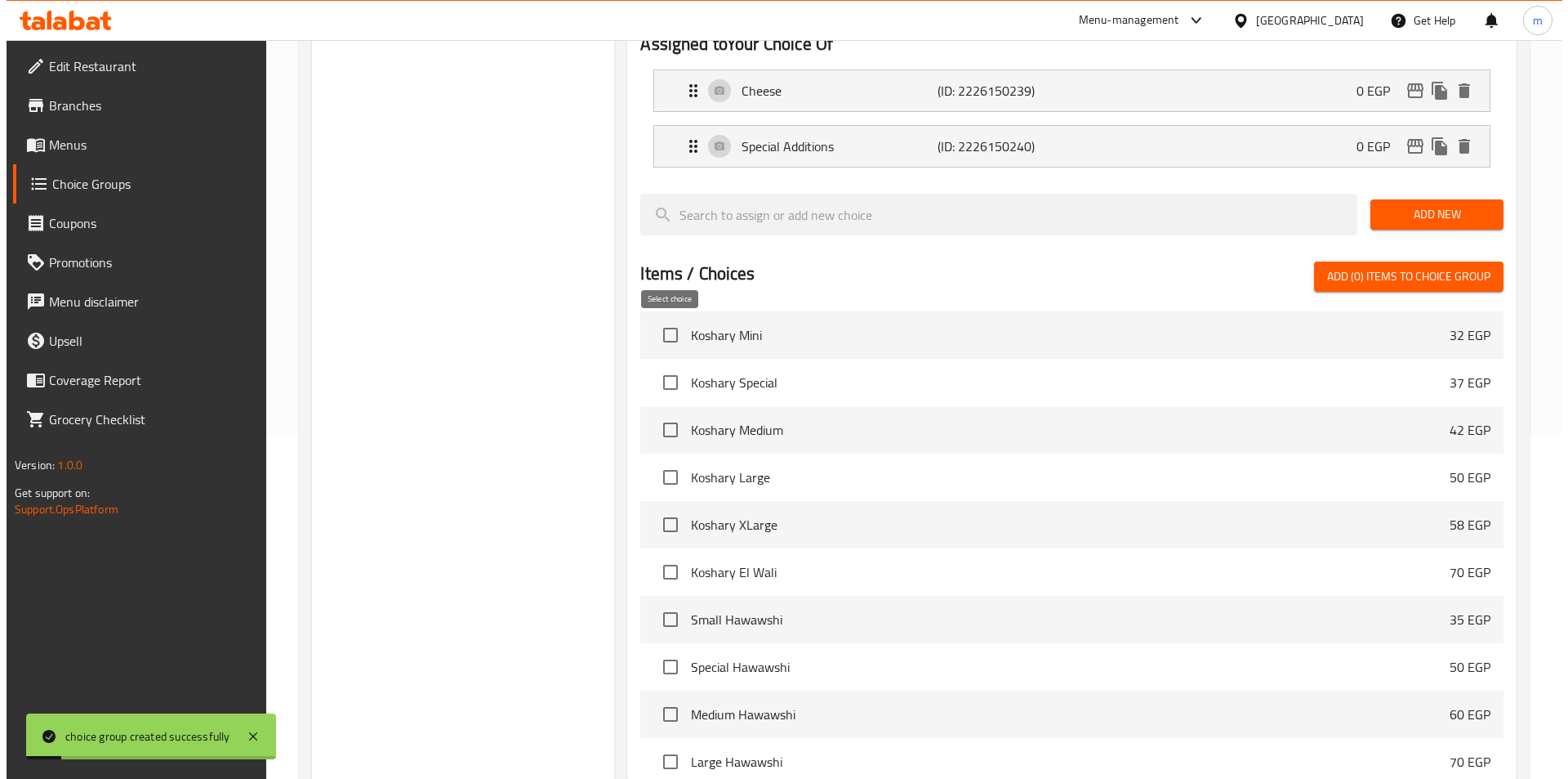
scroll to position [471, 0]
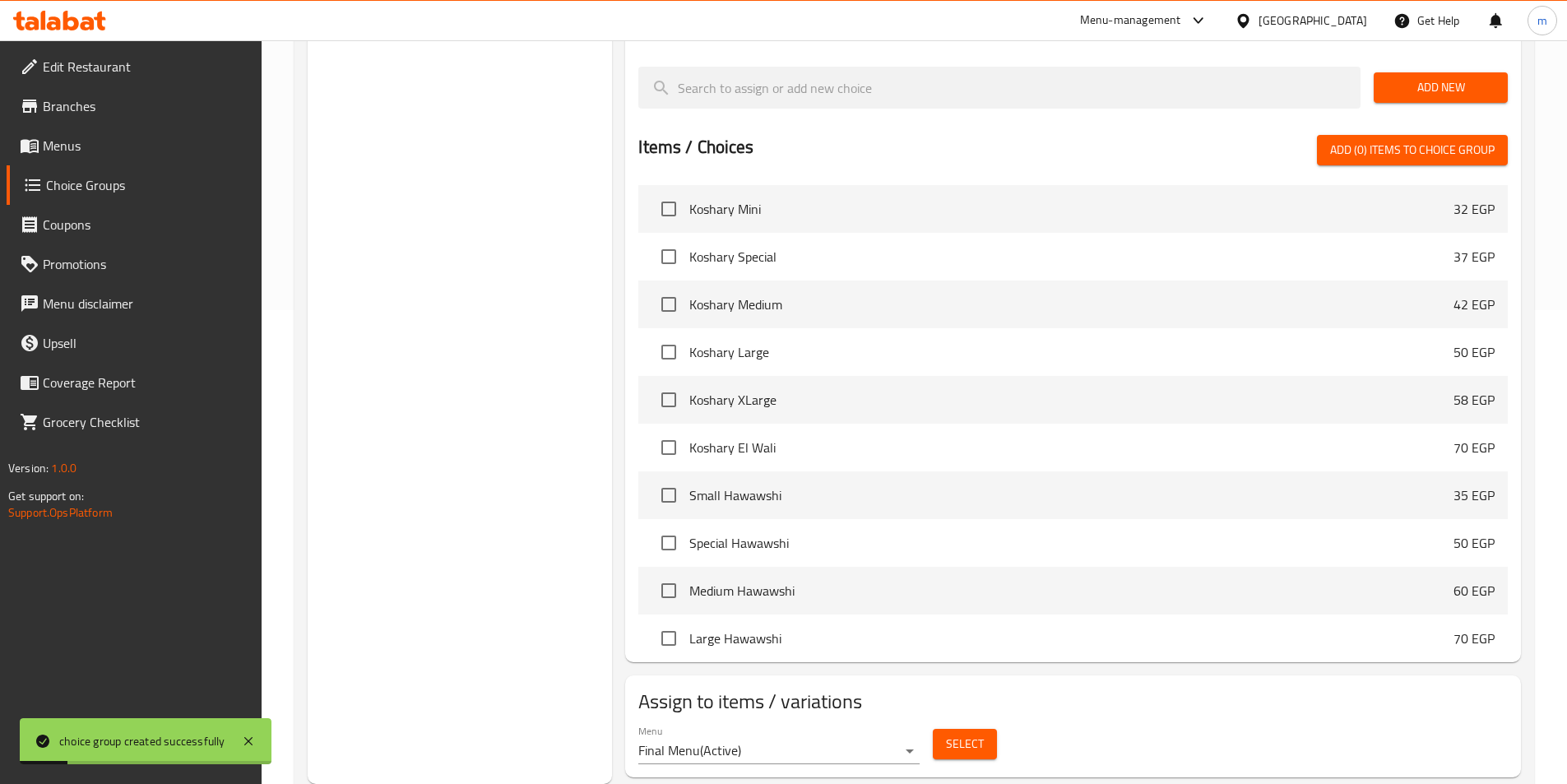
click at [965, 733] on span "Select" at bounding box center [965, 743] width 38 height 20
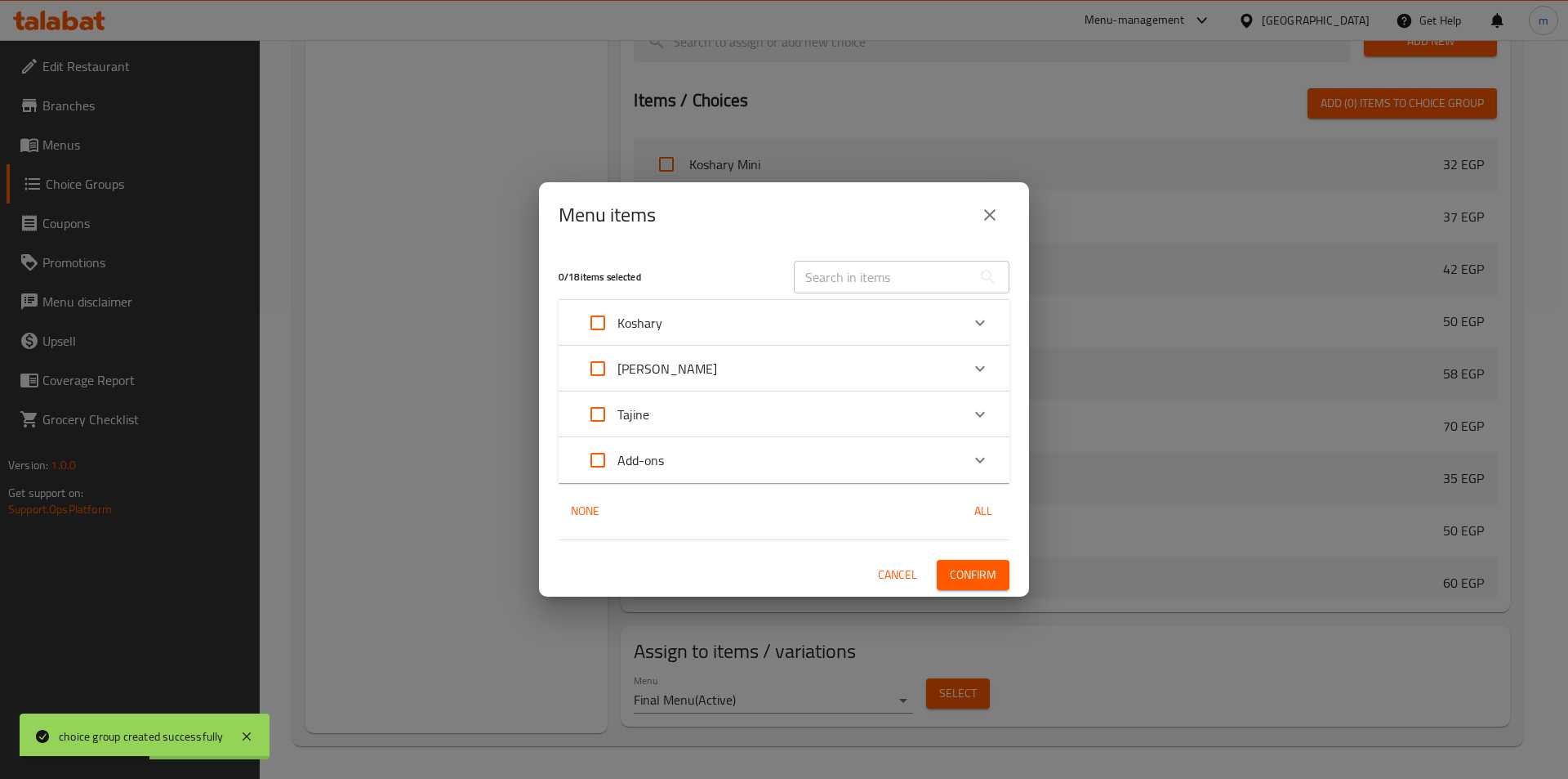
click at [658, 375] on p "[PERSON_NAME]" at bounding box center [667, 368] width 100 height 19
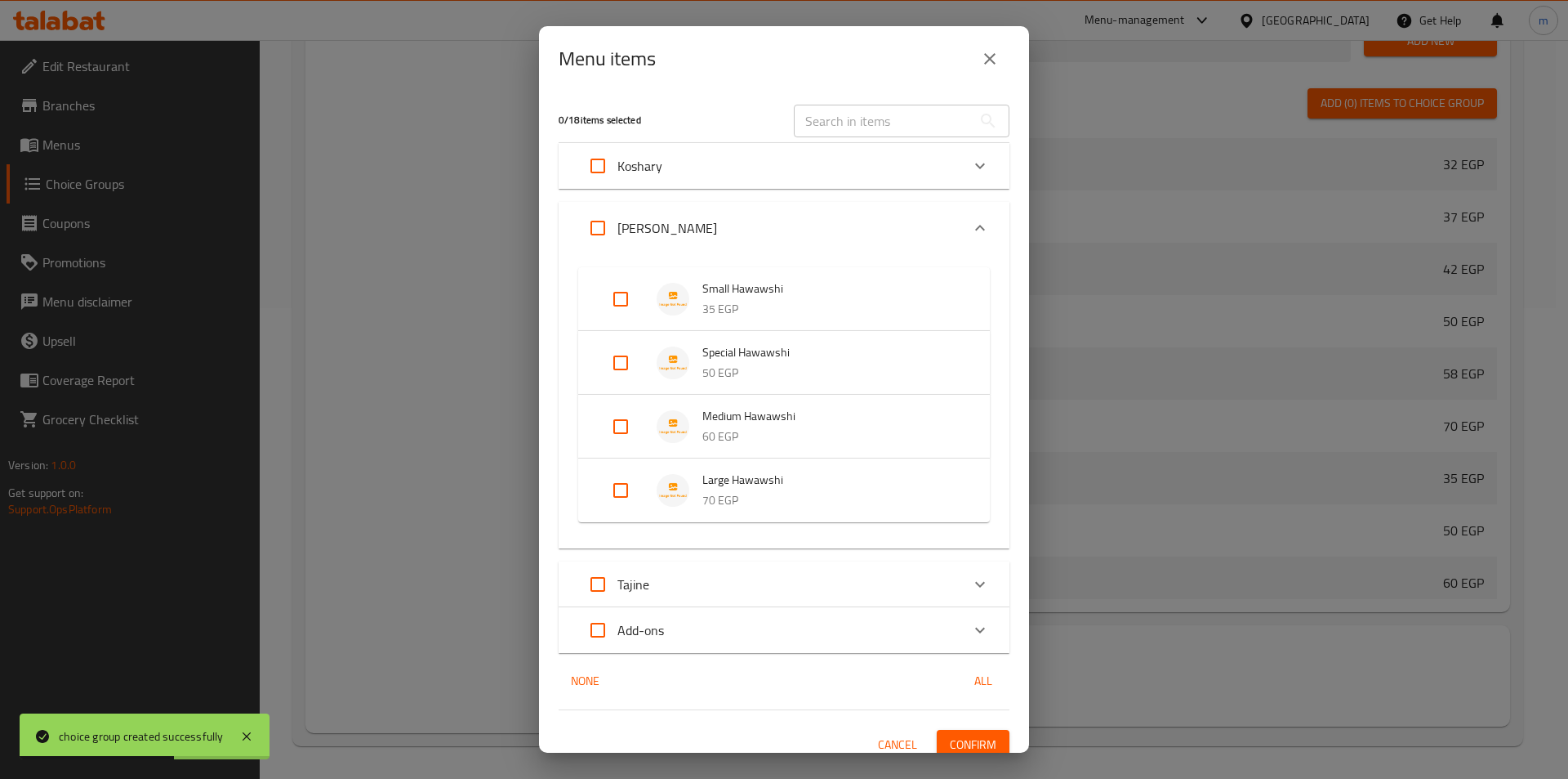
click at [739, 357] on span "Special Hawawshi" at bounding box center [829, 352] width 255 height 20
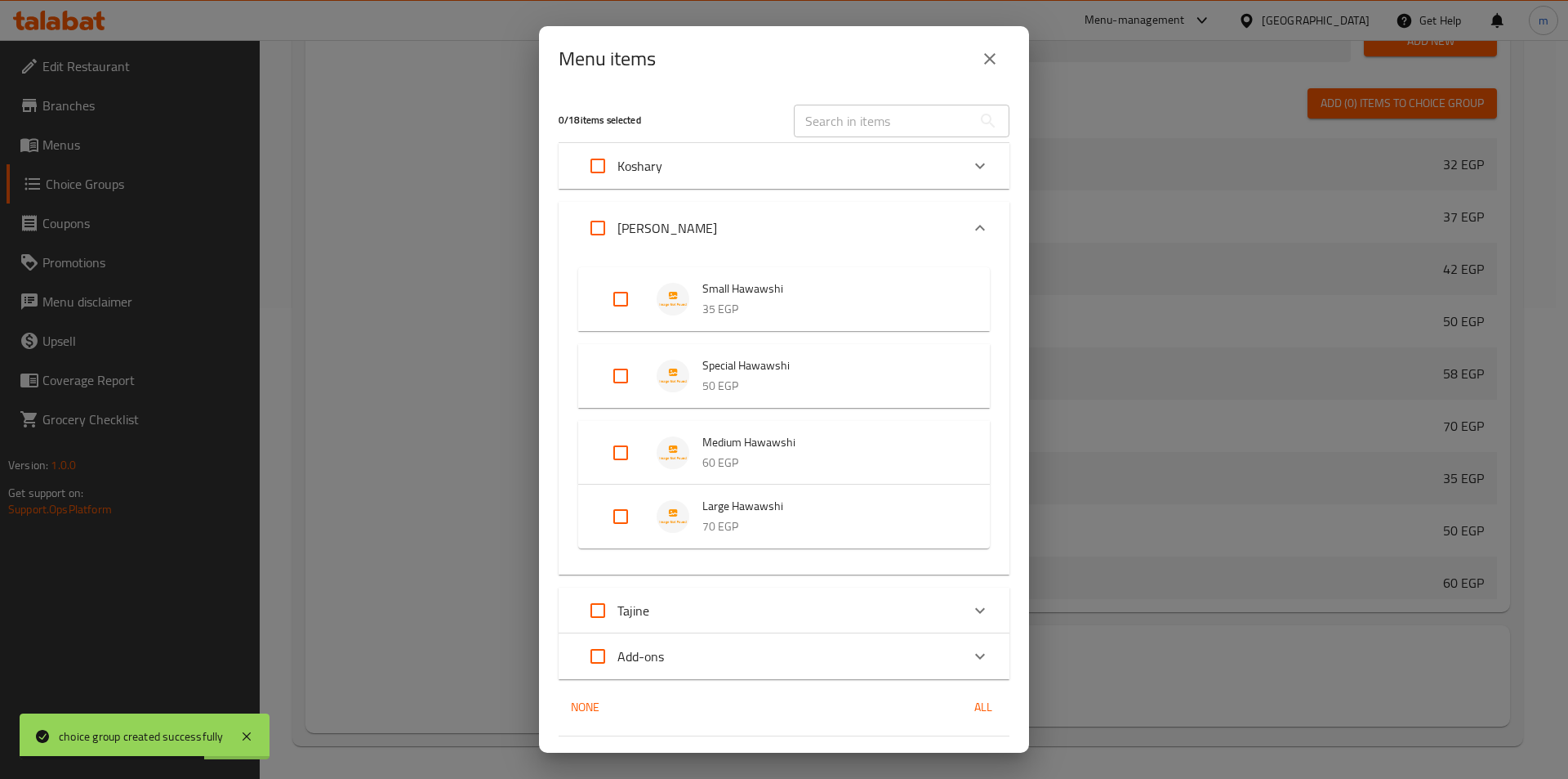
click at [618, 373] on input "Expand" at bounding box center [620, 375] width 40 height 40
checkbox input "true"
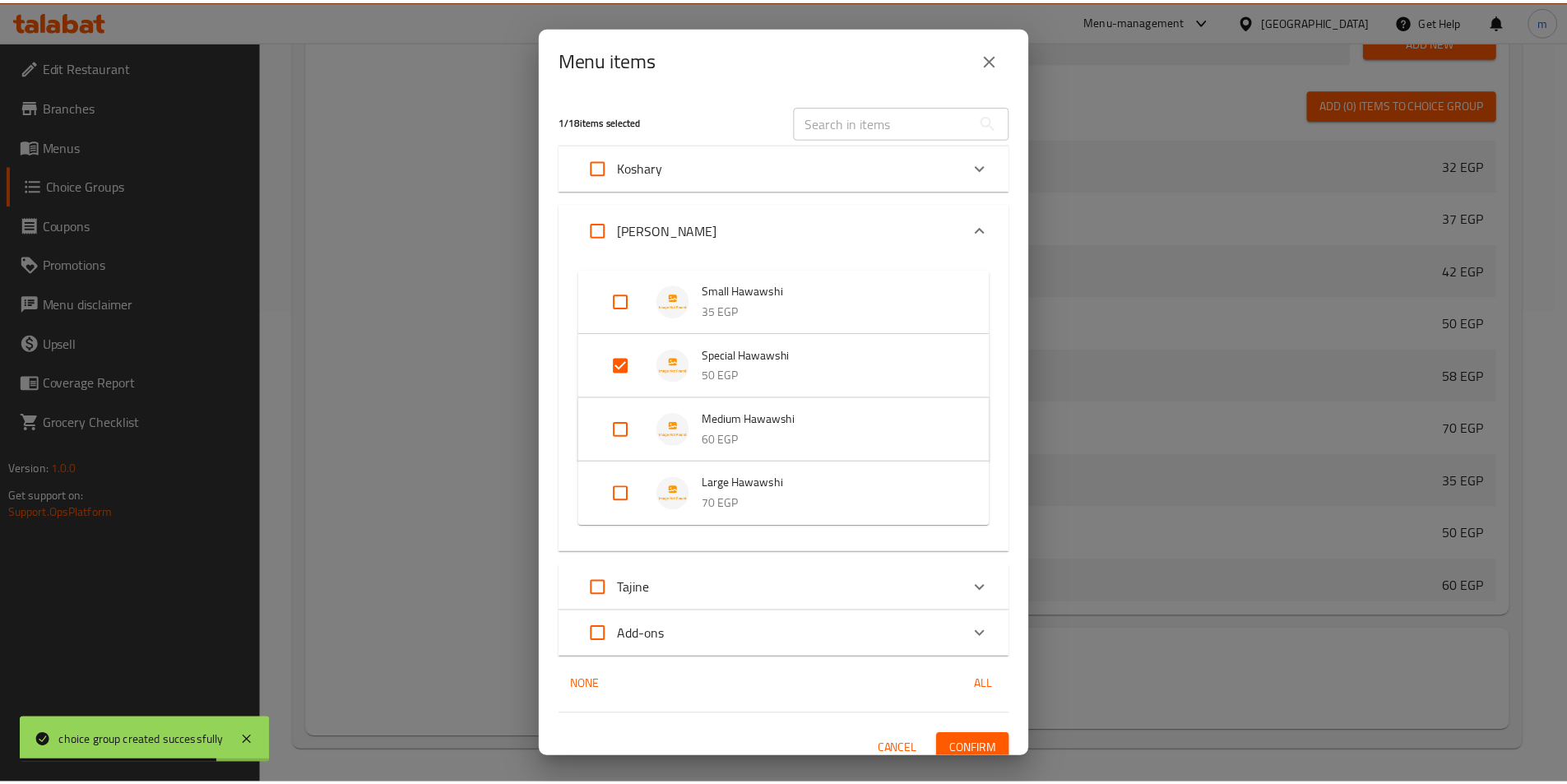
scroll to position [14, 0]
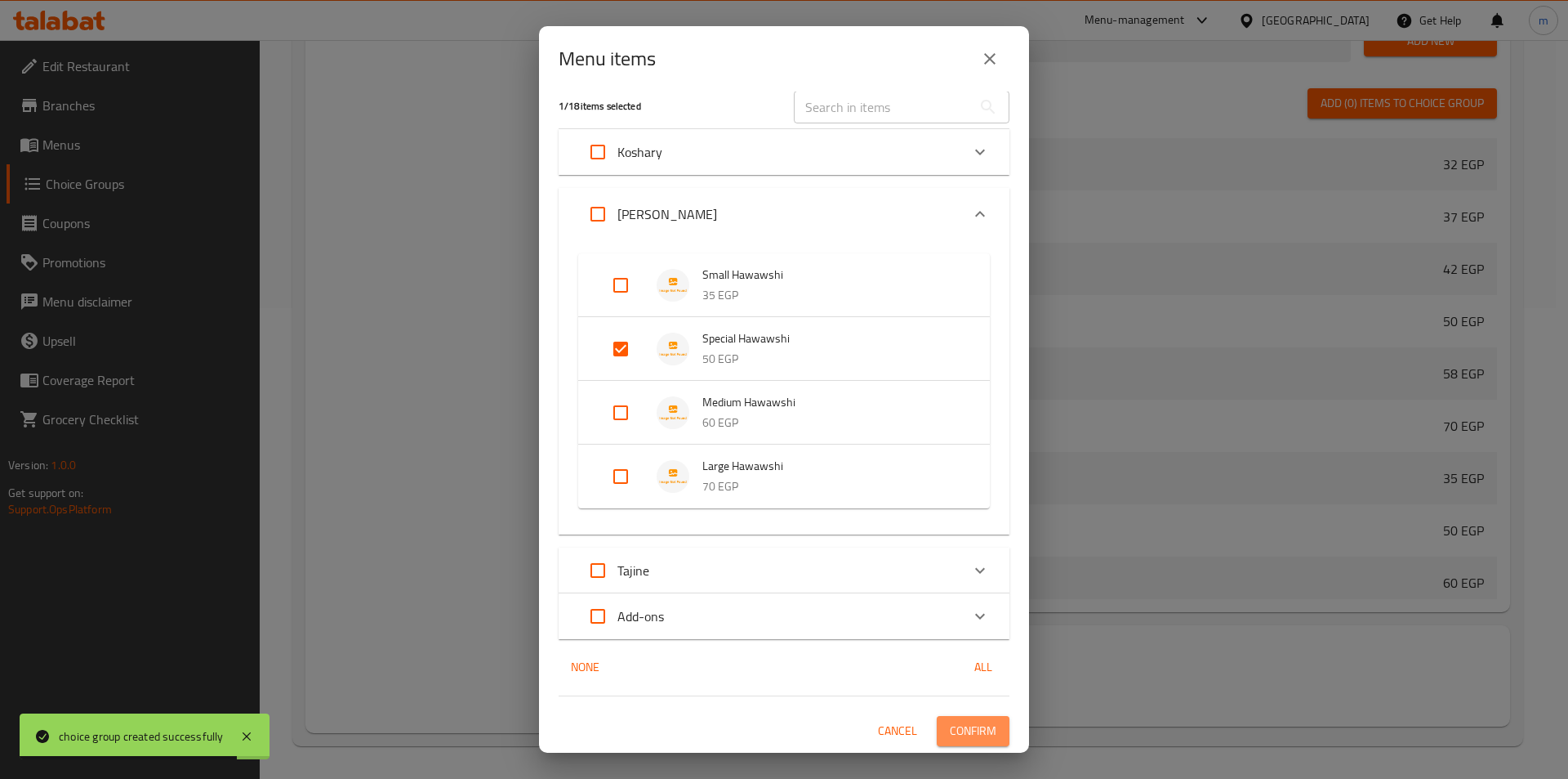
click at [953, 734] on span "Confirm" at bounding box center [973, 731] width 47 height 20
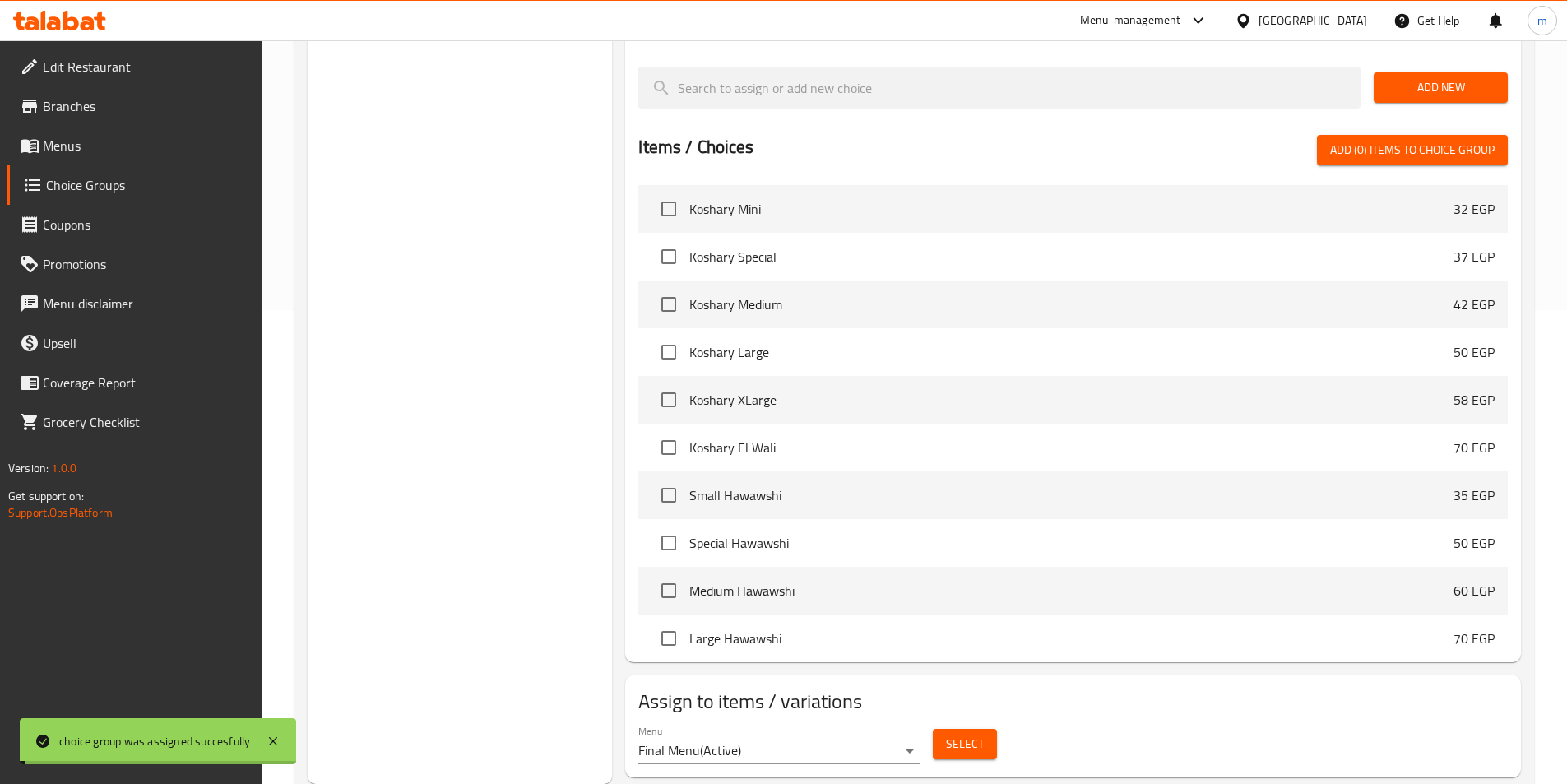
click at [394, 380] on div "Choice Groups Your Choice Of 2 Your Choice Of 2" at bounding box center [461, 247] width 305 height 1070
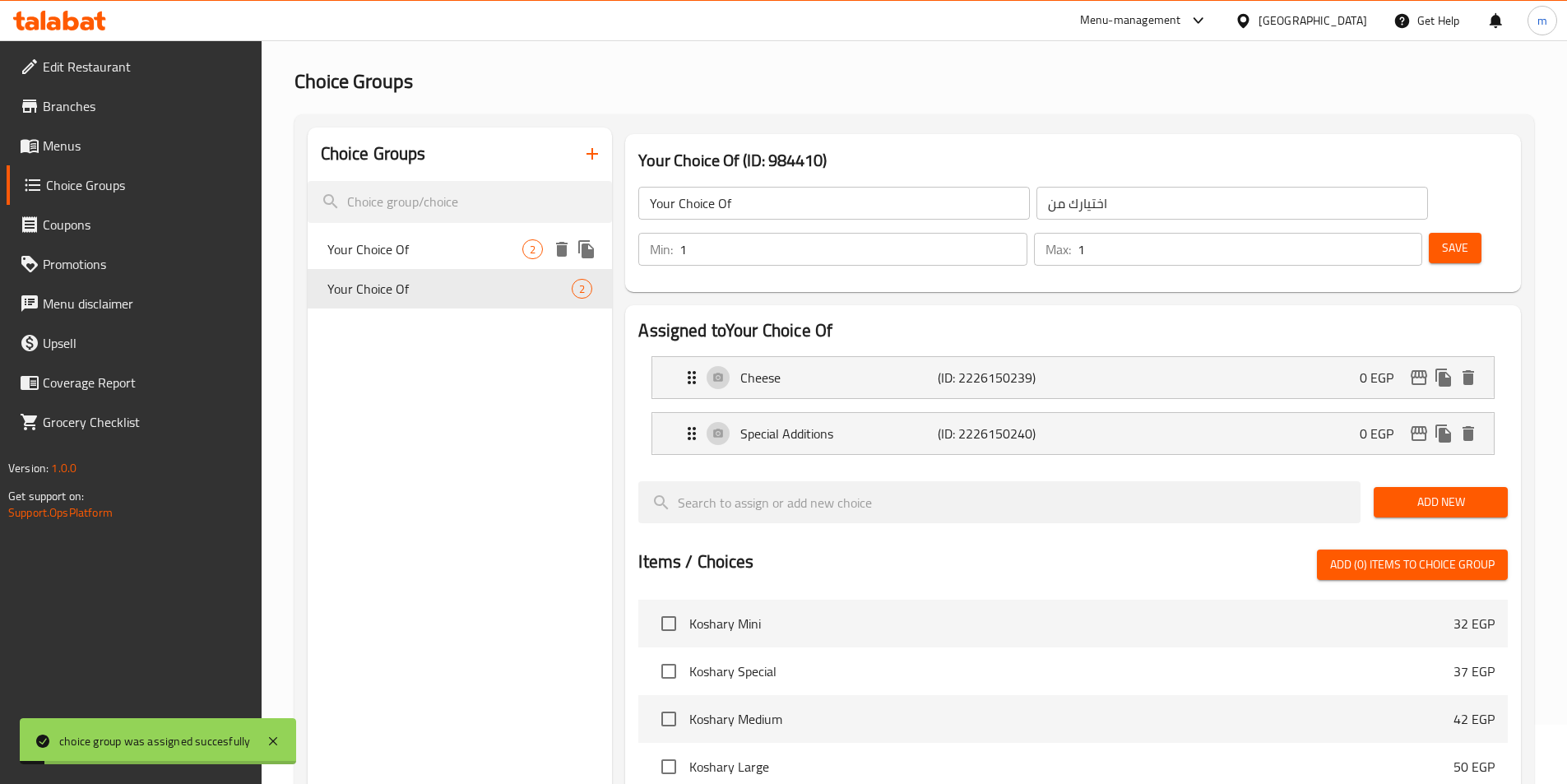
scroll to position [0, 0]
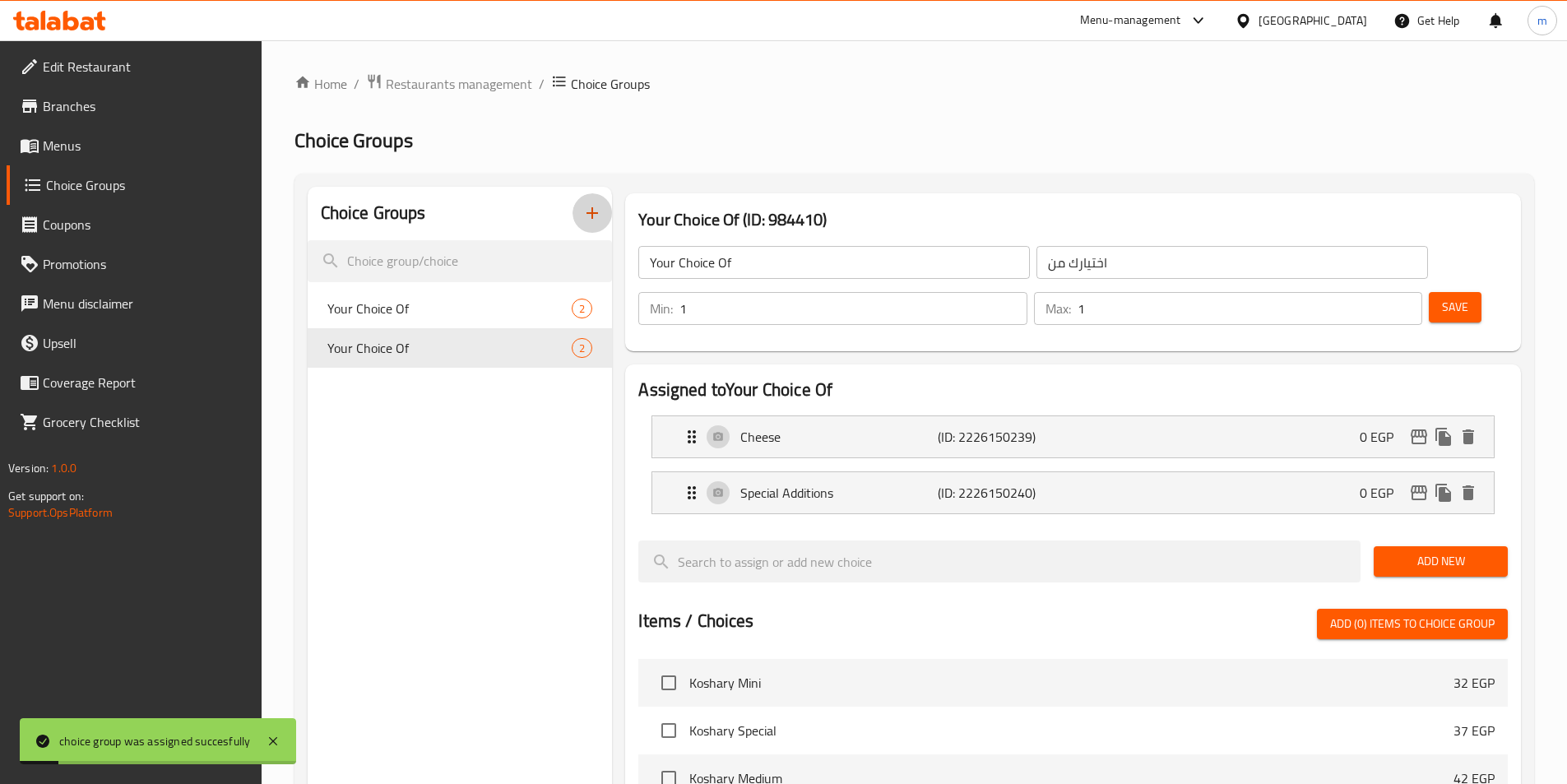
click at [584, 214] on icon "button" at bounding box center [592, 213] width 20 height 20
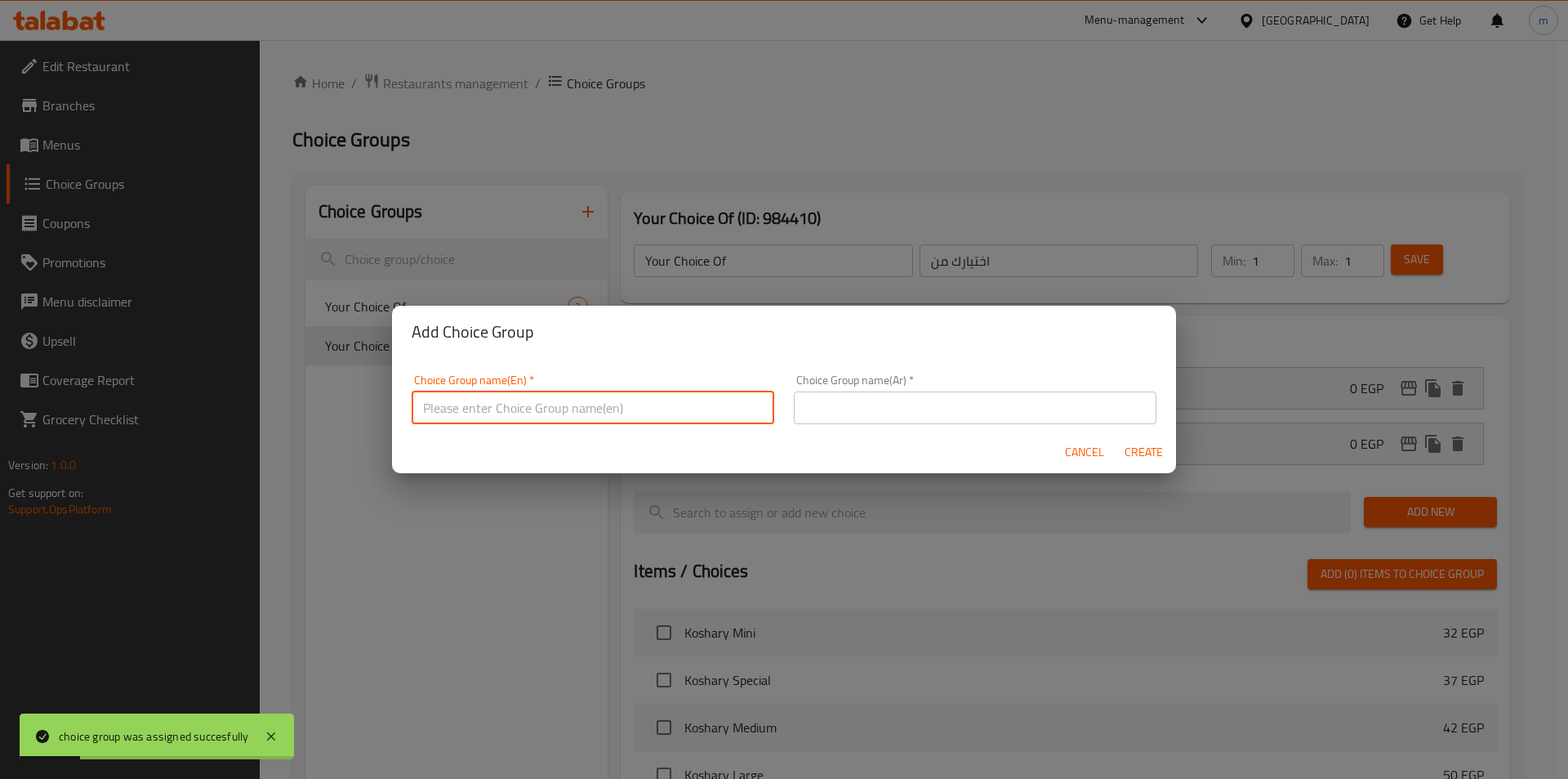
click at [583, 398] on input "text" at bounding box center [593, 407] width 363 height 33
type input "Your Choice Of"
click at [893, 407] on input "text" at bounding box center [975, 407] width 363 height 33
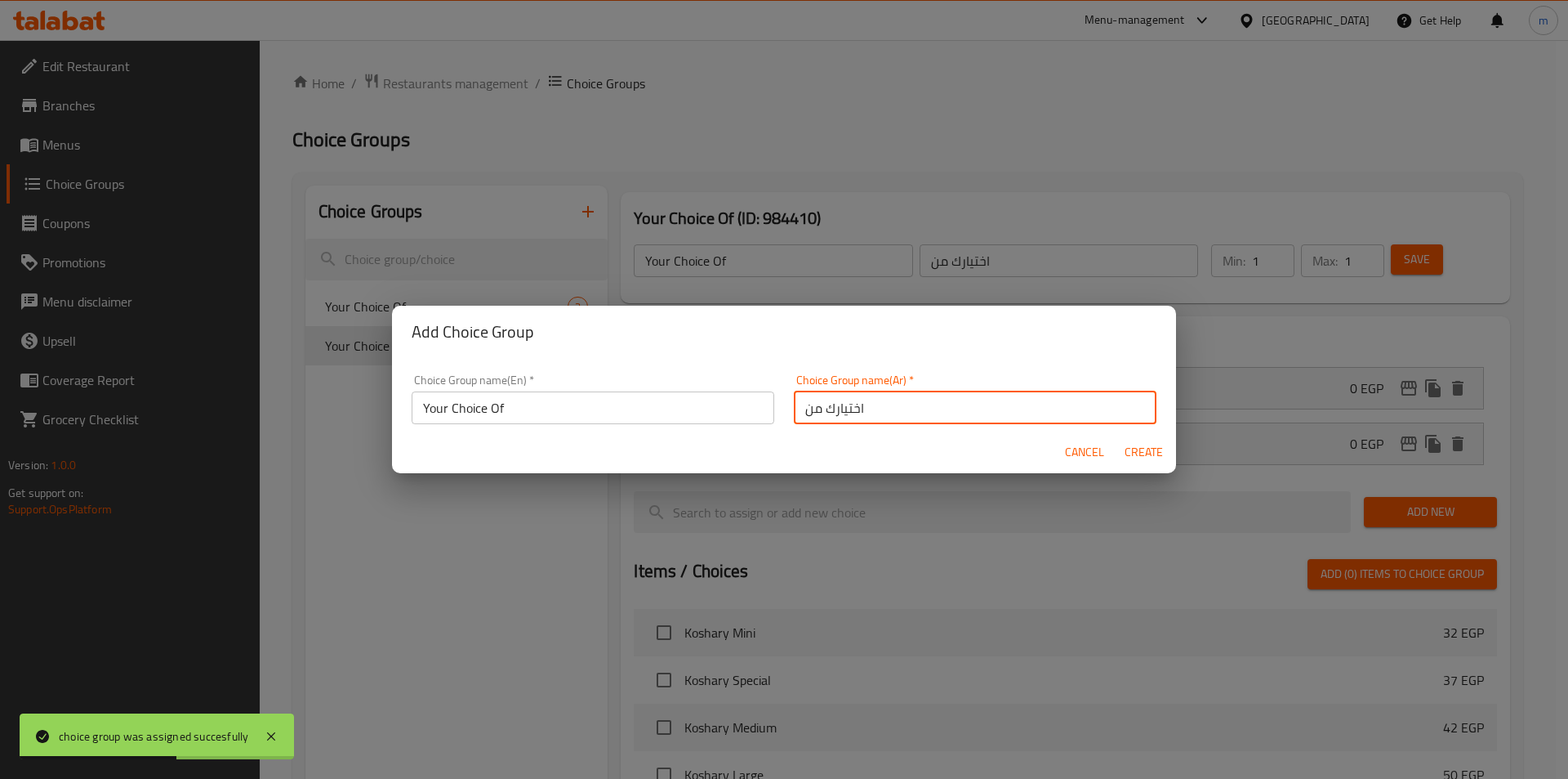
type input "اختيارك من"
click at [1134, 460] on span "Create" at bounding box center [1143, 452] width 40 height 20
type input "Your Choice Of"
type input "اختيارك من"
type input "0"
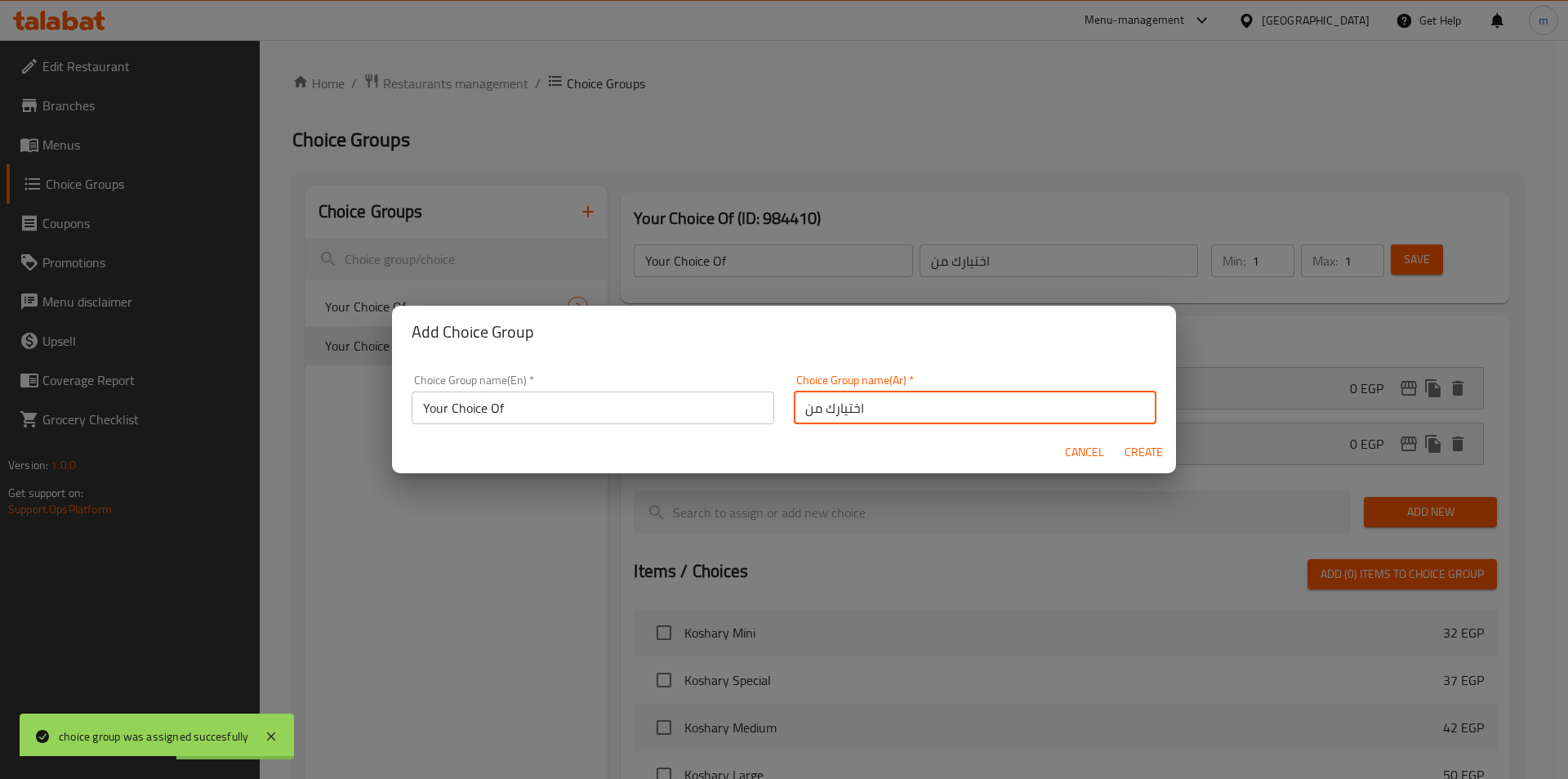
type input "0"
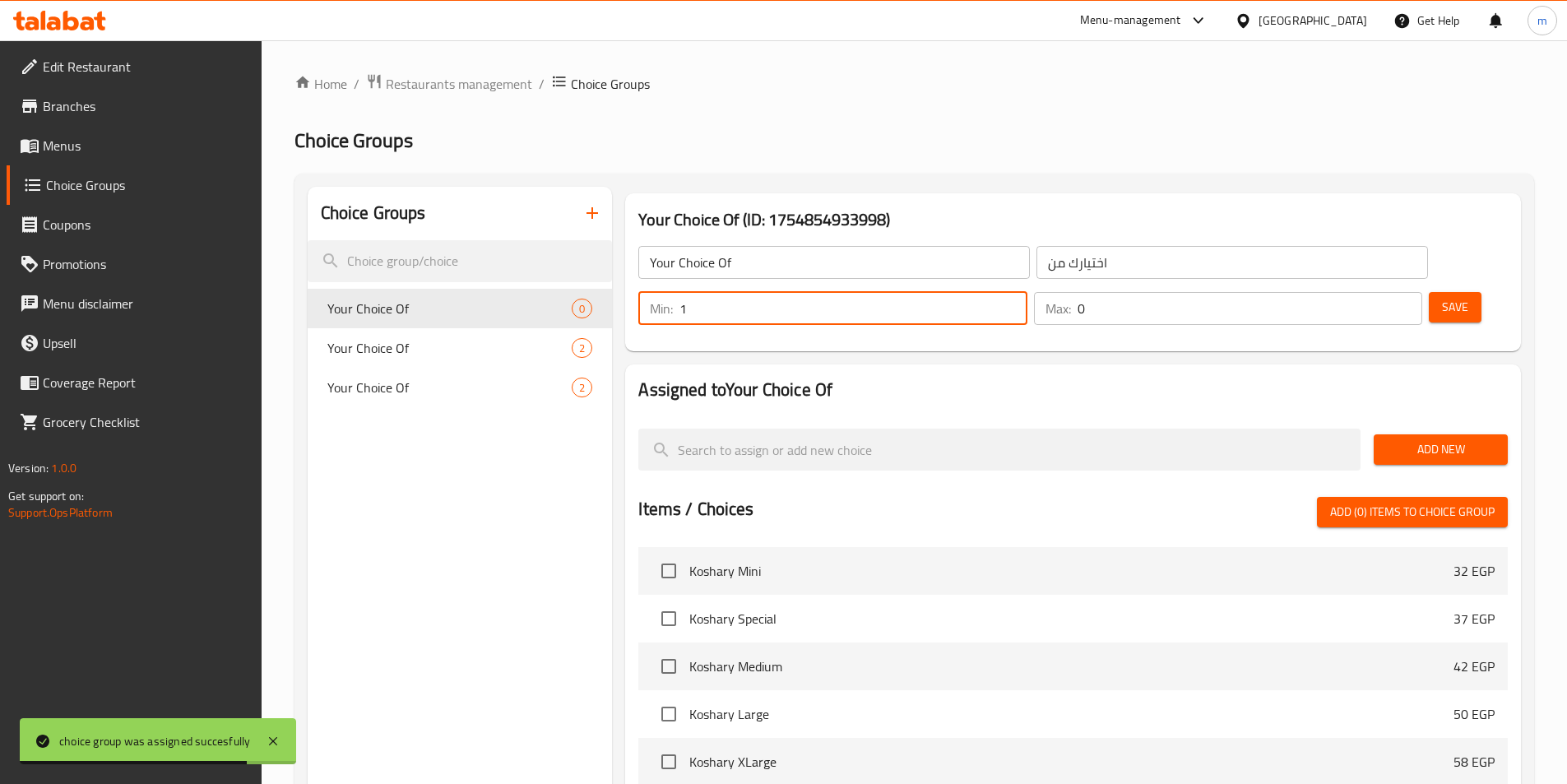
type input "1"
click at [1027, 292] on input "1" at bounding box center [853, 308] width 347 height 33
type input "1"
click at [1378, 292] on input "1" at bounding box center [1250, 308] width 344 height 33
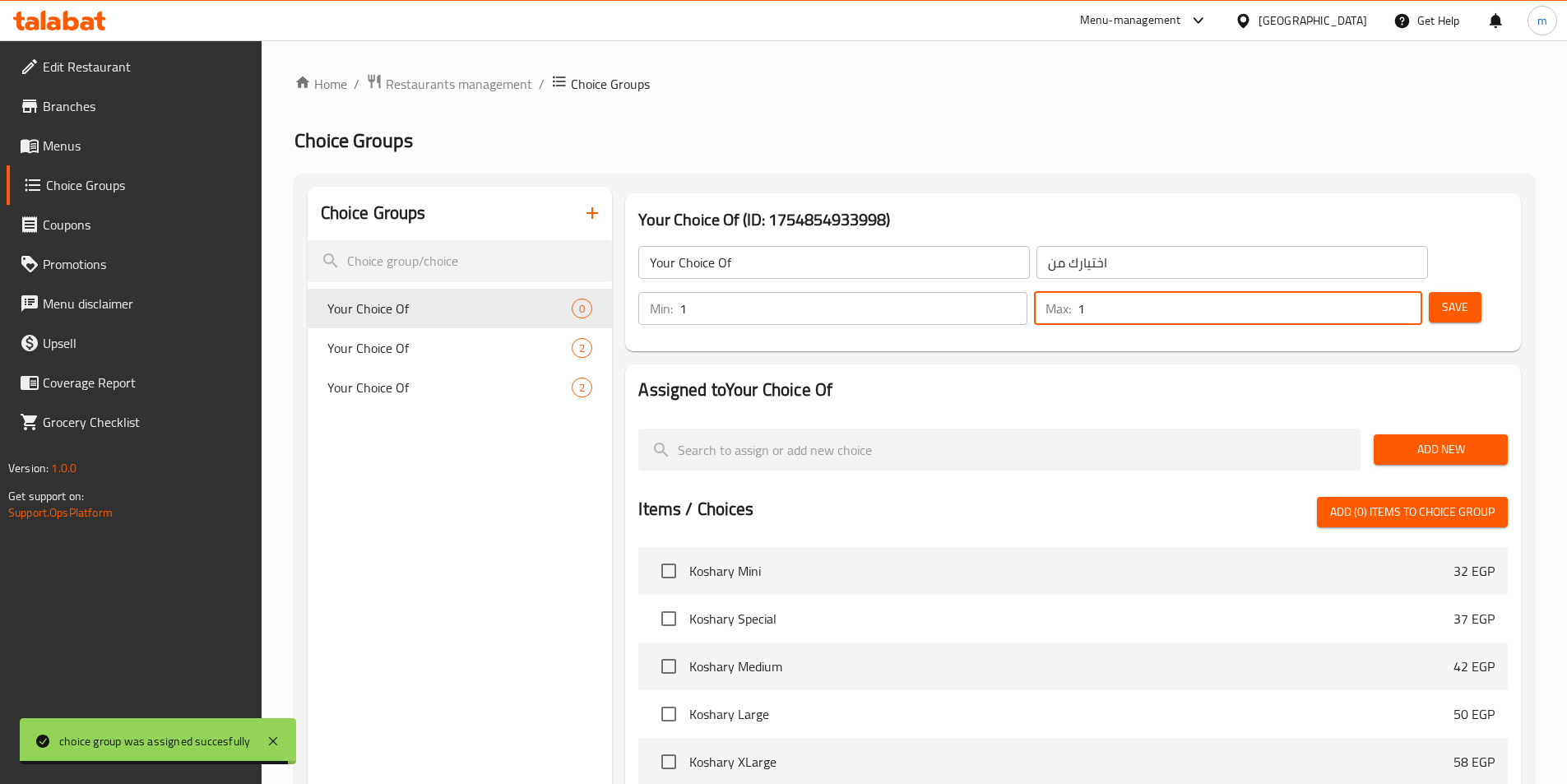
click at [1426, 439] on span "Add New" at bounding box center [1440, 449] width 107 height 20
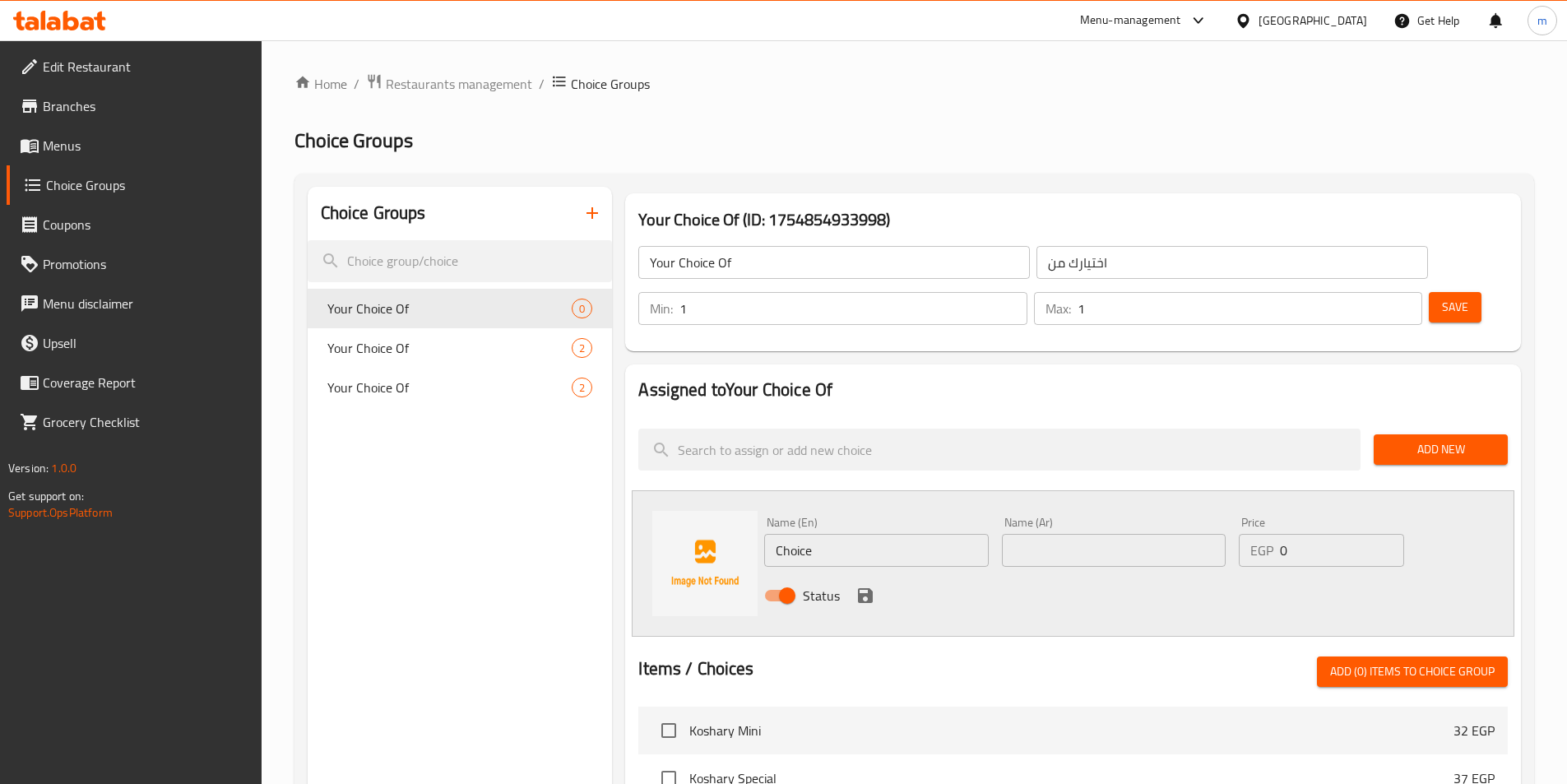
click at [815, 534] on input "Choice" at bounding box center [876, 550] width 224 height 33
click at [819, 534] on input "Choice" at bounding box center [876, 550] width 224 height 33
paste input "cold"
type input "Cold"
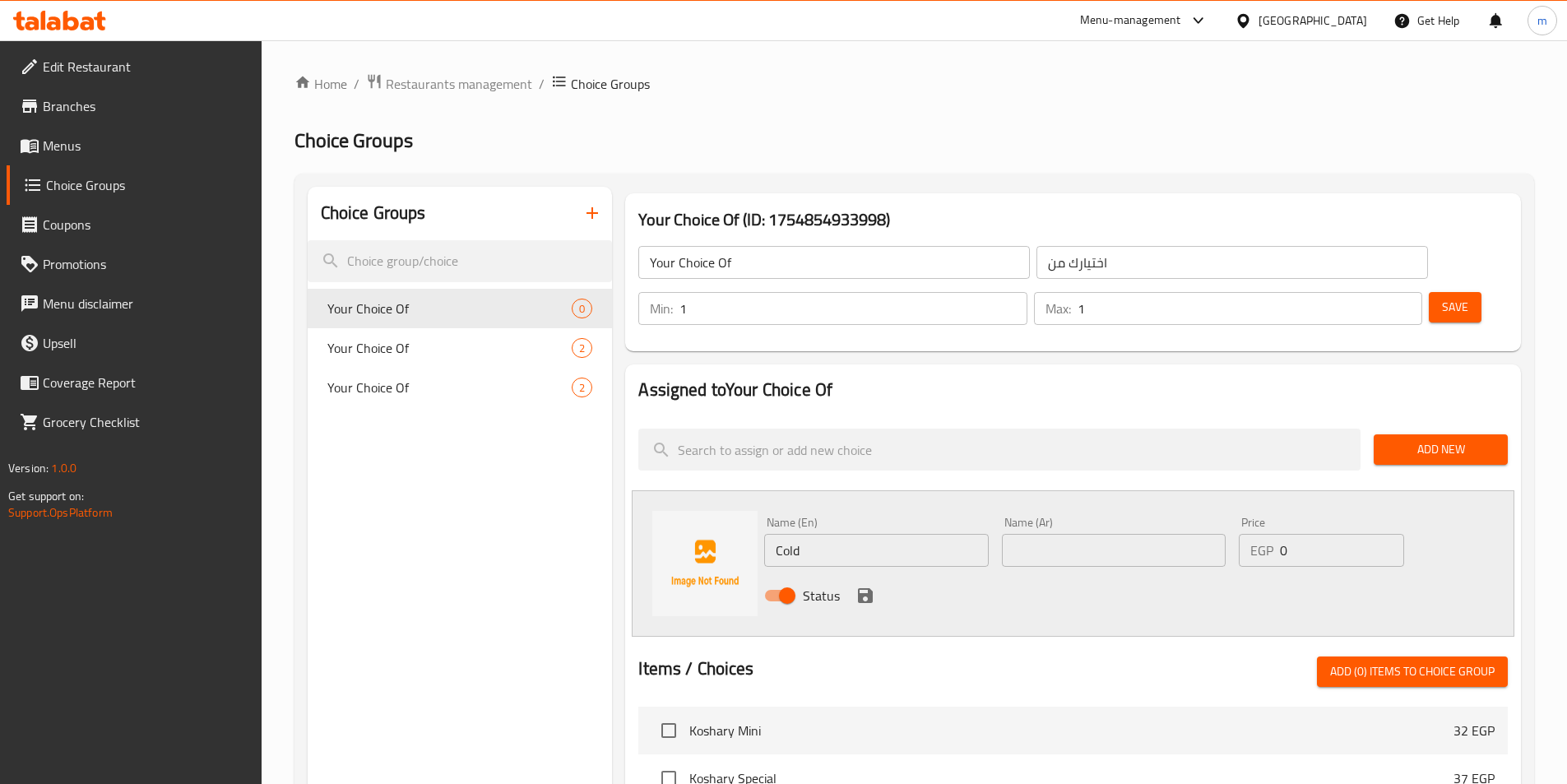
click at [1098, 534] on input "text" at bounding box center [1114, 550] width 224 height 33
paste input "باردا"
type input "باردا"
click at [862, 588] on icon "save" at bounding box center [865, 595] width 15 height 15
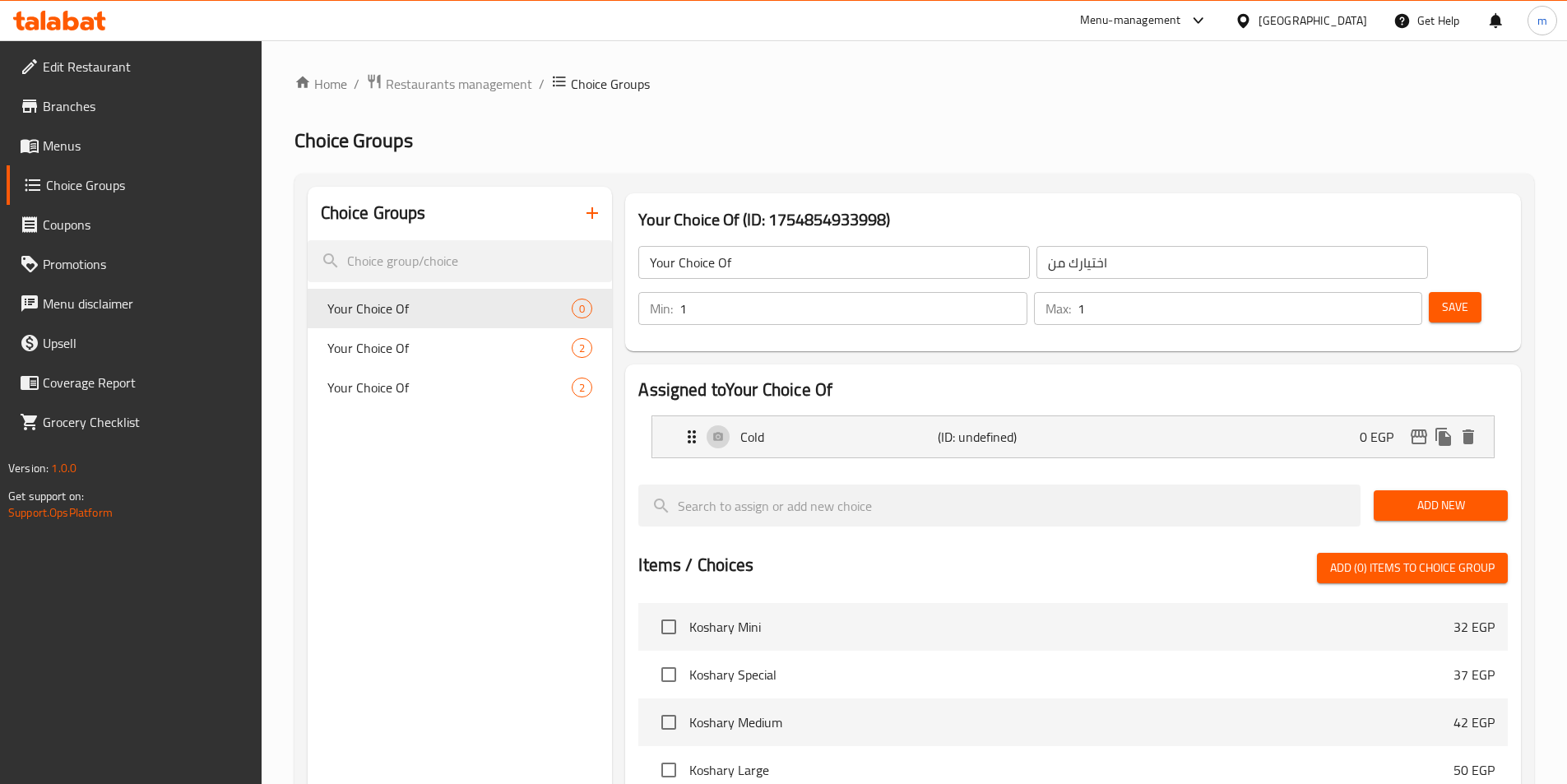
click at [1424, 495] on span "Add New" at bounding box center [1440, 505] width 107 height 20
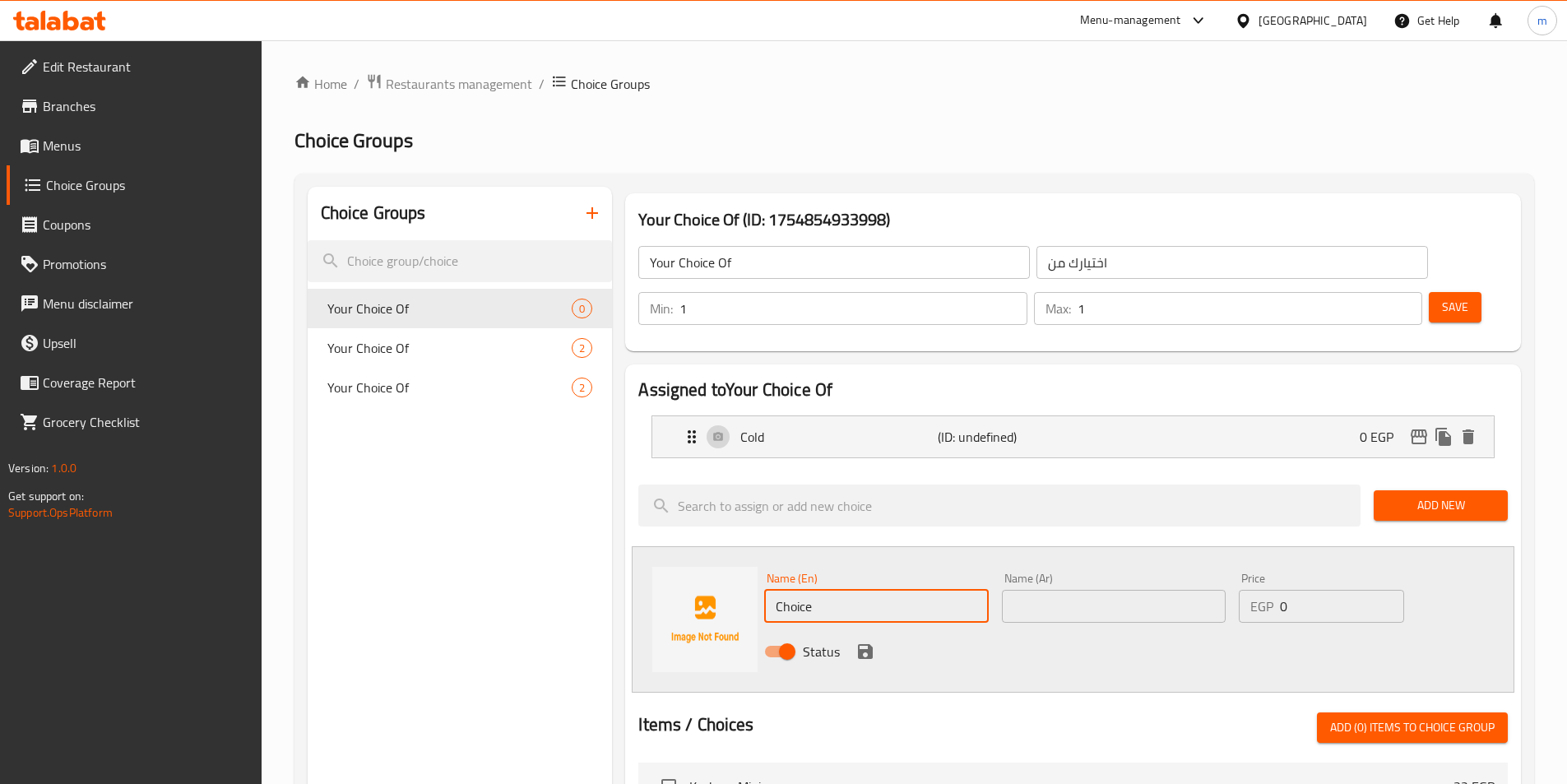
click at [886, 590] on input "Choice" at bounding box center [876, 606] width 224 height 33
paste input "warm"
click at [886, 590] on input "Choicewarm" at bounding box center [876, 606] width 224 height 33
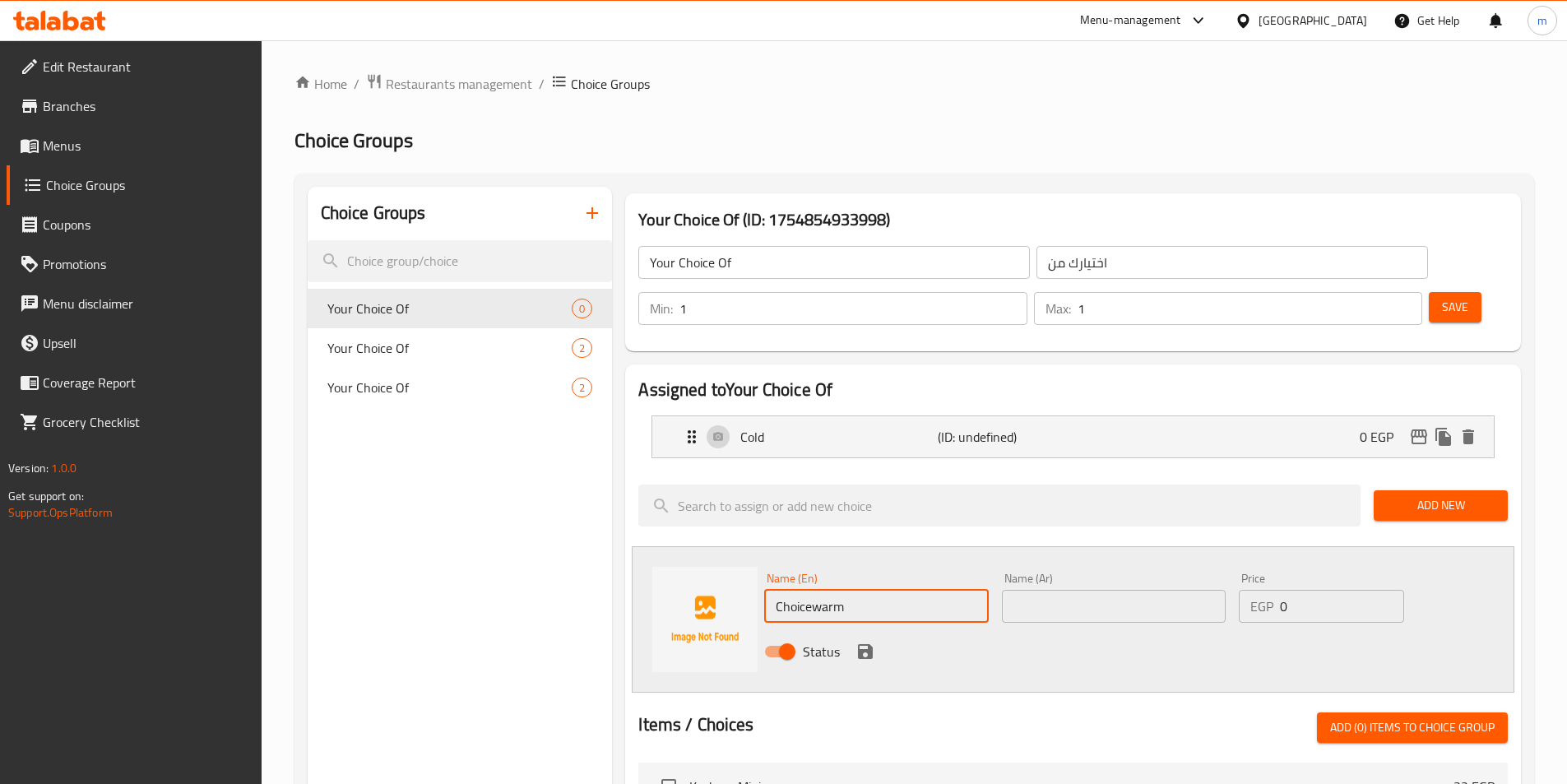
paste input "text"
type input "warm"
click at [1043, 590] on input "text" at bounding box center [1114, 606] width 224 height 33
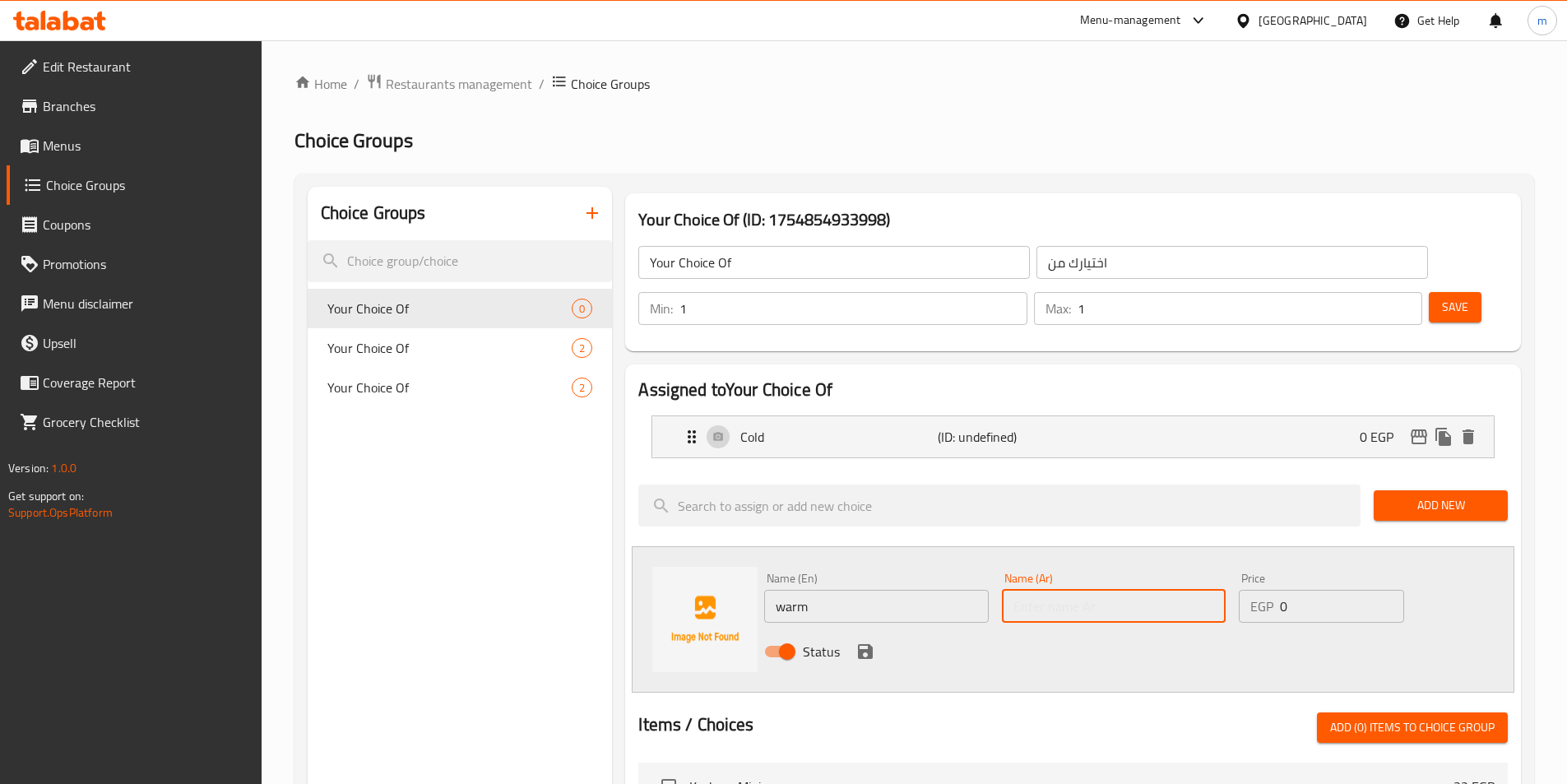
click at [1043, 590] on input "text" at bounding box center [1114, 606] width 224 height 33
paste input "دافنا"
click at [1029, 590] on input "دافنا" at bounding box center [1114, 606] width 224 height 33
click at [1019, 590] on input "دافنا" at bounding box center [1114, 606] width 224 height 33
type input "دافئا"
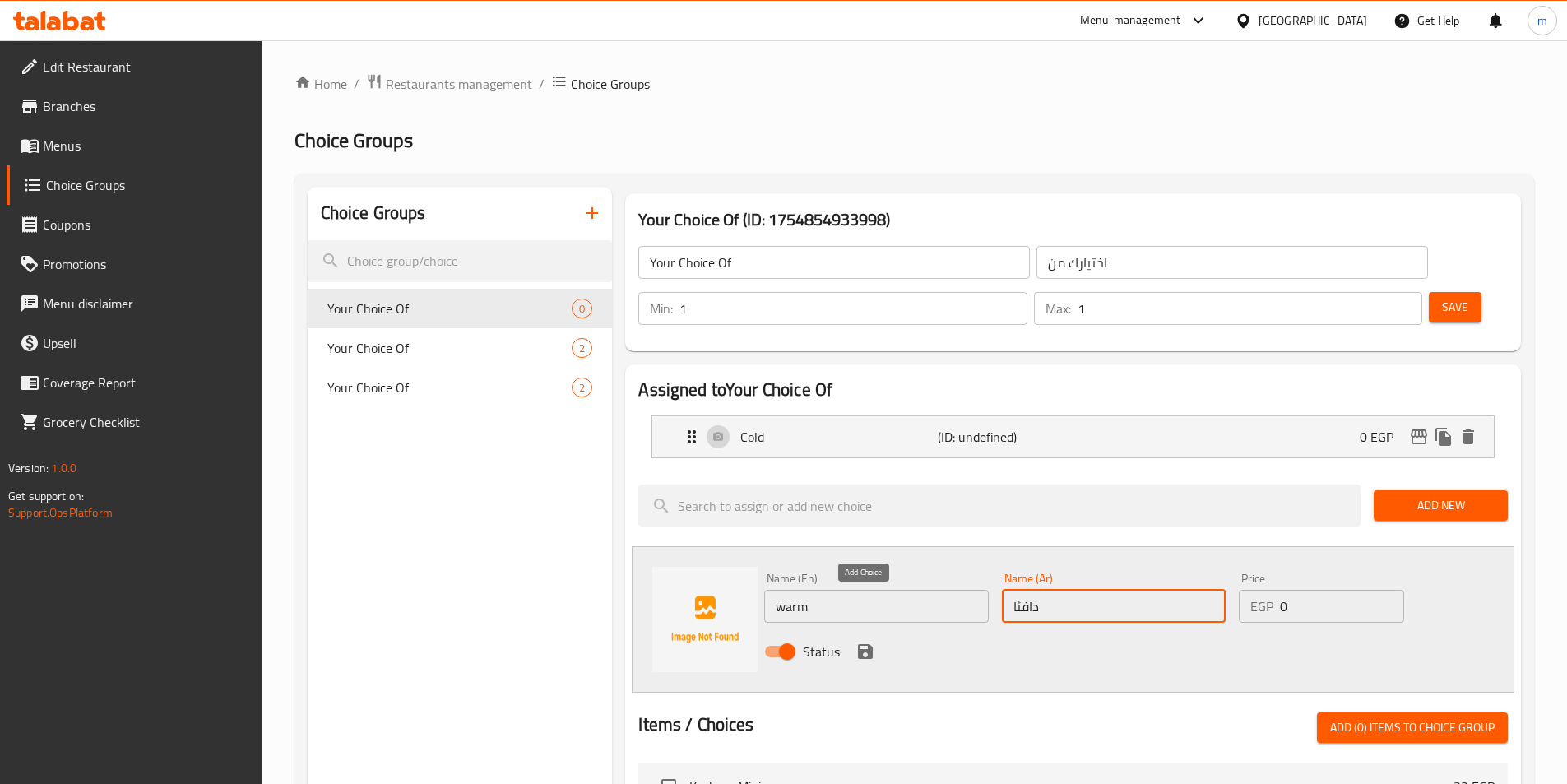
click at [862, 644] on icon "save" at bounding box center [865, 651] width 15 height 15
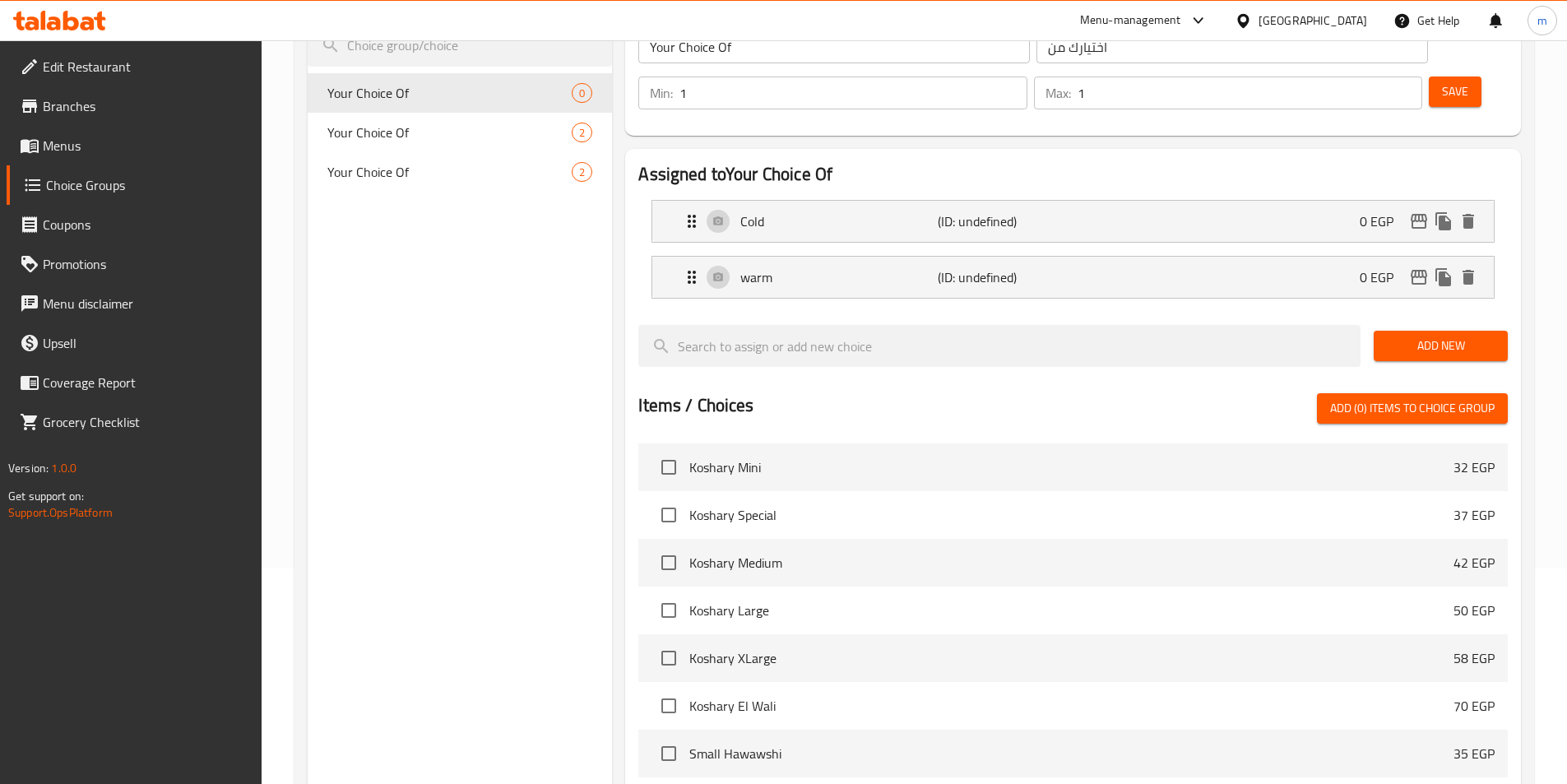
scroll to position [474, 0]
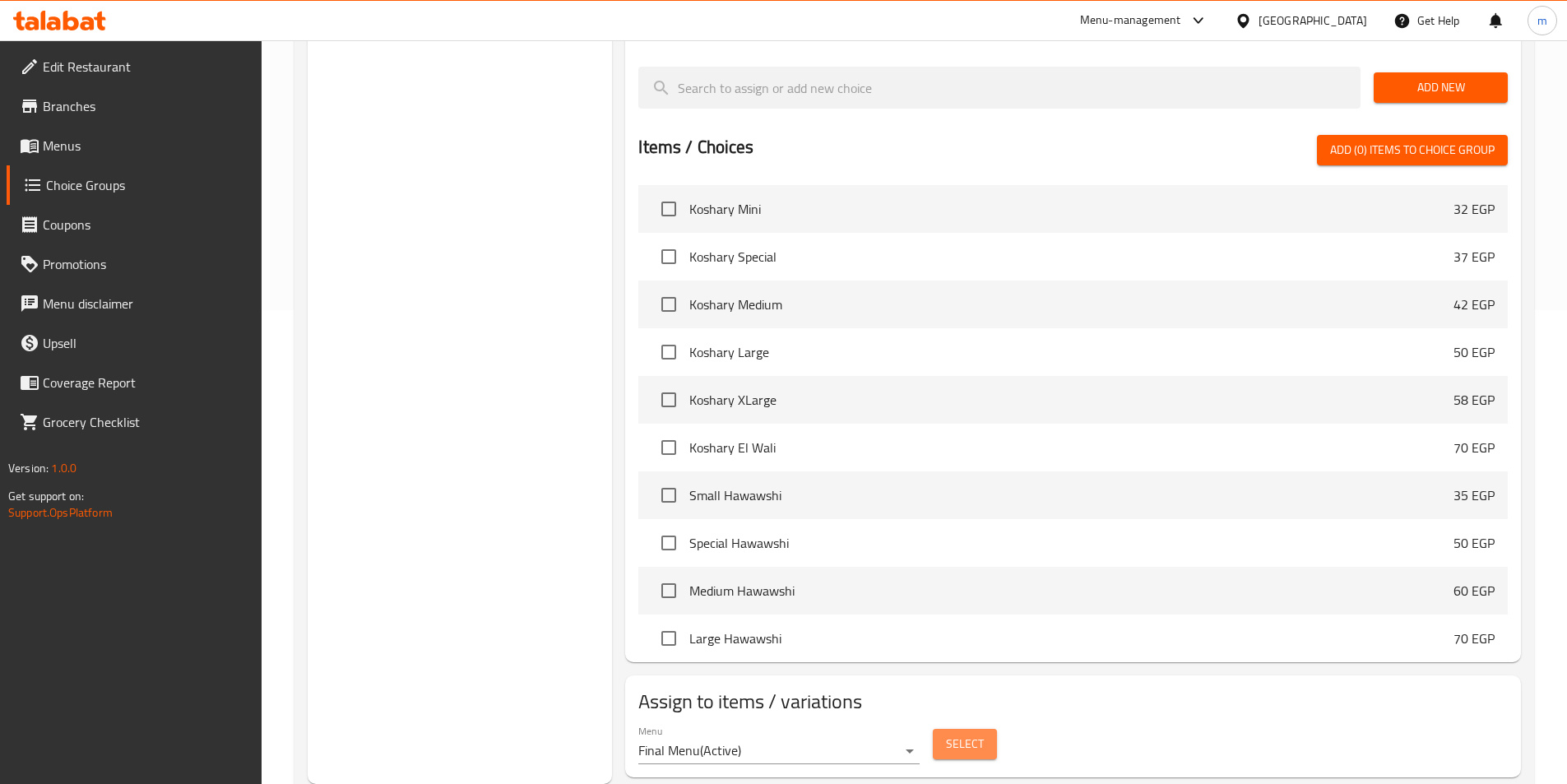
click at [981, 733] on span "Select" at bounding box center [965, 743] width 38 height 20
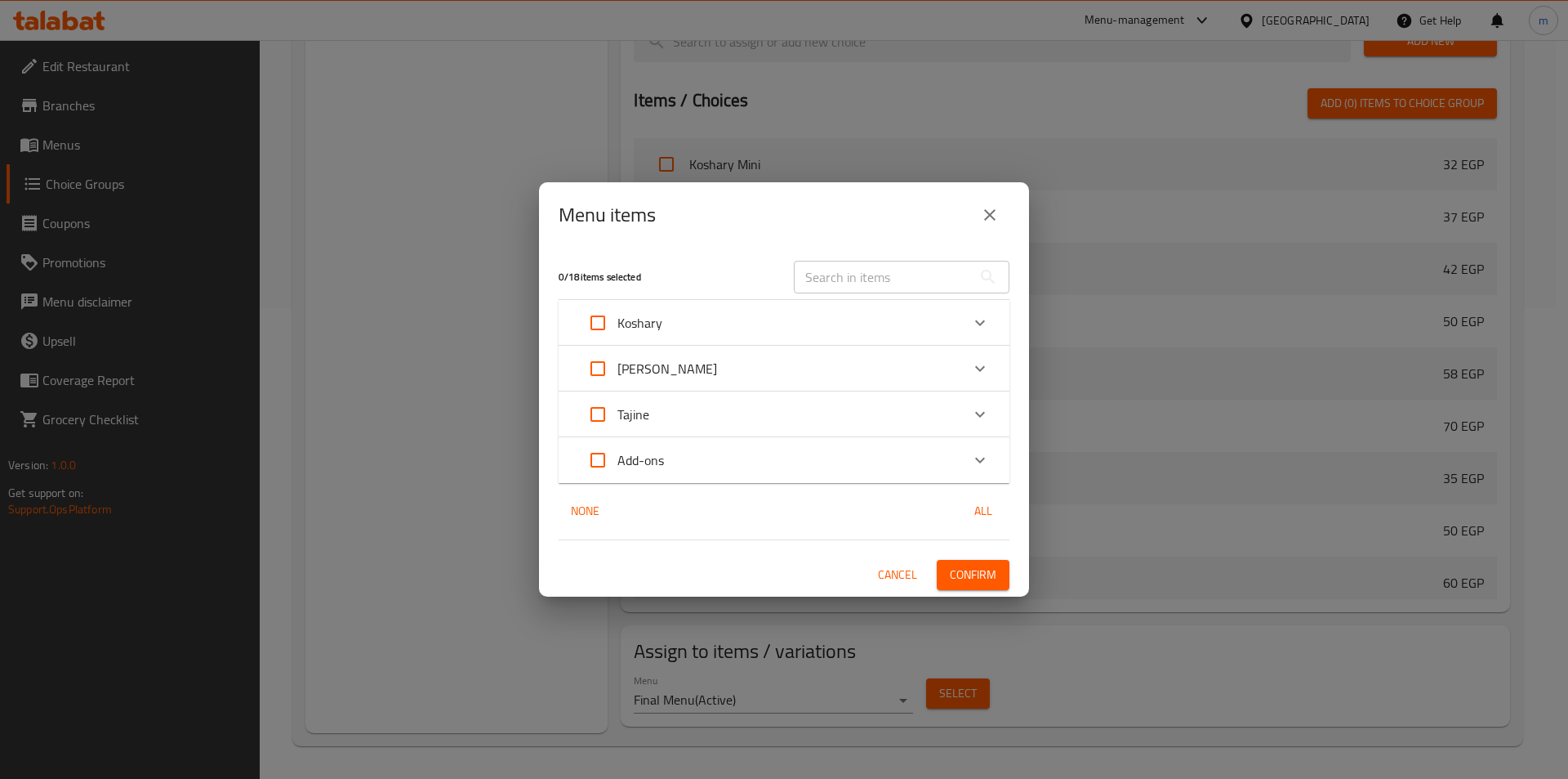
click at [379, 291] on div "Menu items 0 / 18 items selected ​ Koshary Koshary Mini 32 EGP Koshary Special …" at bounding box center [784, 390] width 1568 height 779
click at [991, 223] on icon "close" at bounding box center [990, 215] width 19 height 19
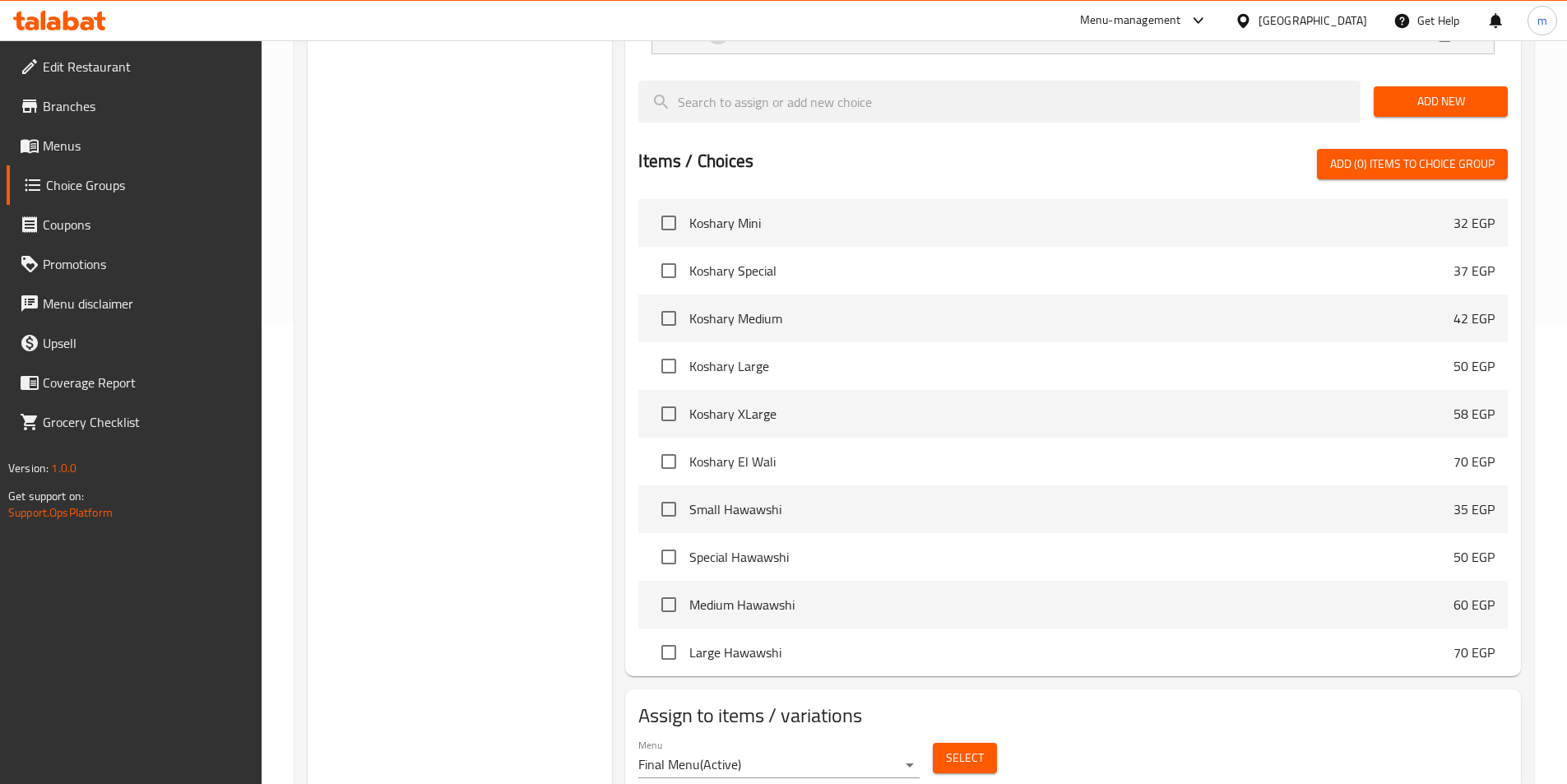
scroll to position [62, 0]
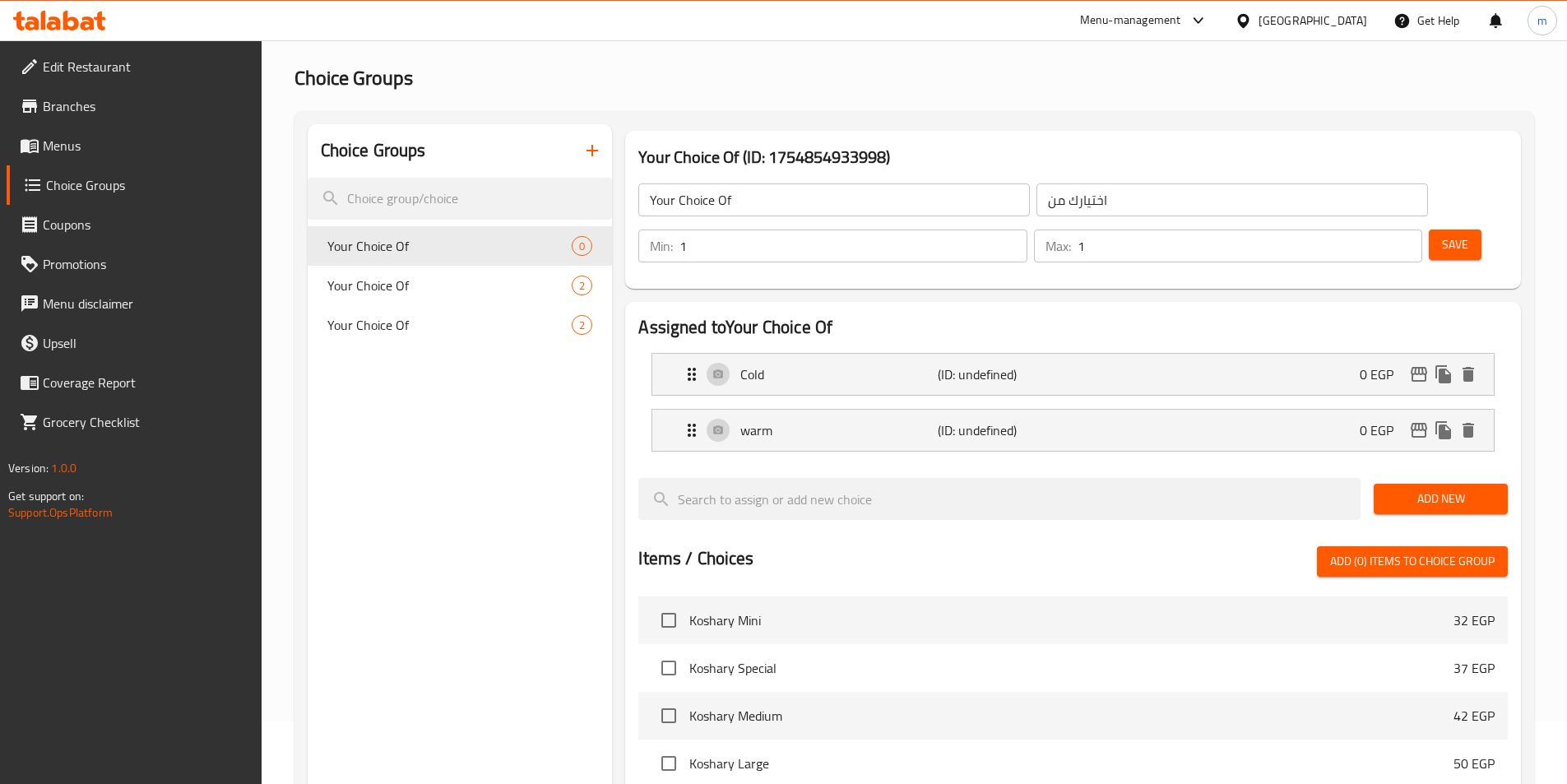
click at [1442, 234] on span "Save" at bounding box center [1455, 244] width 27 height 20
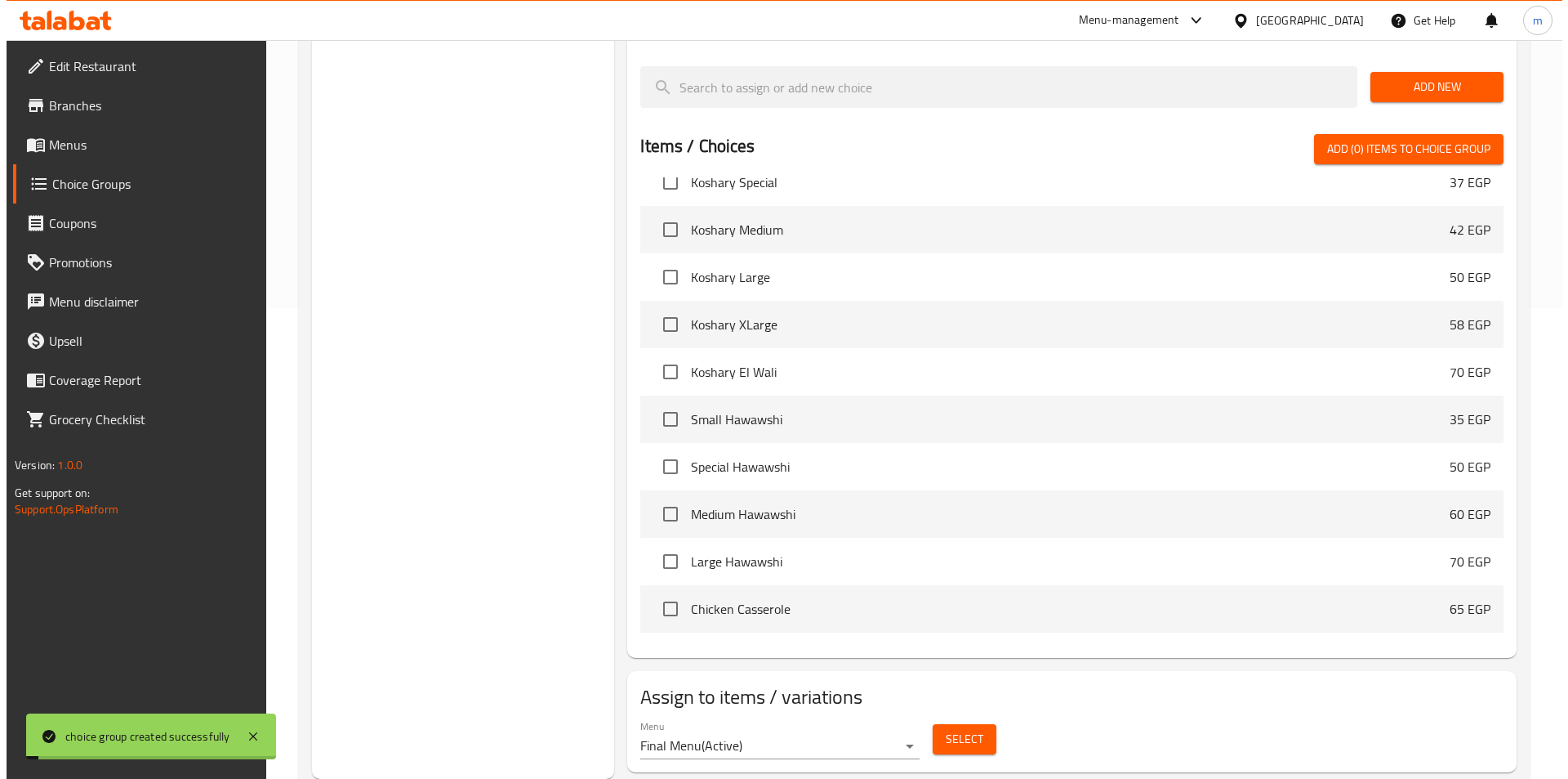
scroll to position [82, 0]
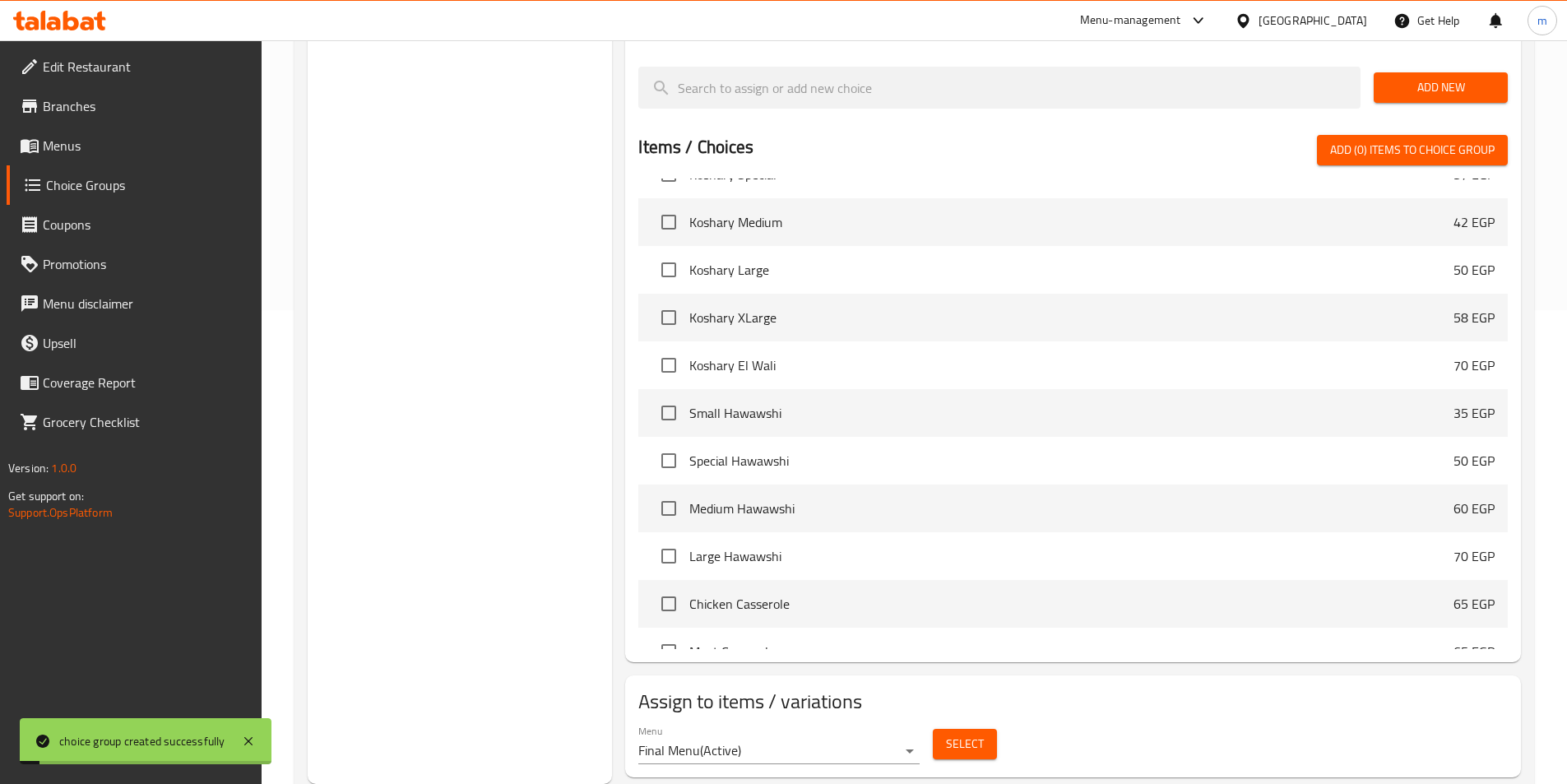
click at [943, 728] on button "Select" at bounding box center [965, 743] width 64 height 30
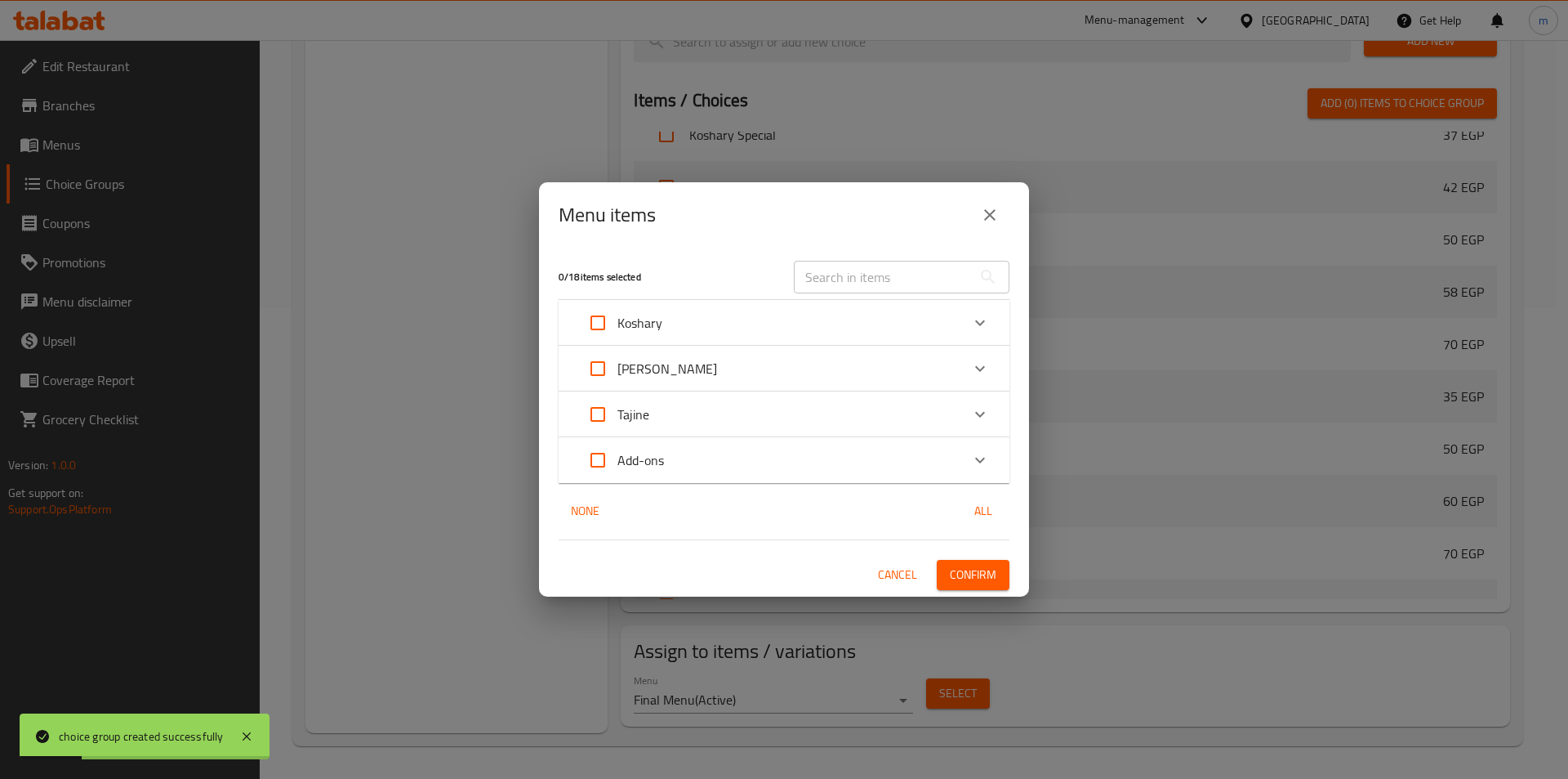
click at [670, 472] on div "Add-ons" at bounding box center [769, 460] width 382 height 40
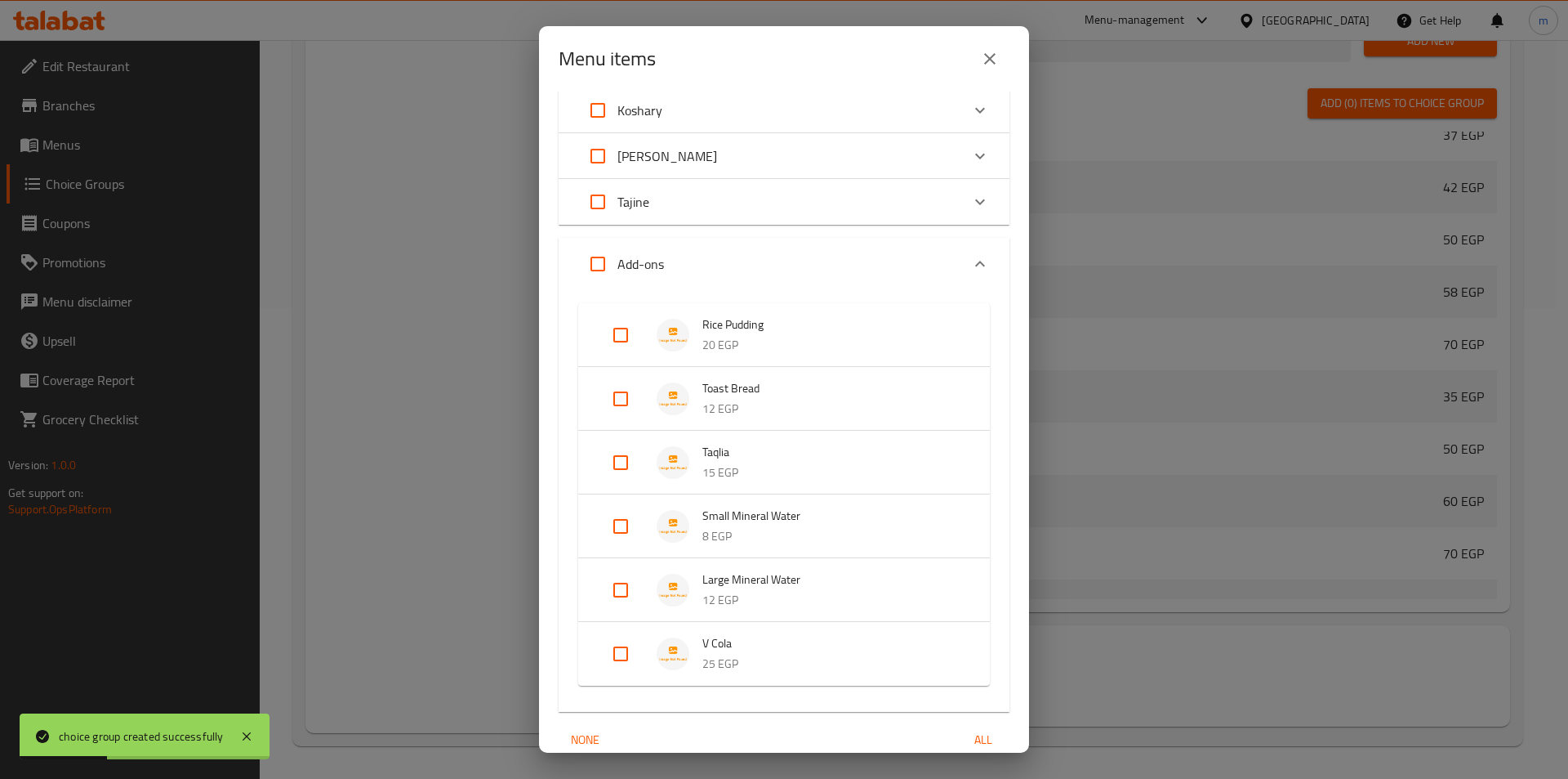
scroll to position [129, 0]
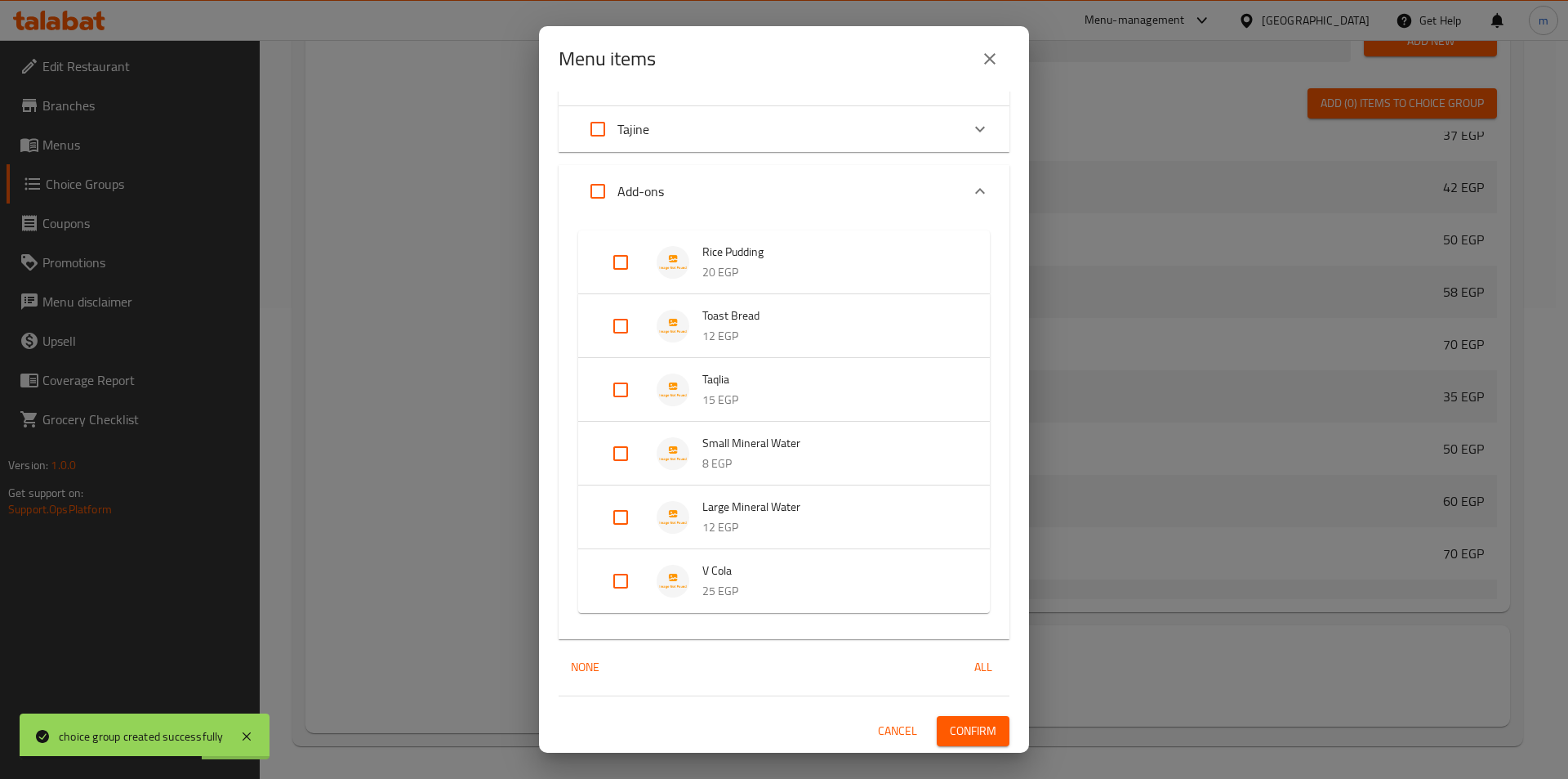
click at [620, 263] on input "Expand" at bounding box center [620, 262] width 40 height 40
checkbox input "true"
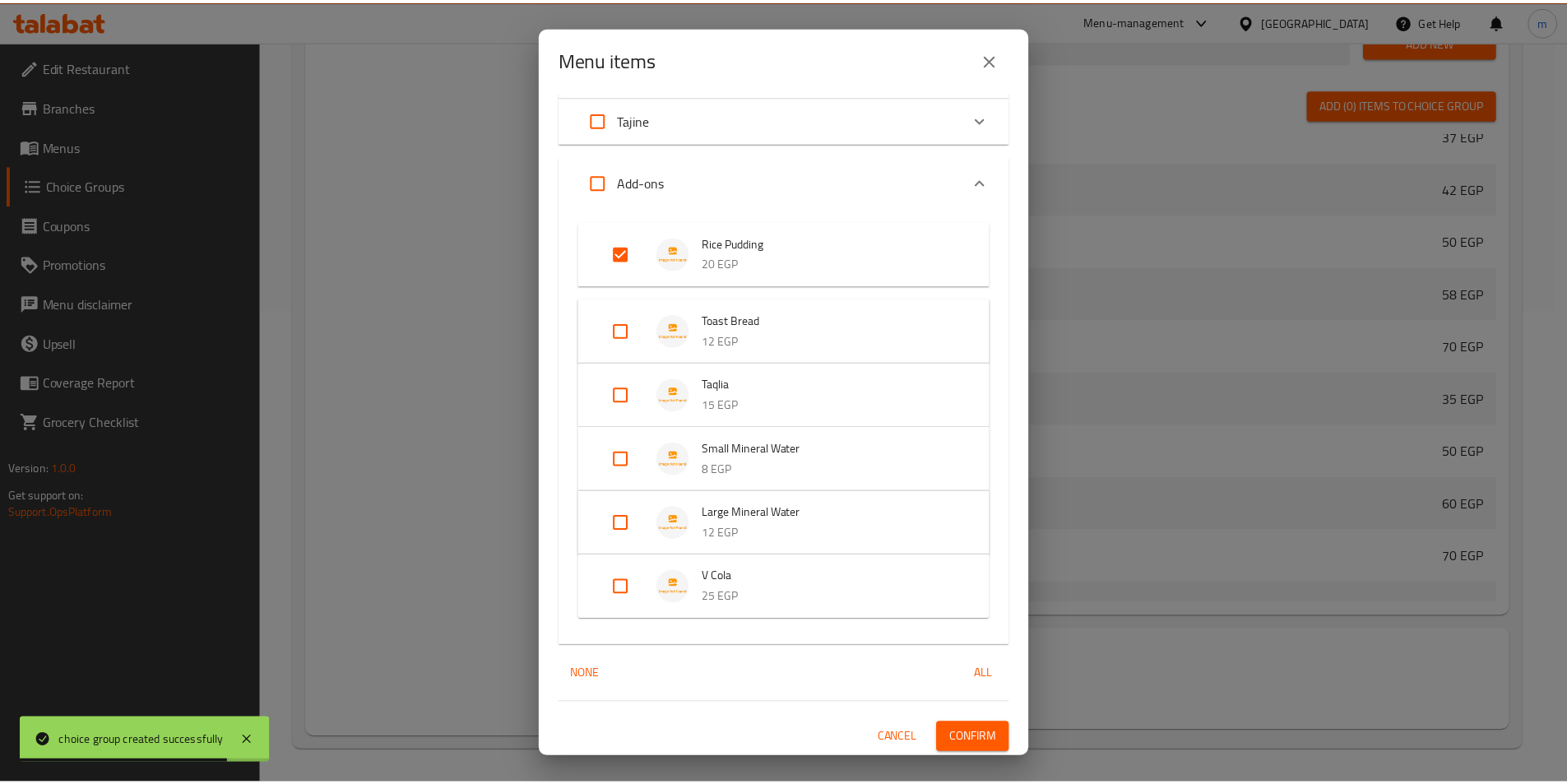
scroll to position [142, 0]
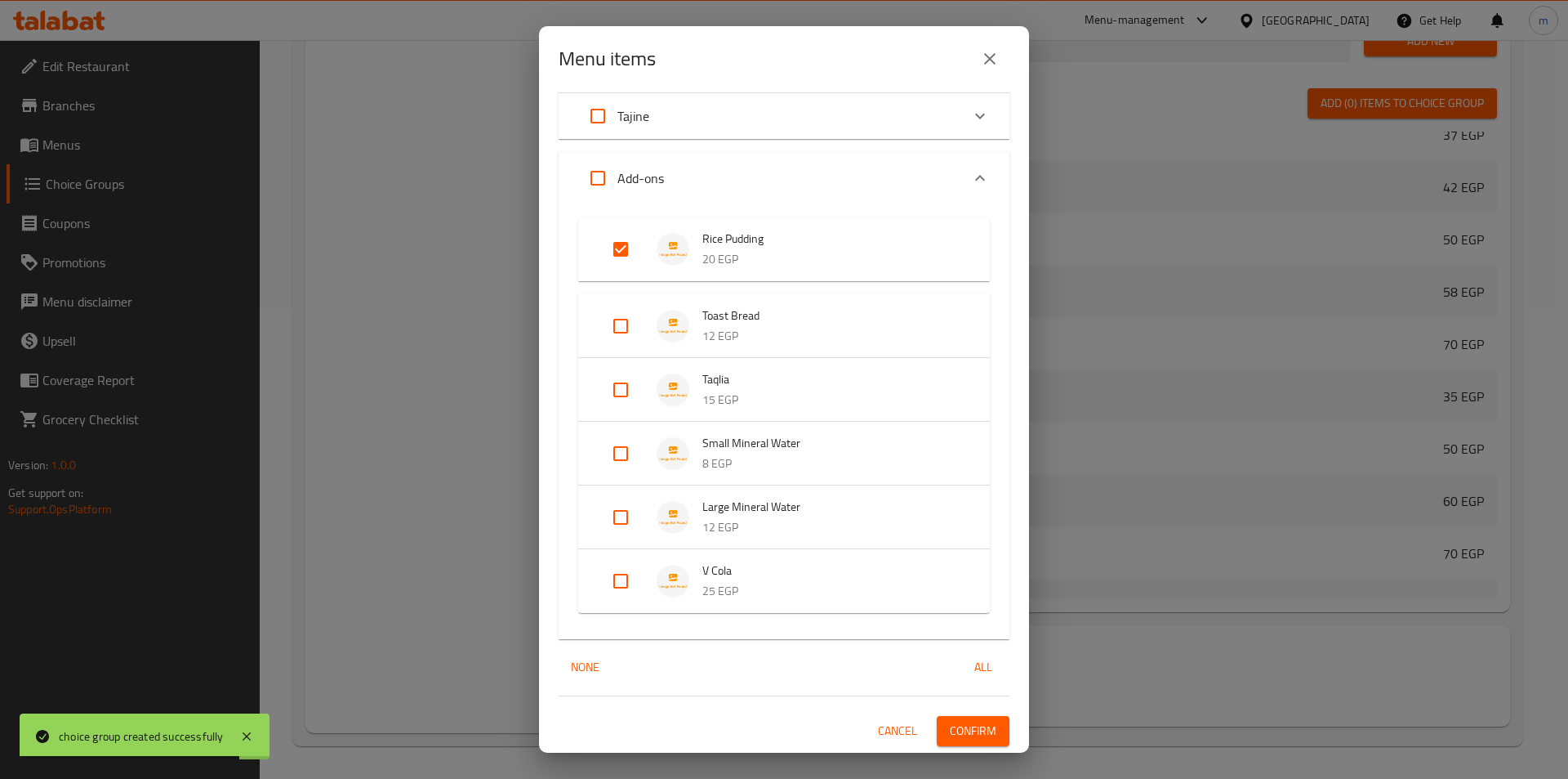
click at [948, 716] on button "Confirm" at bounding box center [973, 731] width 73 height 30
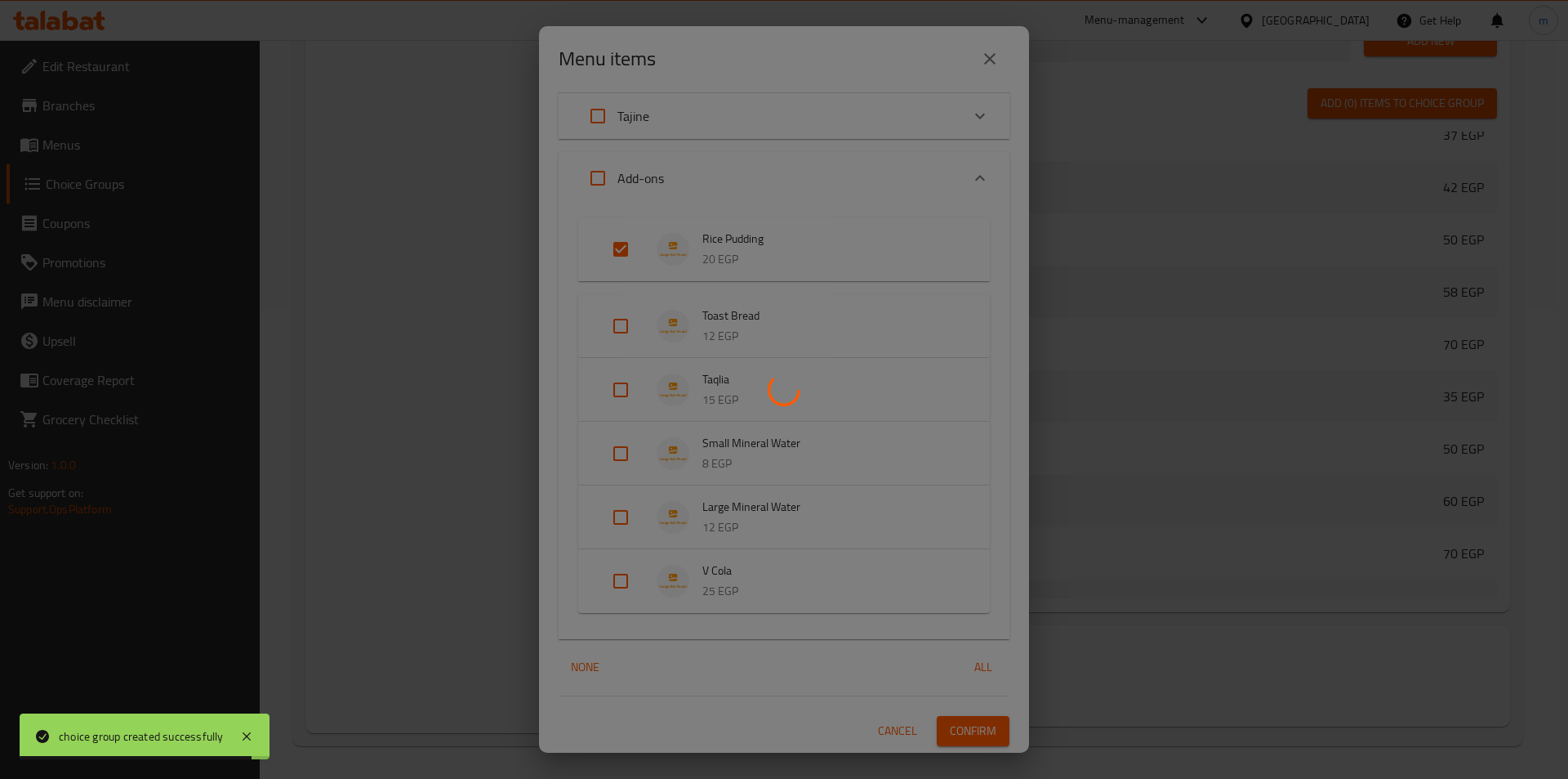
click at [948, 724] on div at bounding box center [784, 390] width 1568 height 779
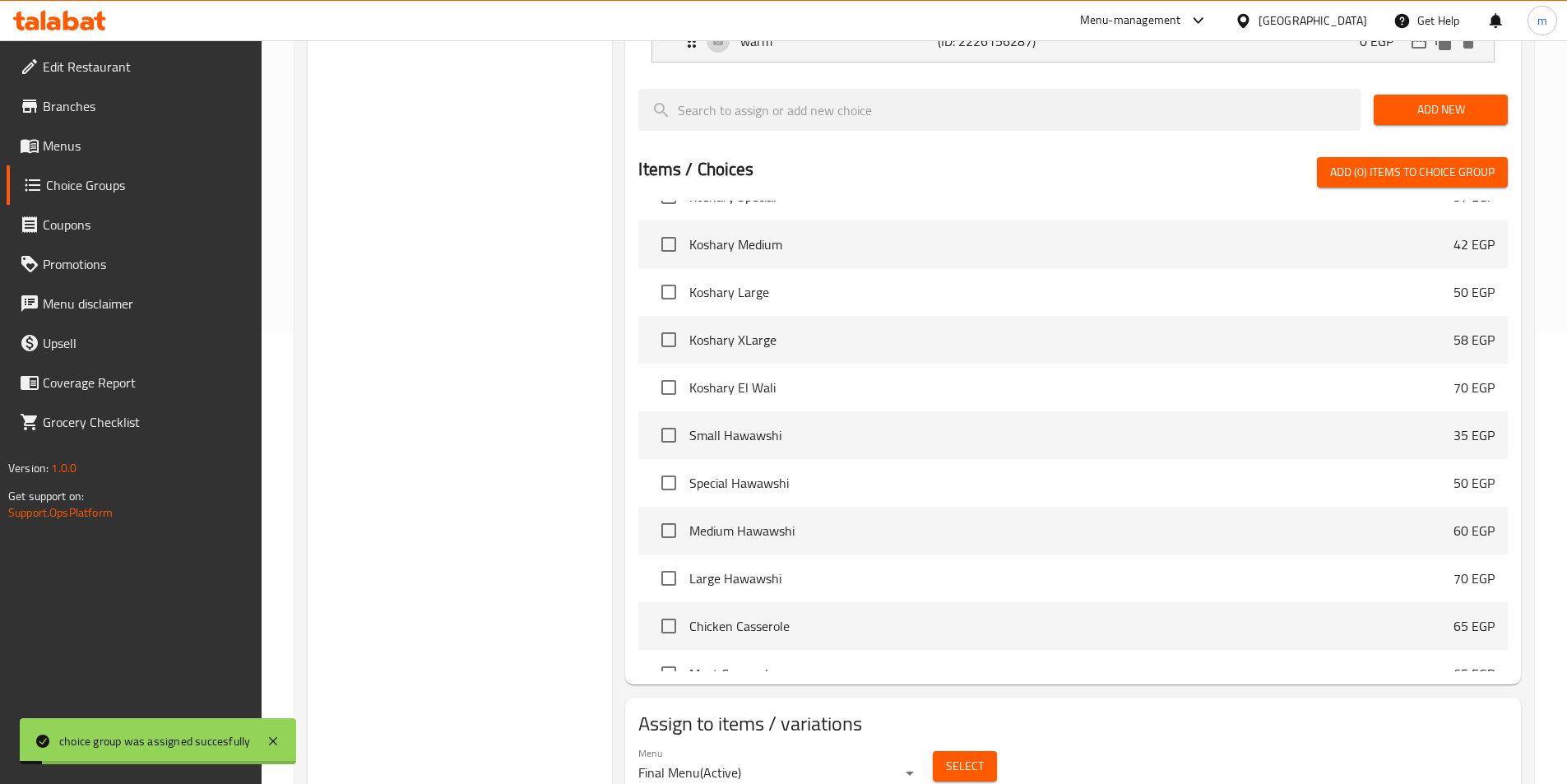
scroll to position [0, 0]
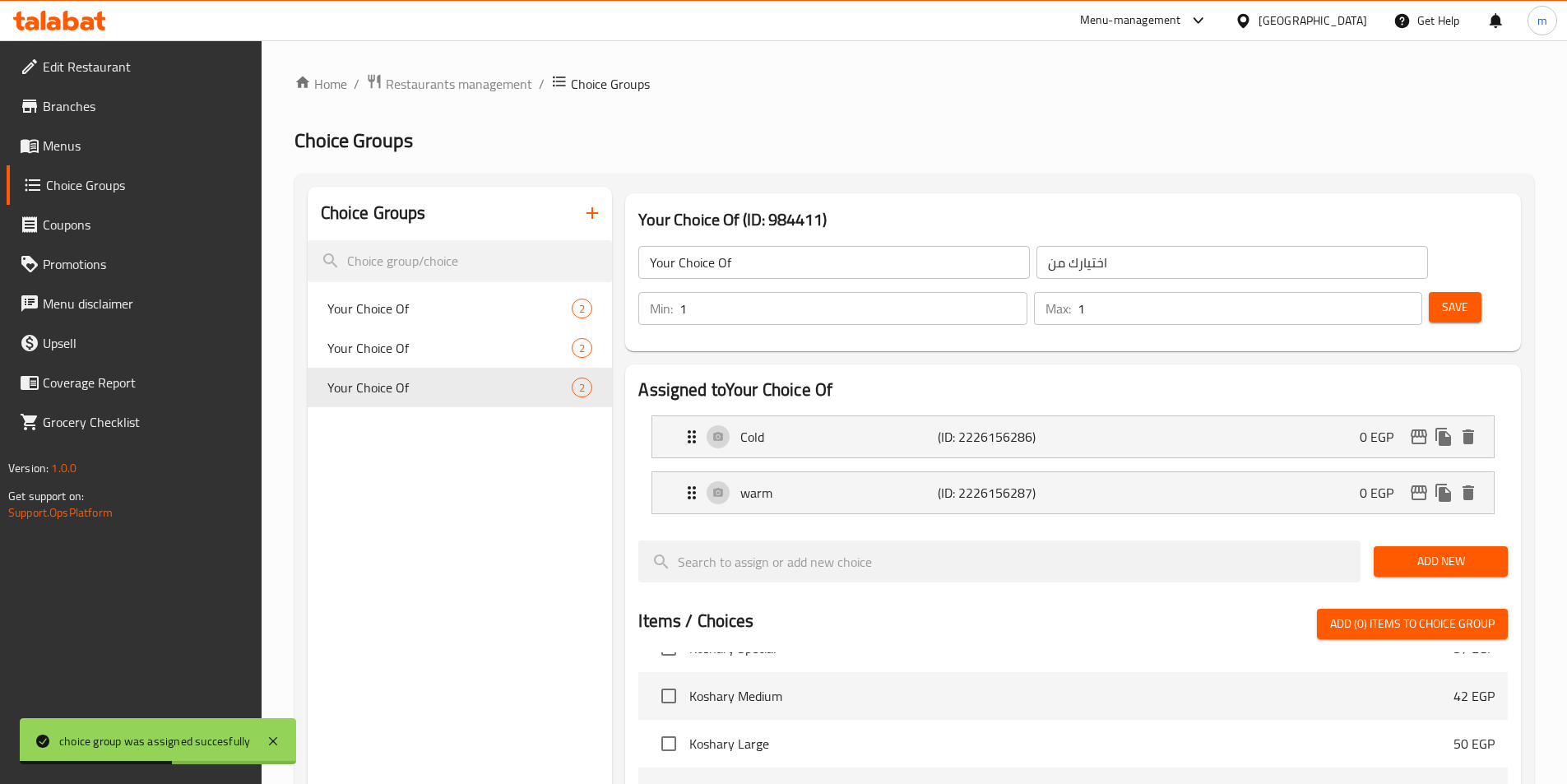
click at [109, 150] on span "Menus" at bounding box center [146, 145] width 206 height 20
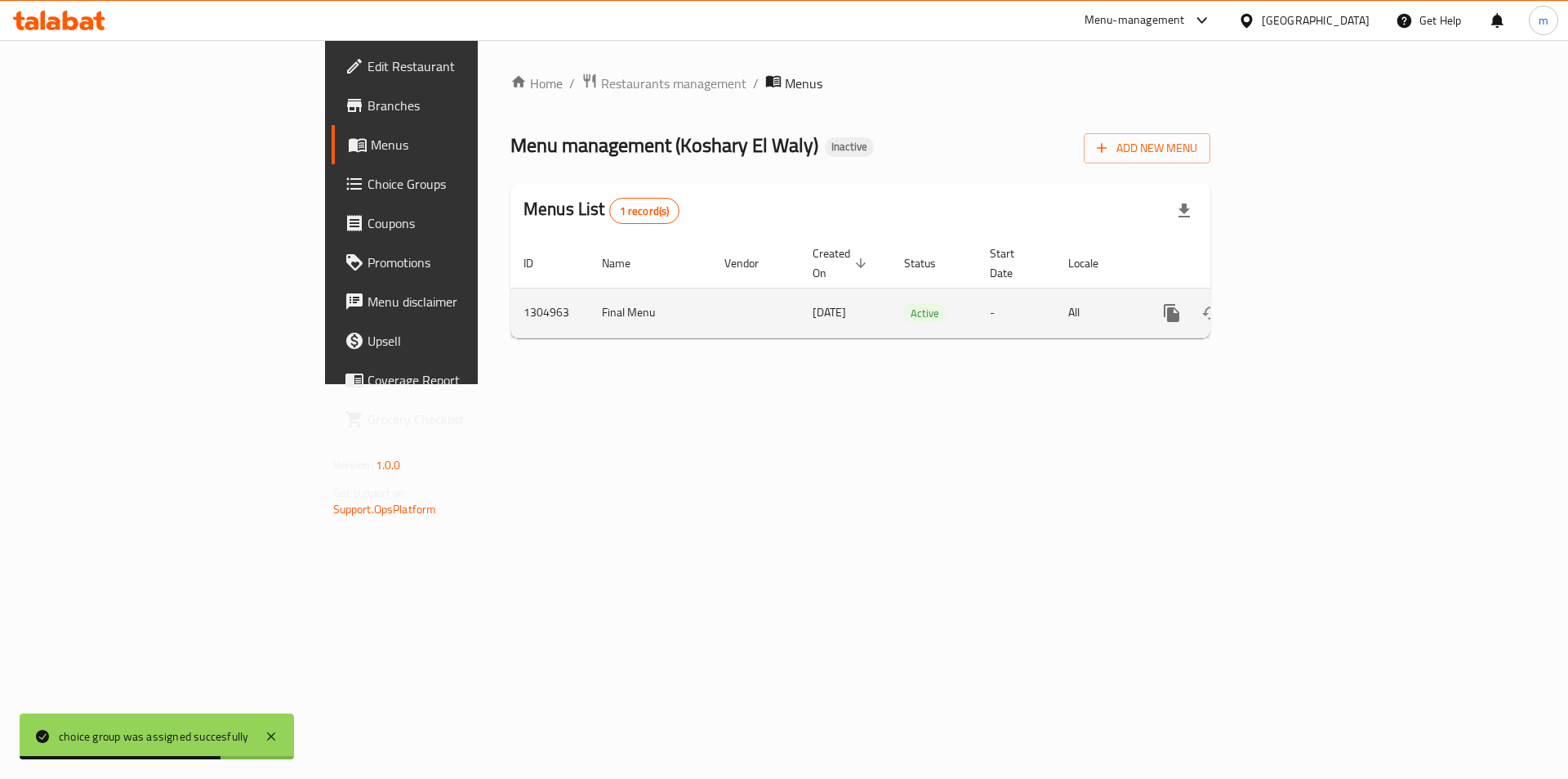
click at [1299, 303] on icon "enhanced table" at bounding box center [1290, 313] width 19 height 19
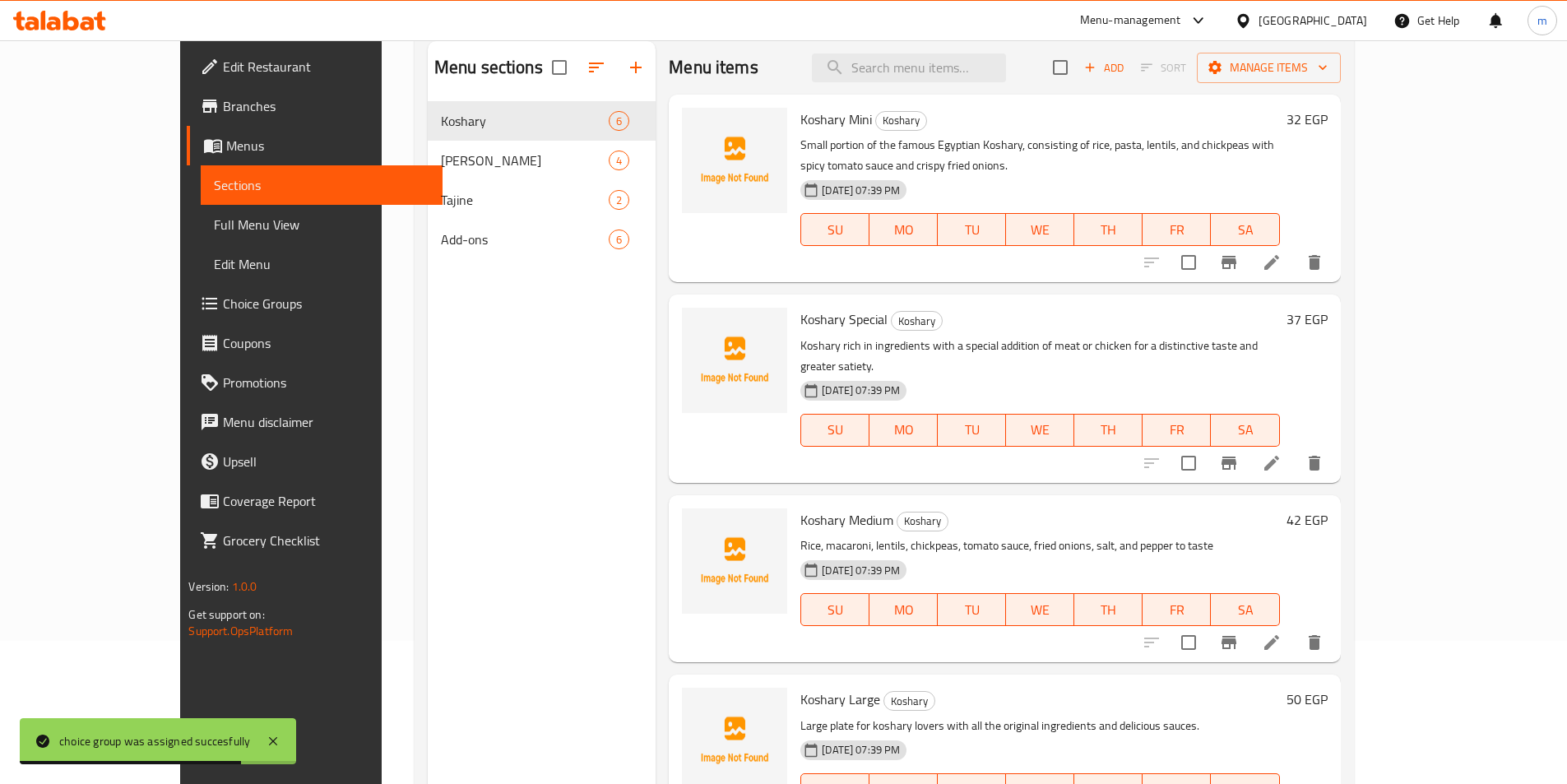
scroll to position [231, 0]
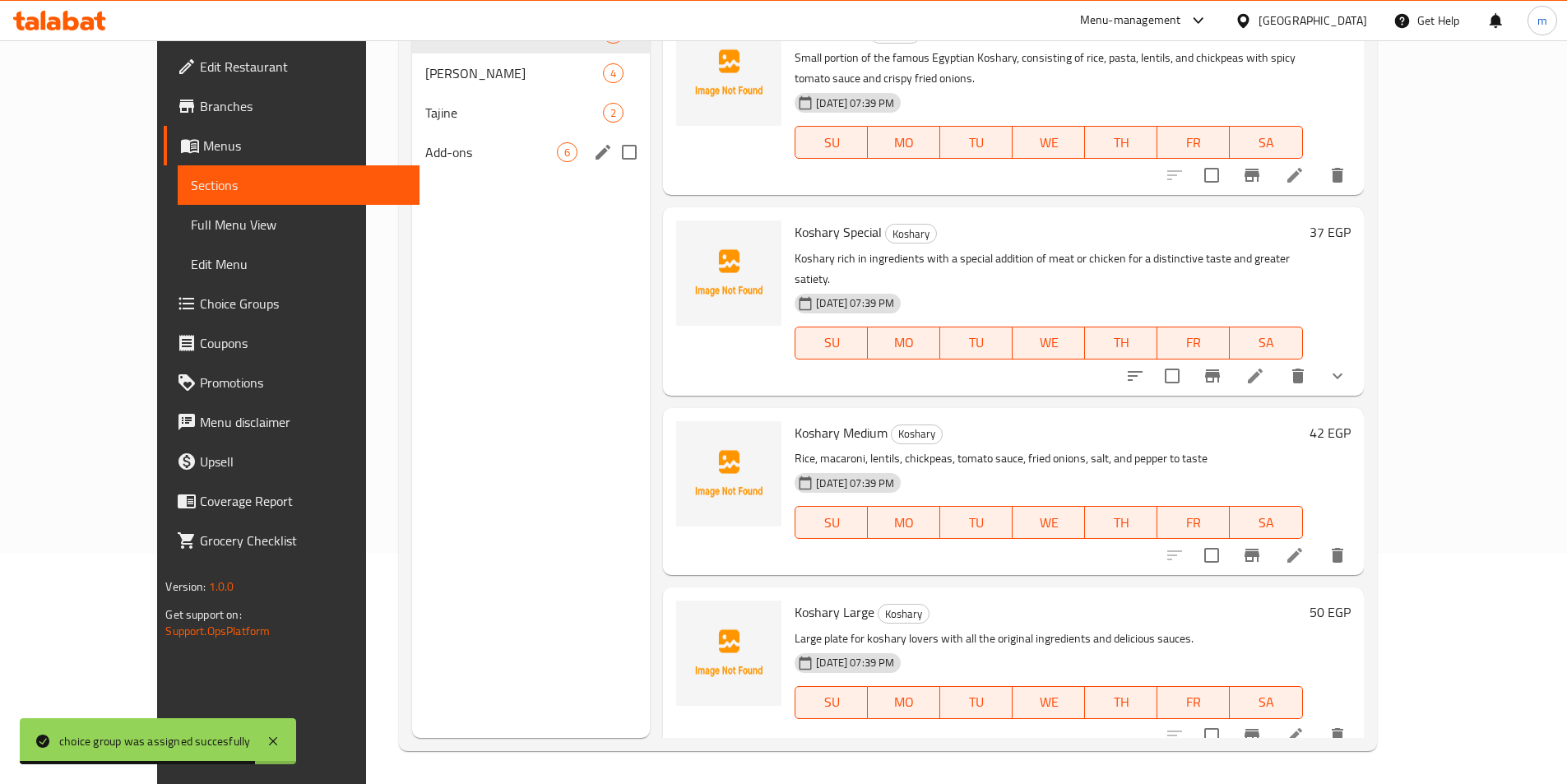
click at [413, 134] on div "Add-ons 6" at bounding box center [532, 152] width 238 height 40
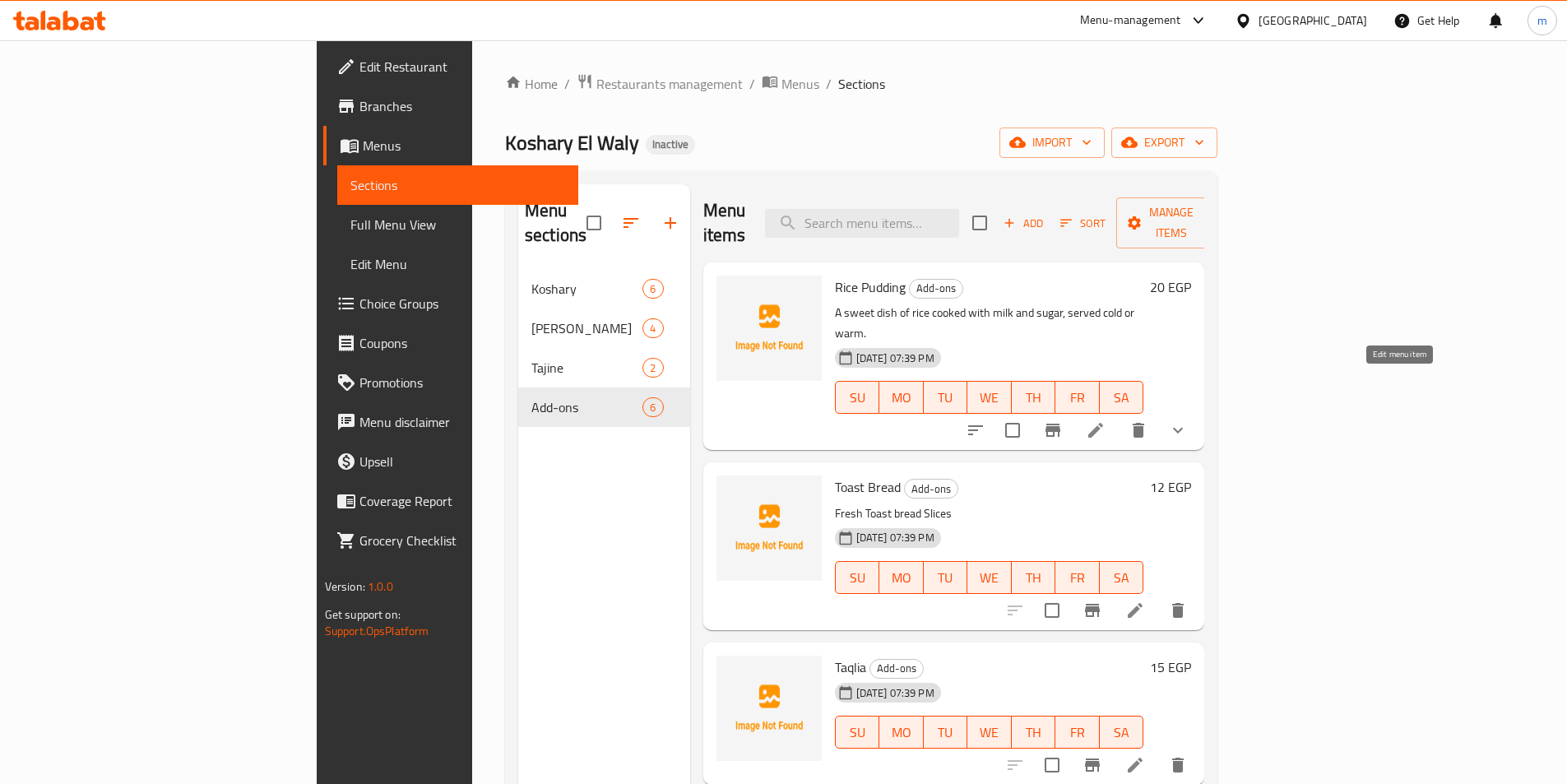
click at [1106, 420] on icon at bounding box center [1096, 430] width 20 height 20
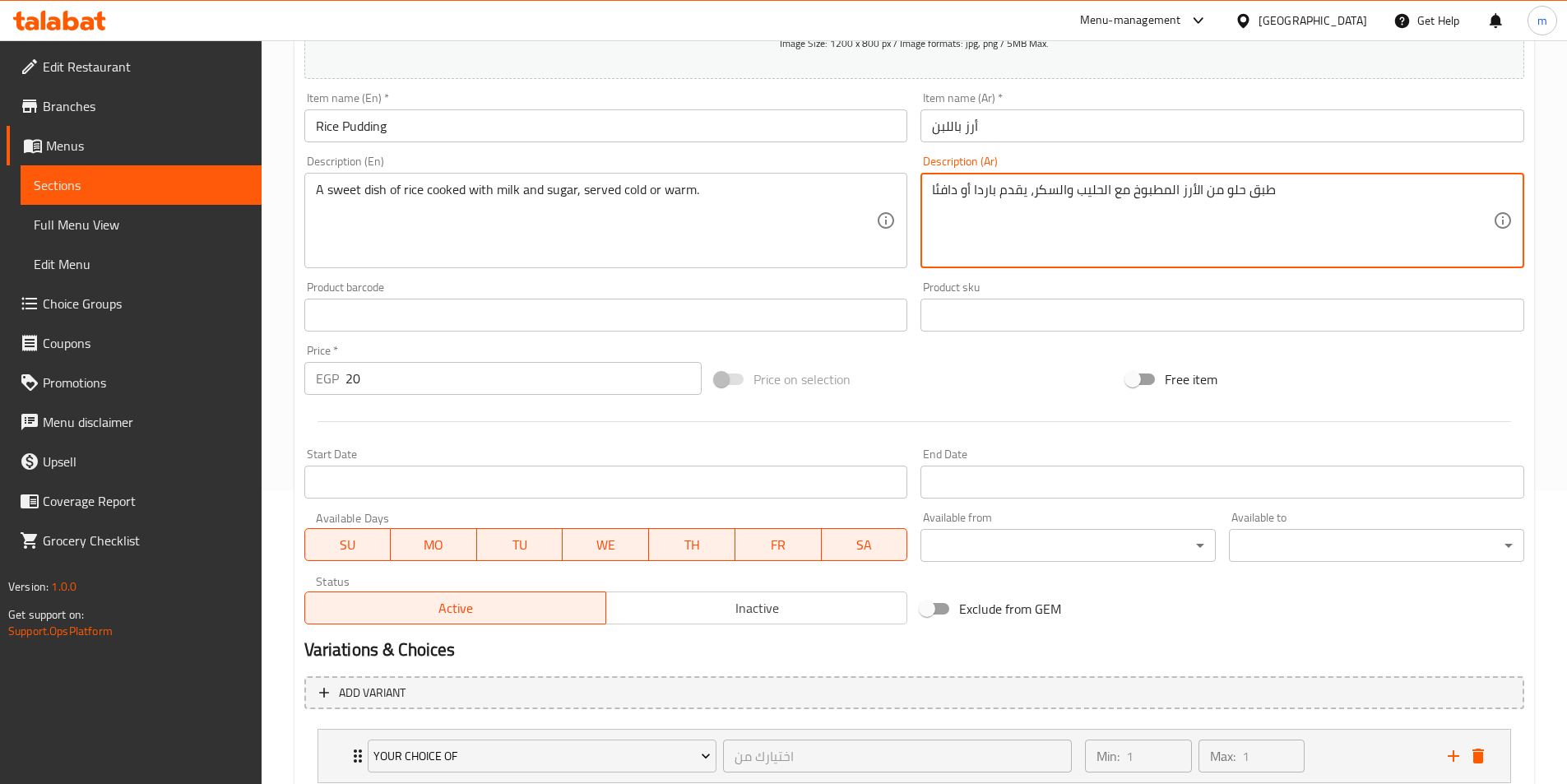
scroll to position [405, 0]
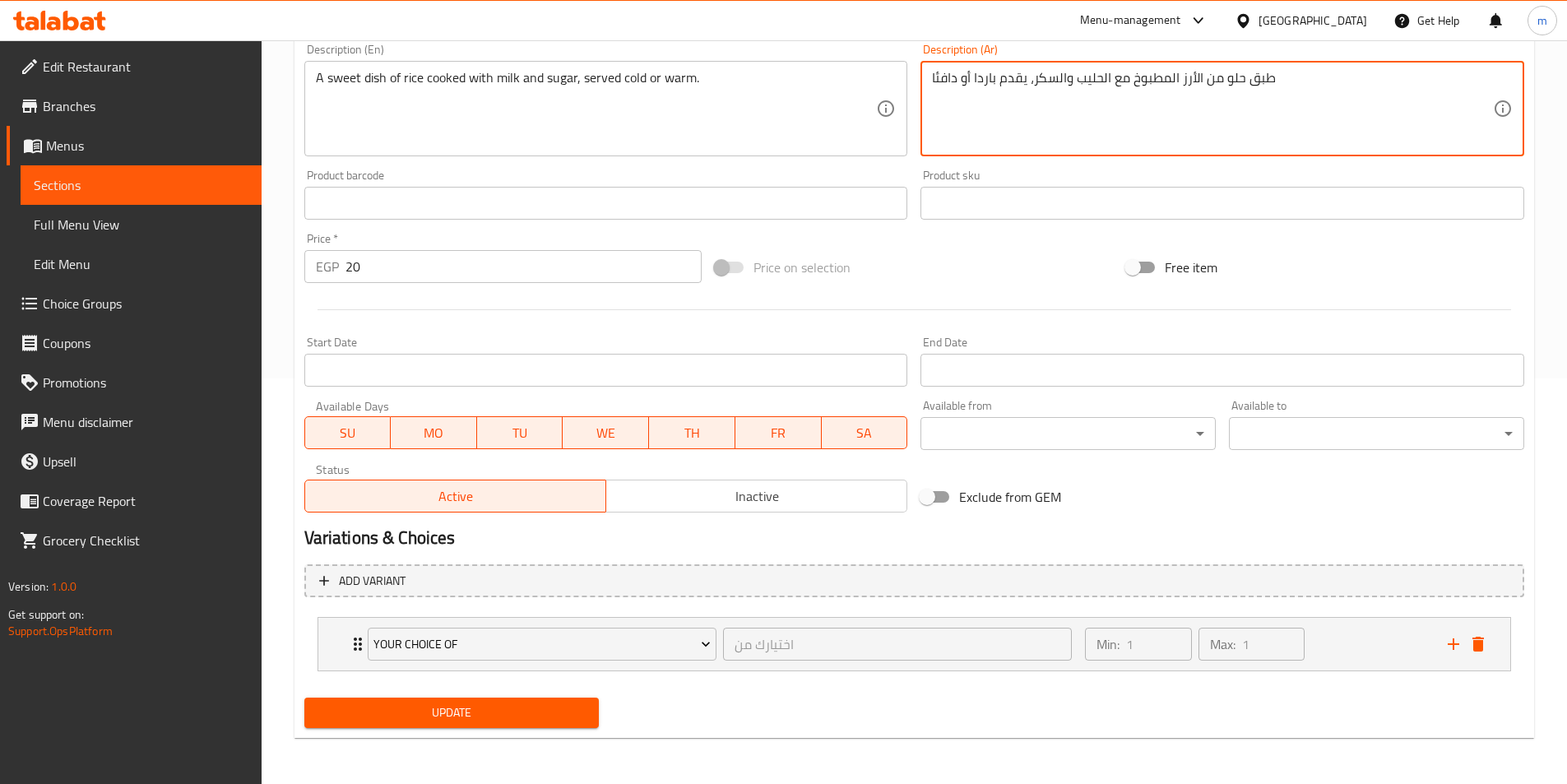
type textarea "طبق حلو من الأرز المطبوخ مع الحليب والسكر، يقدم باردا أو دافئا"
click at [453, 712] on span "Update" at bounding box center [452, 712] width 269 height 20
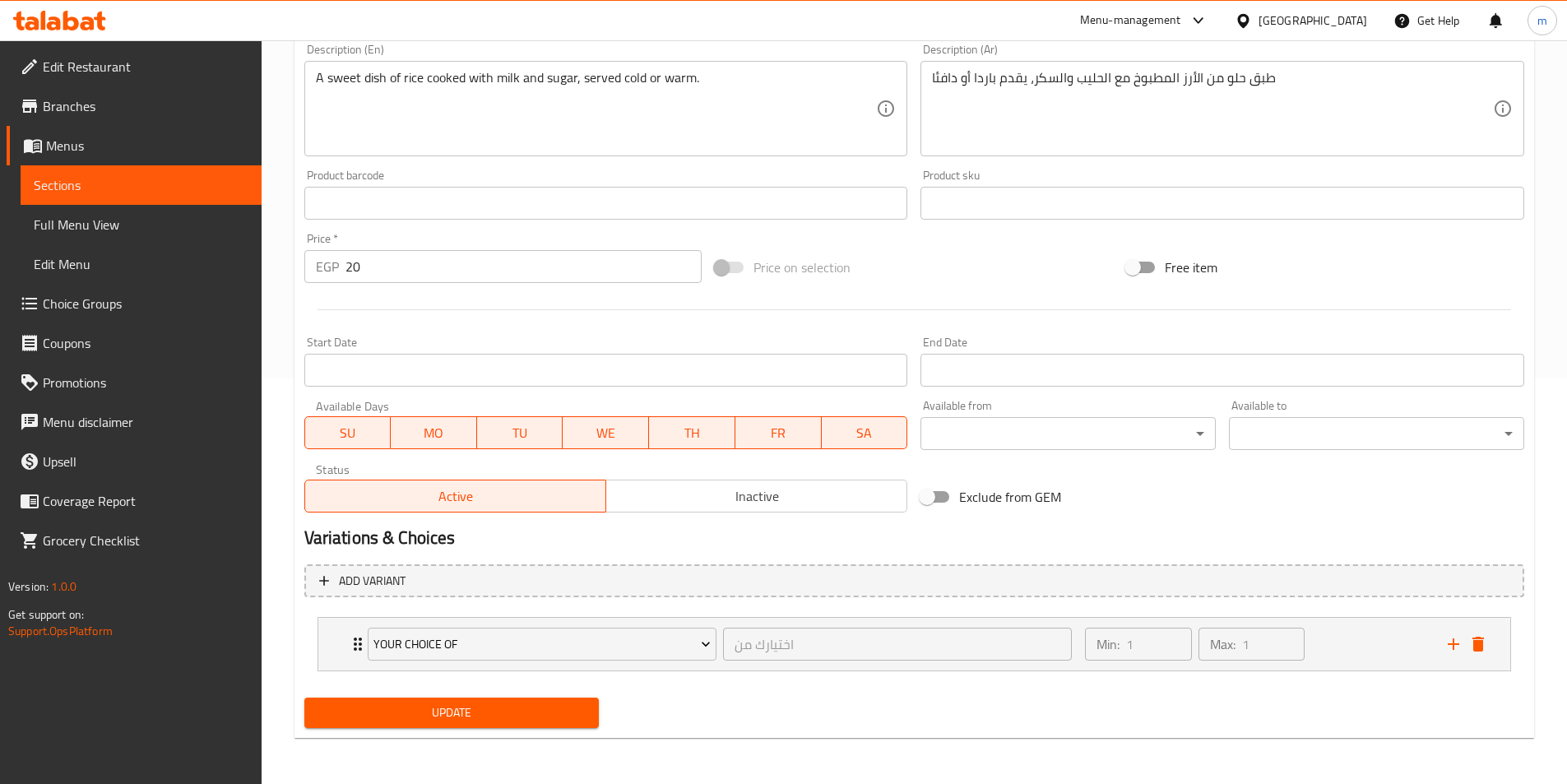
click at [62, 200] on link "Sections" at bounding box center [141, 184] width 241 height 40
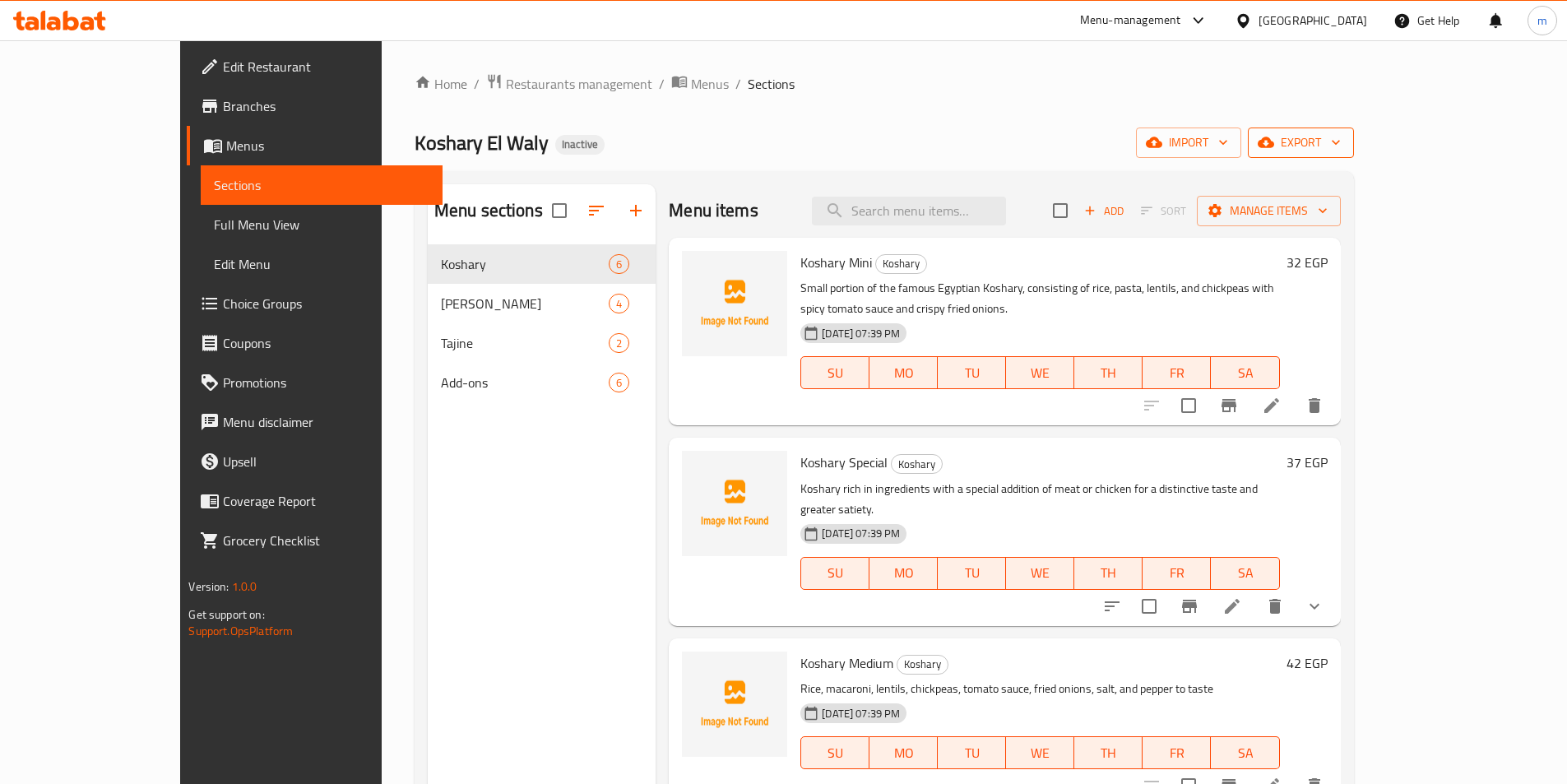
click at [1341, 152] on span "export" at bounding box center [1301, 142] width 80 height 20
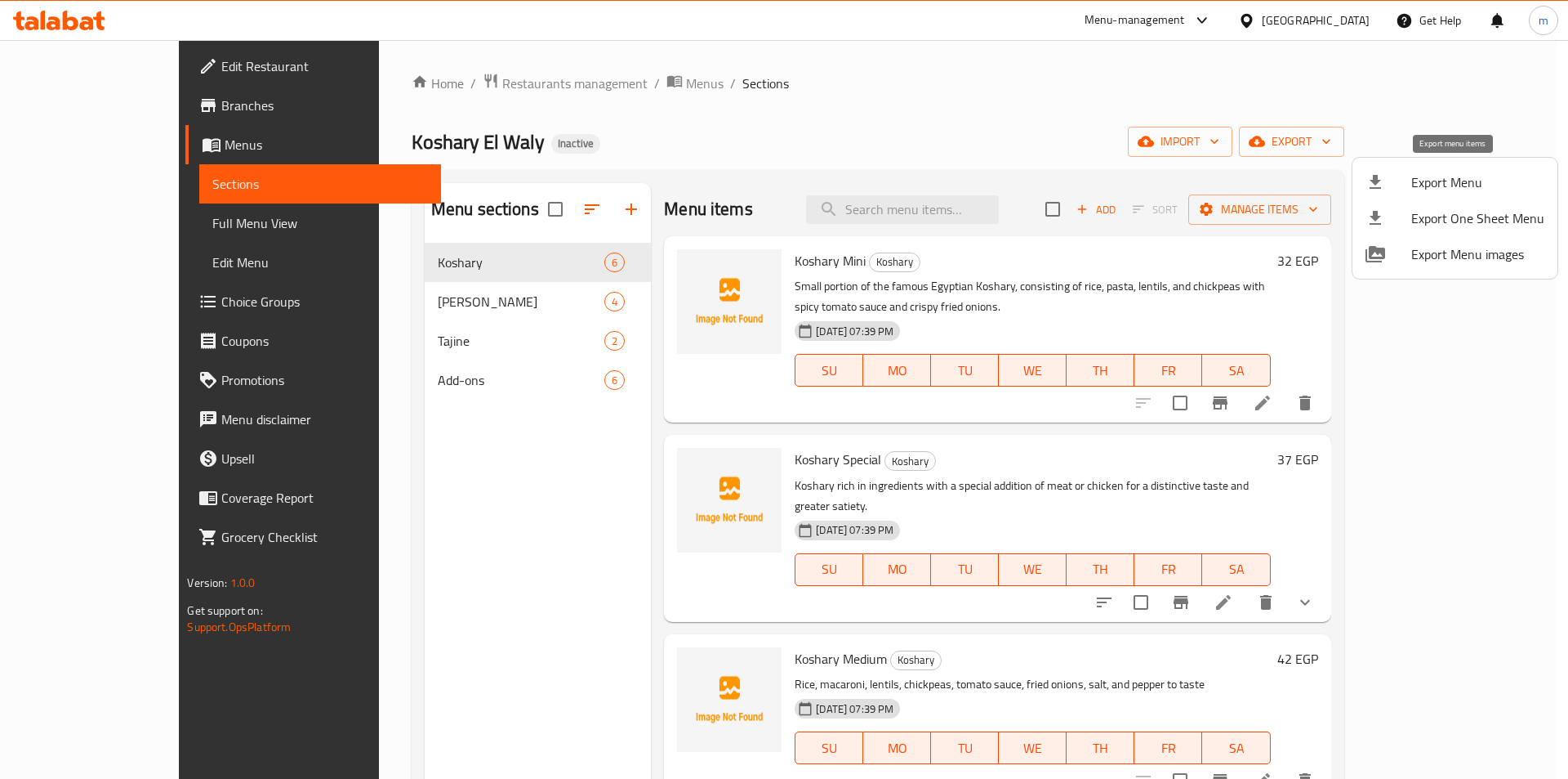
click at [1392, 189] on div at bounding box center [1388, 182] width 46 height 19
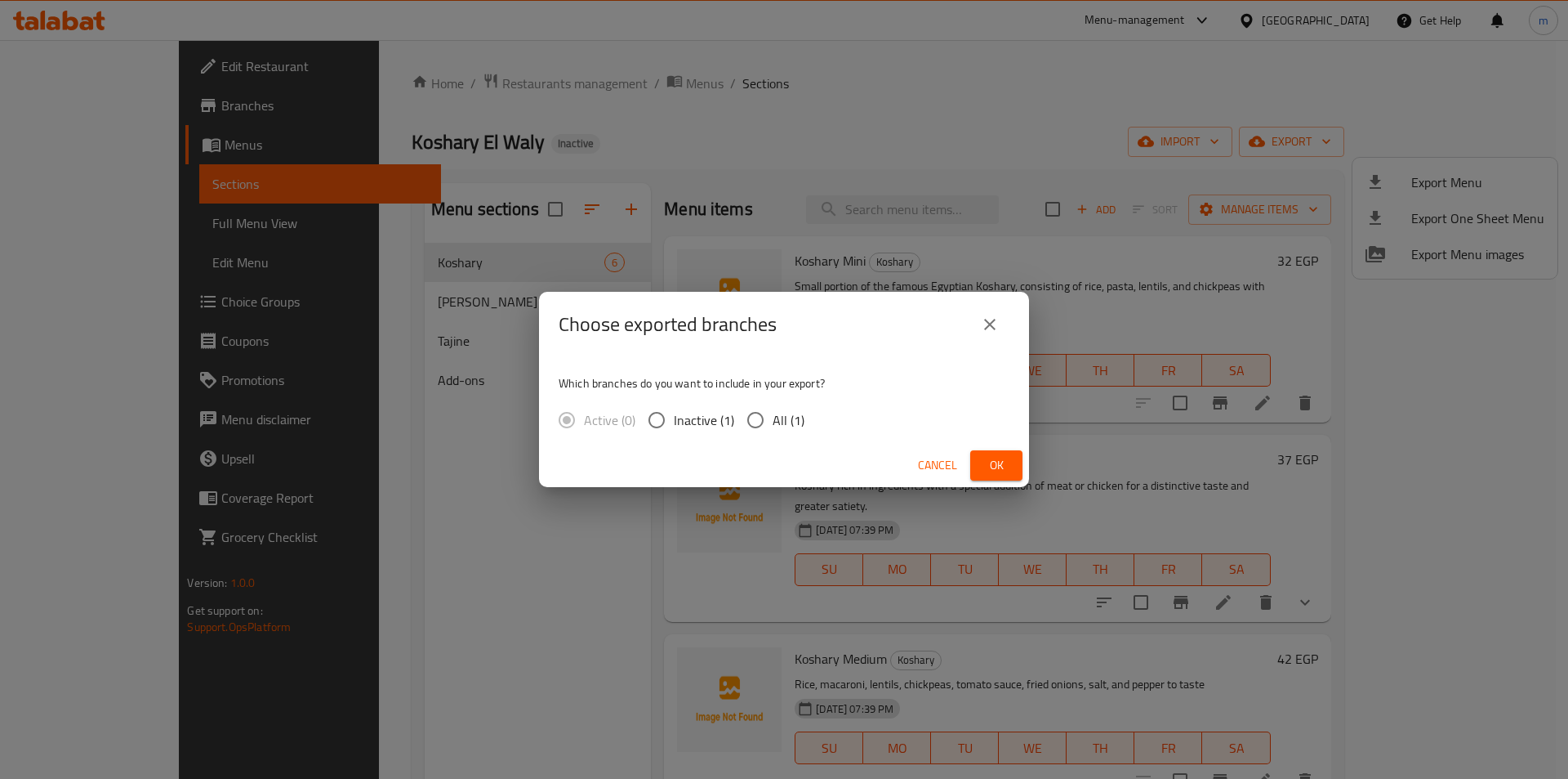
click at [792, 415] on span "All (1)" at bounding box center [788, 419] width 32 height 19
click at [773, 415] on input "All (1)" at bounding box center [755, 419] width 34 height 34
radio input "true"
click at [995, 456] on span "Ok" at bounding box center [996, 464] width 26 height 20
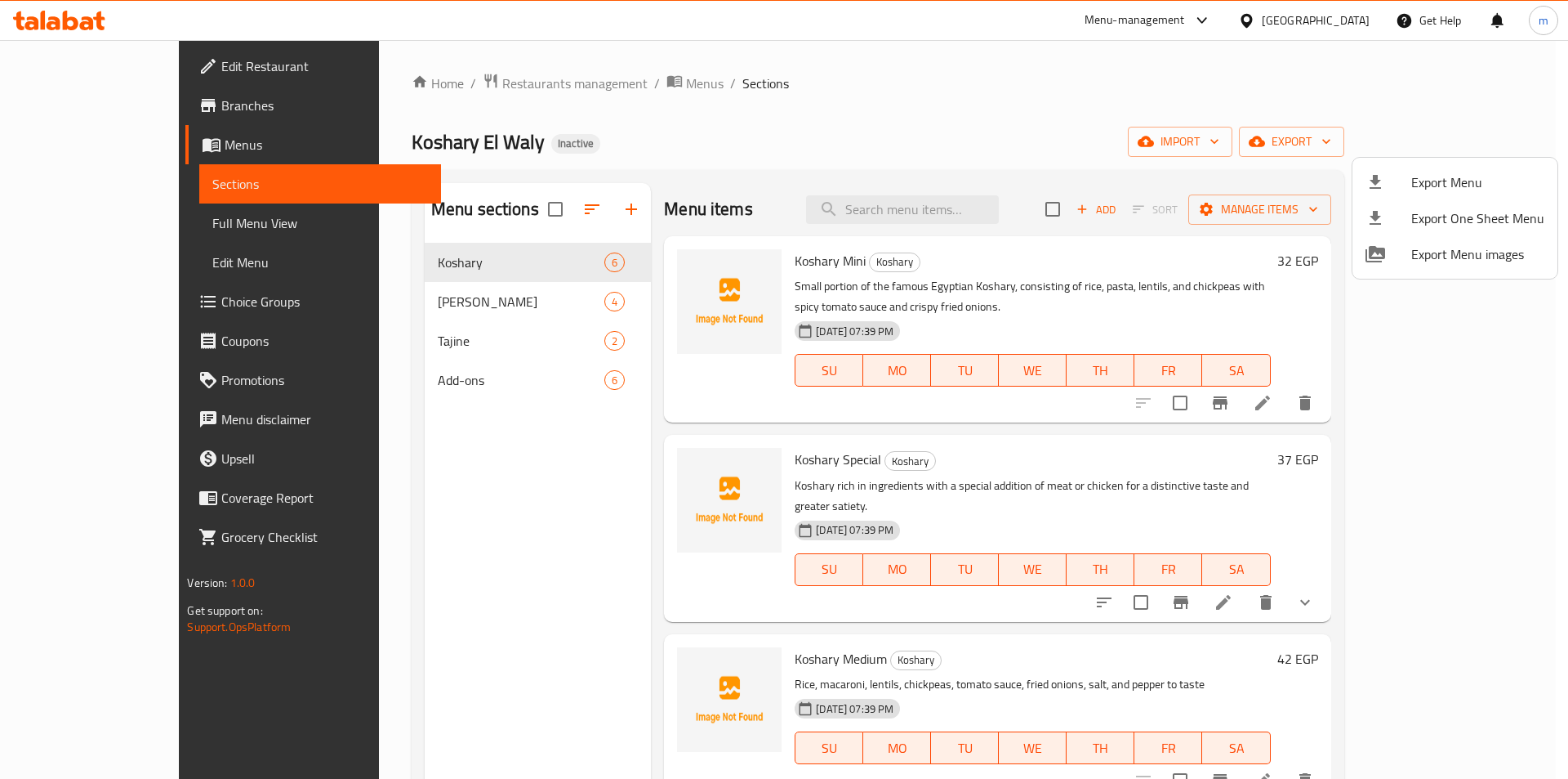
click at [100, 174] on div at bounding box center [784, 390] width 1568 height 779
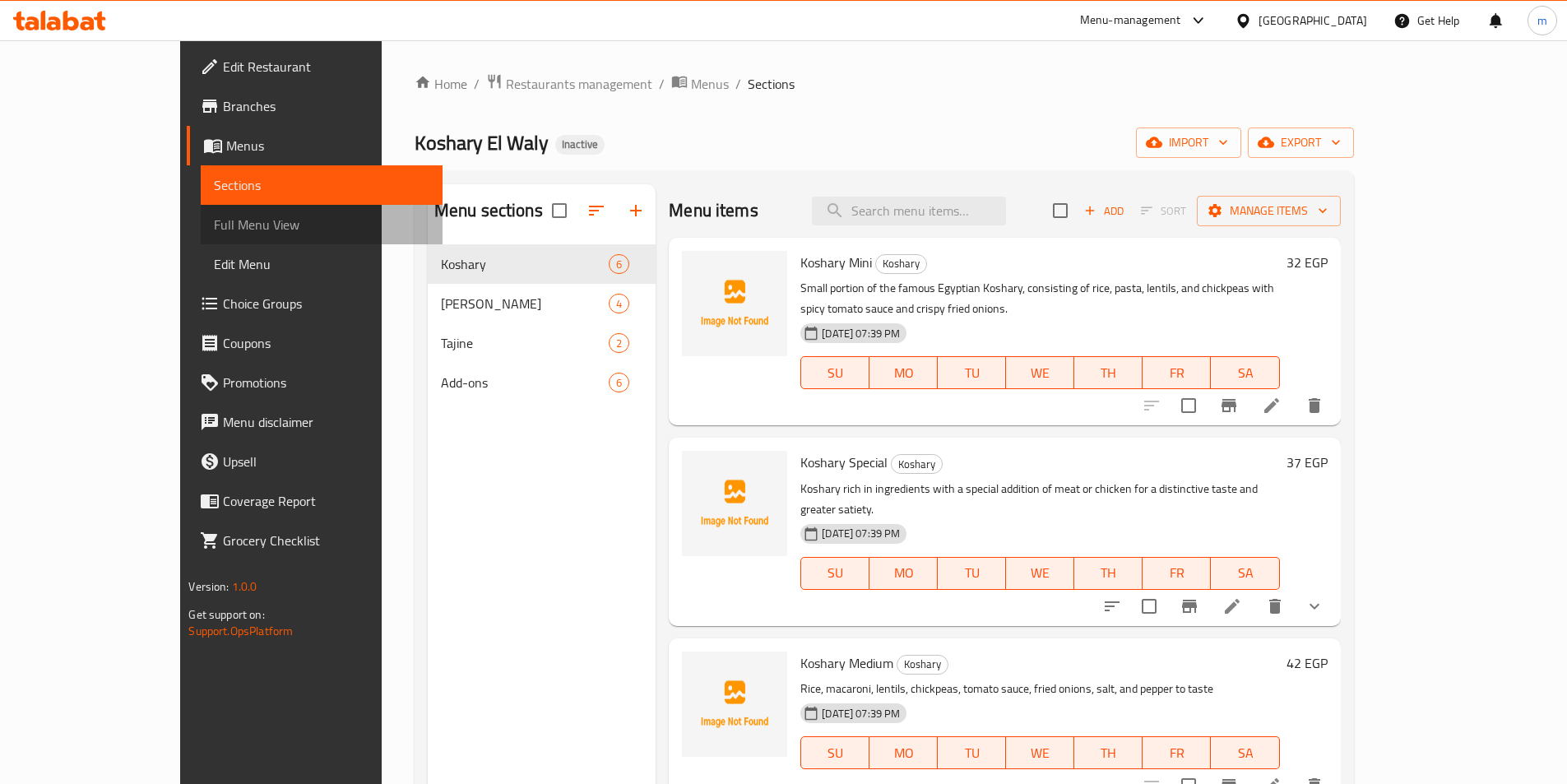
click at [214, 232] on span "Full Menu View" at bounding box center [321, 224] width 215 height 20
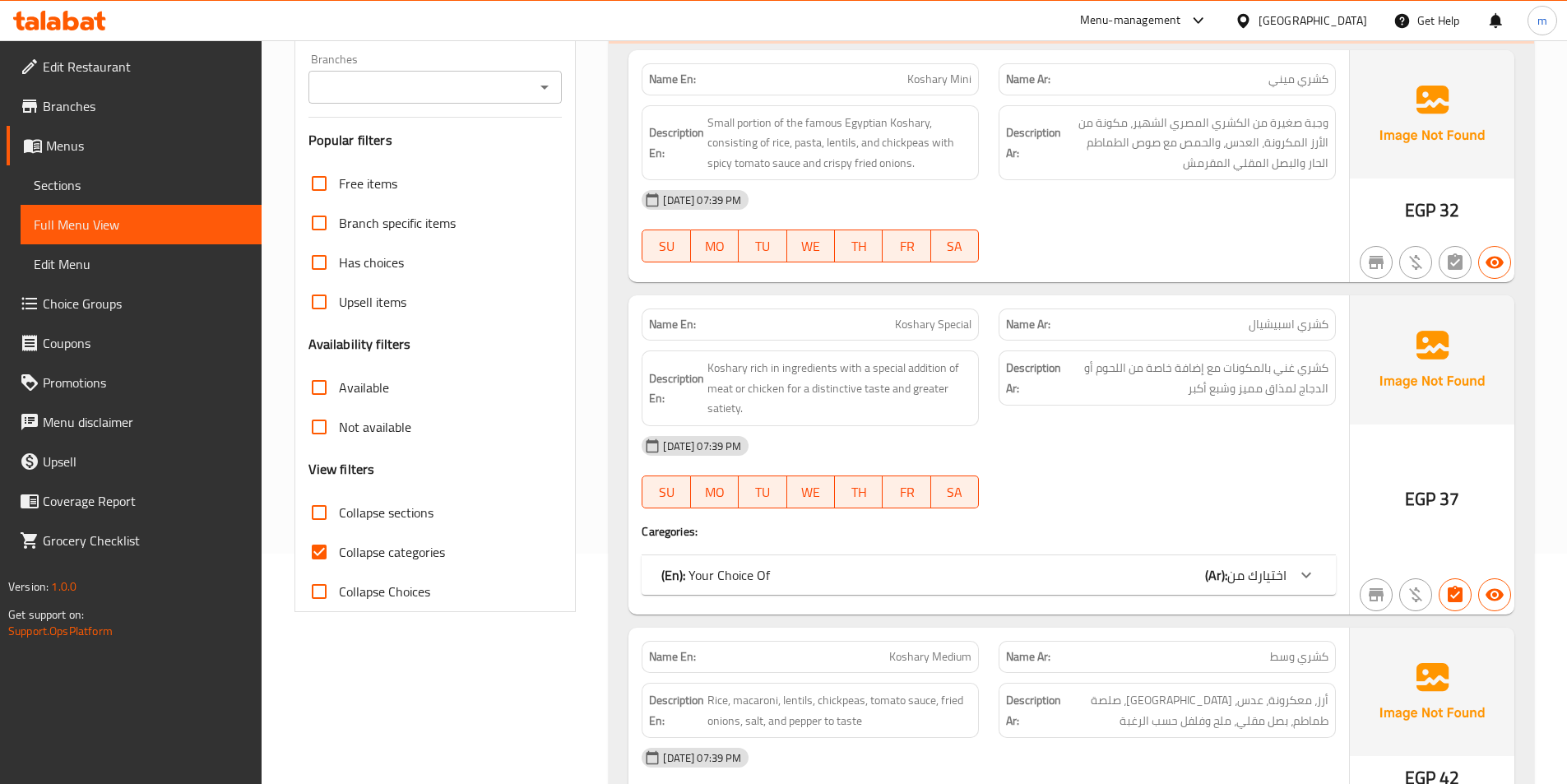
scroll to position [493, 0]
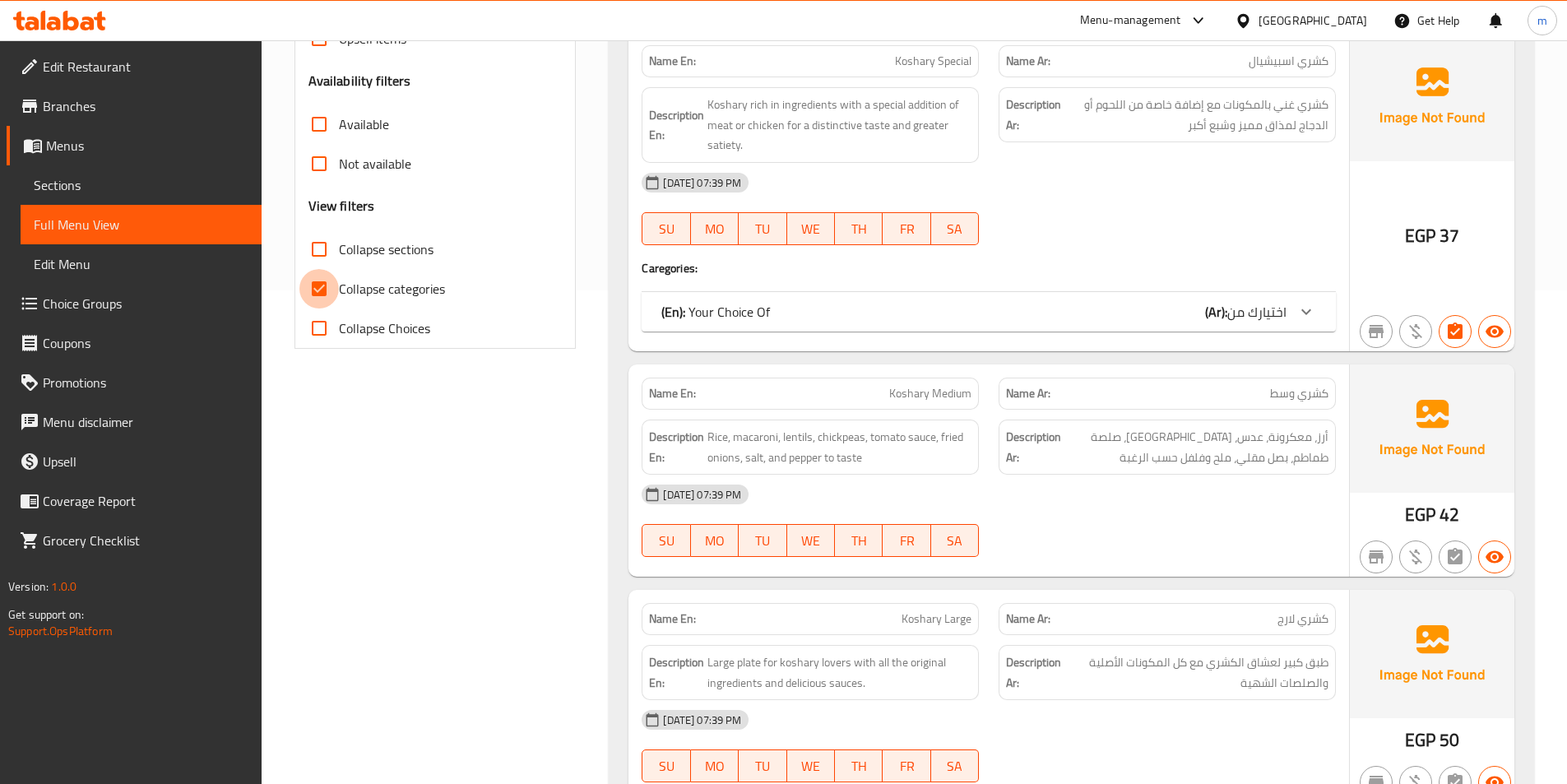
click at [319, 294] on input "Collapse categories" at bounding box center [319, 288] width 40 height 40
checkbox input "false"
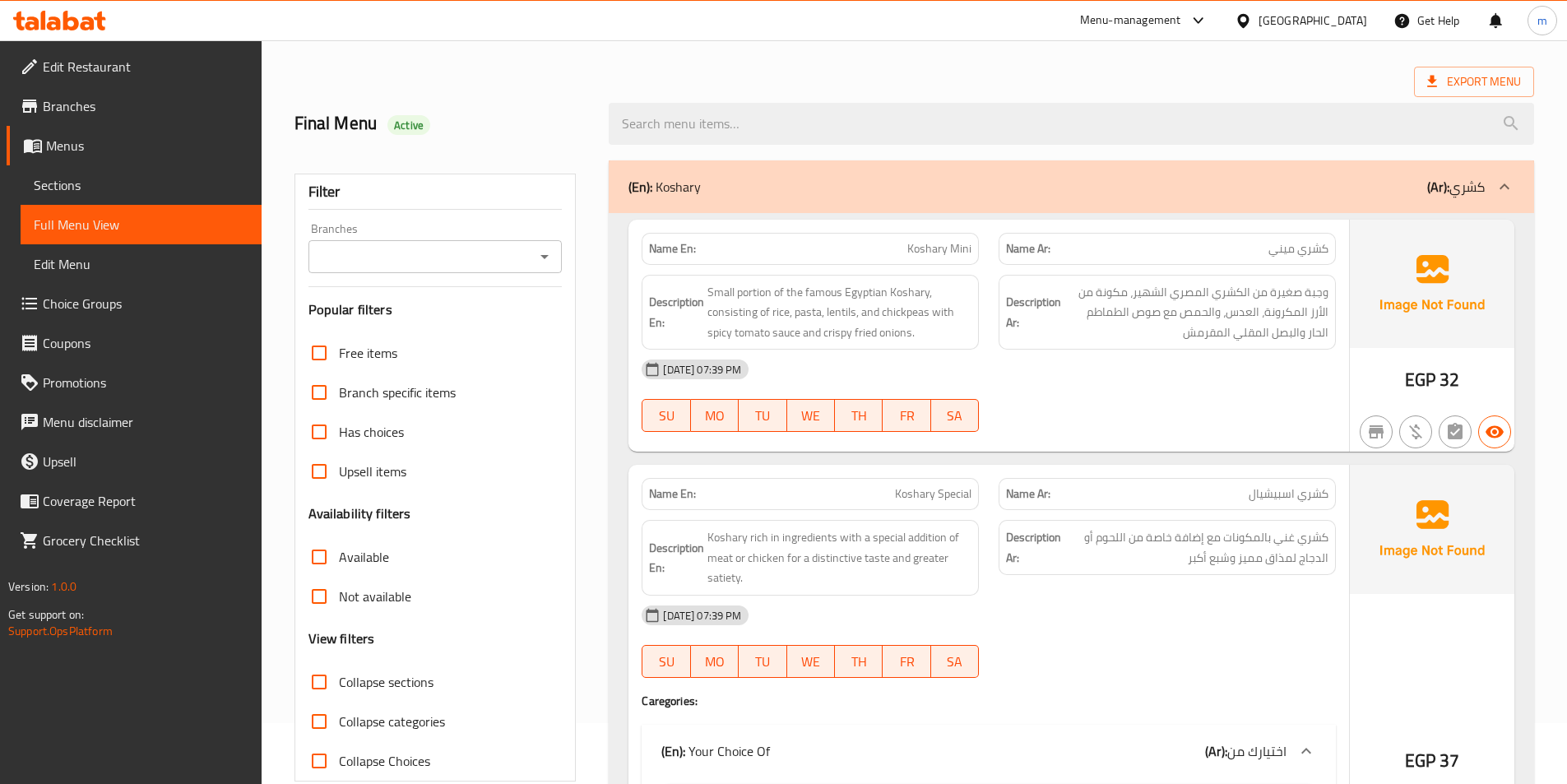
scroll to position [0, 0]
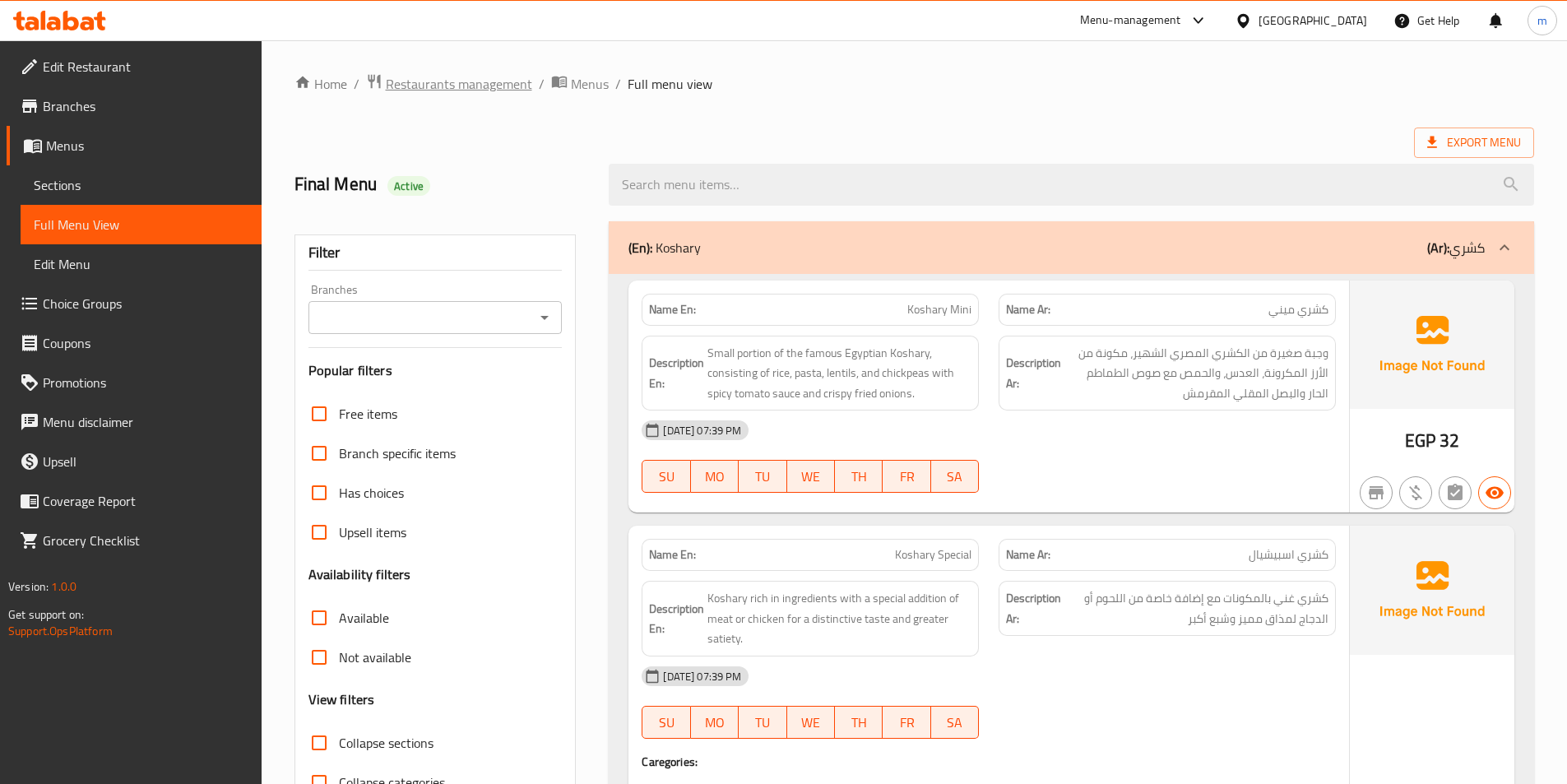
click at [438, 83] on span "Restaurants management" at bounding box center [459, 83] width 146 height 20
